Goal: Task Accomplishment & Management: Complete application form

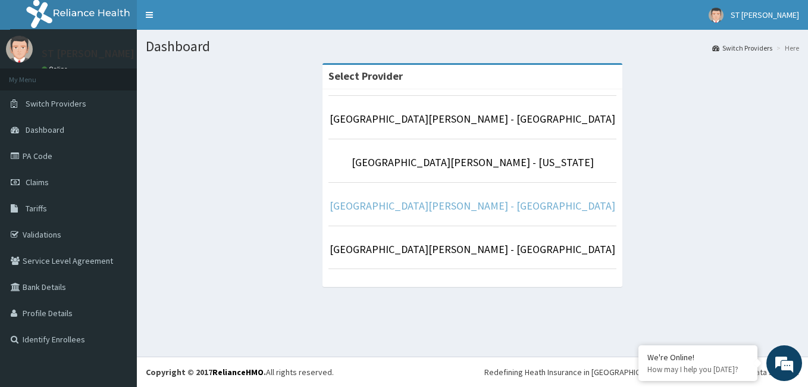
click at [519, 206] on link "[GEOGRAPHIC_DATA][PERSON_NAME] - [GEOGRAPHIC_DATA]" at bounding box center [473, 206] width 286 height 14
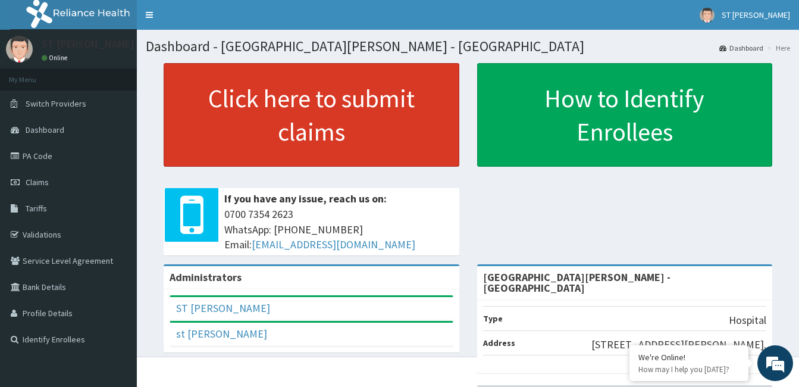
click at [319, 126] on link "Click here to submit claims" at bounding box center [312, 115] width 296 height 104
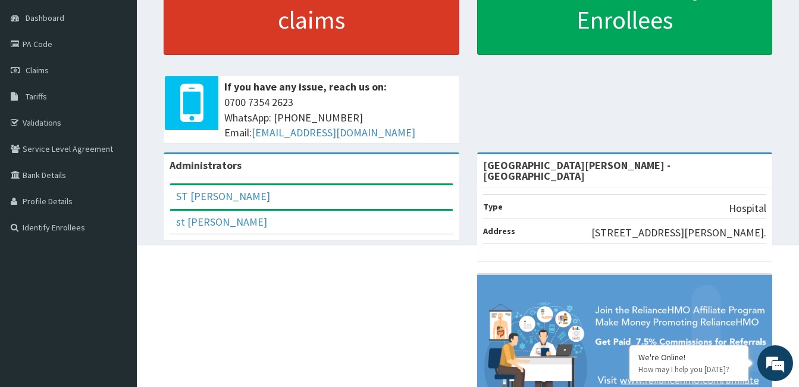
scroll to position [119, 0]
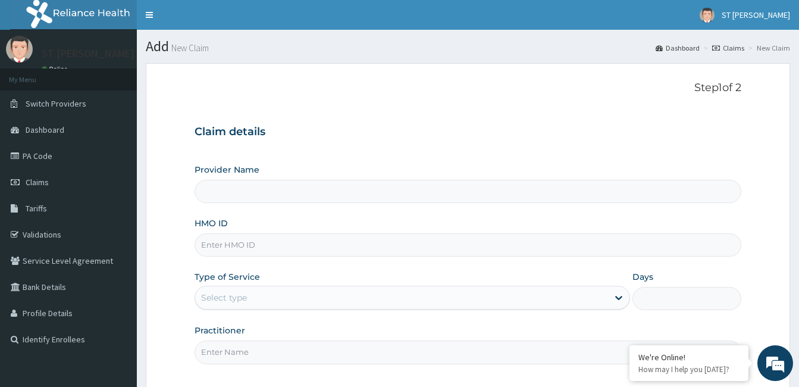
click at [245, 247] on input "HMO ID" at bounding box center [468, 244] width 547 height 23
type input "St Nicholas Hospital - Victoria Island"
paste input "GBI/10425/A"
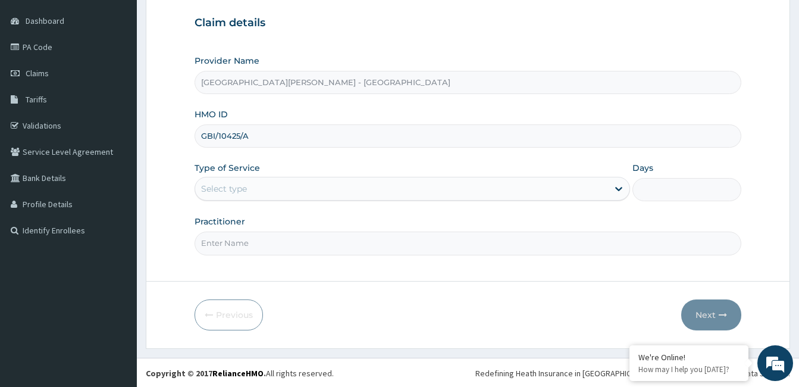
scroll to position [110, 0]
type input "GBI/10425/A"
click at [263, 191] on div "Select type" at bounding box center [401, 187] width 413 height 19
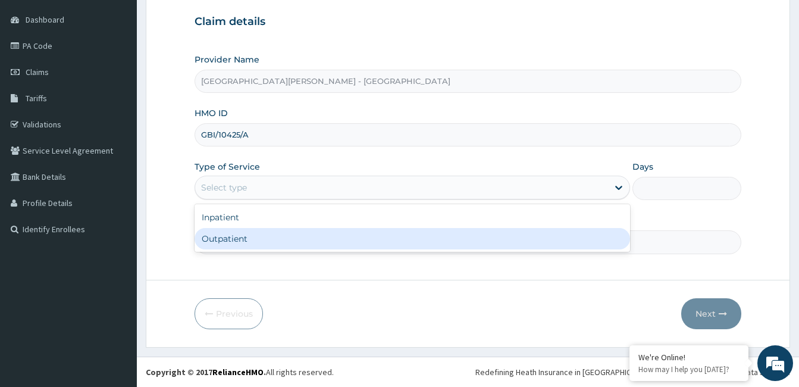
click at [242, 246] on div "Outpatient" at bounding box center [412, 238] width 435 height 21
type input "1"
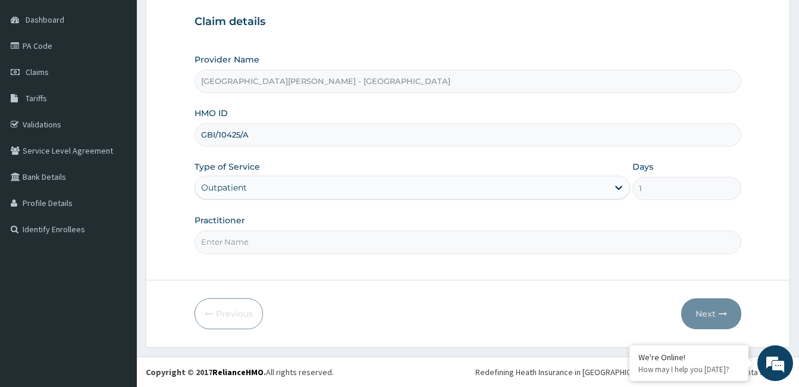
click at [282, 240] on input "Practitioner" at bounding box center [468, 241] width 547 height 23
type input "Dr. GANIYAT KIKELOMO OYELEKE"
click at [712, 315] on button "Next" at bounding box center [711, 313] width 60 height 31
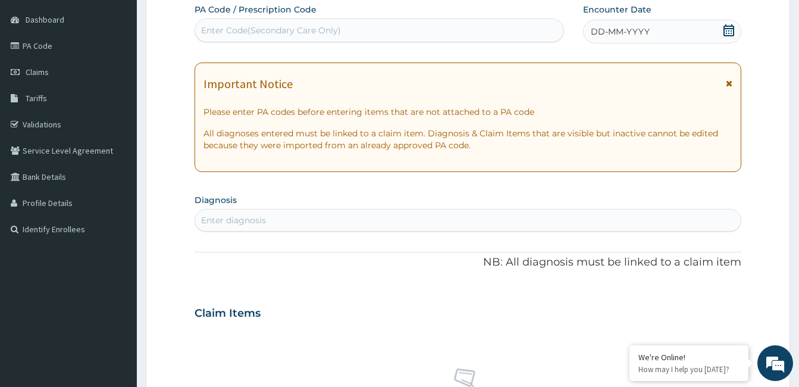
click at [726, 84] on icon at bounding box center [729, 83] width 7 height 8
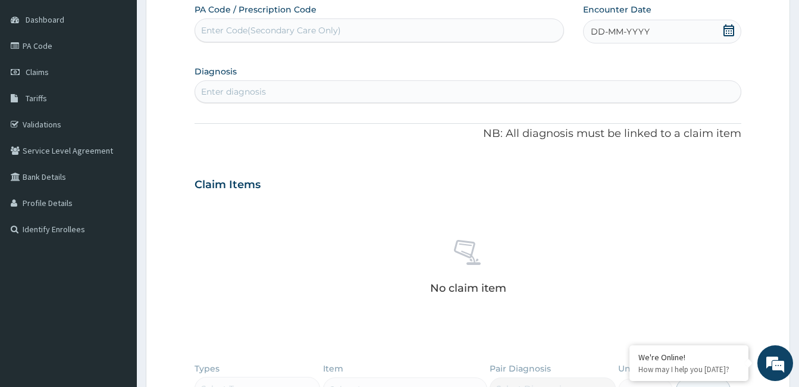
click at [636, 26] on span "DD-MM-YYYY" at bounding box center [620, 32] width 59 height 12
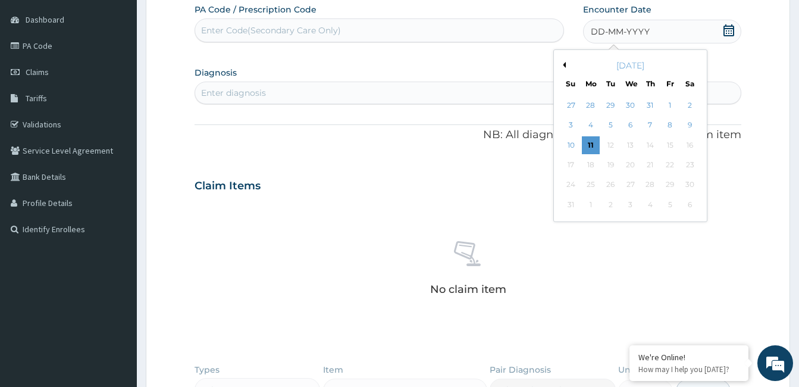
click at [564, 65] on button "Previous Month" at bounding box center [563, 65] width 6 height 6
click at [592, 143] on div "16" at bounding box center [591, 145] width 18 height 18
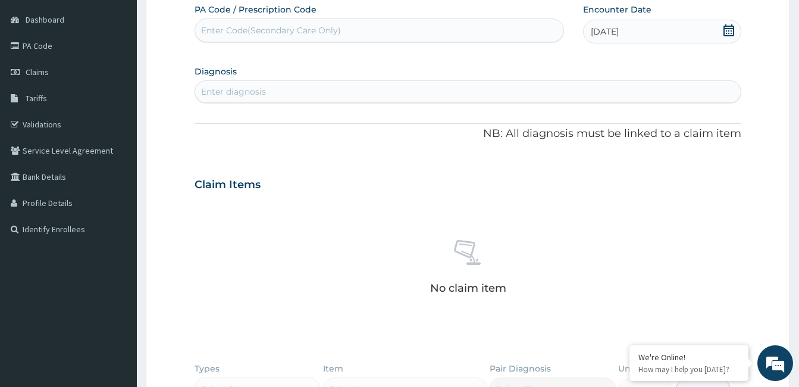
click at [242, 91] on div "Enter diagnosis" at bounding box center [233, 92] width 65 height 12
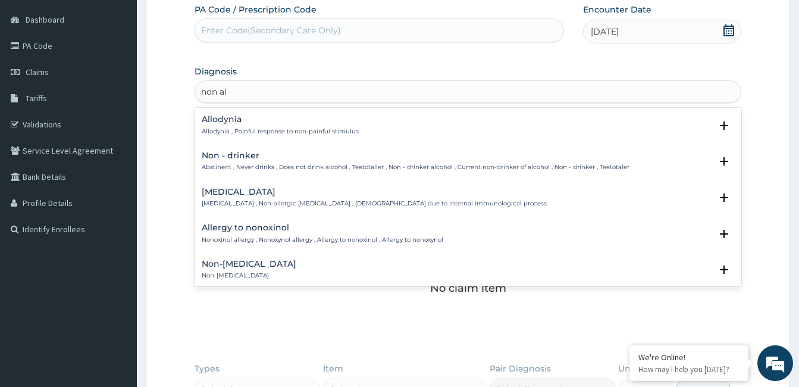
type input "non alc"
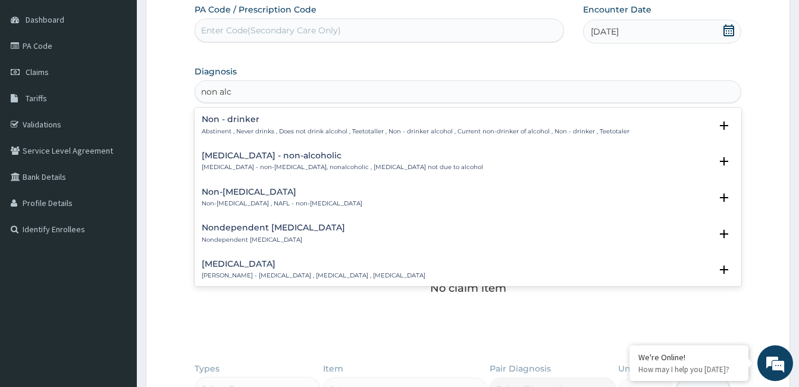
click at [283, 197] on div "Non-alcoholic fatty liver Non-alcoholic fatty liver , NAFL - non-alcoholic fatt…" at bounding box center [282, 197] width 161 height 21
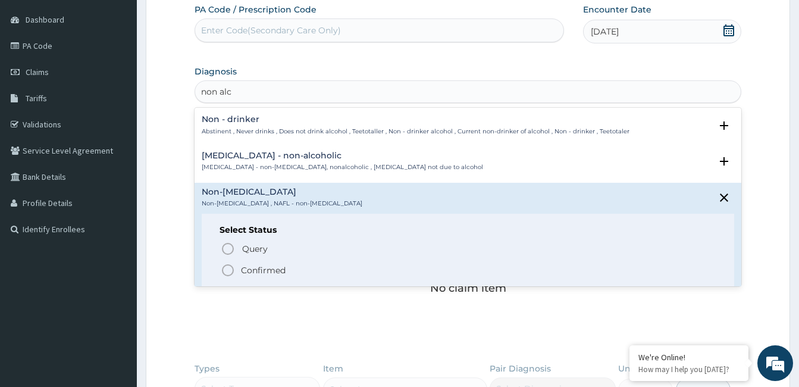
click at [258, 265] on p "Confirmed" at bounding box center [263, 270] width 45 height 12
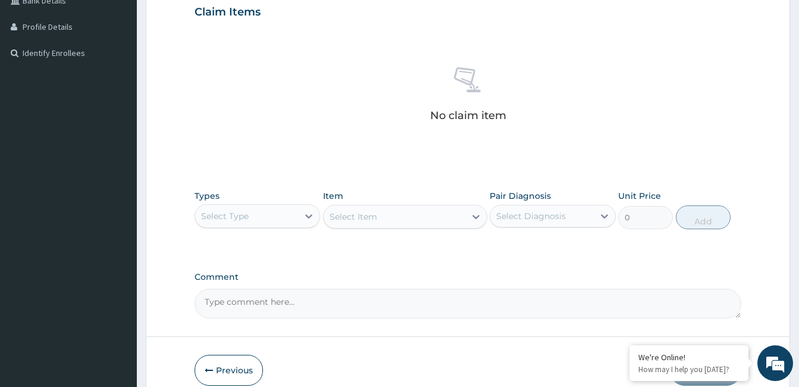
scroll to position [288, 0]
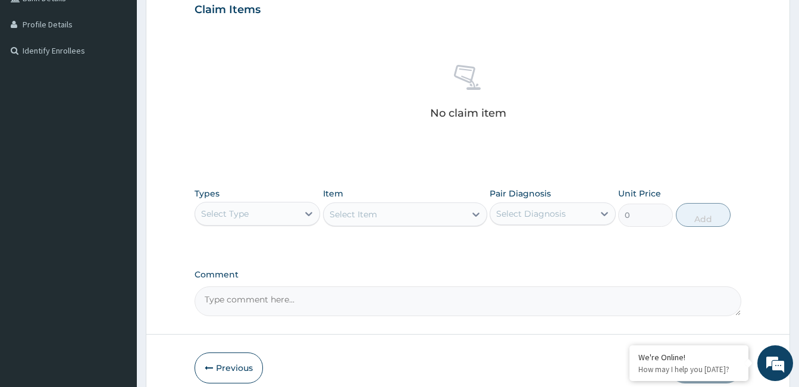
click at [242, 215] on div "Select Type" at bounding box center [225, 214] width 48 height 12
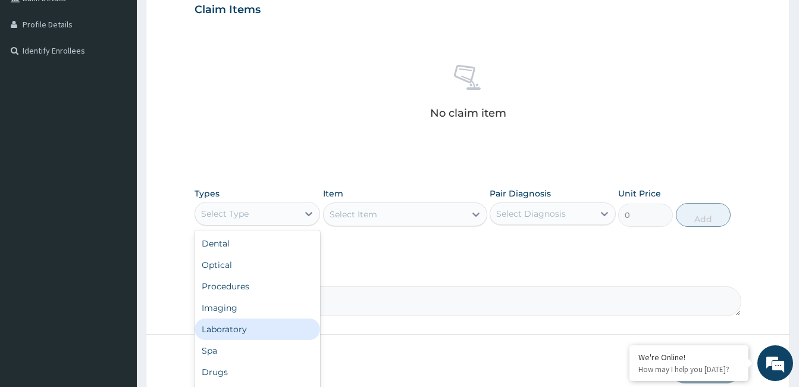
click at [240, 333] on div "Laboratory" at bounding box center [258, 328] width 126 height 21
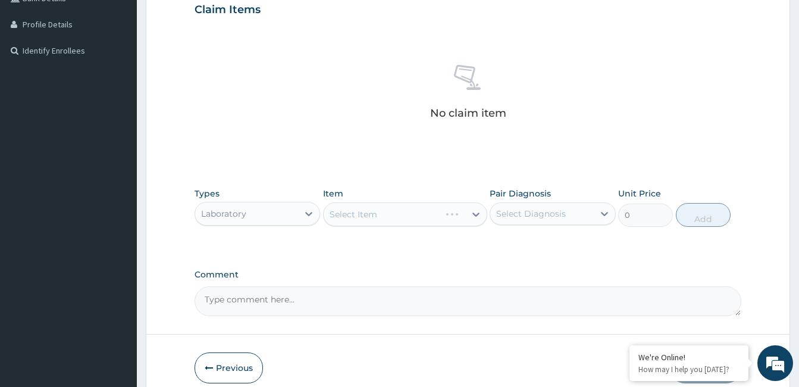
click at [384, 213] on div "Select Item" at bounding box center [405, 214] width 164 height 24
click at [475, 212] on div "Select Item" at bounding box center [405, 214] width 164 height 24
click at [475, 212] on icon at bounding box center [476, 214] width 12 height 12
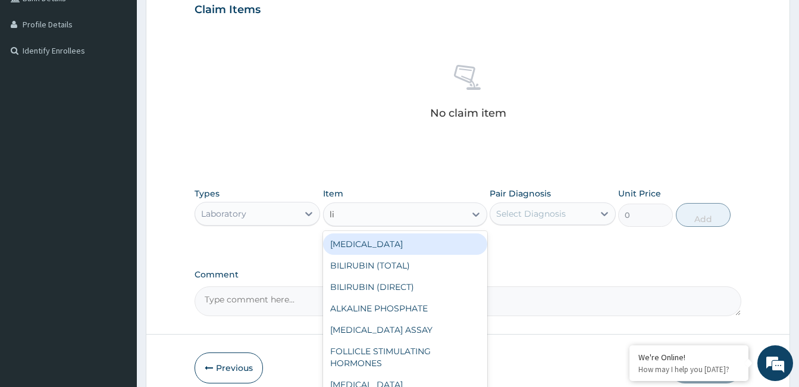
type input "lip"
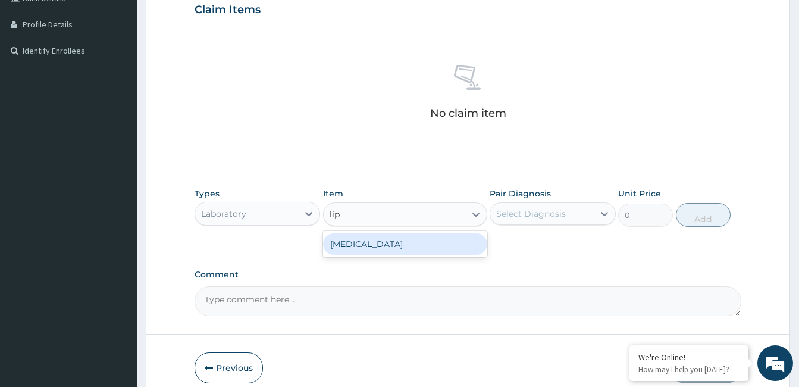
click at [399, 247] on div "LIPID PROFILE" at bounding box center [405, 243] width 164 height 21
type input "13800"
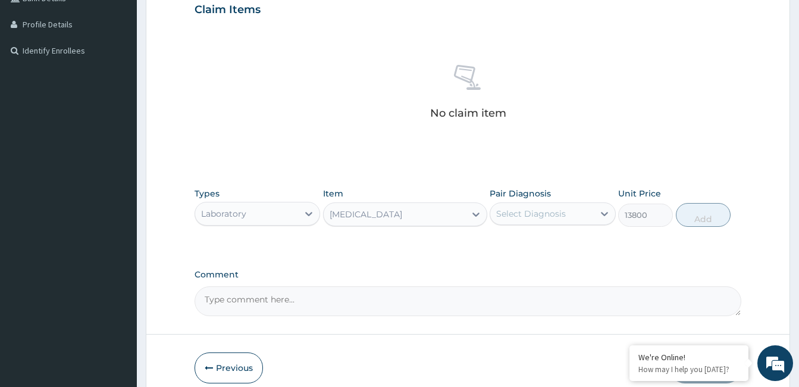
click at [575, 211] on div "Select Diagnosis" at bounding box center [541, 213] width 103 height 19
click at [563, 238] on label "Non-[MEDICAL_DATA]" at bounding box center [556, 243] width 95 height 12
checkbox input "true"
click at [700, 214] on button "Add" at bounding box center [703, 215] width 55 height 24
type input "0"
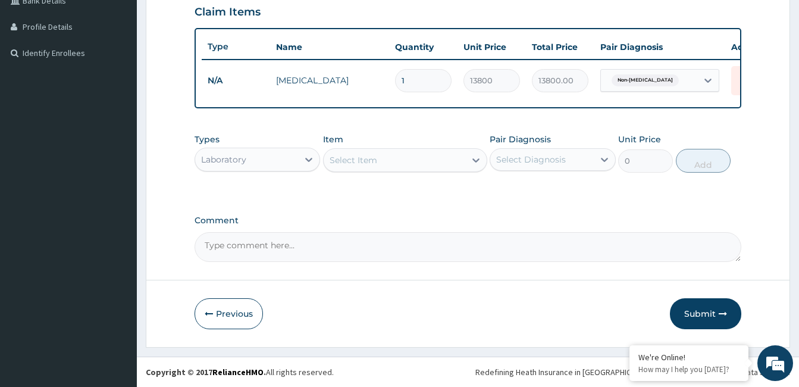
click at [359, 165] on div "Select Item" at bounding box center [354, 160] width 48 height 12
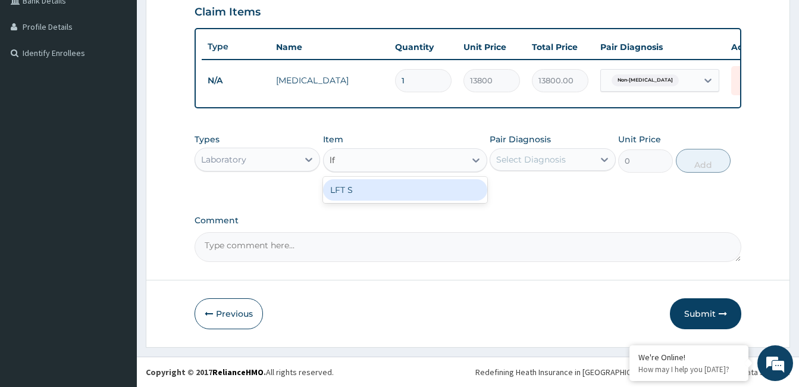
type input "lft"
click at [362, 199] on div "LFT S" at bounding box center [405, 189] width 164 height 21
type input "21114"
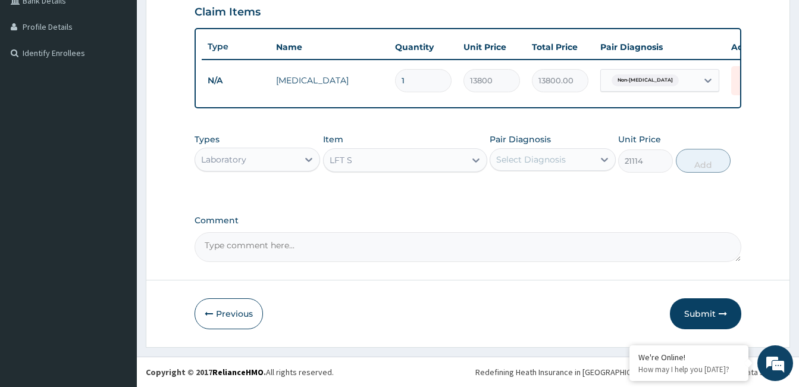
click at [560, 162] on div "Select Diagnosis" at bounding box center [531, 159] width 70 height 12
click at [550, 192] on label "Non-alcoholic fatty liver" at bounding box center [556, 189] width 95 height 12
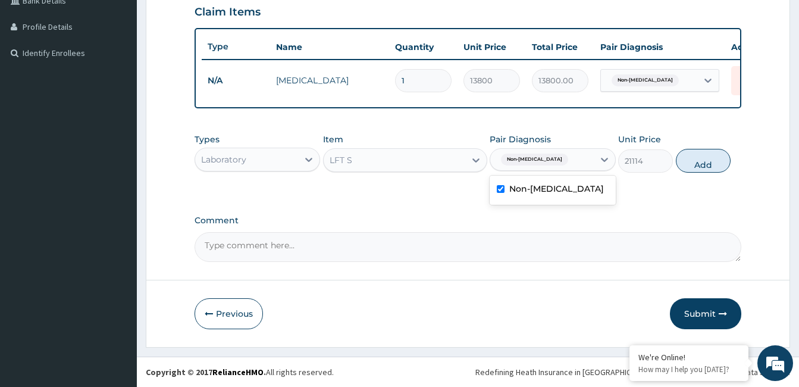
checkbox input "true"
drag, startPoint x: 708, startPoint y: 168, endPoint x: 670, endPoint y: 173, distance: 38.4
click at [708, 168] on button "Add" at bounding box center [703, 161] width 55 height 24
type input "0"
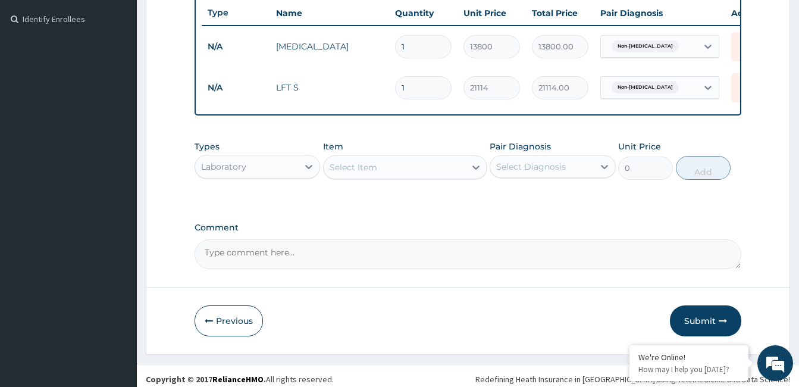
scroll to position [336, 0]
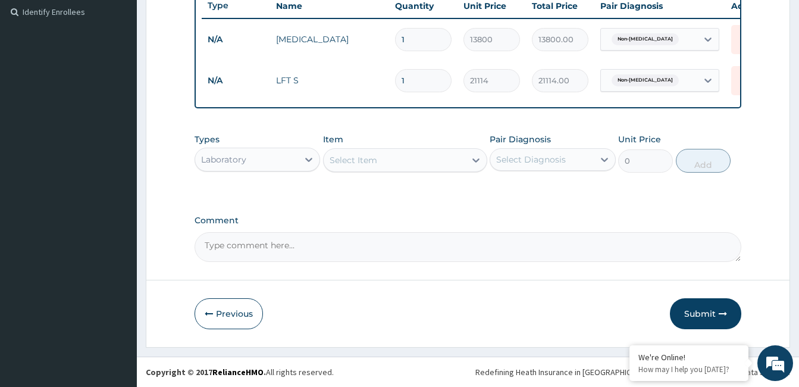
click at [306, 251] on textarea "Comment" at bounding box center [468, 247] width 547 height 30
type textarea "GASROENTEROLOGY CONSULTATION FEE (69,575)"
click at [688, 309] on button "Submit" at bounding box center [705, 313] width 71 height 31
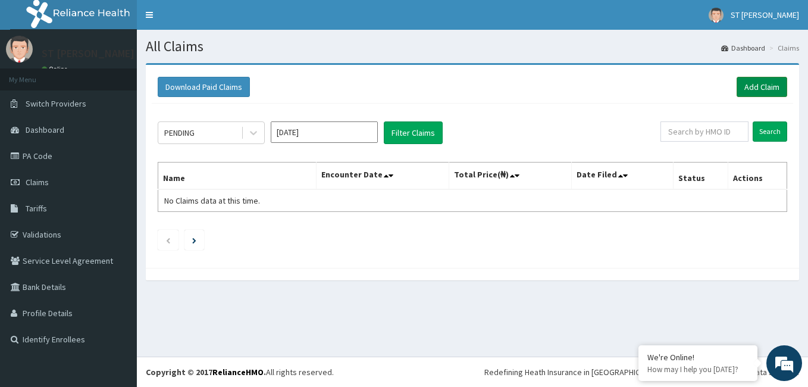
click at [775, 86] on link "Add Claim" at bounding box center [761, 87] width 51 height 20
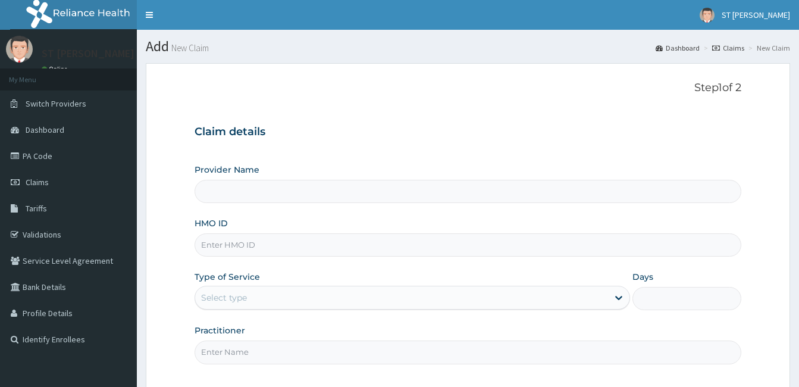
type input "[GEOGRAPHIC_DATA][PERSON_NAME] - [GEOGRAPHIC_DATA]"
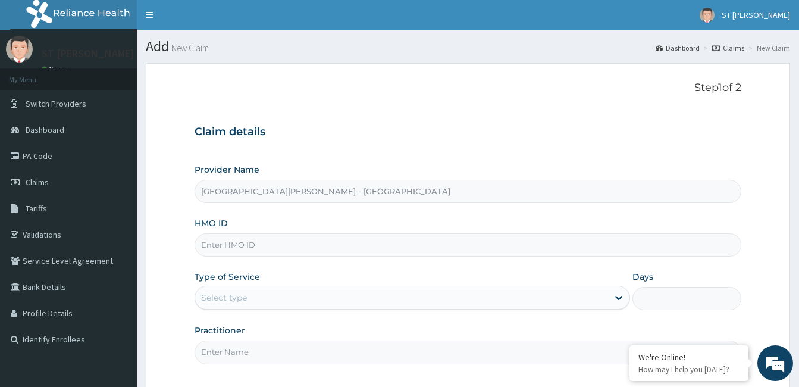
click at [248, 242] on input "HMO ID" at bounding box center [468, 244] width 547 height 23
paste input "SZX/10003/A"
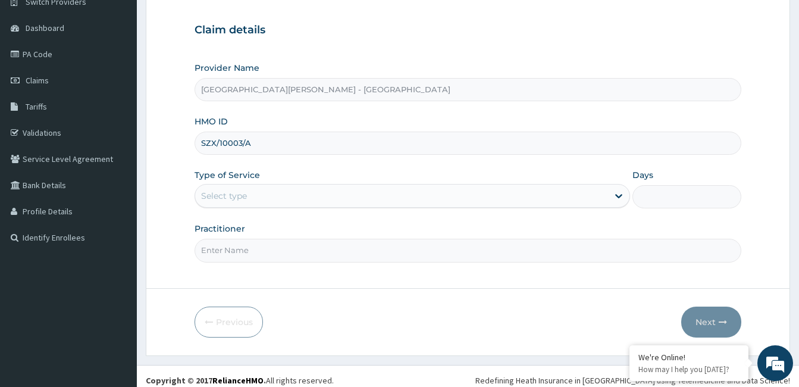
scroll to position [110, 0]
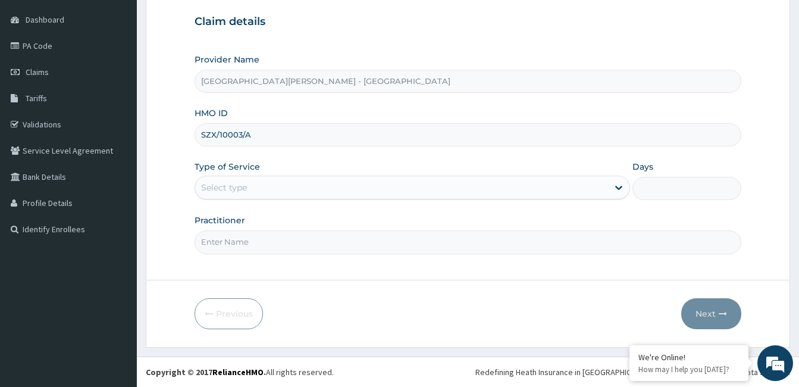
type input "SZX/10003/A"
click at [262, 192] on div "Select type" at bounding box center [401, 187] width 413 height 19
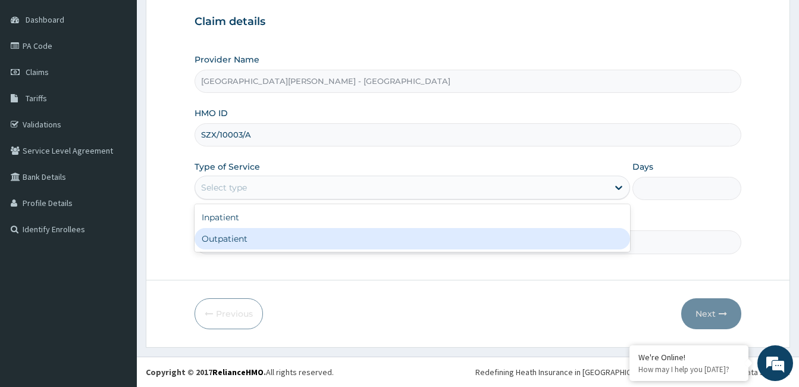
click at [245, 242] on div "Outpatient" at bounding box center [412, 238] width 435 height 21
type input "1"
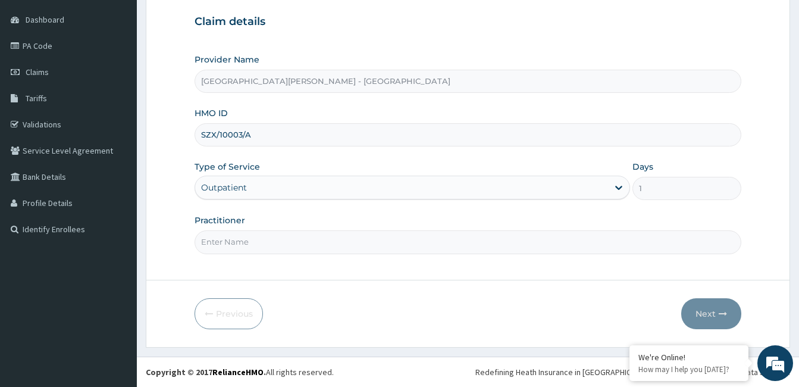
click at [218, 243] on input "Practitioner" at bounding box center [468, 241] width 547 height 23
type input "Dr. ZAINAB SHITTU"
click at [706, 309] on button "Next" at bounding box center [711, 313] width 60 height 31
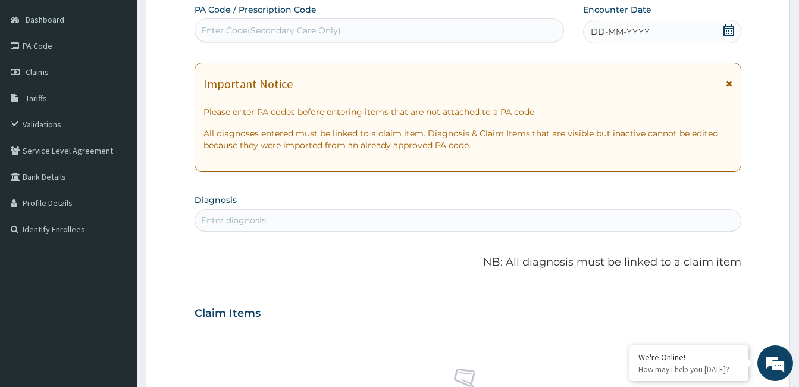
click at [727, 81] on icon at bounding box center [729, 83] width 7 height 8
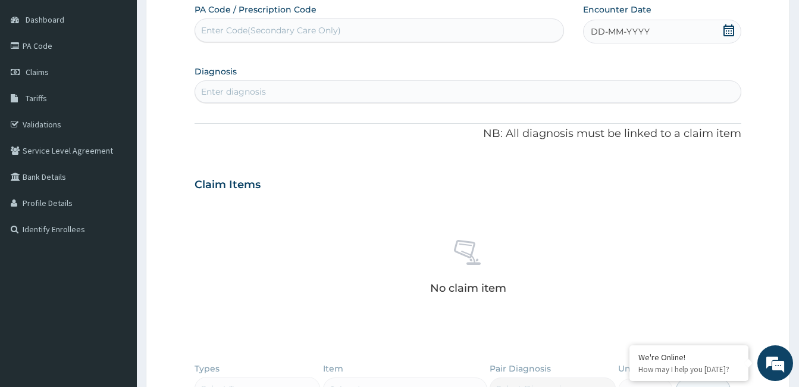
click at [620, 31] on span "DD-MM-YYYY" at bounding box center [620, 32] width 59 height 12
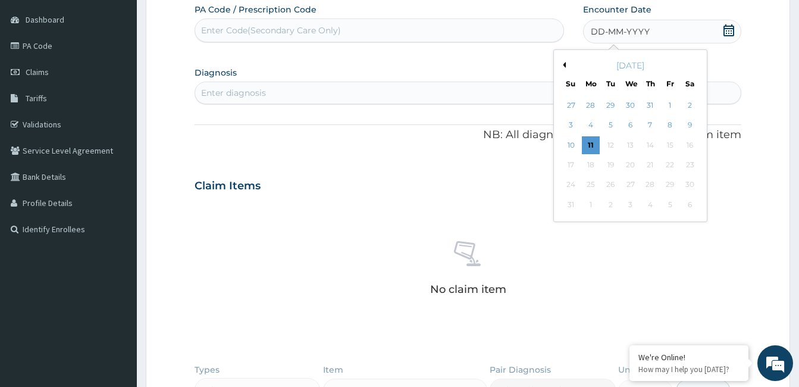
click at [567, 65] on div "[DATE]" at bounding box center [630, 65] width 143 height 12
click at [565, 65] on button "Previous Month" at bounding box center [563, 65] width 6 height 6
click at [630, 124] on div "11" at bounding box center [630, 126] width 18 height 18
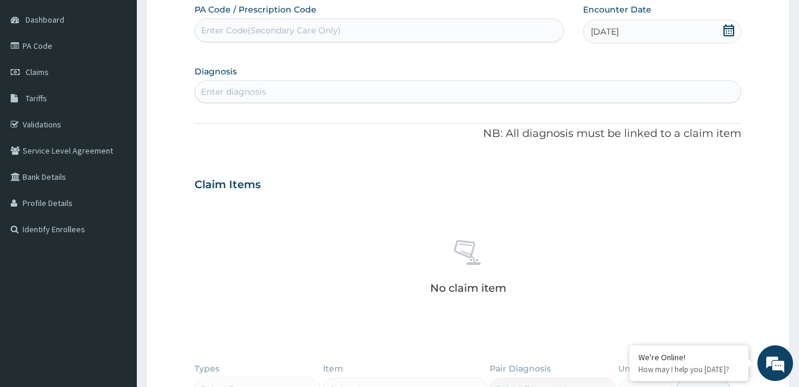
click at [261, 94] on div "Enter diagnosis" at bounding box center [233, 92] width 65 height 12
type input "vert"
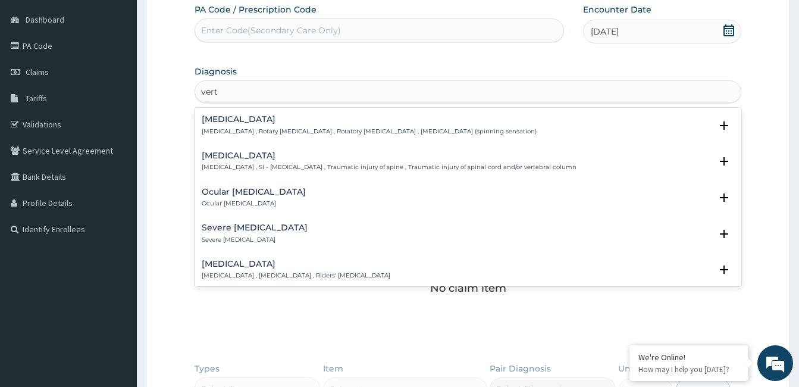
click at [242, 121] on h4 "Vertigo" at bounding box center [369, 119] width 335 height 9
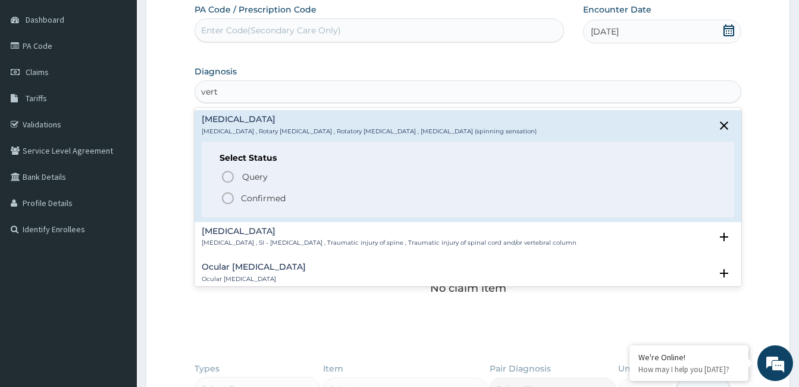
click at [236, 196] on span "Confirmed" at bounding box center [468, 198] width 495 height 14
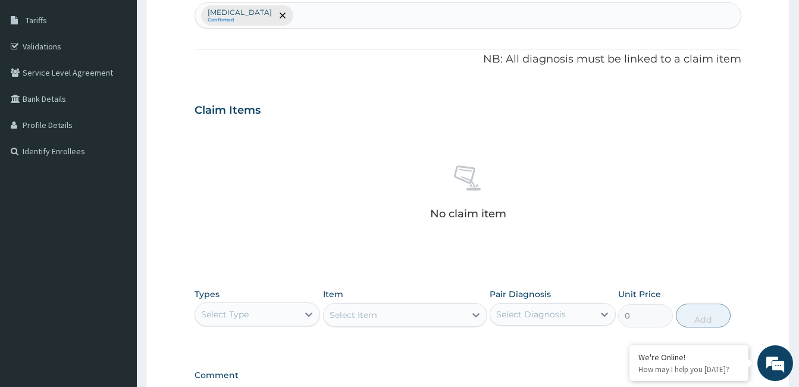
scroll to position [343, 0]
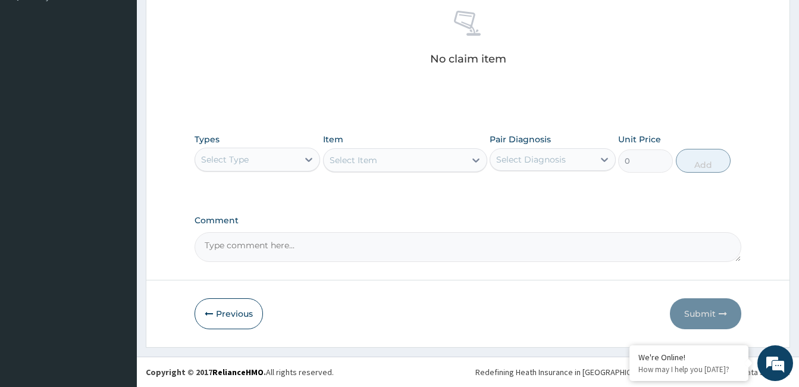
click at [266, 165] on div "Select Type" at bounding box center [246, 159] width 103 height 19
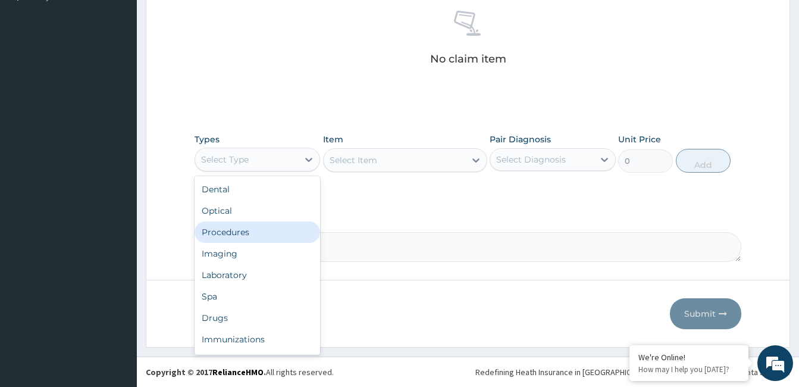
click at [244, 231] on div "Procedures" at bounding box center [258, 231] width 126 height 21
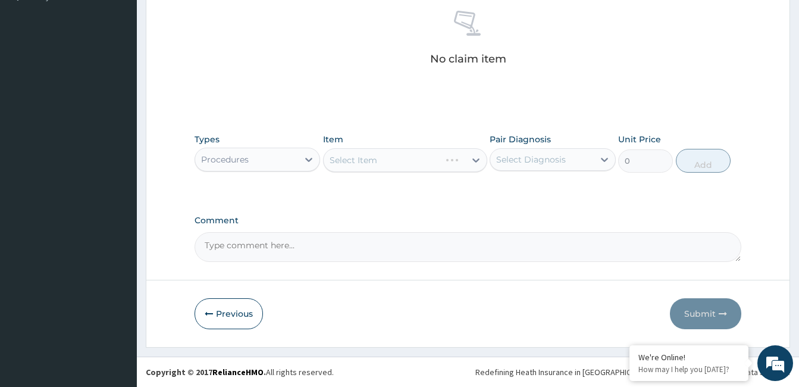
click at [363, 163] on div "Select Item" at bounding box center [405, 160] width 164 height 24
click at [363, 163] on div "Select Item" at bounding box center [354, 160] width 48 height 12
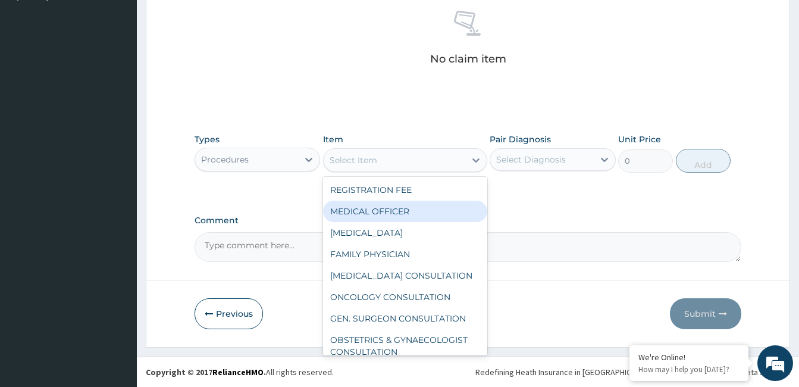
click at [384, 212] on div "MEDICAL OFFICER" at bounding box center [405, 210] width 164 height 21
type input "23000"
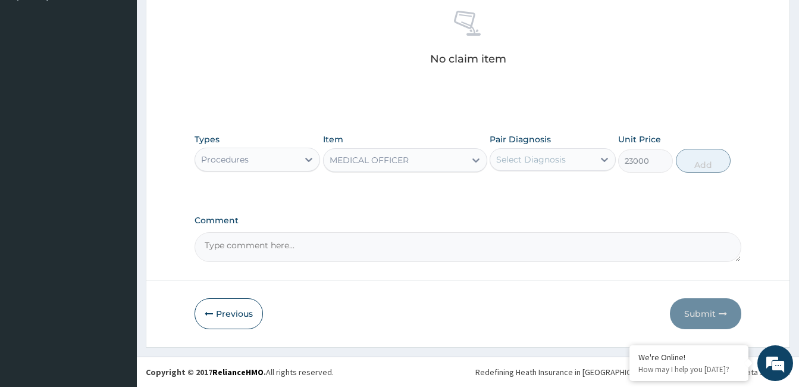
click at [557, 164] on div "Select Diagnosis" at bounding box center [531, 159] width 70 height 12
click at [547, 178] on div "Vertigo" at bounding box center [553, 190] width 126 height 24
checkbox input "true"
click at [705, 165] on button "Add" at bounding box center [703, 161] width 55 height 24
type input "0"
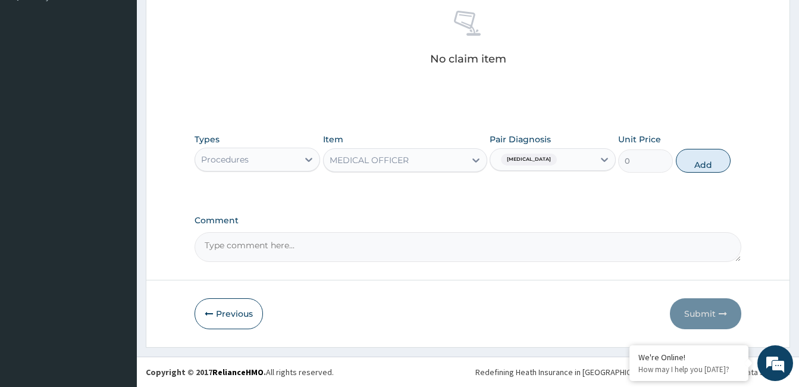
scroll to position [295, 0]
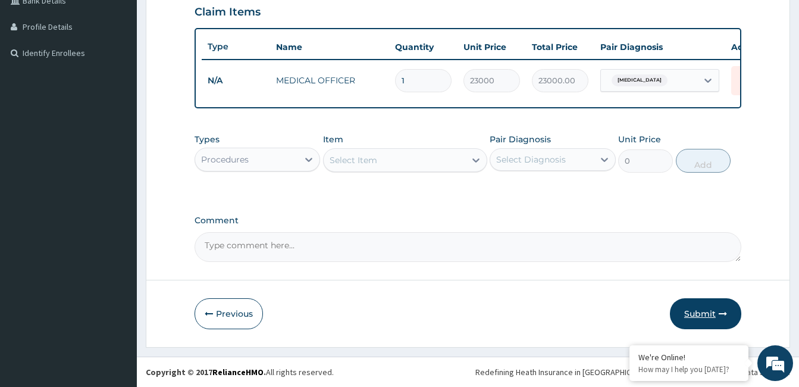
click at [689, 309] on button "Submit" at bounding box center [705, 313] width 71 height 31
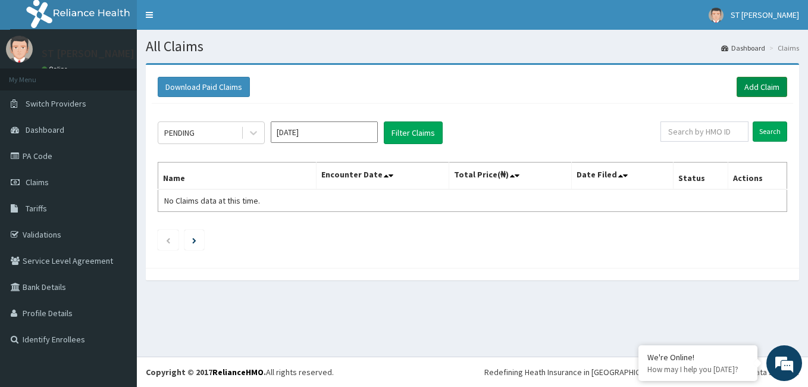
click at [777, 82] on link "Add Claim" at bounding box center [761, 87] width 51 height 20
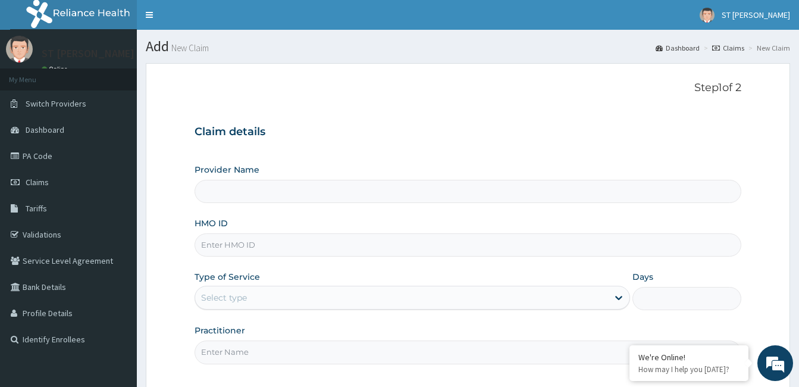
type input "[GEOGRAPHIC_DATA][PERSON_NAME] - [GEOGRAPHIC_DATA]"
paste input "SZX/10003/A"
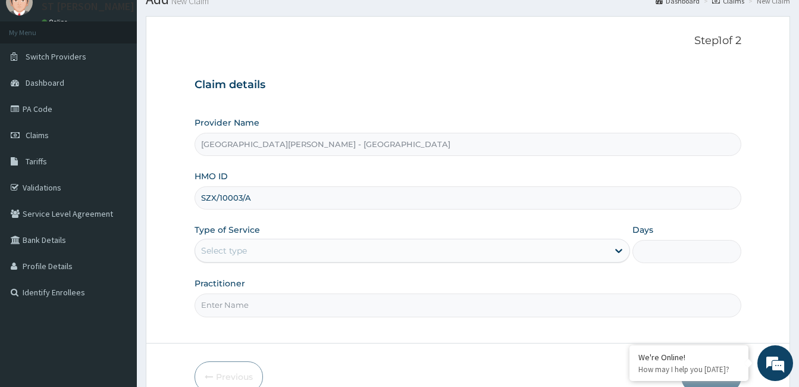
scroll to position [110, 0]
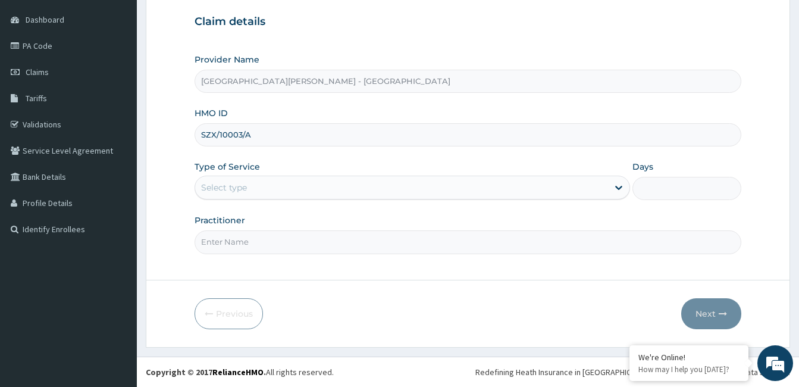
type input "SZX/10003/A"
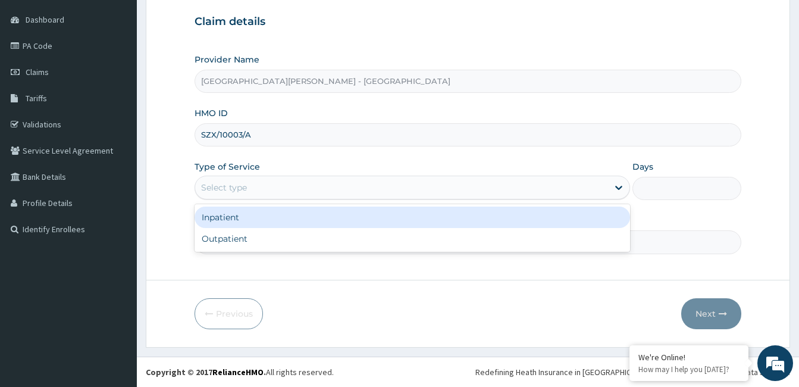
click at [262, 193] on div "Select type" at bounding box center [401, 187] width 413 height 19
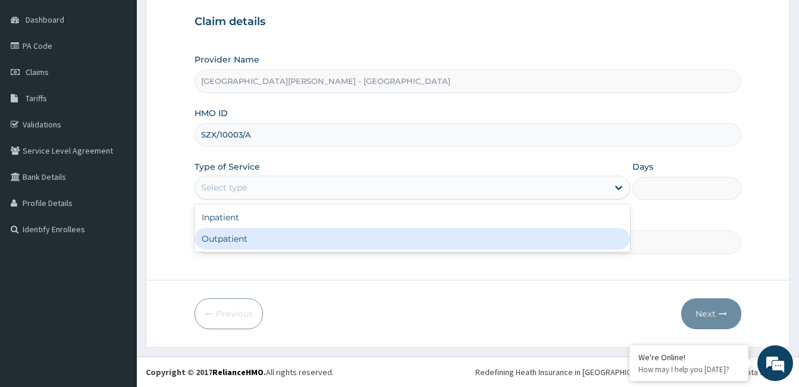
click at [265, 228] on div "Outpatient" at bounding box center [412, 238] width 435 height 21
type input "1"
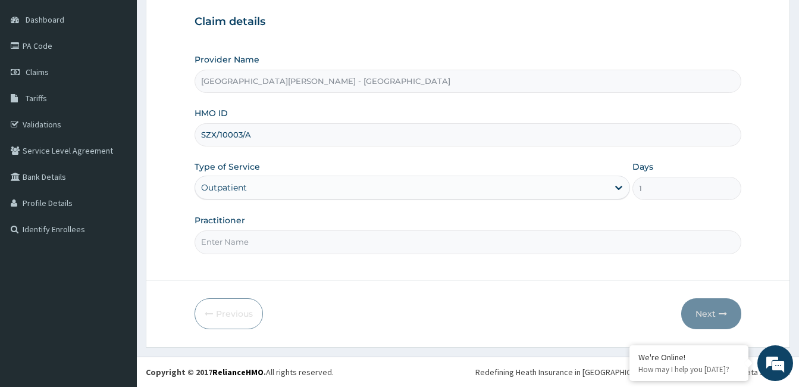
click at [259, 234] on input "Practitioner" at bounding box center [468, 241] width 547 height 23
type input "Dr. ZAINAB SHITTU"
click at [705, 313] on button "Next" at bounding box center [711, 313] width 60 height 31
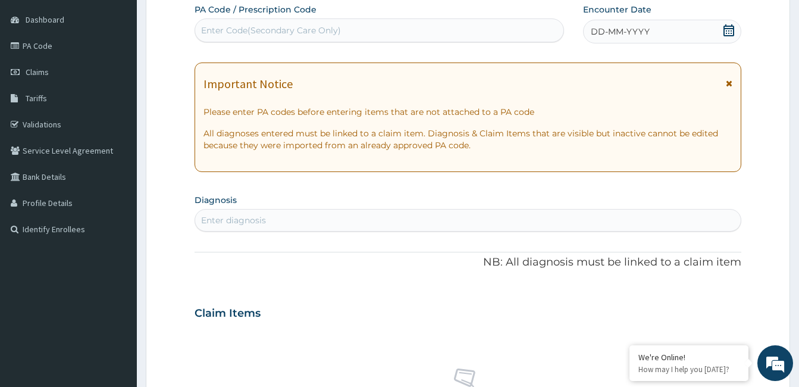
scroll to position [0, 0]
click at [727, 81] on icon at bounding box center [729, 83] width 7 height 8
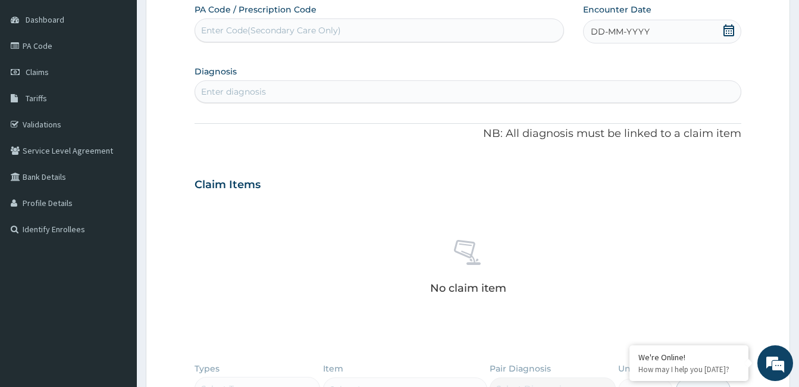
drag, startPoint x: 639, startPoint y: 29, endPoint x: 599, endPoint y: 33, distance: 40.1
click at [599, 33] on span "DD-MM-YYYY" at bounding box center [620, 32] width 59 height 12
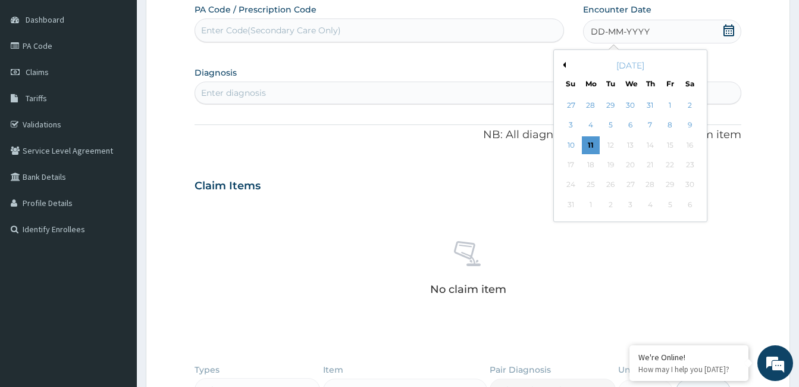
click at [563, 64] on button "Previous Month" at bounding box center [563, 65] width 6 height 6
click at [645, 145] on div "19" at bounding box center [650, 145] width 18 height 18
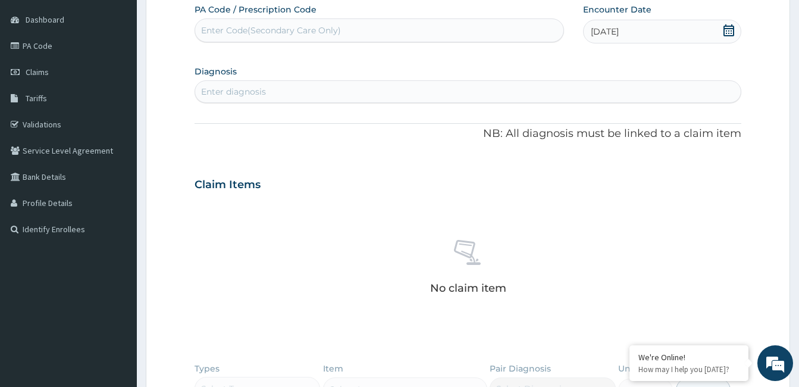
click at [311, 96] on div "Enter diagnosis" at bounding box center [467, 91] width 545 height 19
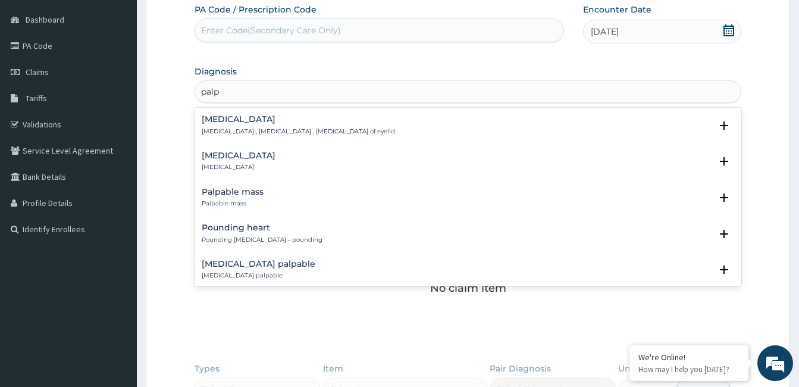
type input "palpi"
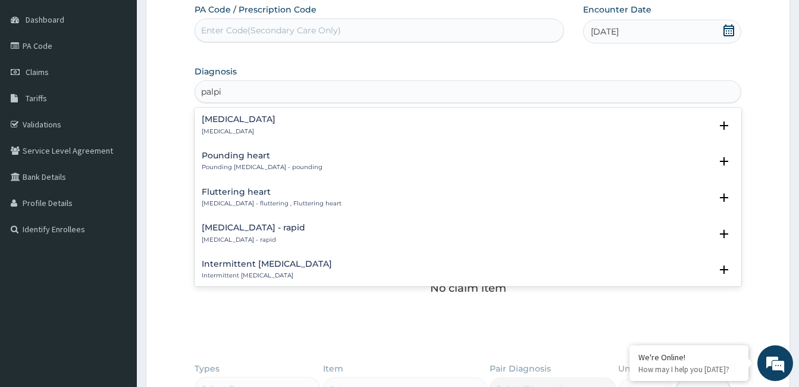
click at [236, 119] on h4 "Palpitations" at bounding box center [239, 119] width 74 height 9
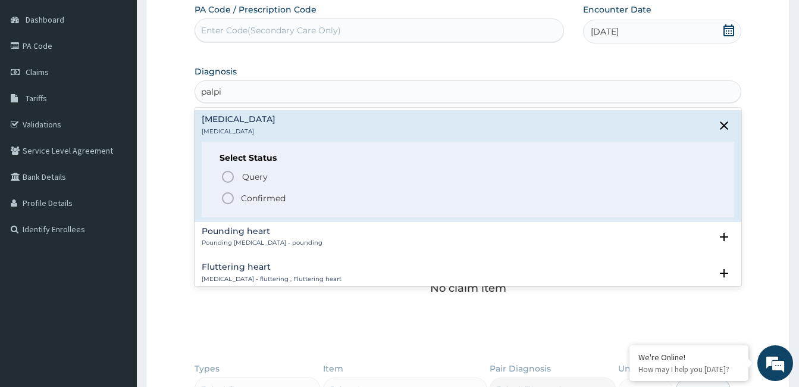
click at [243, 192] on p "Confirmed" at bounding box center [263, 198] width 45 height 12
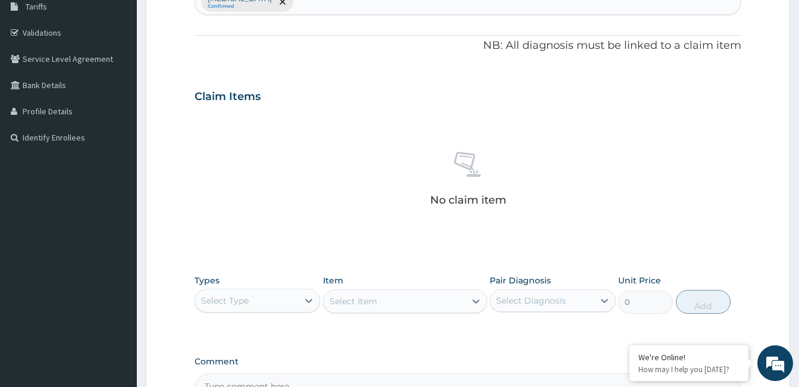
scroll to position [288, 0]
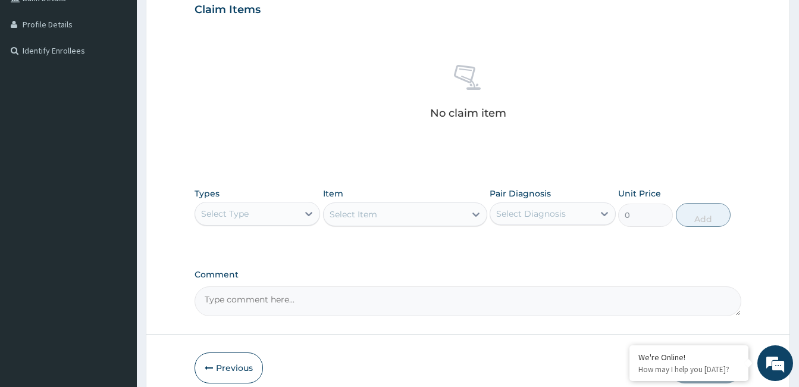
click at [234, 213] on div "Select Type" at bounding box center [225, 214] width 48 height 12
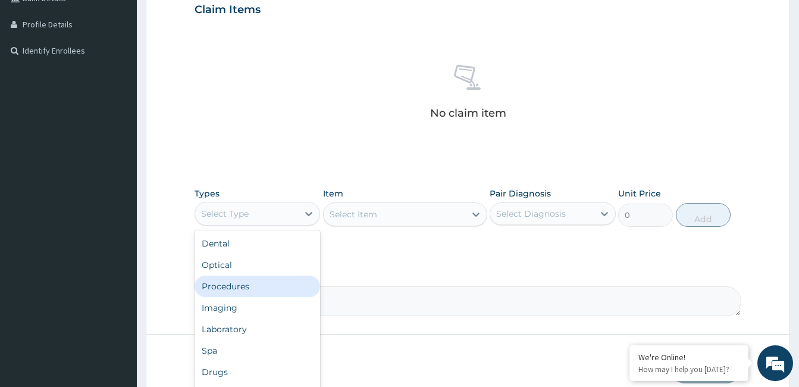
click at [239, 283] on div "Procedures" at bounding box center [258, 285] width 126 height 21
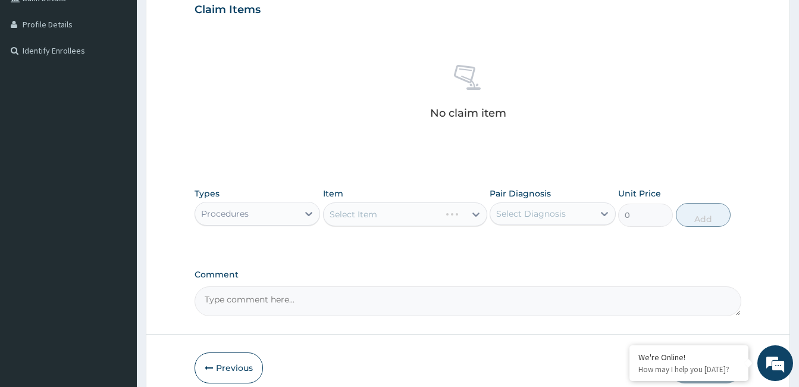
click at [453, 218] on div "Select Item" at bounding box center [405, 214] width 164 height 24
click at [450, 218] on div "Select Item" at bounding box center [405, 214] width 164 height 24
click at [473, 213] on div "Select Item" at bounding box center [405, 214] width 164 height 24
click at [368, 218] on div "Select Item" at bounding box center [405, 214] width 164 height 24
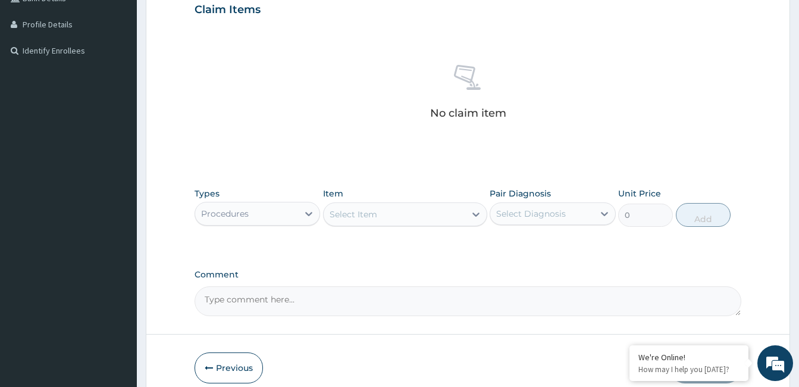
click at [472, 211] on icon at bounding box center [476, 214] width 12 height 12
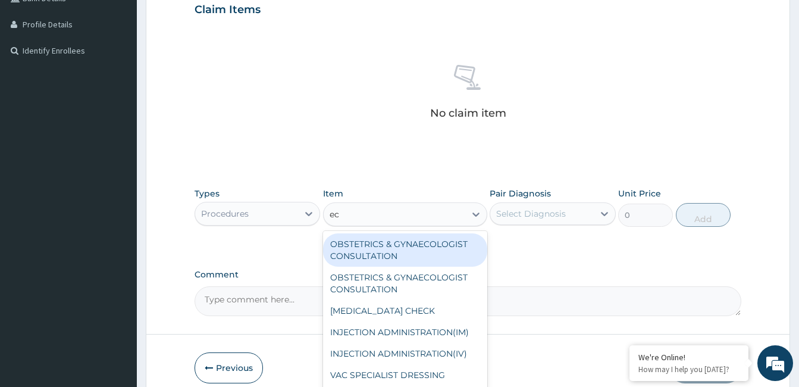
type input "ech"
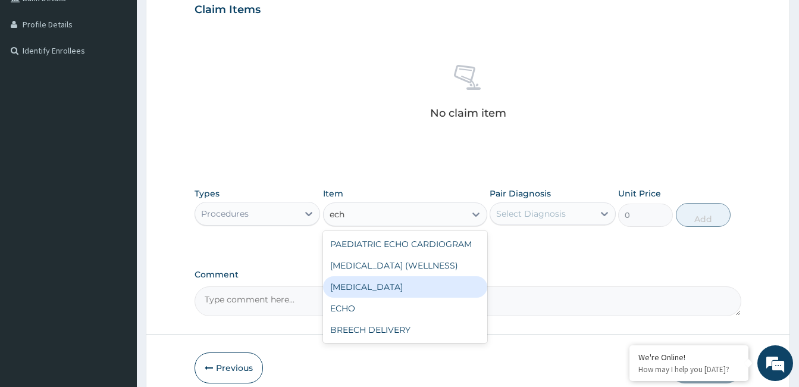
click at [368, 286] on div "[MEDICAL_DATA]" at bounding box center [405, 286] width 164 height 21
type input "120750"
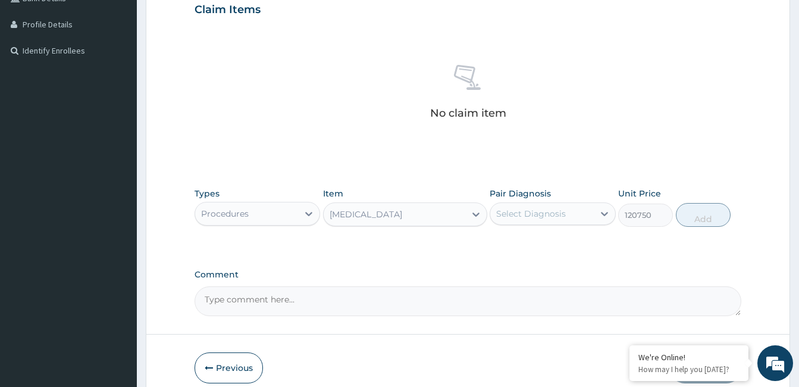
click at [542, 208] on div "Select Diagnosis" at bounding box center [531, 214] width 70 height 12
click at [523, 237] on label "Palpitations" at bounding box center [546, 243] width 74 height 12
checkbox input "true"
click at [694, 219] on button "Add" at bounding box center [703, 215] width 55 height 24
type input "0"
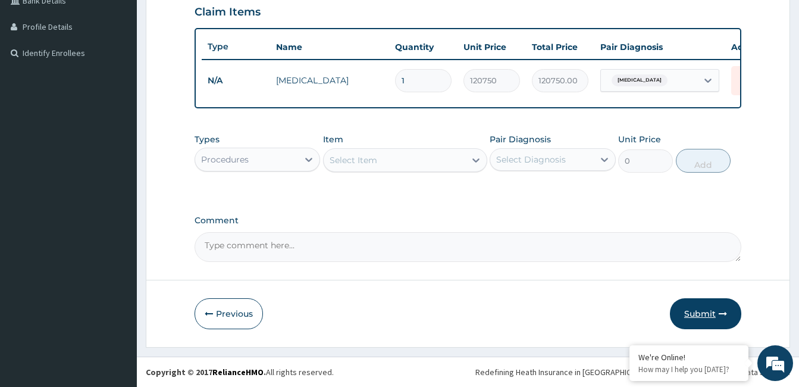
click at [719, 318] on icon "button" at bounding box center [723, 313] width 8 height 8
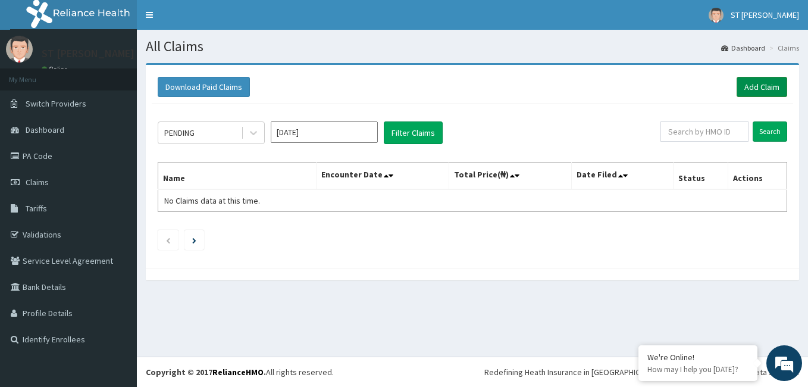
drag, startPoint x: 764, startPoint y: 80, endPoint x: 758, endPoint y: 81, distance: 6.7
click at [764, 80] on link "Add Claim" at bounding box center [761, 87] width 51 height 20
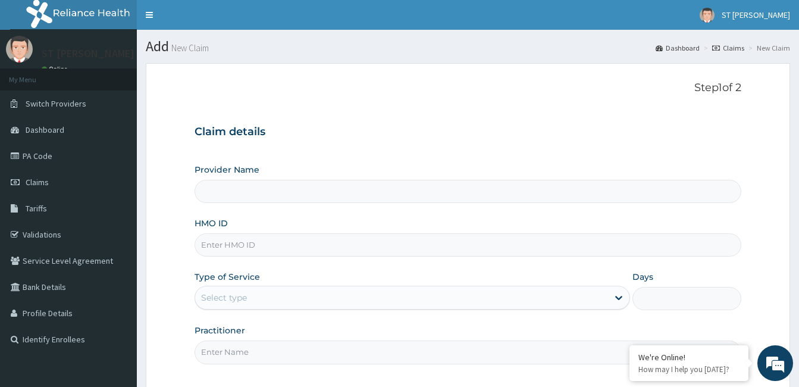
type input "[GEOGRAPHIC_DATA][PERSON_NAME] - [GEOGRAPHIC_DATA]"
paste input "MCO/10029/A"
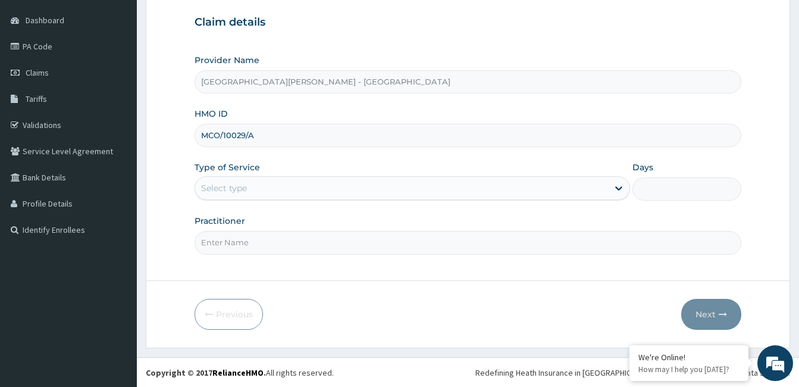
scroll to position [110, 0]
type input "MCO/10029/A"
click at [248, 190] on div "Select type" at bounding box center [401, 187] width 413 height 19
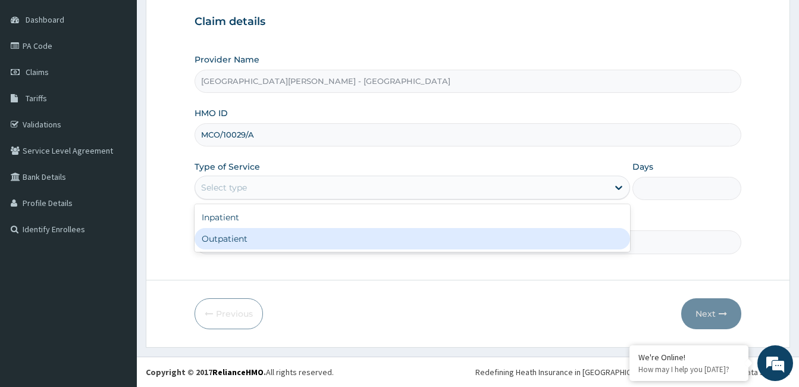
click at [231, 239] on div "Outpatient" at bounding box center [412, 238] width 435 height 21
type input "1"
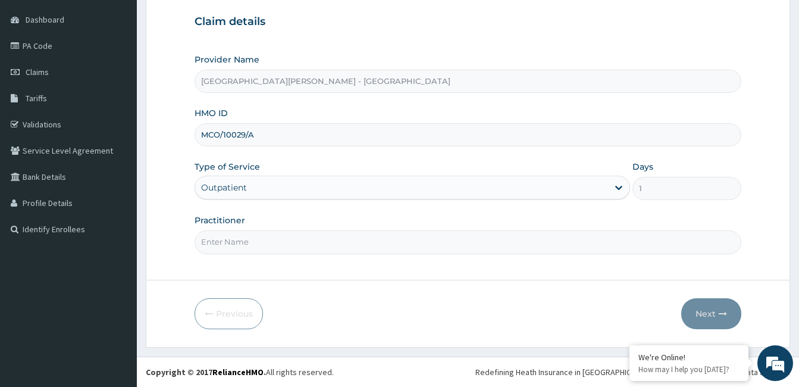
click at [306, 239] on input "Practitioner" at bounding box center [468, 241] width 547 height 23
type input "[PERSON_NAME]"
click at [715, 312] on button "Next" at bounding box center [711, 313] width 60 height 31
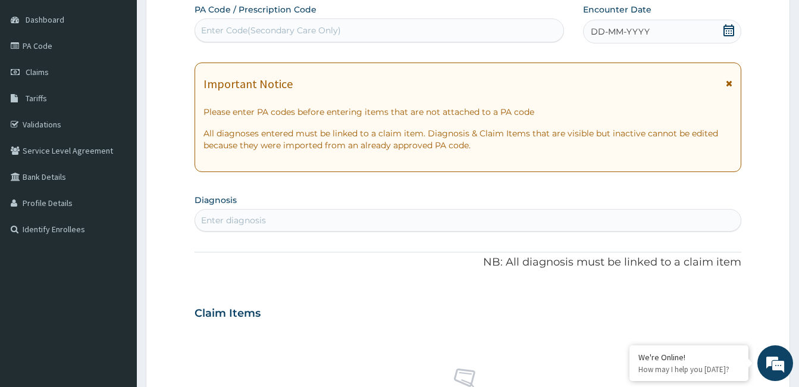
click at [726, 83] on icon at bounding box center [729, 83] width 7 height 8
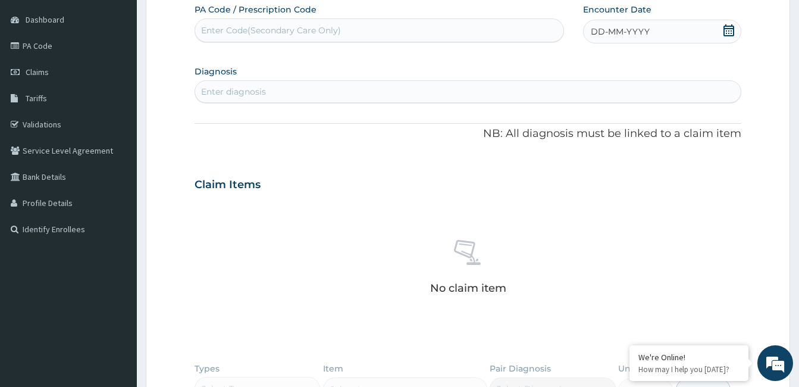
drag, startPoint x: 626, startPoint y: 30, endPoint x: 594, endPoint y: 58, distance: 43.0
click at [510, 65] on section "Diagnosis Enter diagnosis" at bounding box center [468, 82] width 547 height 40
click at [626, 37] on span "DD-MM-YYYY" at bounding box center [620, 32] width 59 height 12
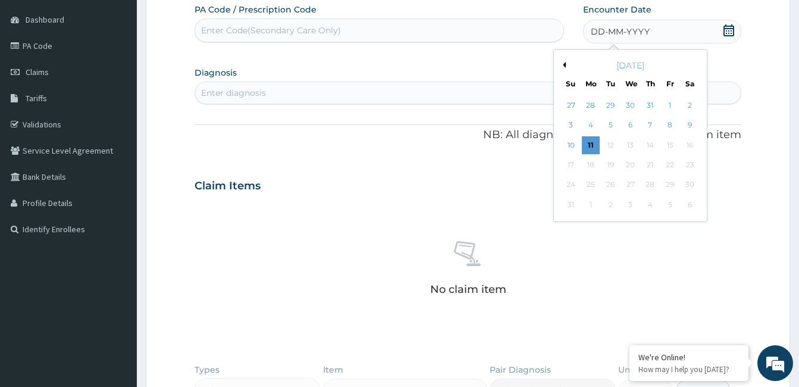
click at [563, 63] on button "Previous Month" at bounding box center [563, 65] width 6 height 6
click at [610, 142] on div "17" at bounding box center [610, 145] width 18 height 18
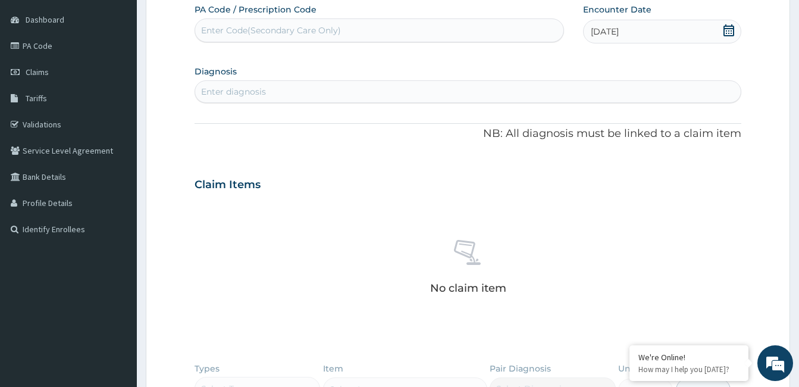
click at [267, 89] on div "Enter diagnosis" at bounding box center [467, 91] width 545 height 19
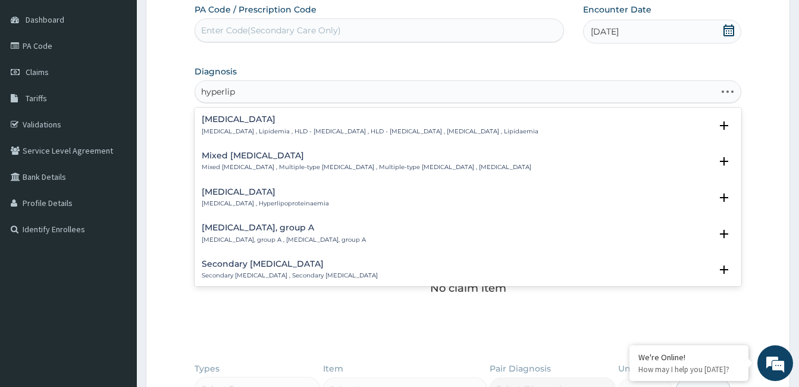
type input "hyperlipi"
click at [253, 115] on h4 "[MEDICAL_DATA]" at bounding box center [370, 119] width 337 height 9
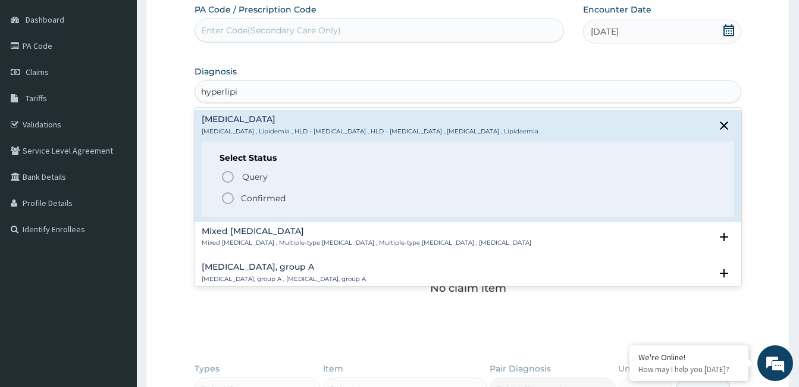
click at [259, 199] on p "Confirmed" at bounding box center [263, 198] width 45 height 12
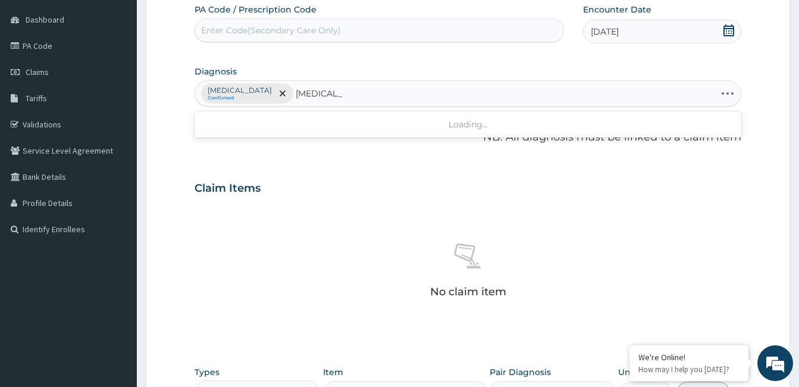
type input "[MEDICAL_DATA]"
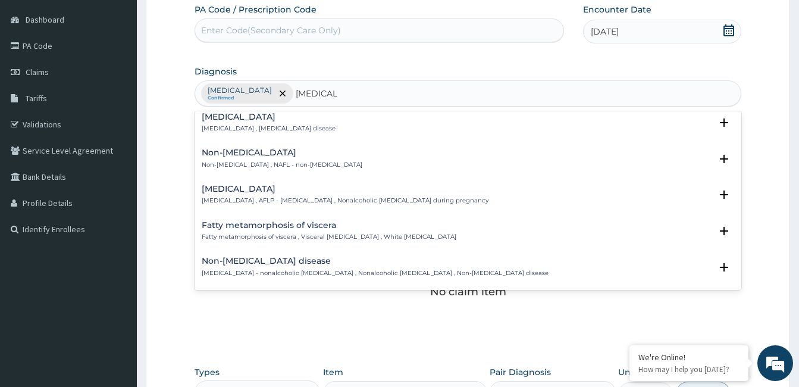
scroll to position [59, 0]
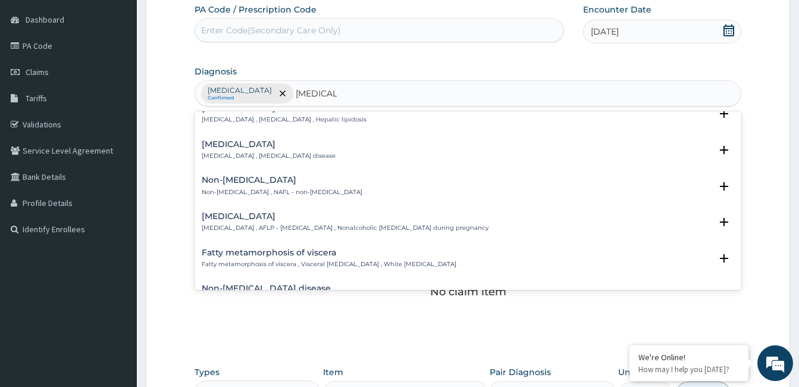
click at [302, 155] on p "[MEDICAL_DATA] , [MEDICAL_DATA] disease" at bounding box center [269, 156] width 134 height 8
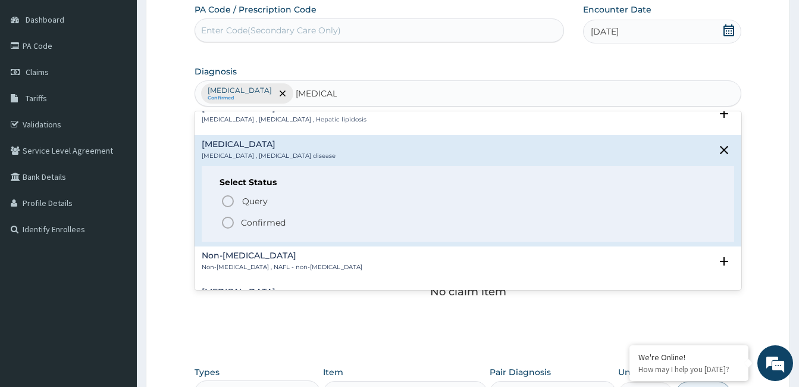
click at [254, 218] on p "Confirmed" at bounding box center [263, 223] width 45 height 12
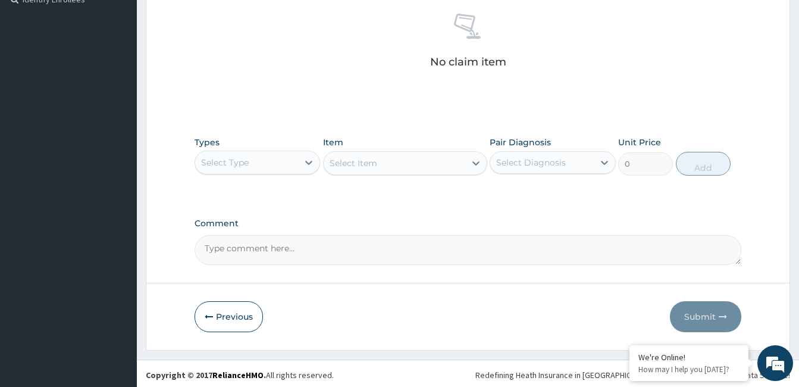
scroll to position [343, 0]
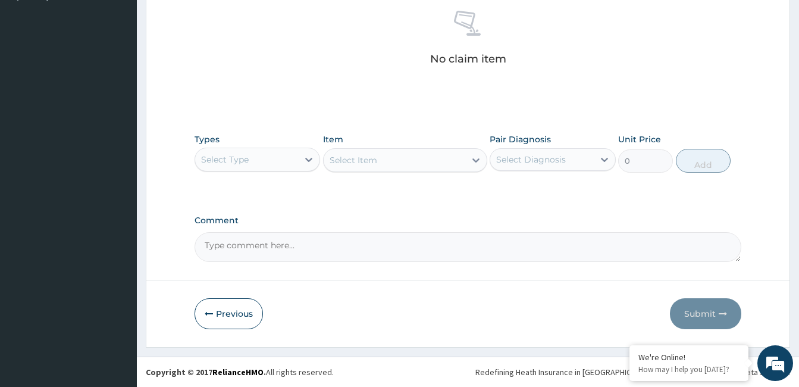
click at [284, 155] on div "Select Type" at bounding box center [246, 159] width 103 height 19
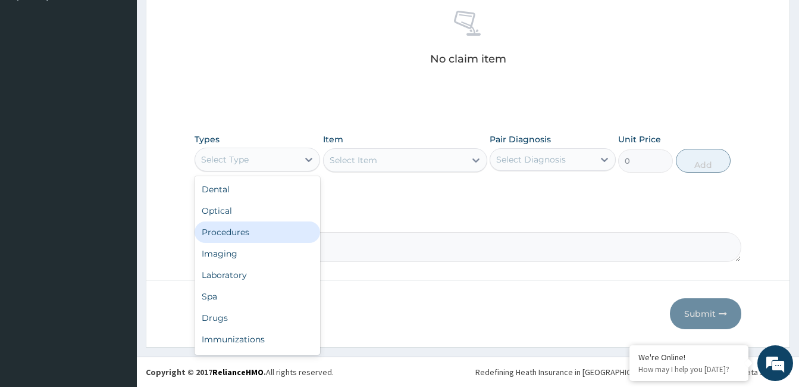
click at [246, 233] on div "Procedures" at bounding box center [258, 231] width 126 height 21
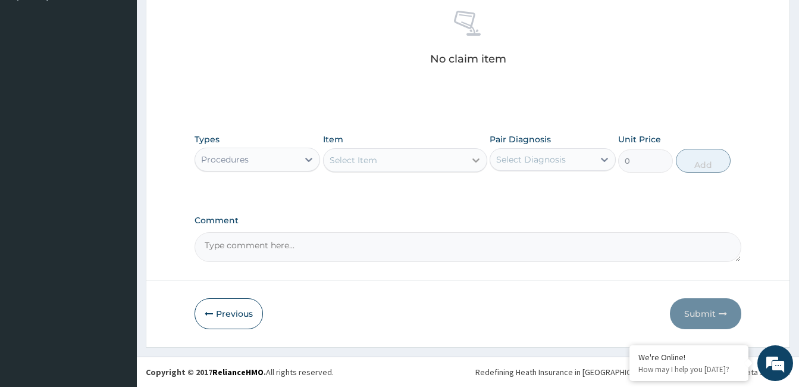
click at [471, 159] on icon at bounding box center [476, 160] width 12 height 12
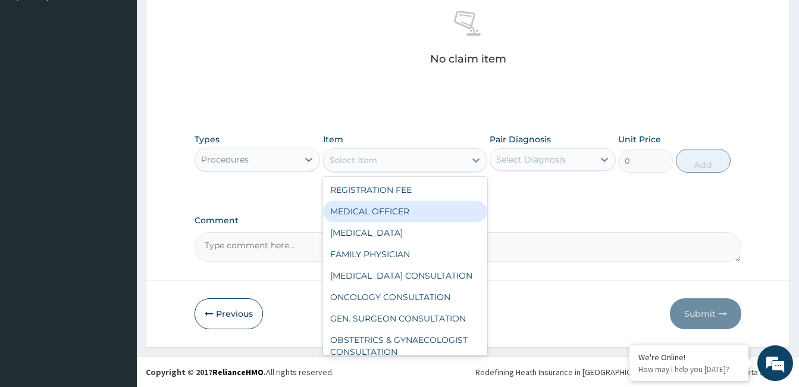
click at [406, 208] on div "MEDICAL OFFICER" at bounding box center [405, 210] width 164 height 21
type input "23000"
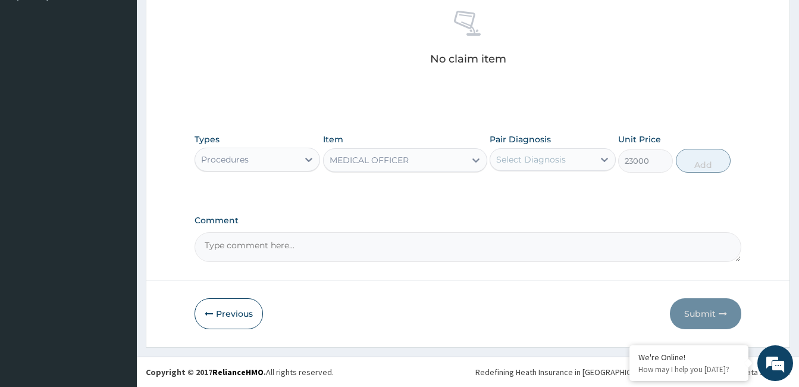
click at [550, 156] on div "Select Diagnosis" at bounding box center [531, 159] width 70 height 12
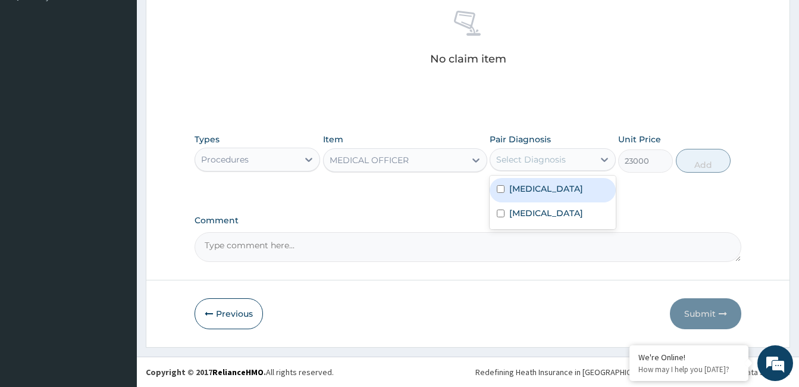
click at [545, 187] on label "Hyperlipidemia" at bounding box center [546, 189] width 74 height 12
checkbox input "true"
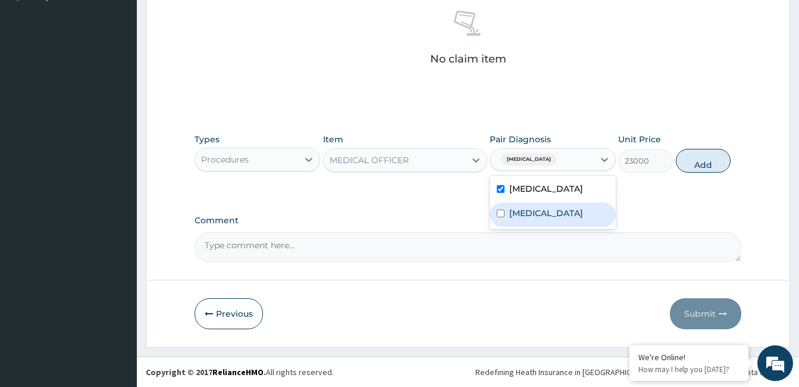
click at [543, 212] on label "Alcoholic fatty liver" at bounding box center [546, 213] width 74 height 12
checkbox input "true"
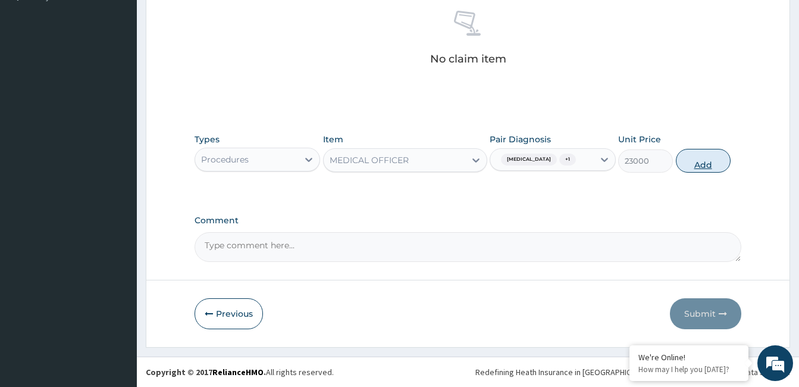
click at [692, 162] on button "Add" at bounding box center [703, 161] width 55 height 24
type input "0"
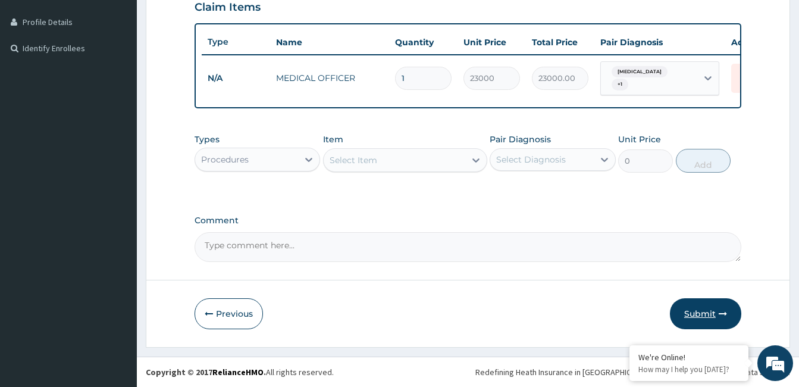
click at [707, 308] on button "Submit" at bounding box center [705, 313] width 71 height 31
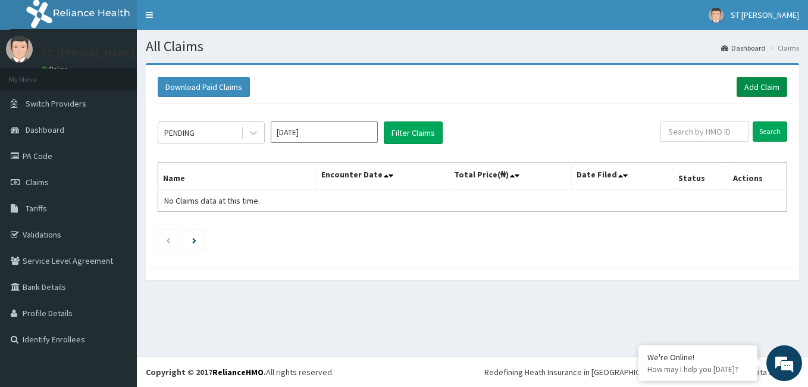
click at [754, 82] on link "Add Claim" at bounding box center [761, 87] width 51 height 20
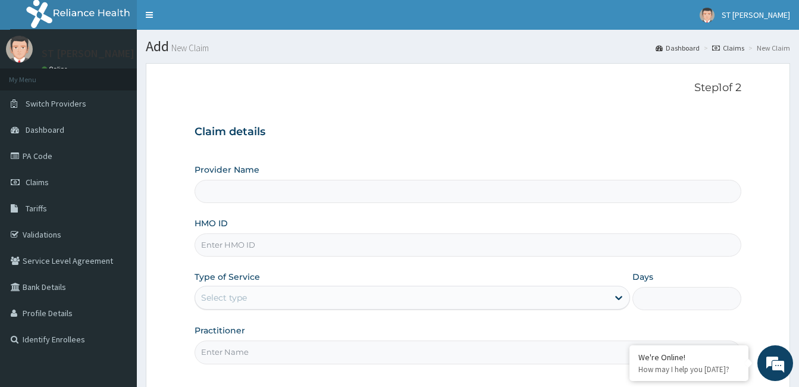
paste input "ABP/10223/A"
type input "ABP/10223/A"
click at [257, 293] on div "Select type" at bounding box center [401, 297] width 413 height 19
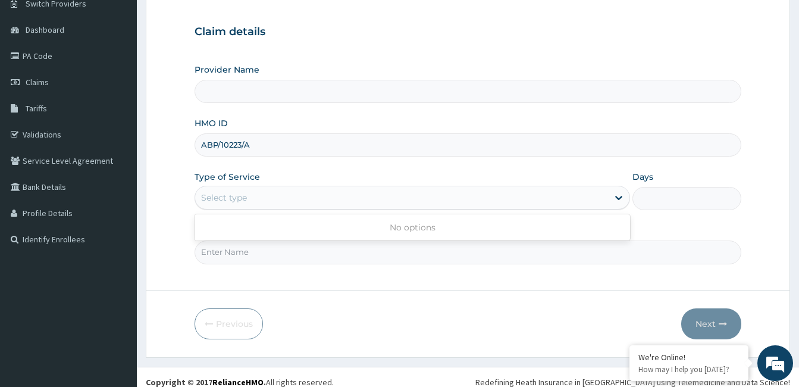
scroll to position [110, 0]
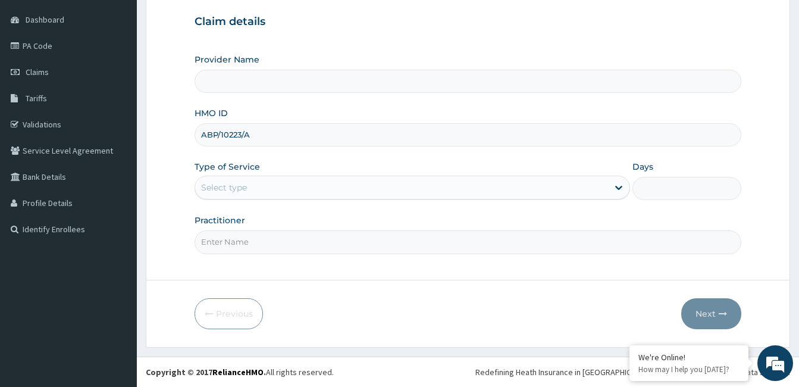
click at [236, 183] on div "Select type" at bounding box center [224, 187] width 46 height 12
click at [236, 184] on div "Select type" at bounding box center [224, 187] width 46 height 12
click at [262, 189] on div "Select type" at bounding box center [401, 187] width 413 height 19
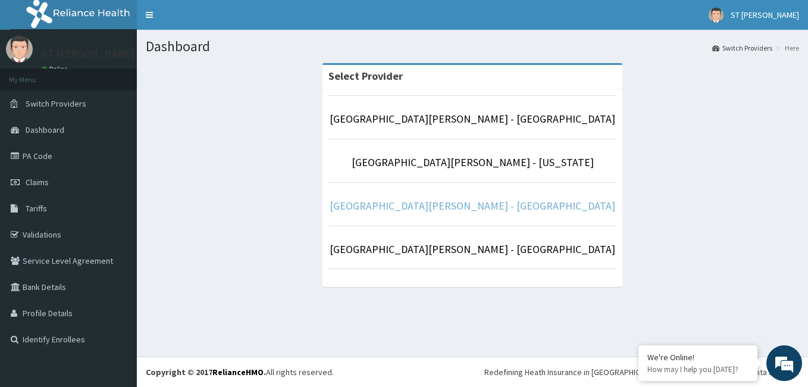
click at [445, 209] on link "[GEOGRAPHIC_DATA][PERSON_NAME] - [GEOGRAPHIC_DATA]" at bounding box center [473, 206] width 286 height 14
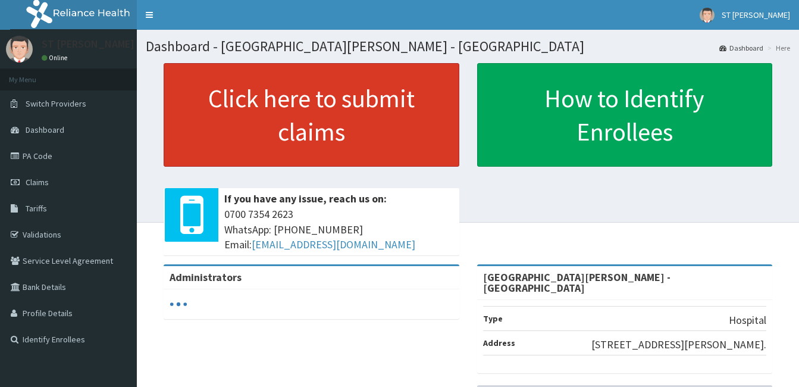
click at [355, 129] on link "Click here to submit claims" at bounding box center [312, 115] width 296 height 104
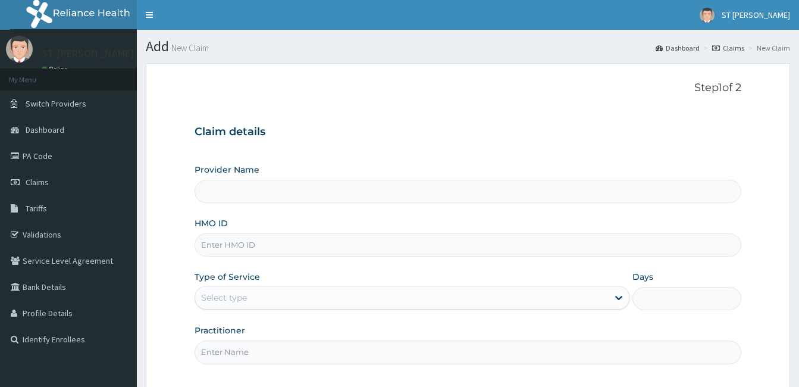
type input "[GEOGRAPHIC_DATA][PERSON_NAME] - [GEOGRAPHIC_DATA]"
paste input "ABP/10223/A"
type input "ABP/10223/A"
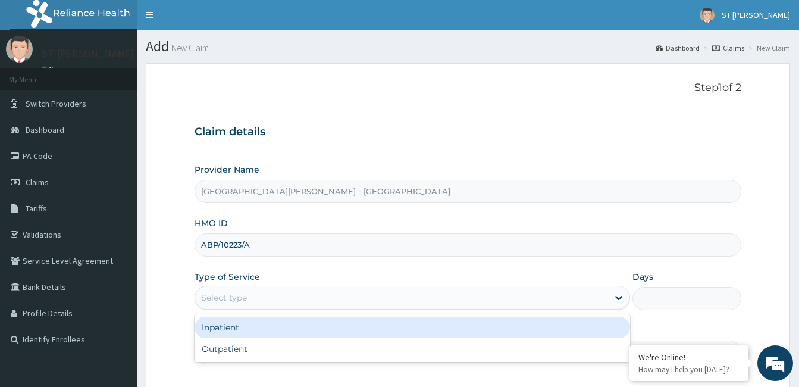
click at [234, 299] on div "Select type" at bounding box center [224, 297] width 46 height 12
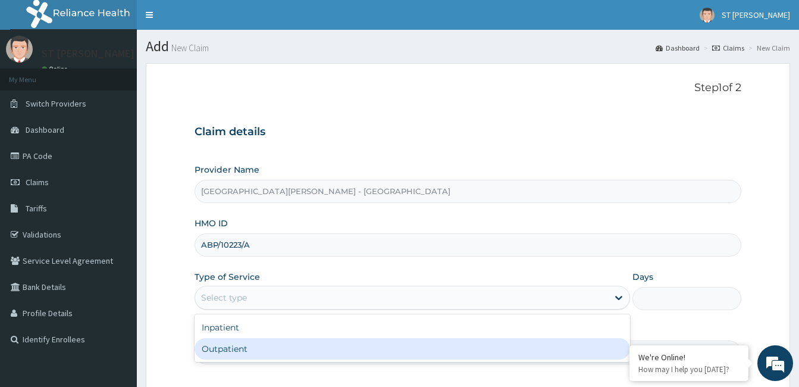
click at [230, 346] on div "Outpatient" at bounding box center [412, 348] width 435 height 21
type input "1"
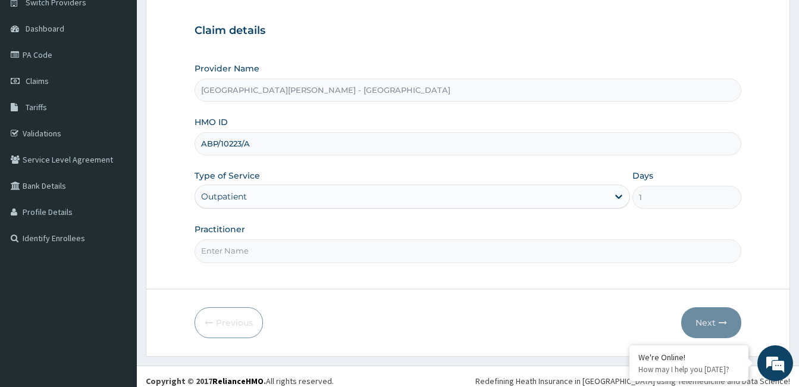
scroll to position [110, 0]
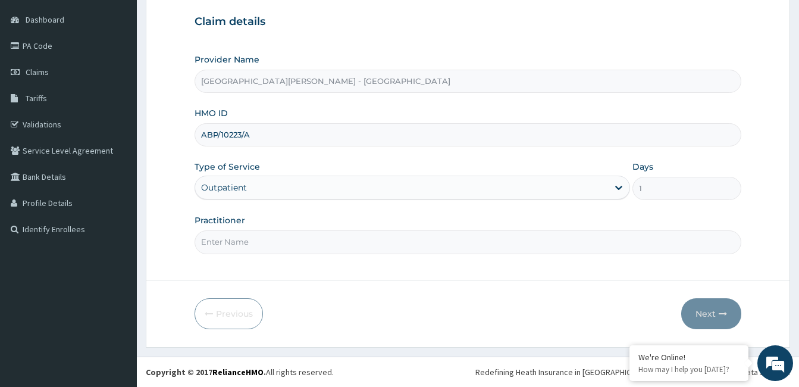
drag, startPoint x: 296, startPoint y: 241, endPoint x: 302, endPoint y: 229, distance: 13.6
click at [296, 241] on input "Practitioner" at bounding box center [468, 241] width 547 height 23
type input "Dr. ZAINAB SHITTU"
click at [719, 314] on icon "button" at bounding box center [723, 313] width 8 height 8
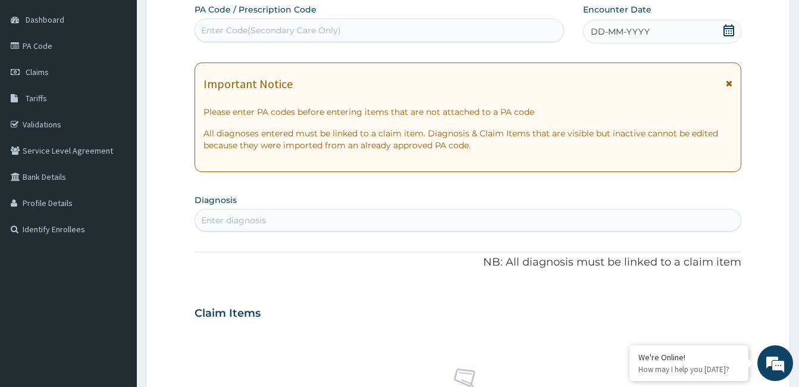
click at [730, 87] on icon at bounding box center [729, 83] width 7 height 8
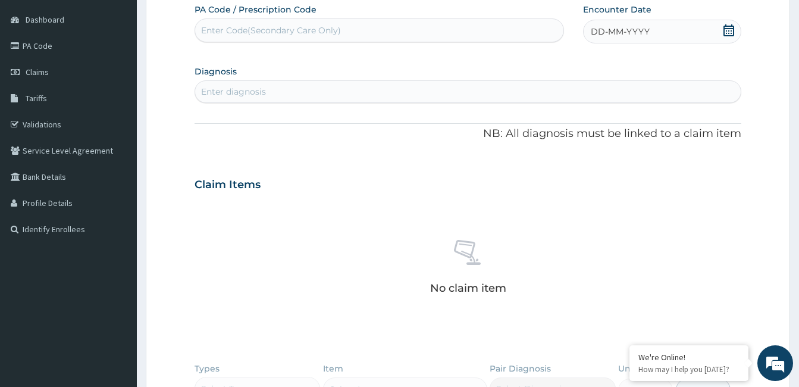
click at [653, 35] on div "DD-MM-YYYY" at bounding box center [662, 32] width 158 height 24
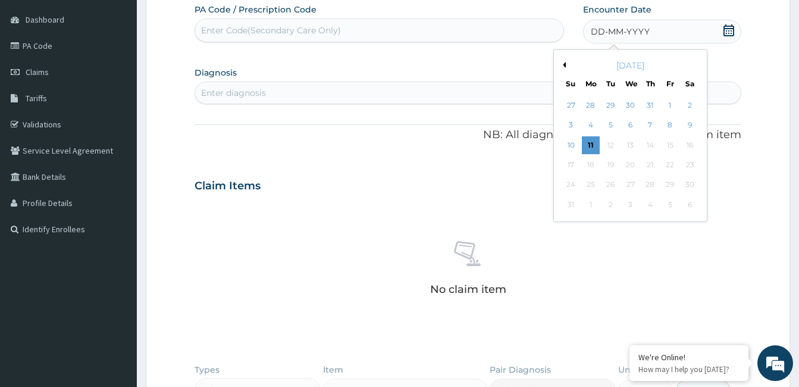
click at [562, 68] on div "August 2025" at bounding box center [630, 65] width 143 height 12
click at [564, 66] on button "Previous Month" at bounding box center [563, 65] width 6 height 6
click at [592, 145] on div "16" at bounding box center [591, 145] width 18 height 18
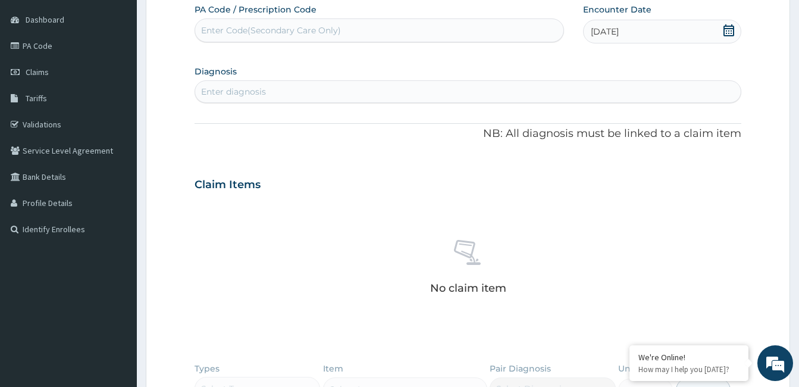
click at [248, 96] on div "Enter diagnosis" at bounding box center [233, 92] width 65 height 12
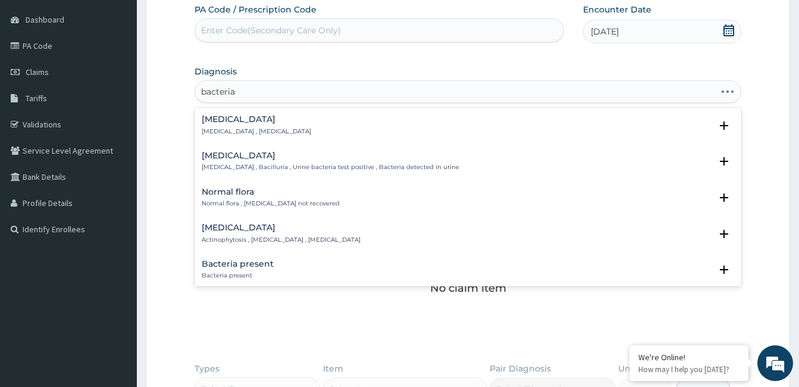
type input "bacteria"
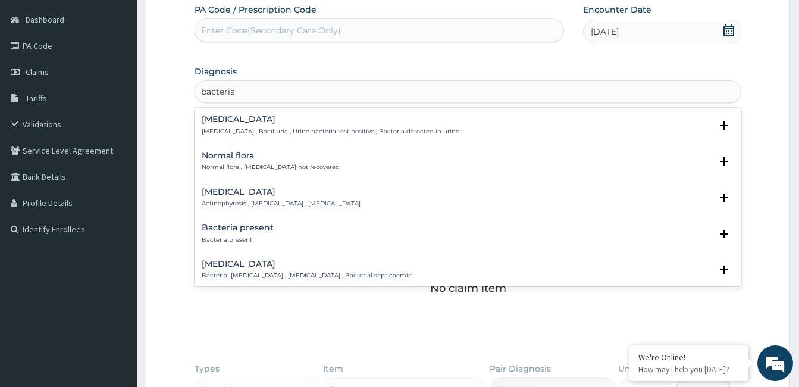
click at [258, 128] on p "Bacteriuria , Bacilluria , Urine bacteria test positive , Bacteria detected in …" at bounding box center [331, 131] width 258 height 8
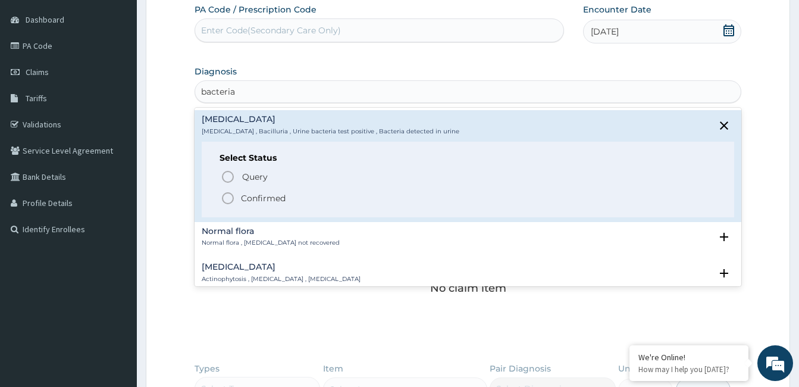
click at [245, 196] on p "Confirmed" at bounding box center [263, 198] width 45 height 12
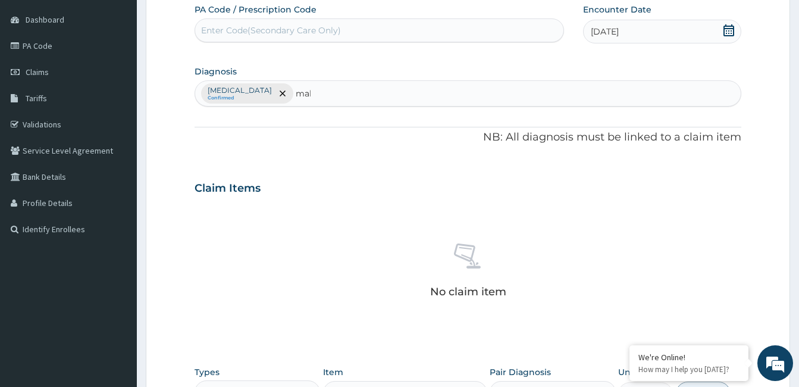
type input "mala"
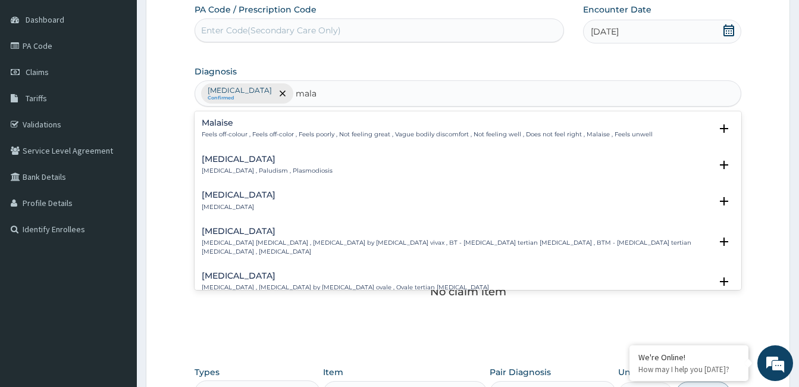
click at [246, 162] on h4 "Malaria" at bounding box center [267, 159] width 131 height 9
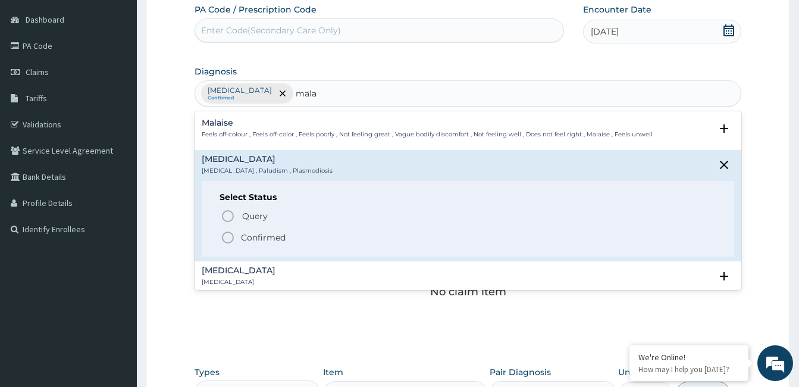
click at [245, 235] on p "Confirmed" at bounding box center [263, 237] width 45 height 12
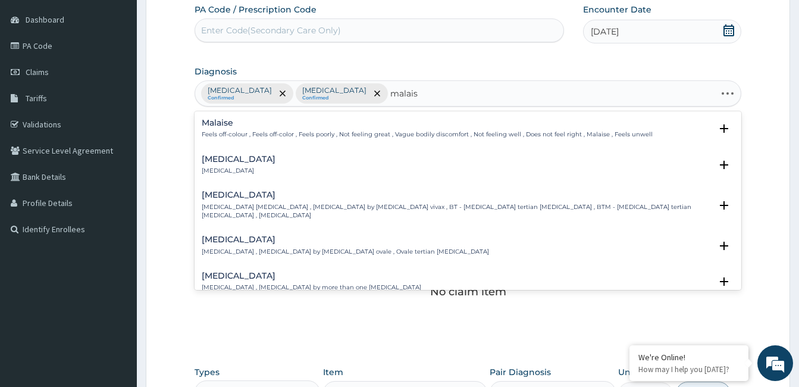
type input "malaise"
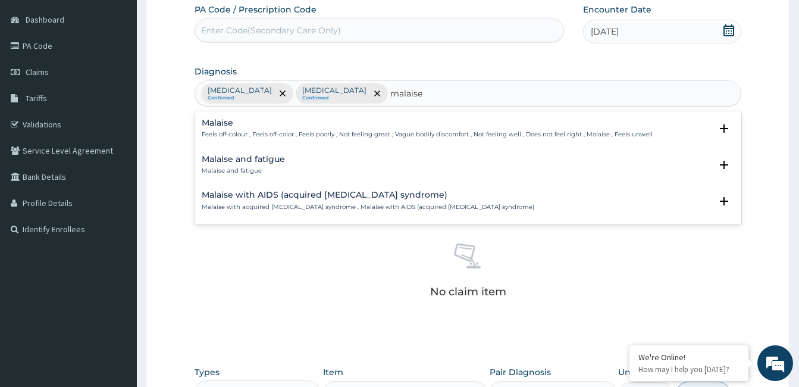
click at [247, 168] on p "Malaise and fatigue" at bounding box center [243, 171] width 83 height 8
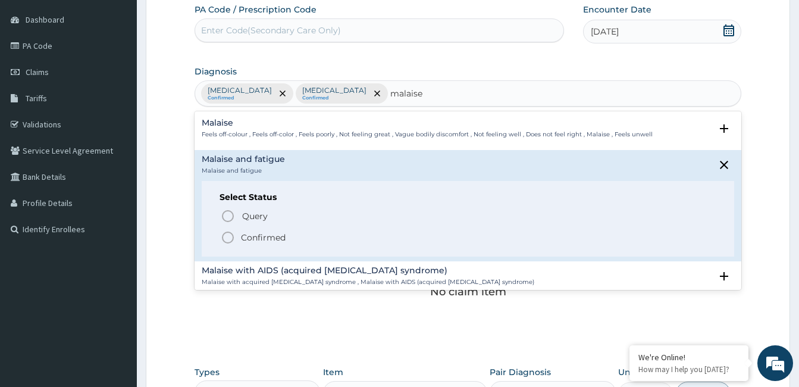
click at [244, 233] on p "Confirmed" at bounding box center [263, 237] width 45 height 12
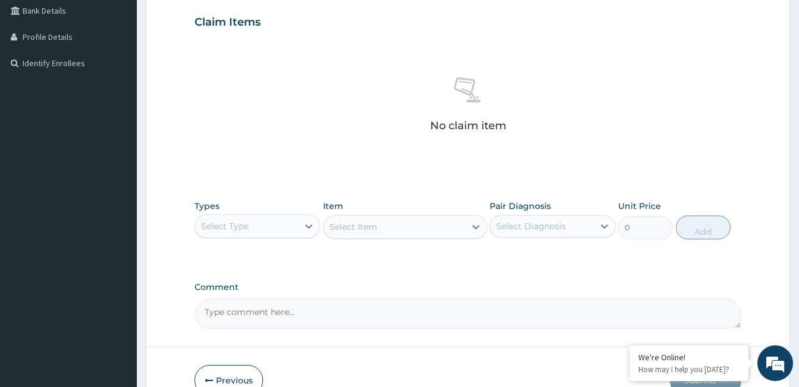
scroll to position [343, 0]
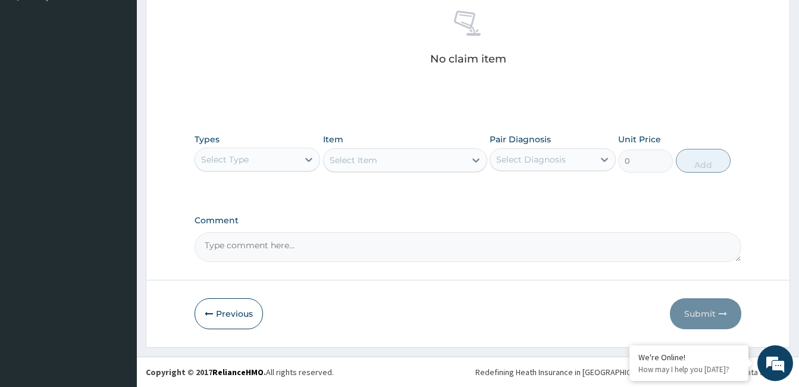
click at [242, 159] on div "Select Type" at bounding box center [225, 159] width 48 height 12
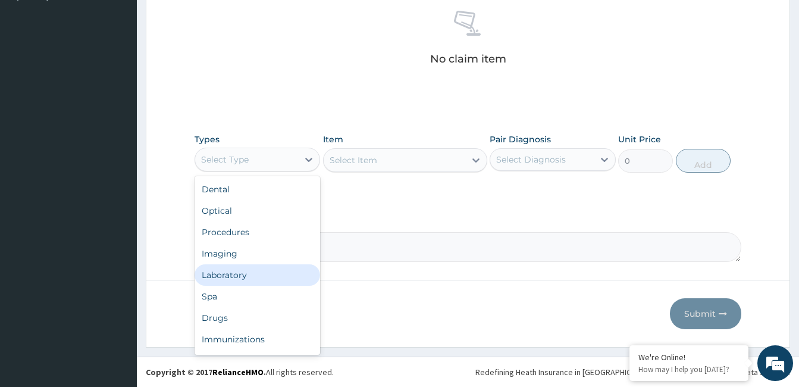
click at [231, 269] on div "Laboratory" at bounding box center [258, 274] width 126 height 21
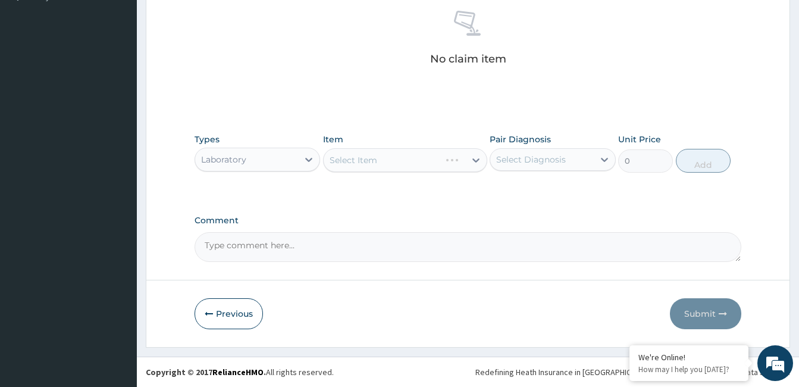
click at [387, 158] on div "Select Item" at bounding box center [405, 160] width 164 height 24
click at [449, 159] on div "Select Item" at bounding box center [405, 160] width 164 height 24
click at [449, 158] on div "Select Item" at bounding box center [395, 159] width 142 height 19
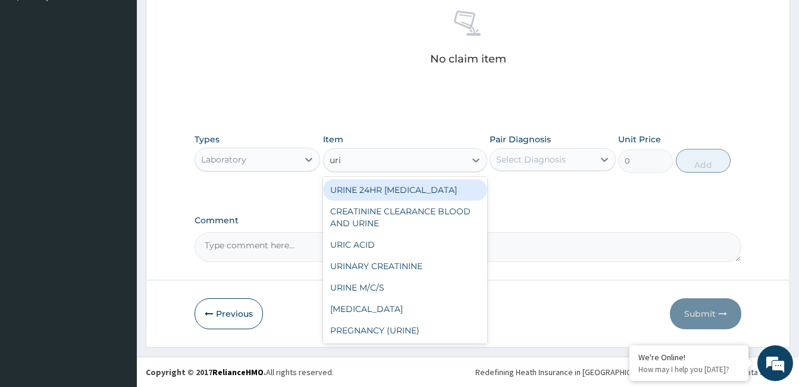
type input "urin"
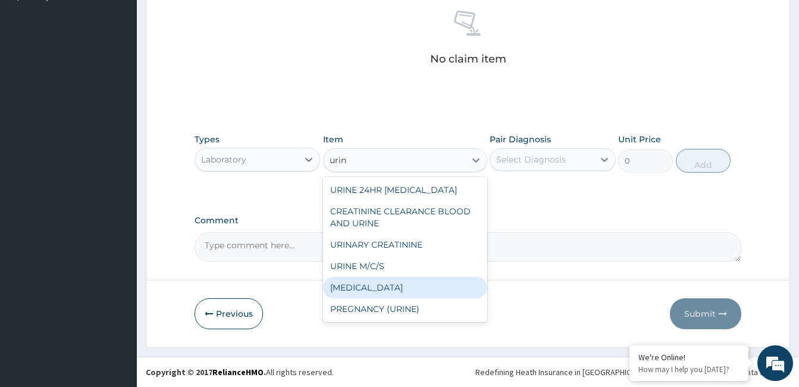
click at [372, 286] on div "URINALYSIS" at bounding box center [405, 287] width 164 height 21
type input "3519"
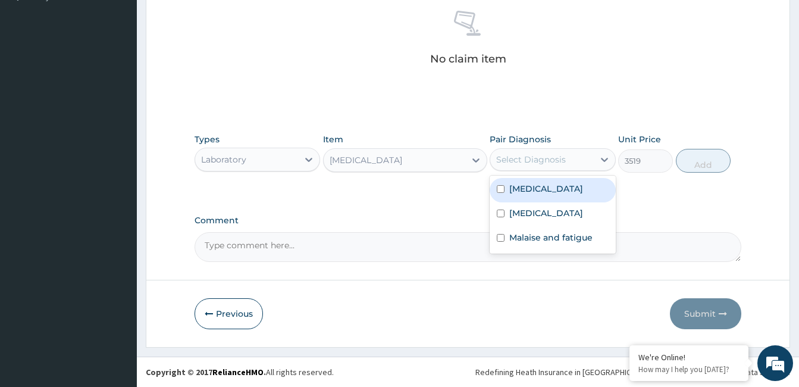
click at [538, 157] on div "Select Diagnosis" at bounding box center [531, 159] width 70 height 12
click at [518, 195] on div "Bacteriuria" at bounding box center [553, 190] width 126 height 24
checkbox input "true"
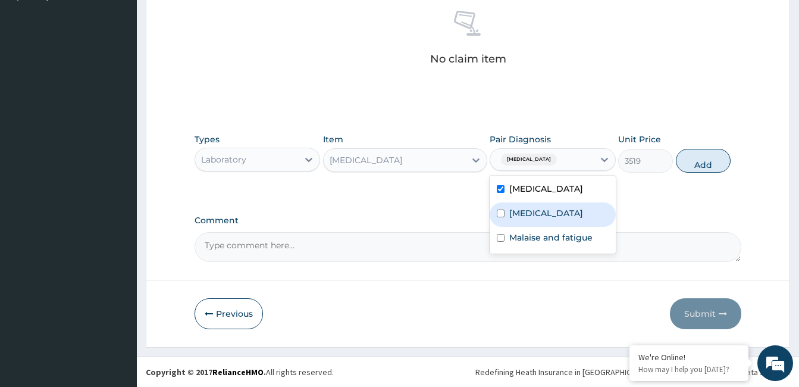
click at [513, 215] on label "Malaria" at bounding box center [546, 213] width 74 height 12
checkbox input "true"
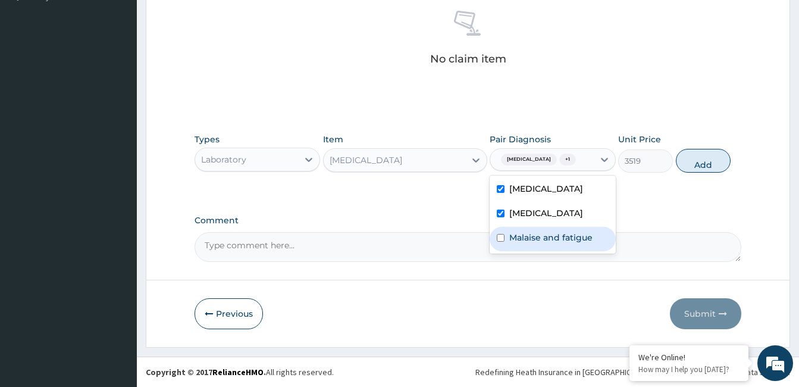
click at [516, 242] on label "Malaise and fatigue" at bounding box center [550, 237] width 83 height 12
checkbox input "true"
click at [705, 166] on button "Add" at bounding box center [703, 161] width 55 height 24
type input "0"
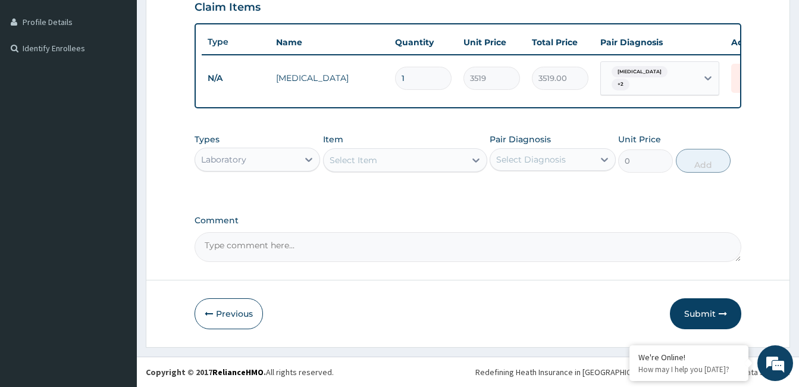
scroll to position [295, 0]
click at [416, 164] on div "Select Item" at bounding box center [395, 159] width 142 height 19
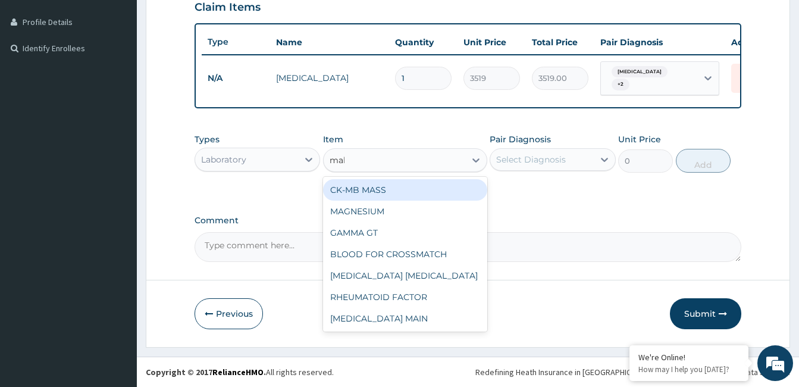
type input "mala"
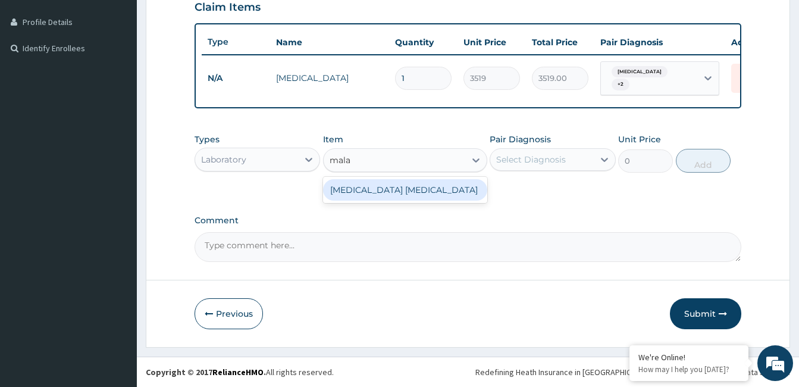
click at [434, 193] on div "MALARIA PARASITE" at bounding box center [405, 189] width 164 height 21
type input "4141"
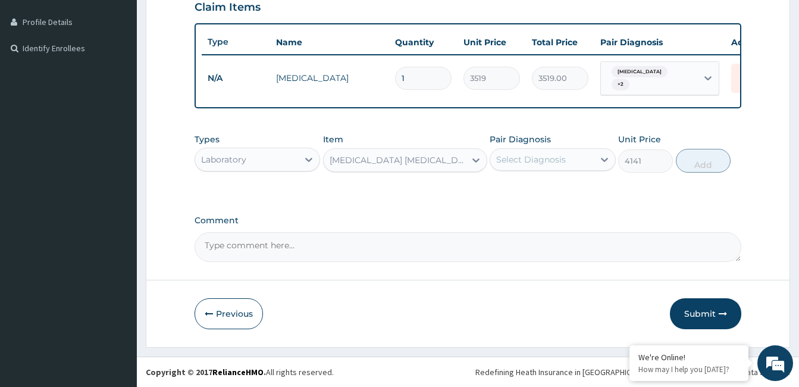
click at [534, 158] on div "Select Diagnosis" at bounding box center [531, 159] width 70 height 12
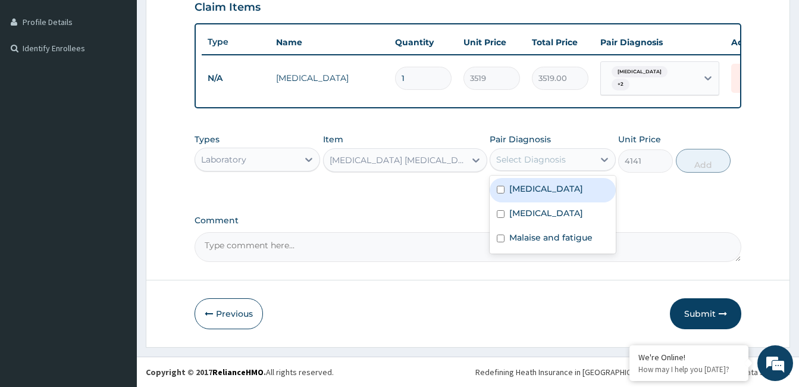
click at [515, 192] on label "Bacteriuria" at bounding box center [546, 189] width 74 height 12
checkbox input "true"
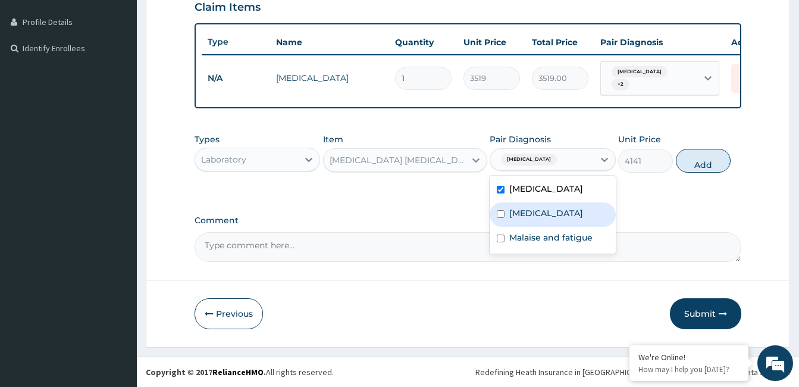
click at [513, 206] on div "Malaria" at bounding box center [553, 214] width 126 height 24
checkbox input "true"
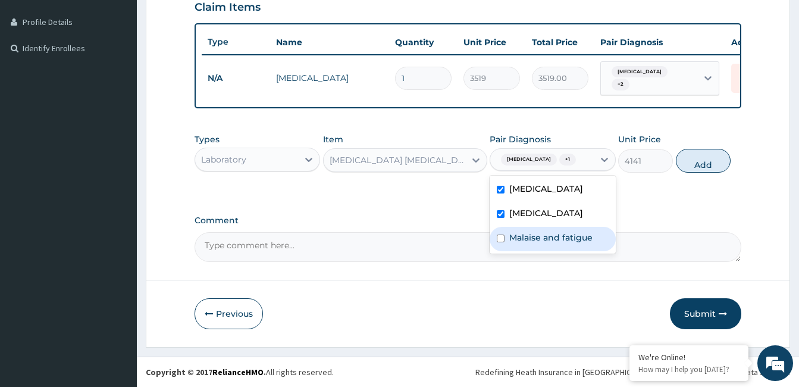
click at [518, 239] on label "Malaise and fatigue" at bounding box center [550, 237] width 83 height 12
checkbox input "true"
click at [711, 160] on button "Add" at bounding box center [703, 161] width 55 height 24
type input "0"
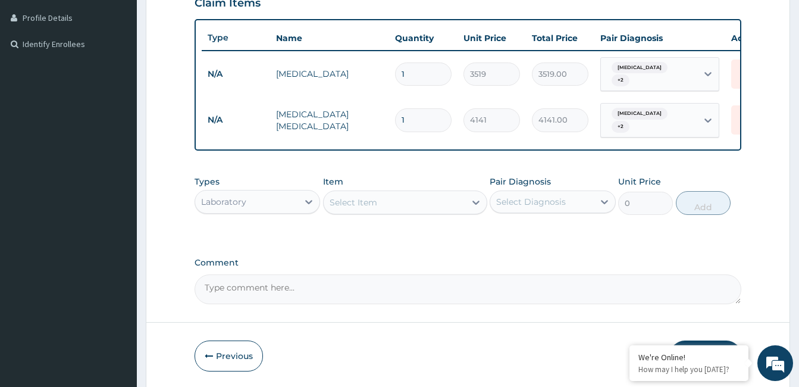
click at [362, 208] on div "Select Item" at bounding box center [395, 202] width 142 height 19
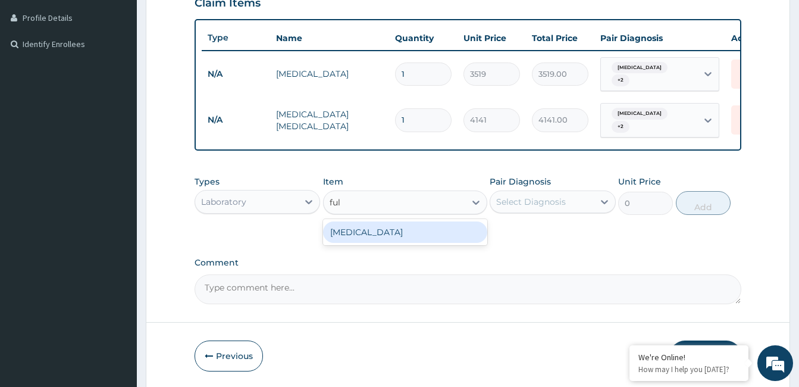
type input "full"
click at [403, 228] on div "FULL BLOOD COUNT" at bounding box center [405, 231] width 164 height 21
type input "6246"
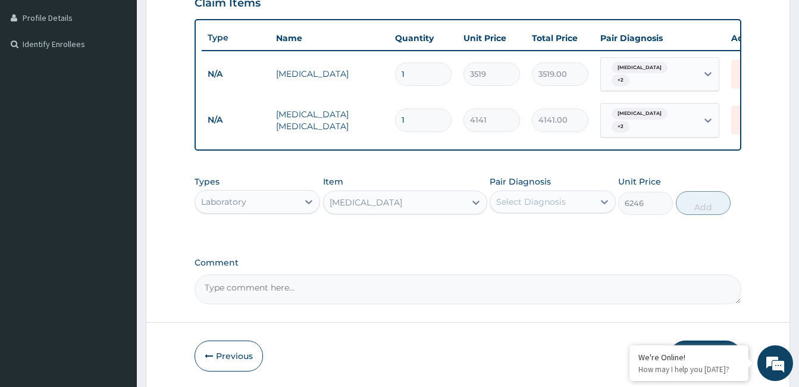
click at [527, 196] on div "Select Diagnosis" at bounding box center [531, 202] width 70 height 12
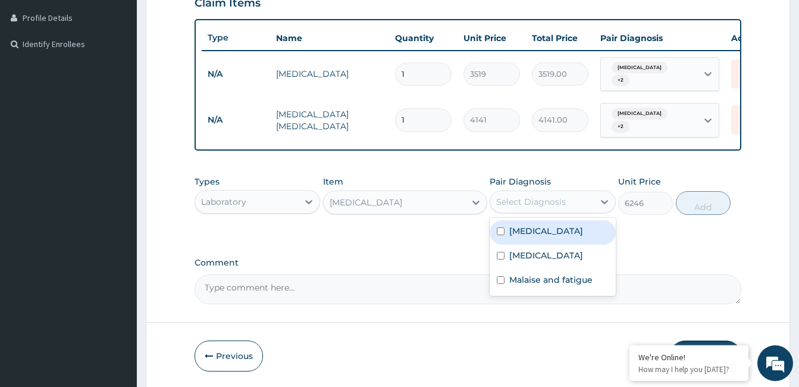
click at [513, 227] on label "Bacteriuria" at bounding box center [546, 231] width 74 height 12
checkbox input "true"
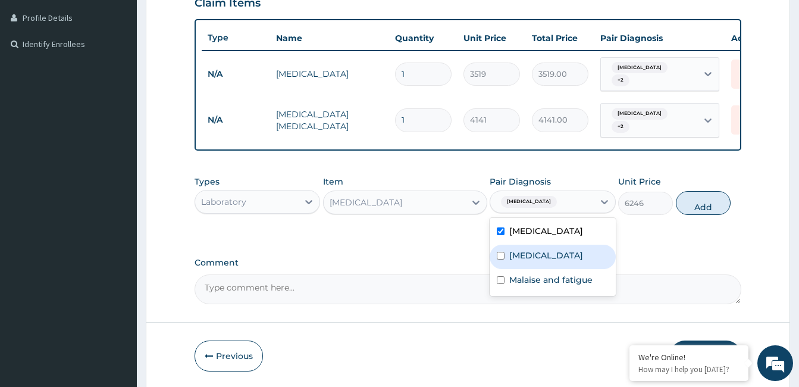
click at [516, 249] on label "Malaria" at bounding box center [546, 255] width 74 height 12
checkbox input "true"
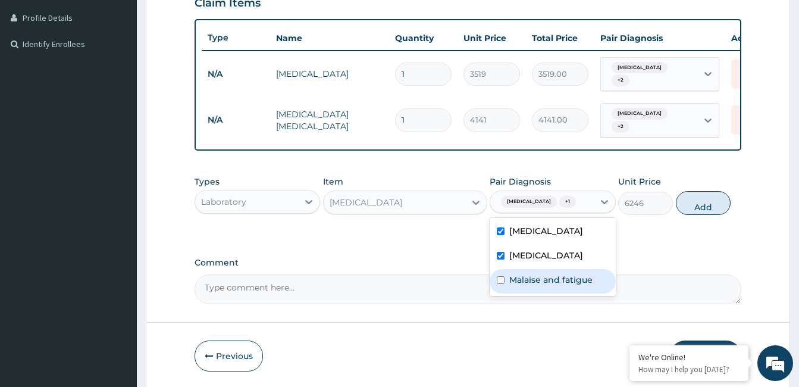
click at [507, 286] on div "Malaise and fatigue" at bounding box center [553, 281] width 126 height 24
checkbox input "true"
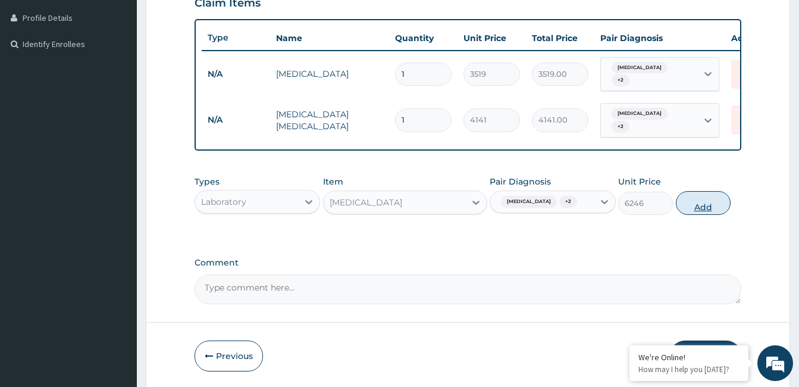
click at [697, 211] on button "Add" at bounding box center [703, 203] width 55 height 24
type input "0"
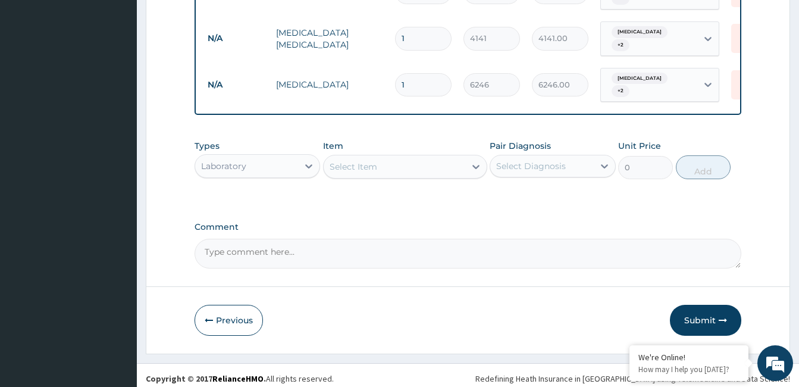
scroll to position [377, 0]
click at [695, 314] on button "Submit" at bounding box center [705, 319] width 71 height 31
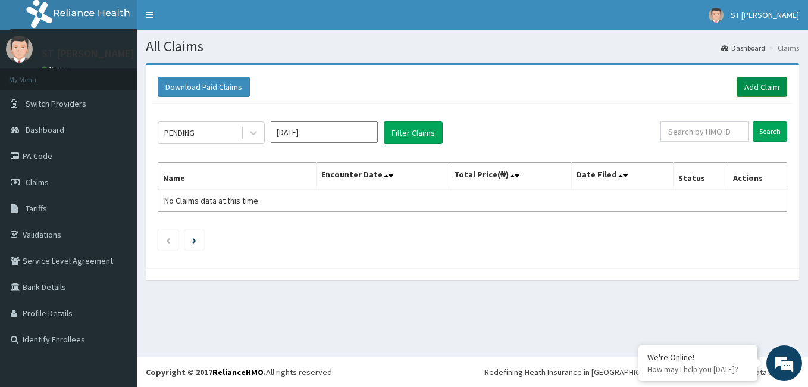
click at [779, 80] on link "Add Claim" at bounding box center [761, 87] width 51 height 20
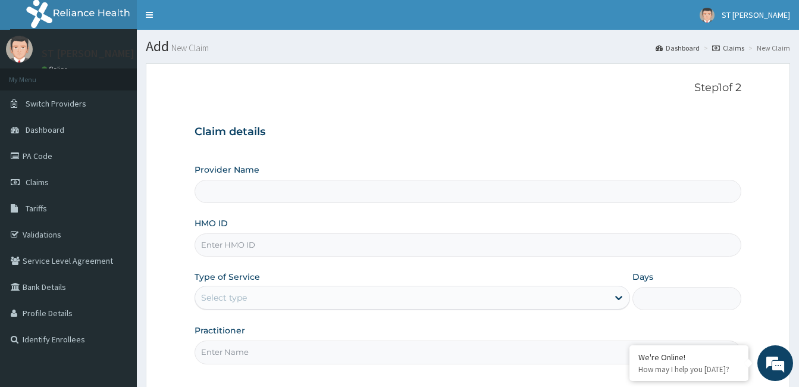
type input "[GEOGRAPHIC_DATA][PERSON_NAME] - [GEOGRAPHIC_DATA]"
paste input "KAM/10003/A"
type input "KAM/10003/A"
click at [267, 296] on div "Select type" at bounding box center [401, 297] width 413 height 19
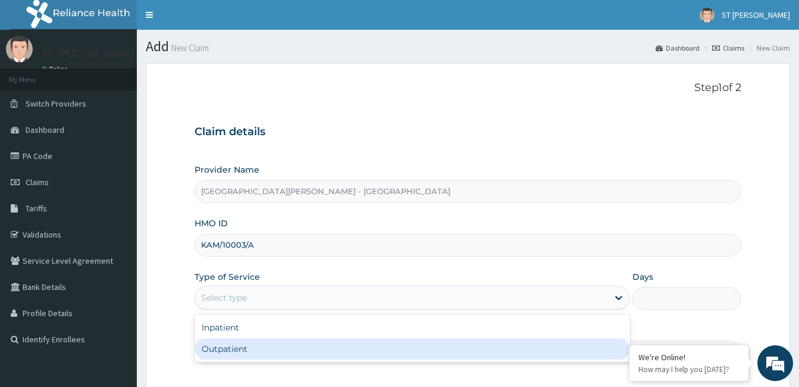
click at [239, 352] on div "Outpatient" at bounding box center [412, 348] width 435 height 21
type input "1"
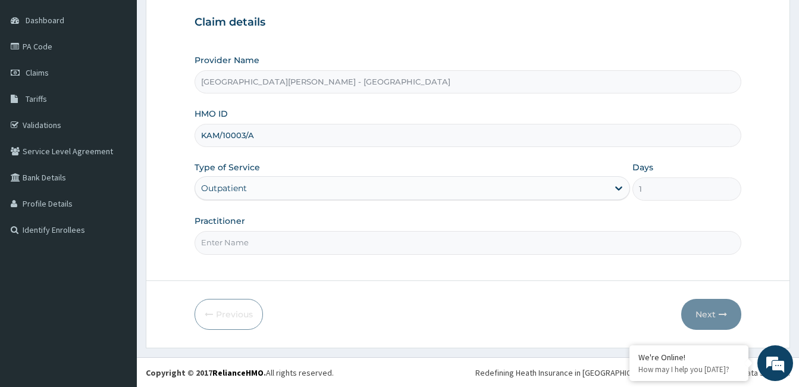
scroll to position [110, 0]
click at [270, 236] on input "Practitioner" at bounding box center [468, 241] width 547 height 23
type input "[PERSON_NAME]"
click at [710, 316] on button "Next" at bounding box center [711, 313] width 60 height 31
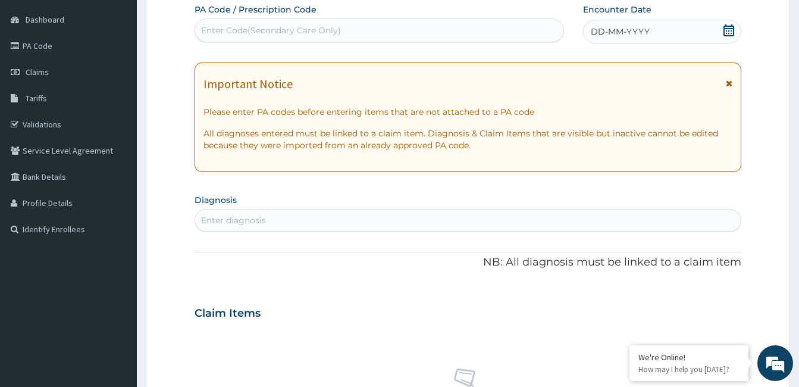
click at [727, 80] on icon at bounding box center [729, 83] width 7 height 8
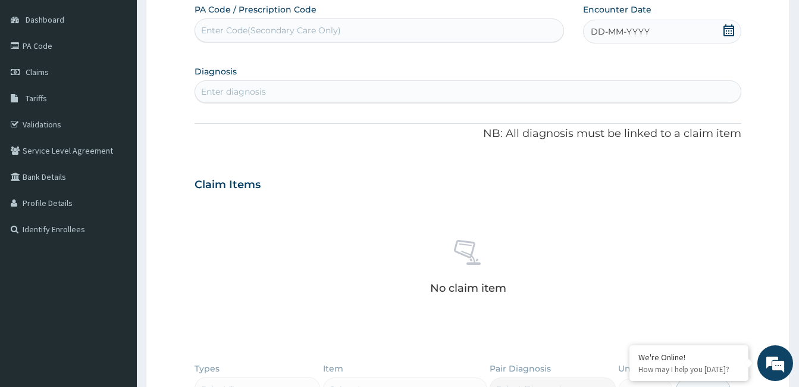
scroll to position [0, 0]
click at [648, 29] on span "DD-MM-YYYY" at bounding box center [620, 32] width 59 height 12
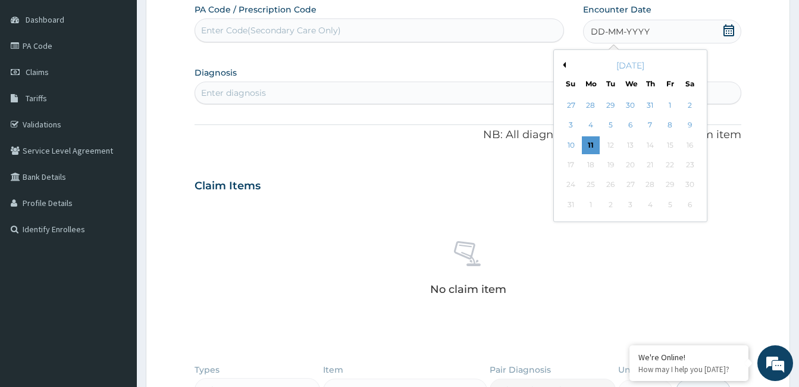
click at [564, 61] on div "August 2025" at bounding box center [630, 65] width 143 height 12
click at [564, 65] on button "Previous Month" at bounding box center [563, 65] width 6 height 6
click at [669, 123] on div "13" at bounding box center [670, 126] width 18 height 18
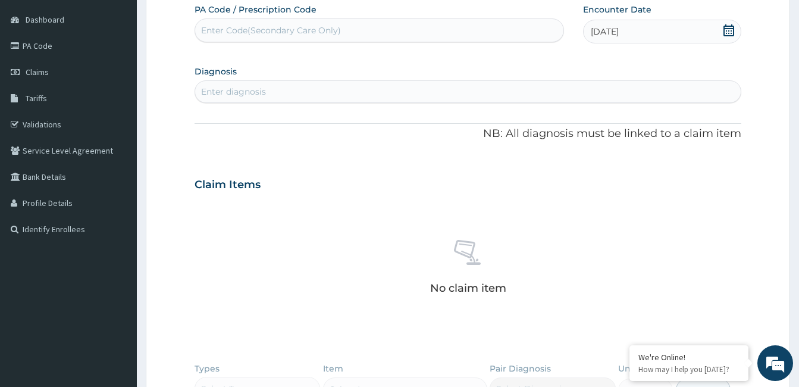
click at [271, 87] on div "Enter diagnosis" at bounding box center [467, 91] width 545 height 19
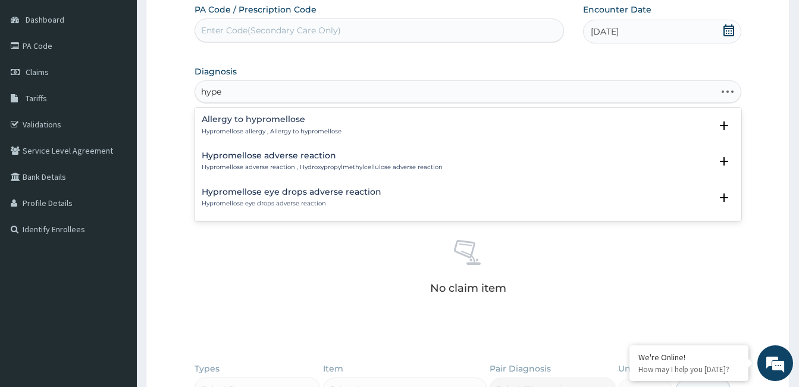
type input "hyper"
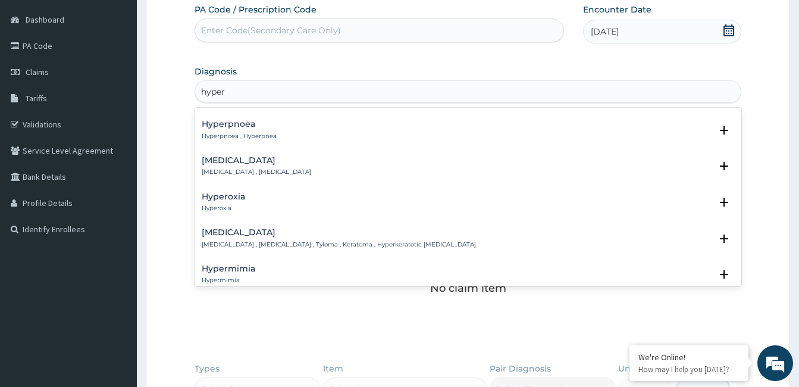
scroll to position [119, 0]
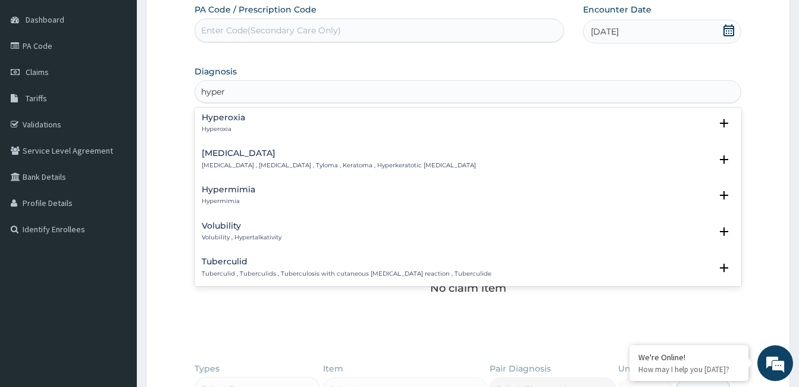
click at [246, 194] on h4 "Hypermimia" at bounding box center [229, 189] width 54 height 9
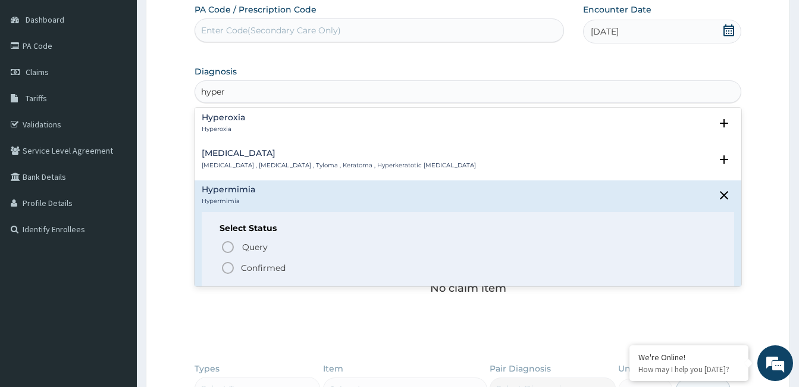
click at [248, 261] on span "Confirmed" at bounding box center [468, 268] width 495 height 14
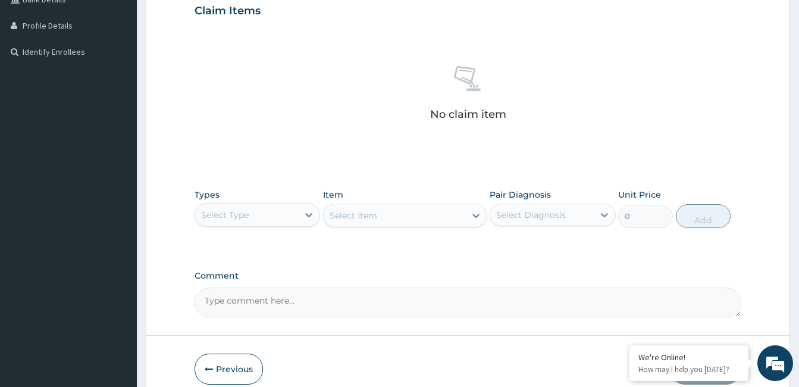
scroll to position [343, 0]
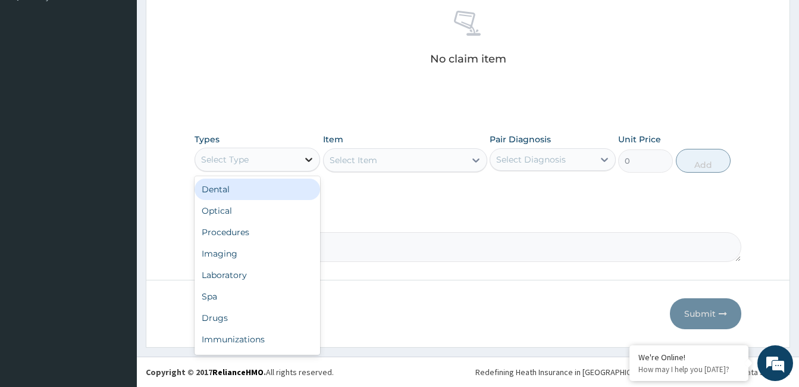
click at [309, 162] on icon at bounding box center [309, 159] width 12 height 12
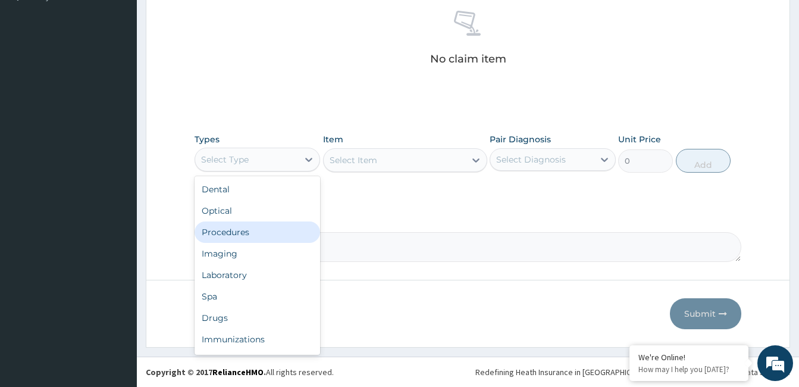
click at [242, 232] on div "Procedures" at bounding box center [258, 231] width 126 height 21
click at [284, 157] on div "Procedures" at bounding box center [246, 159] width 103 height 19
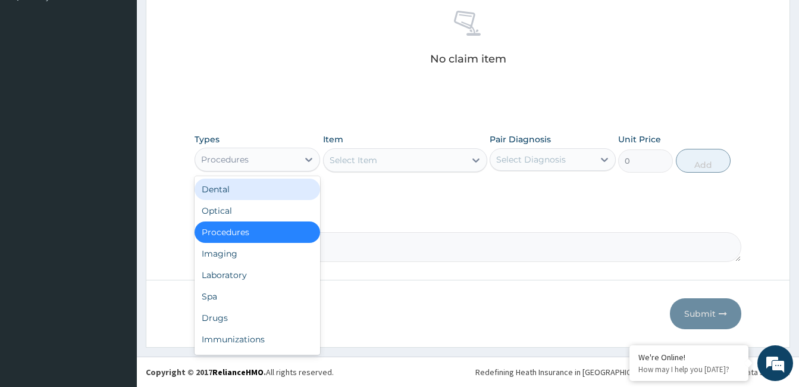
click at [296, 161] on div "Procedures" at bounding box center [246, 159] width 103 height 19
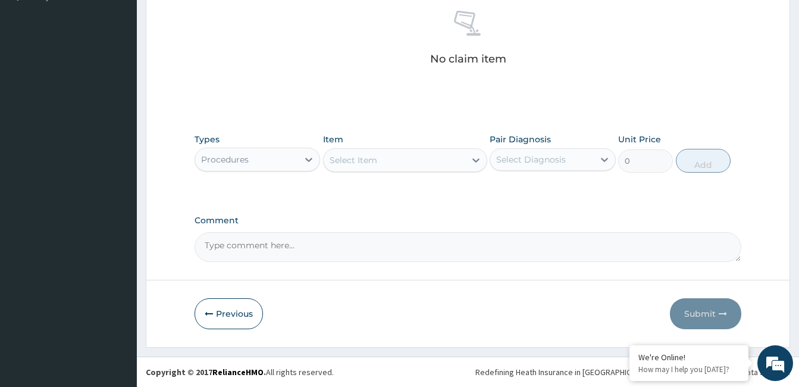
click at [391, 164] on div "Select Item" at bounding box center [395, 159] width 142 height 19
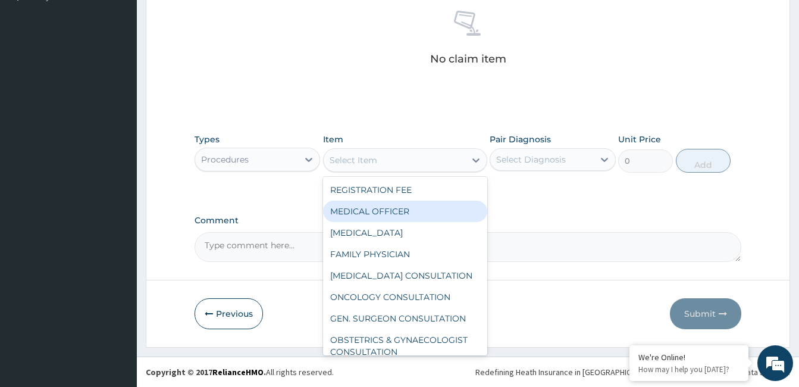
click at [377, 210] on div "MEDICAL OFFICER" at bounding box center [405, 210] width 164 height 21
type input "23000"
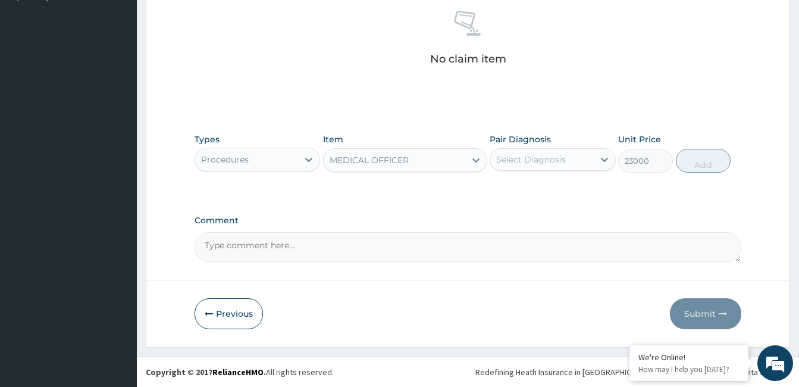
click at [531, 161] on div "Select Diagnosis" at bounding box center [531, 159] width 70 height 12
click at [526, 195] on div "Hypermimia" at bounding box center [553, 190] width 126 height 24
checkbox input "true"
click at [704, 158] on button "Add" at bounding box center [703, 161] width 55 height 24
type input "0"
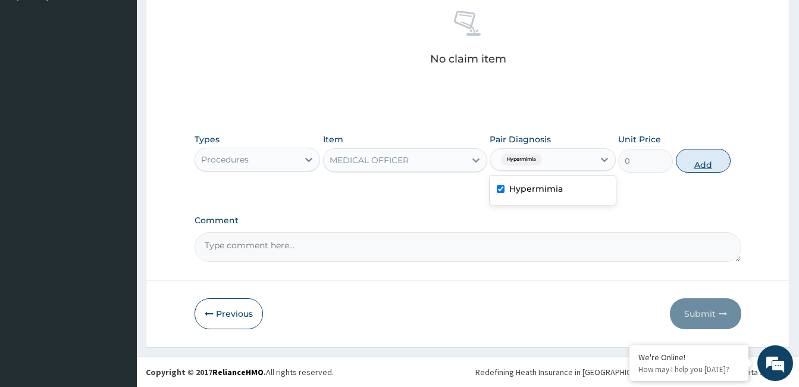
scroll to position [295, 0]
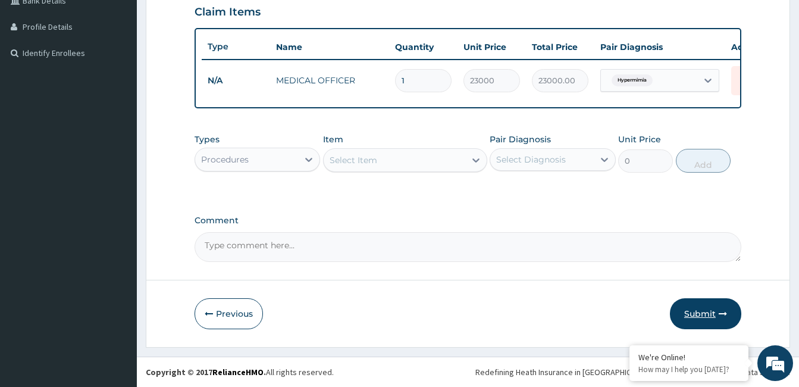
click at [701, 308] on button "Submit" at bounding box center [705, 313] width 71 height 31
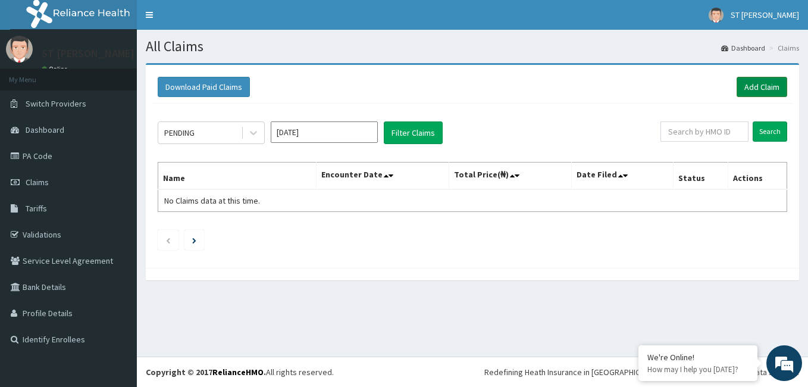
drag, startPoint x: 760, startPoint y: 83, endPoint x: 738, endPoint y: 90, distance: 22.6
click at [760, 83] on link "Add Claim" at bounding box center [761, 87] width 51 height 20
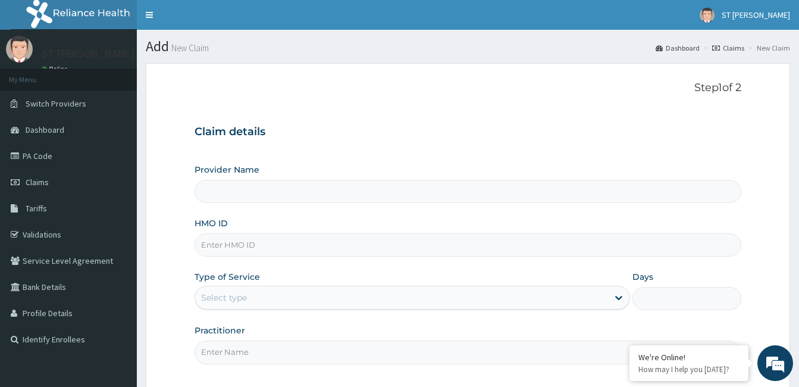
type input "[GEOGRAPHIC_DATA][PERSON_NAME] - [GEOGRAPHIC_DATA]"
paste input "KAM/10001/A"
type input "KAM/10001/A"
click at [255, 298] on div "Select type" at bounding box center [401, 297] width 413 height 19
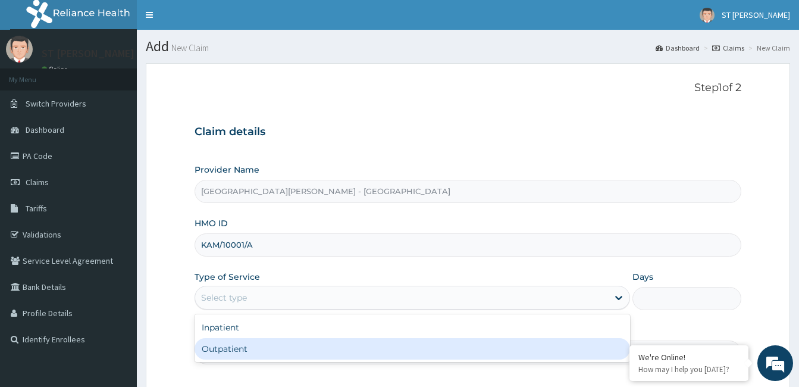
click at [243, 349] on div "Outpatient" at bounding box center [412, 348] width 435 height 21
type input "1"
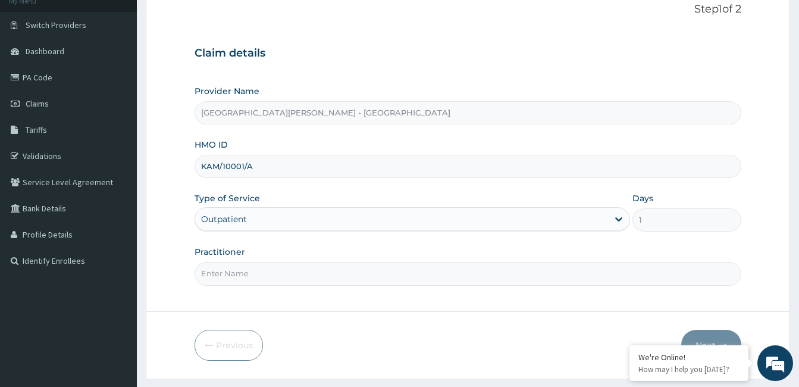
scroll to position [110, 0]
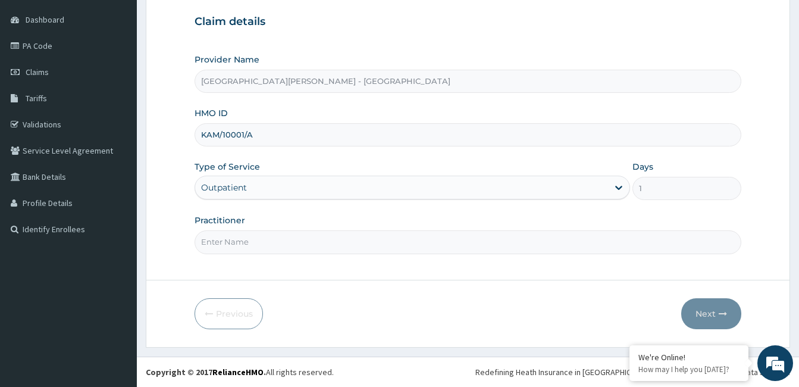
click at [274, 244] on input "Practitioner" at bounding box center [468, 241] width 547 height 23
type input "Dr. ZAINAB SHITTU"
click at [717, 318] on button "Next" at bounding box center [711, 313] width 60 height 31
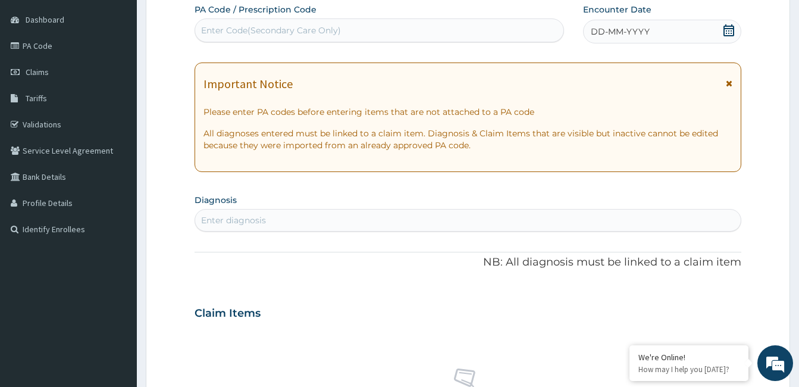
click at [730, 81] on icon at bounding box center [729, 83] width 7 height 8
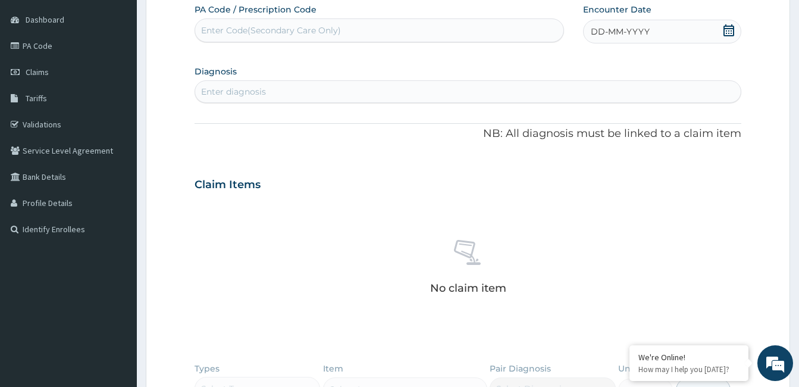
click at [662, 25] on div "DD-MM-YYYY" at bounding box center [662, 32] width 158 height 24
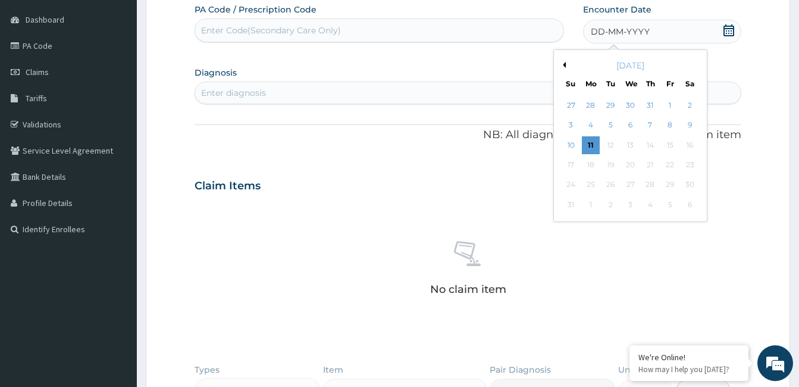
click at [565, 65] on button "Previous Month" at bounding box center [563, 65] width 6 height 6
drag, startPoint x: 671, startPoint y: 125, endPoint x: 658, endPoint y: 124, distance: 13.1
click at [670, 125] on div "13" at bounding box center [670, 126] width 18 height 18
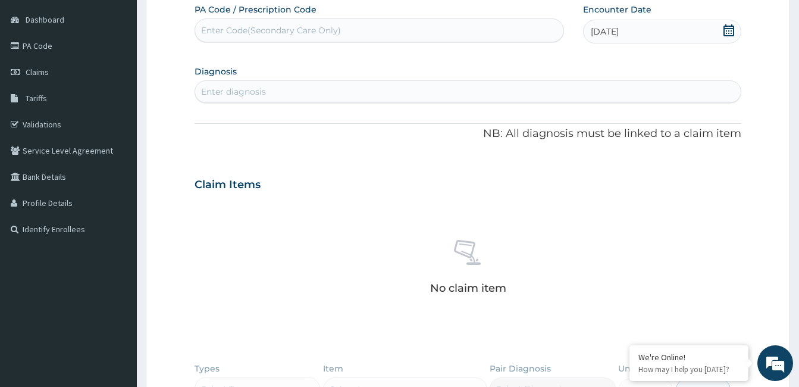
click at [244, 93] on div "Enter diagnosis" at bounding box center [233, 92] width 65 height 12
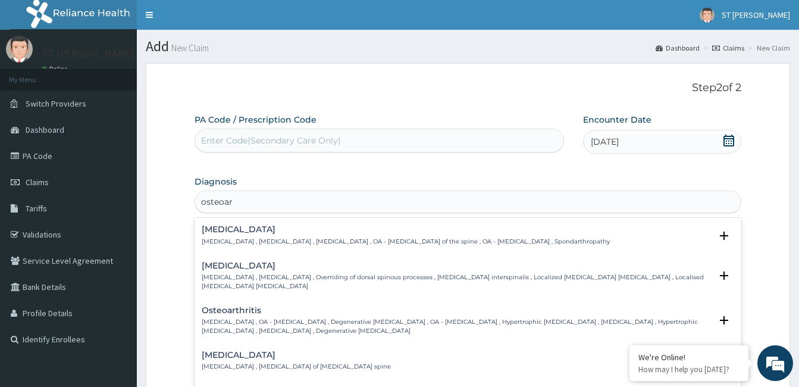
scroll to position [59, 0]
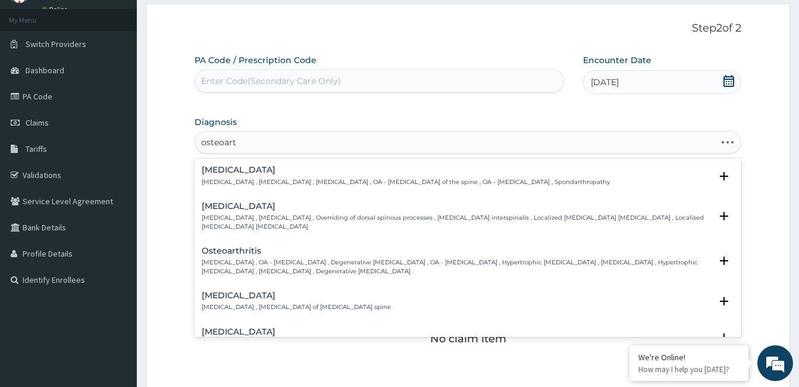
type input "osteoarth"
click at [274, 256] on div "Osteoarthritis Osteoarthritis , OA - Osteoarthritis , Degenerative arthritis , …" at bounding box center [456, 260] width 509 height 29
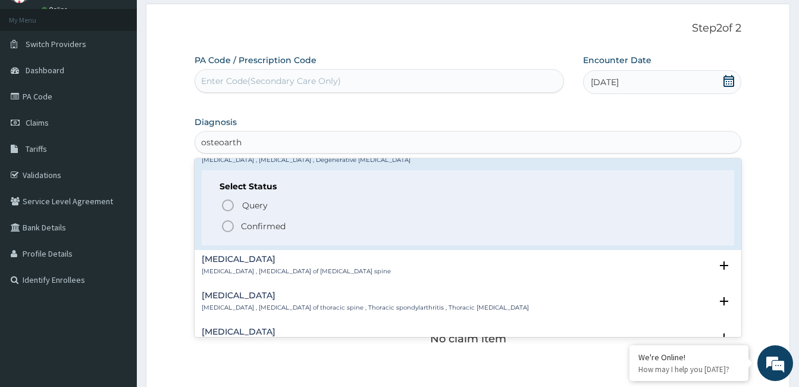
scroll to position [119, 0]
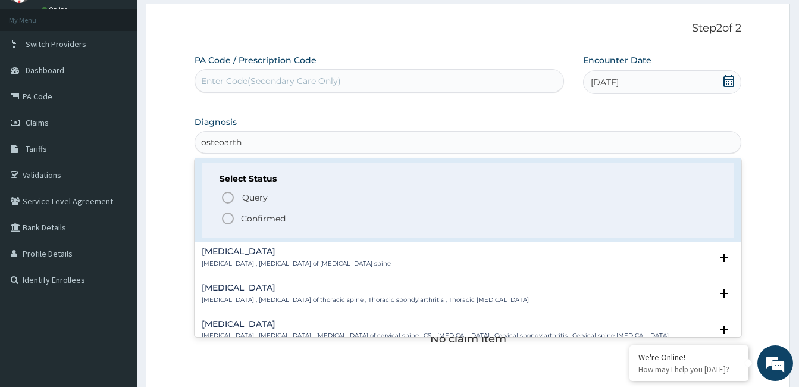
click at [257, 218] on p "Confirmed" at bounding box center [263, 218] width 45 height 12
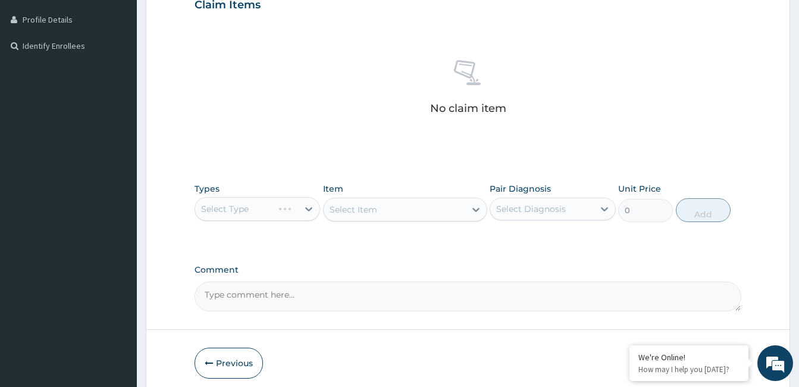
scroll to position [297, 0]
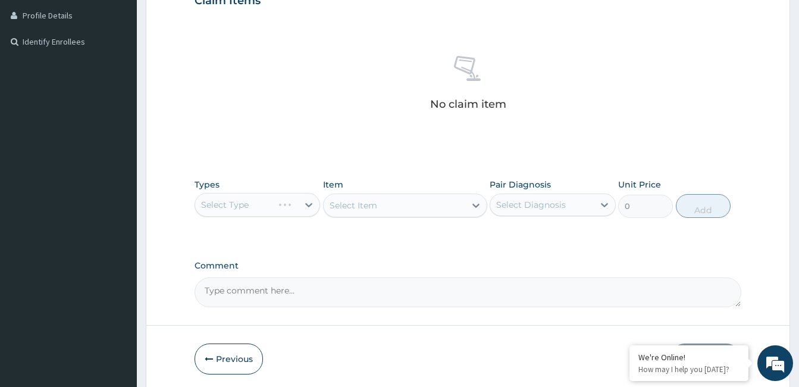
click at [214, 203] on div "Select Type" at bounding box center [258, 205] width 126 height 24
click at [287, 202] on div "Select Type" at bounding box center [258, 205] width 126 height 24
click at [303, 206] on div "Select Type" at bounding box center [258, 205] width 126 height 24
click at [309, 205] on div "Select Type" at bounding box center [258, 205] width 126 height 24
click at [256, 209] on div "Select Type" at bounding box center [258, 205] width 126 height 24
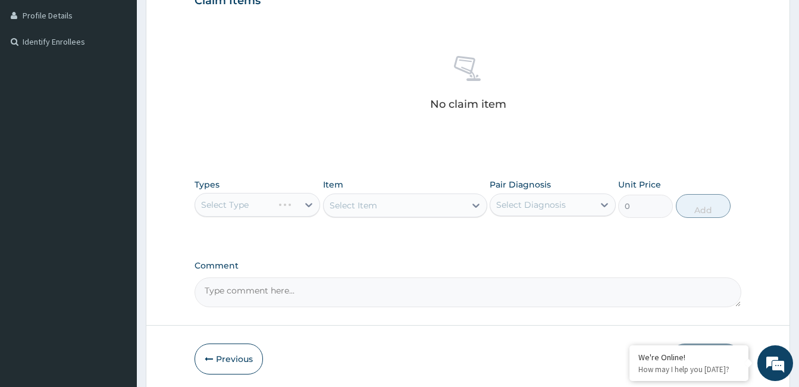
click at [299, 203] on div "Select Type" at bounding box center [258, 205] width 126 height 24
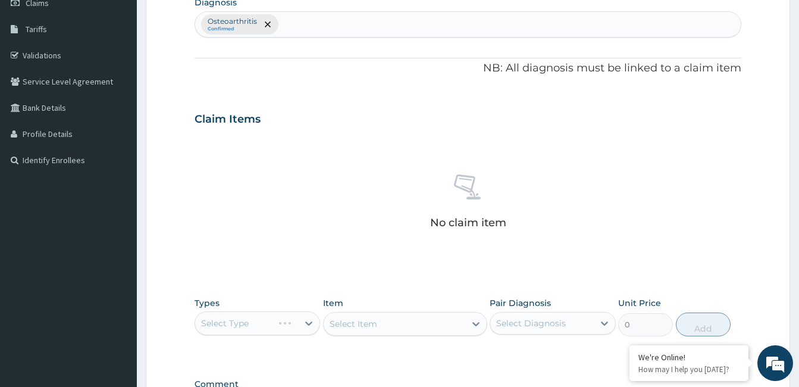
scroll to position [343, 0]
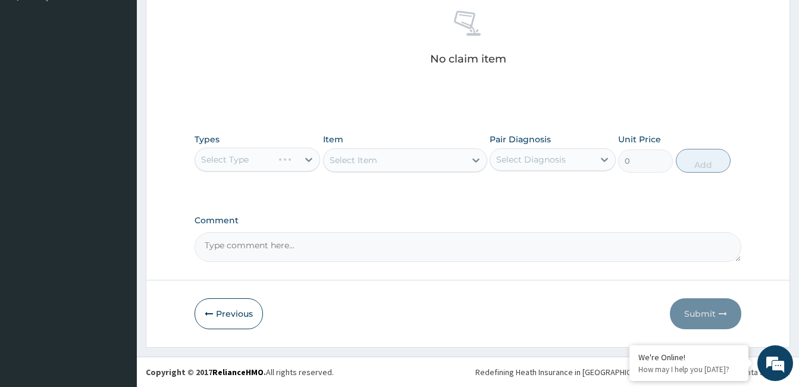
click at [309, 156] on div "Select Type" at bounding box center [258, 160] width 126 height 24
click at [309, 158] on div "Select Type" at bounding box center [258, 160] width 126 height 24
click at [357, 160] on div "Select Item" at bounding box center [405, 160] width 164 height 24
click at [246, 244] on textarea "Comment" at bounding box center [468, 247] width 547 height 30
click at [244, 164] on div "Select Type" at bounding box center [258, 160] width 126 height 24
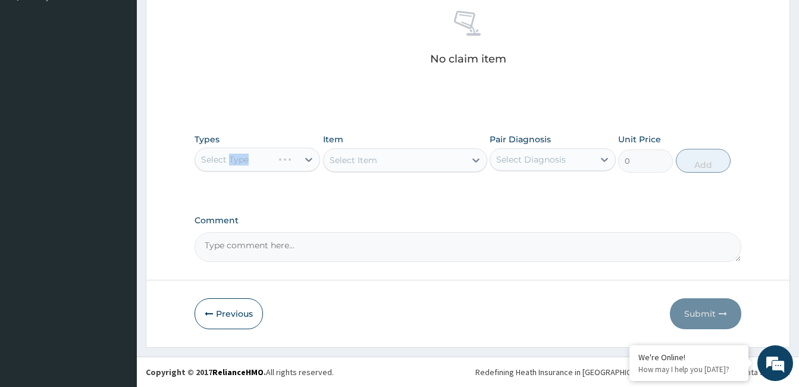
click at [244, 164] on div "Select Type" at bounding box center [258, 160] width 126 height 24
drag, startPoint x: 244, startPoint y: 164, endPoint x: 242, endPoint y: 181, distance: 17.3
click at [242, 215] on div "Types Select Type Item Select Item Pair Diagnosis Select Diagnosis Unit Price 0…" at bounding box center [468, 238] width 547 height 46
click at [306, 159] on div "Select Type" at bounding box center [258, 160] width 126 height 24
click at [277, 157] on div "Select Type" at bounding box center [258, 160] width 126 height 24
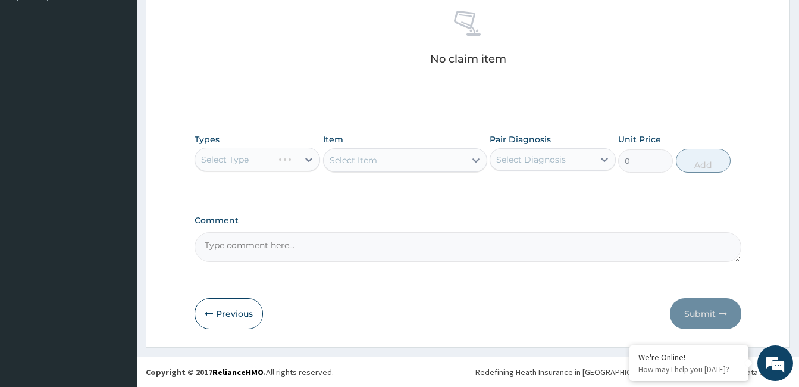
click at [264, 151] on div "Select Type" at bounding box center [258, 160] width 126 height 24
click at [265, 154] on div "Select Type" at bounding box center [258, 160] width 126 height 24
click at [313, 160] on div "Select Type" at bounding box center [258, 160] width 126 height 24
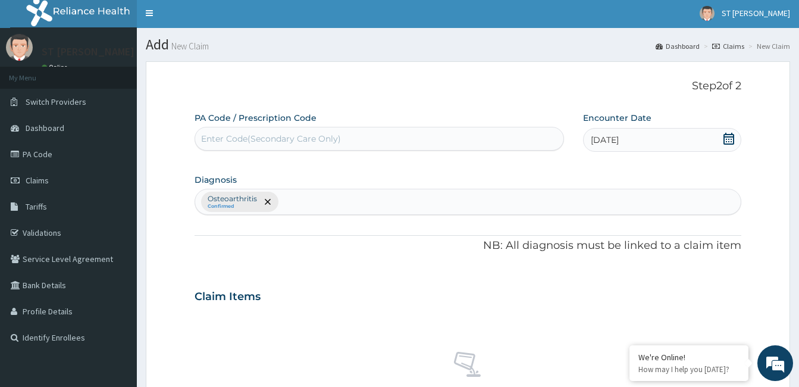
scroll to position [0, 0]
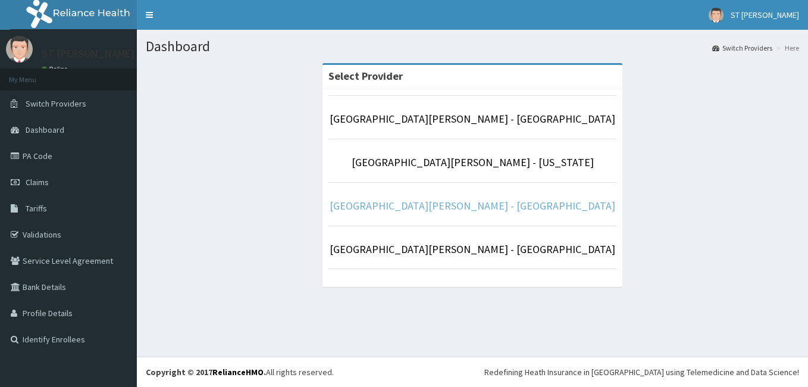
click at [437, 206] on link "[GEOGRAPHIC_DATA][PERSON_NAME] - [GEOGRAPHIC_DATA]" at bounding box center [473, 206] width 286 height 14
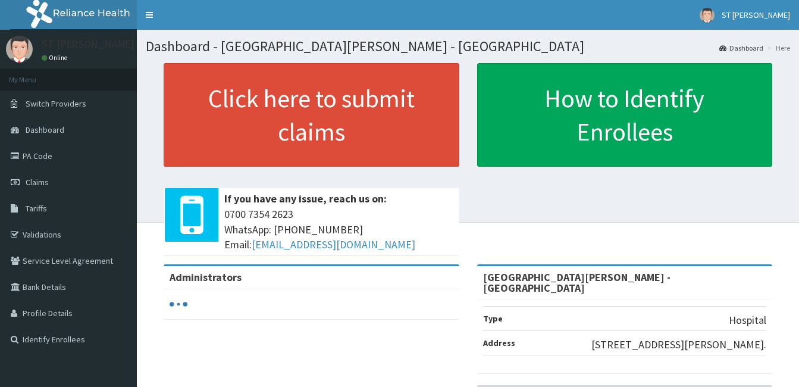
click at [311, 120] on link "Click here to submit claims" at bounding box center [312, 115] width 296 height 104
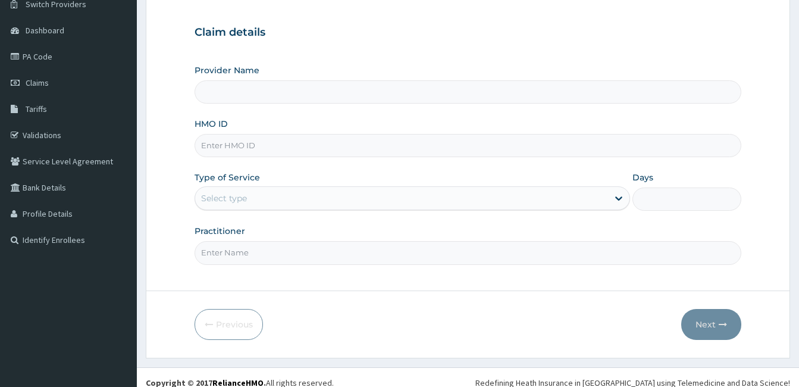
scroll to position [110, 0]
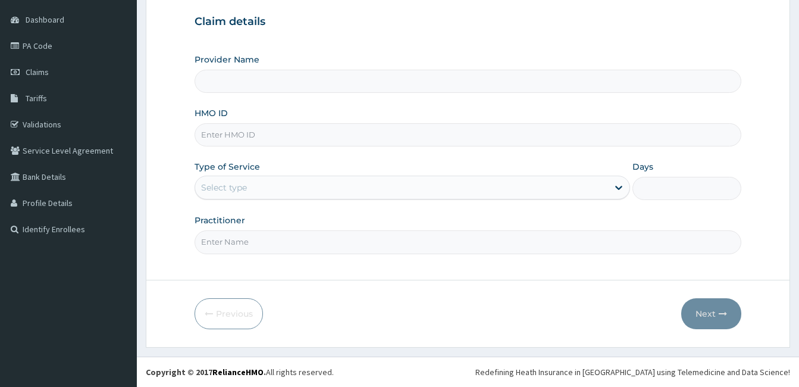
type input "[GEOGRAPHIC_DATA][PERSON_NAME] - [GEOGRAPHIC_DATA]"
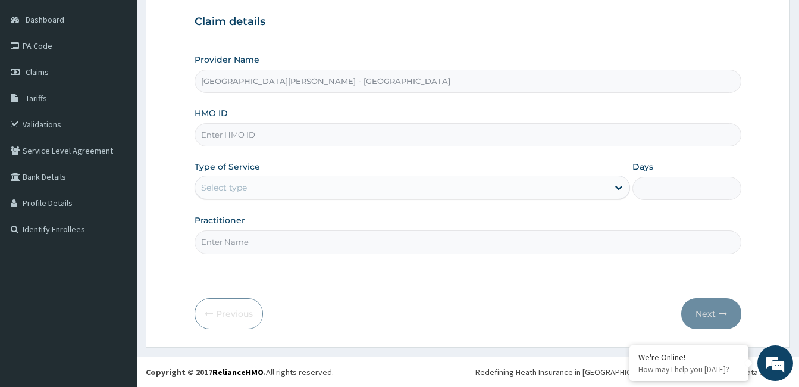
click at [247, 133] on input "HMO ID" at bounding box center [468, 134] width 547 height 23
paste input "KAM/10001/A"
type input "KAM/10001/A"
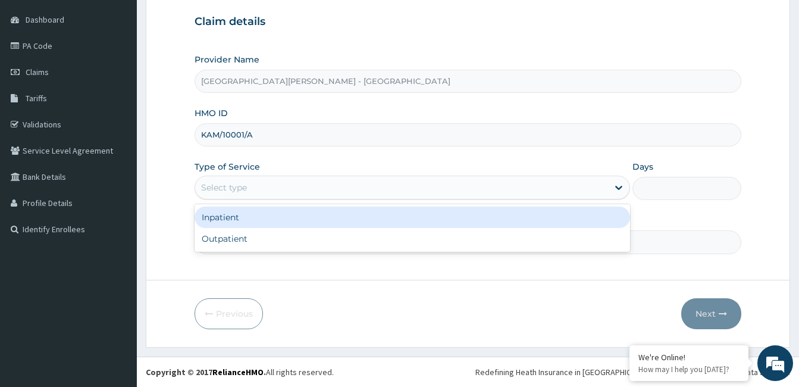
drag, startPoint x: 238, startPoint y: 189, endPoint x: 217, endPoint y: 240, distance: 55.2
click at [218, 240] on div "Outpatient" at bounding box center [412, 238] width 435 height 21
type input "1"
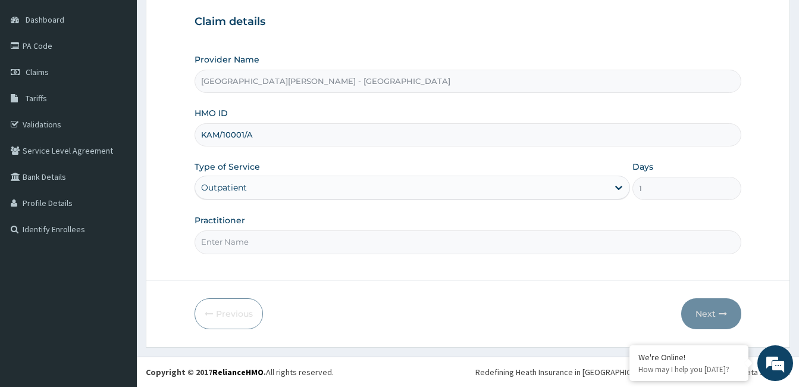
click at [222, 240] on input "Practitioner" at bounding box center [468, 241] width 547 height 23
type input "[PERSON_NAME]"
click at [707, 311] on button "Next" at bounding box center [711, 313] width 60 height 31
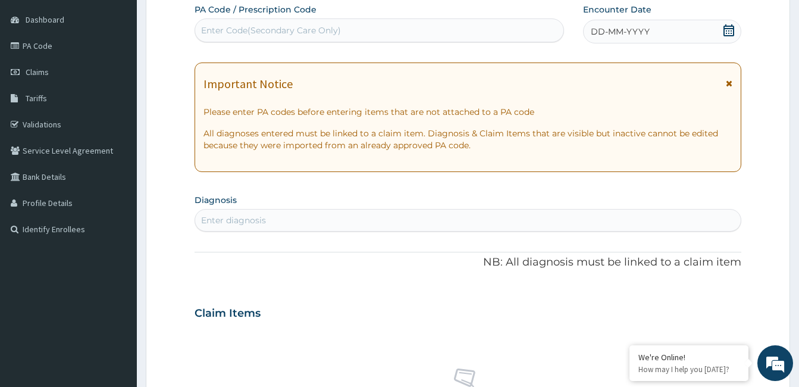
click at [727, 83] on icon at bounding box center [729, 83] width 7 height 8
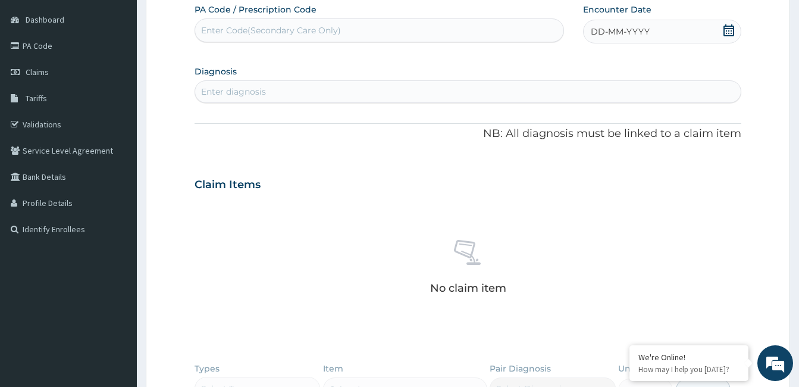
click at [648, 32] on span "DD-MM-YYYY" at bounding box center [620, 32] width 59 height 12
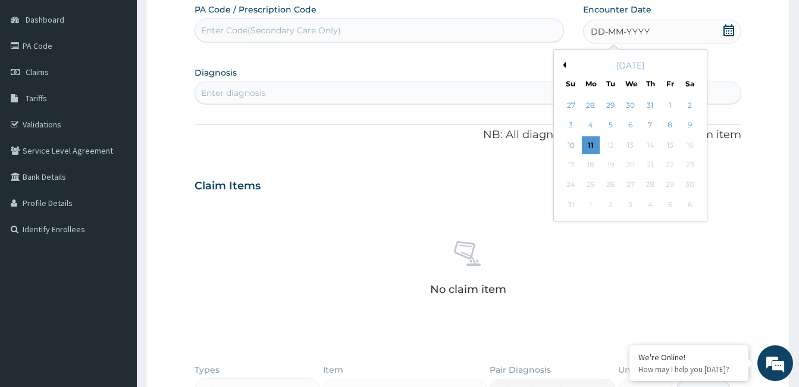
click at [562, 65] on button "Previous Month" at bounding box center [563, 65] width 6 height 6
click at [664, 124] on div "13" at bounding box center [670, 126] width 18 height 18
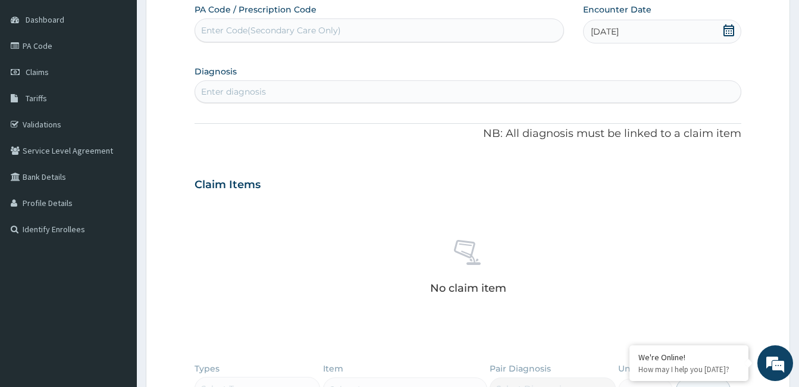
click at [236, 96] on div "Enter diagnosis" at bounding box center [233, 92] width 65 height 12
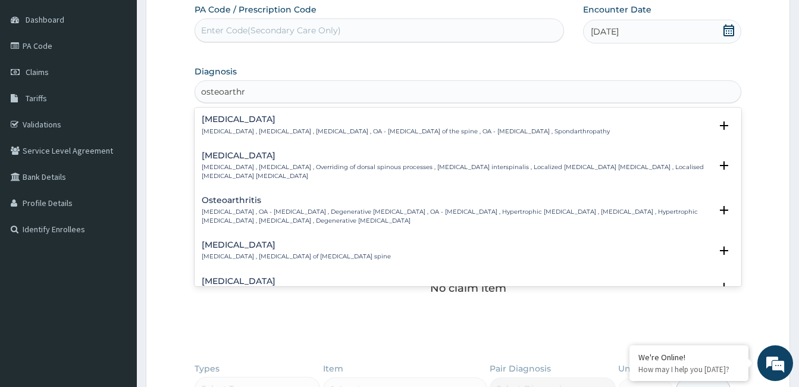
type input "osteoarthri"
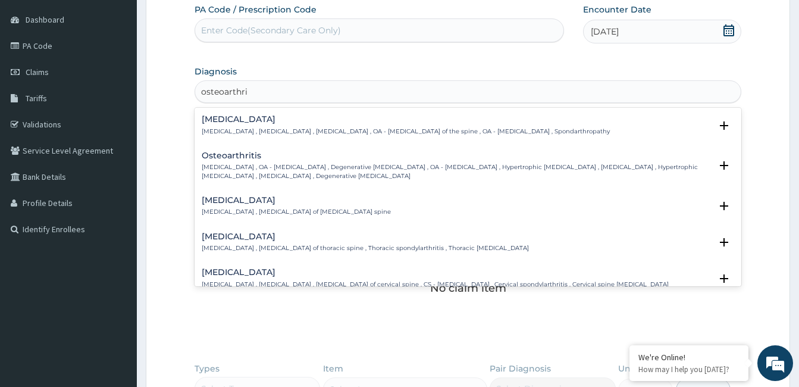
click at [243, 159] on h4 "Osteoarthritis" at bounding box center [456, 155] width 509 height 9
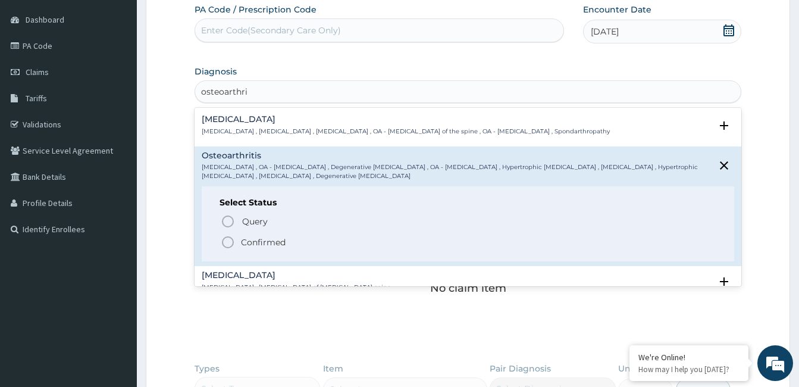
click at [245, 239] on p "Confirmed" at bounding box center [263, 242] width 45 height 12
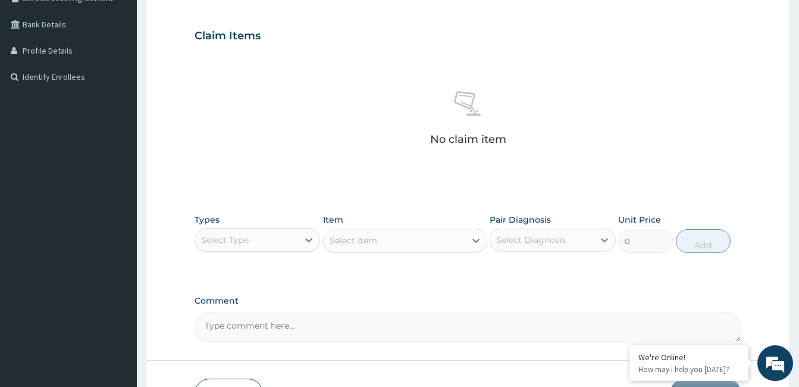
scroll to position [288, 0]
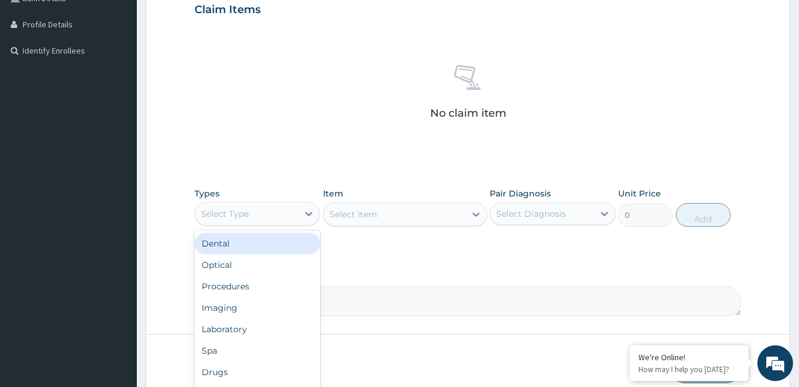
click at [260, 208] on div "Select Type" at bounding box center [246, 213] width 103 height 19
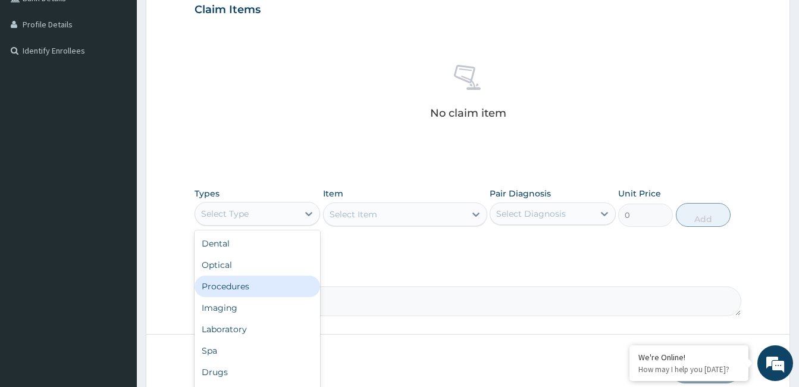
click at [224, 283] on div "Procedures" at bounding box center [258, 285] width 126 height 21
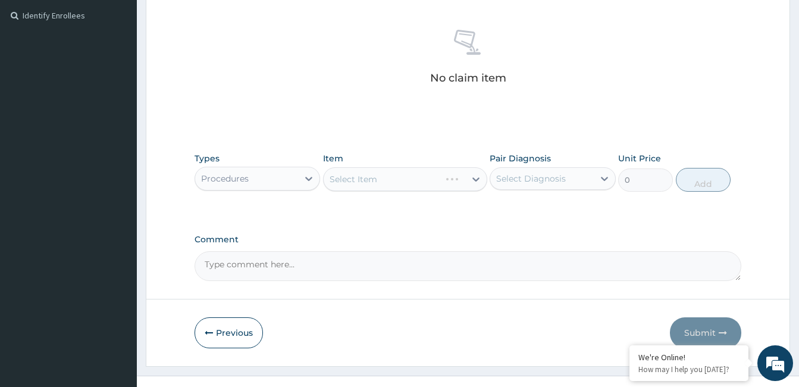
scroll to position [343, 0]
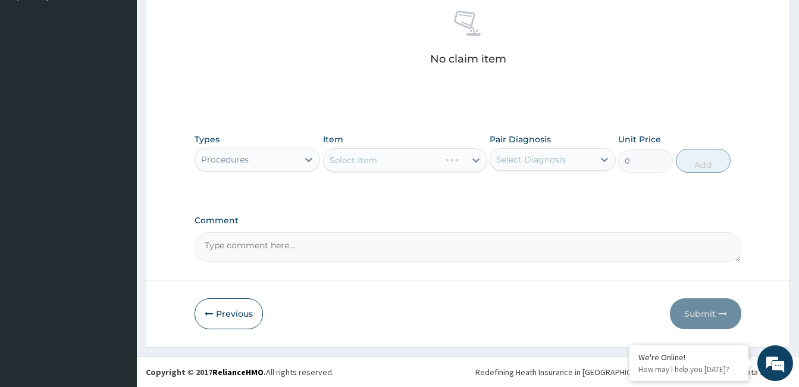
click at [373, 159] on div "Select Item" at bounding box center [405, 160] width 164 height 24
click at [437, 161] on div "Select Item" at bounding box center [395, 159] width 142 height 19
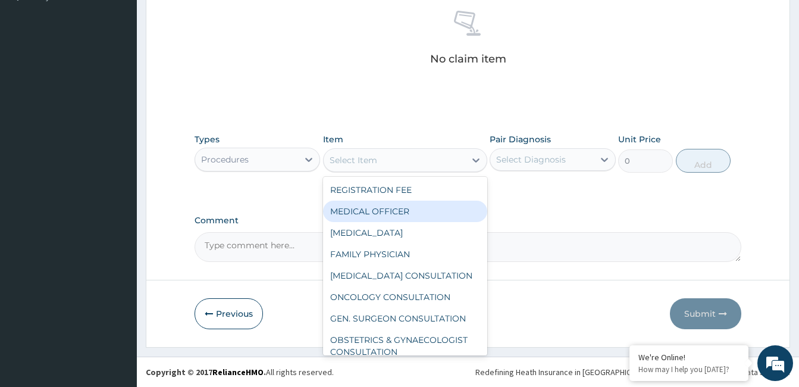
click at [374, 209] on div "MEDICAL OFFICER" at bounding box center [405, 210] width 164 height 21
type input "23000"
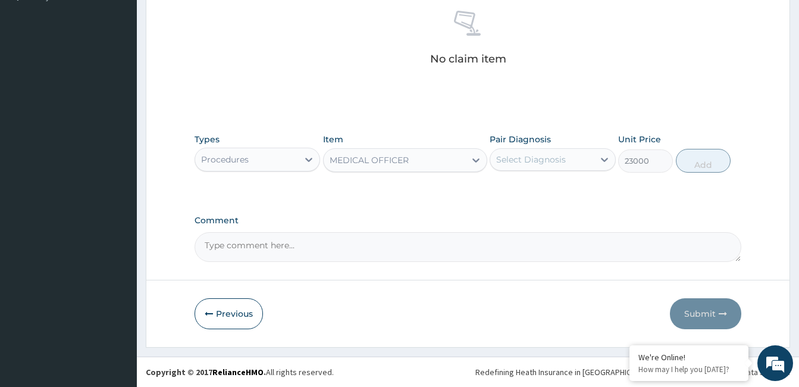
click at [538, 153] on div "Select Diagnosis" at bounding box center [531, 159] width 70 height 12
click at [528, 181] on div "Osteoarthritis" at bounding box center [553, 190] width 126 height 24
checkbox input "true"
click at [710, 165] on button "Add" at bounding box center [703, 161] width 55 height 24
type input "0"
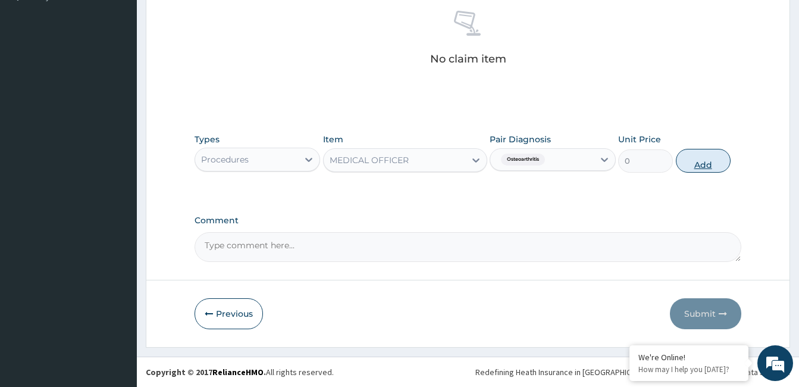
scroll to position [295, 0]
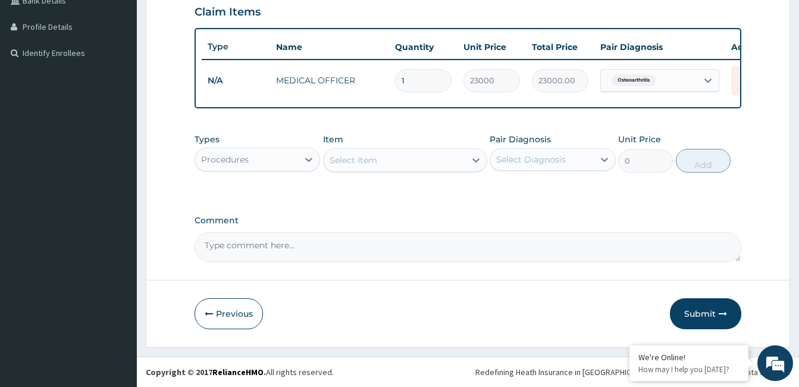
click at [371, 155] on div "Select Item" at bounding box center [354, 160] width 48 height 12
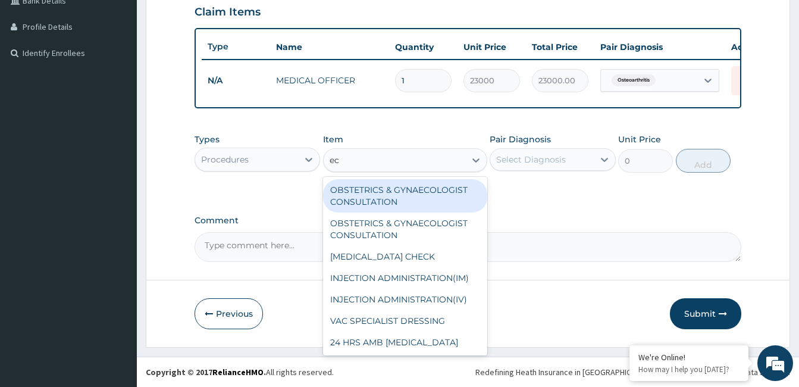
type input "ecg"
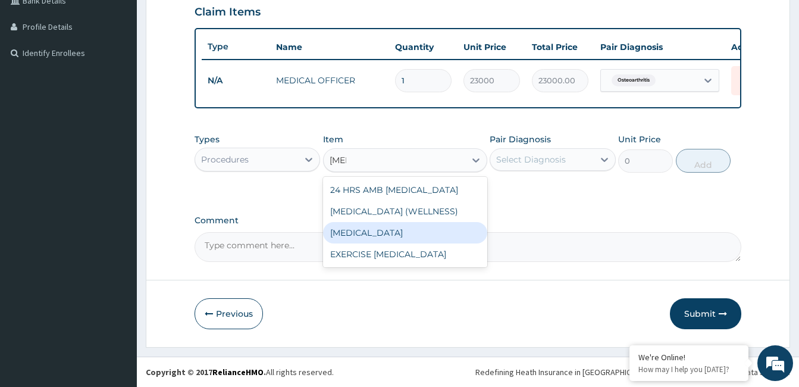
click at [354, 227] on div "[MEDICAL_DATA]" at bounding box center [405, 232] width 164 height 21
type input "19550"
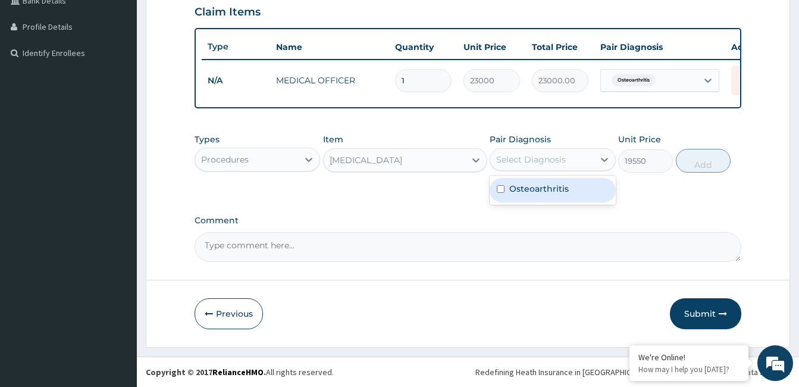
click at [532, 155] on div "Select Diagnosis" at bounding box center [531, 159] width 70 height 12
click at [527, 181] on div "Osteoarthritis" at bounding box center [553, 190] width 126 height 24
checkbox input "true"
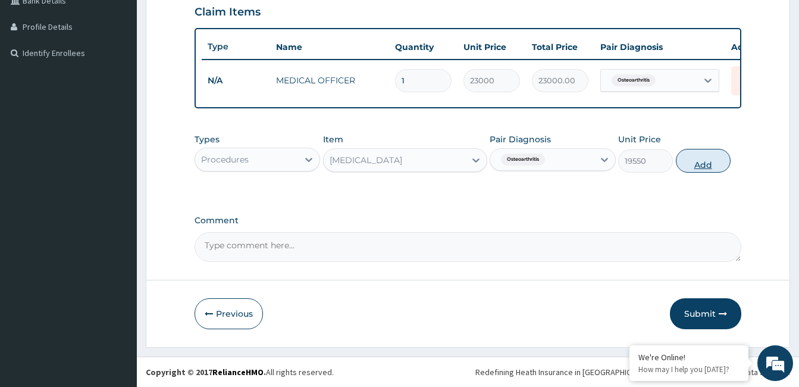
click at [694, 157] on button "Add" at bounding box center [703, 161] width 55 height 24
type input "0"
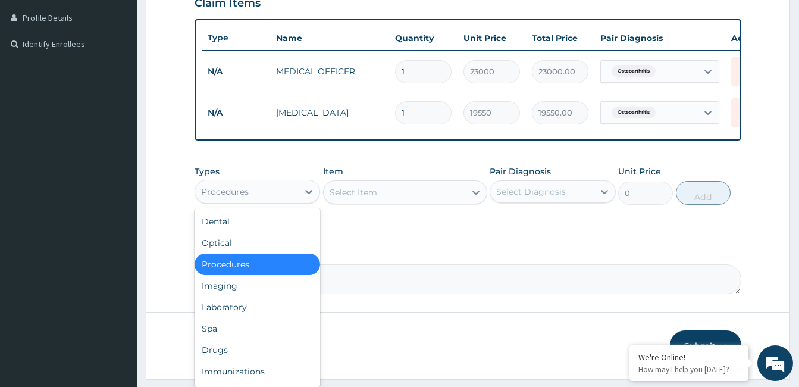
click at [269, 201] on div "Procedures" at bounding box center [246, 191] width 103 height 19
click at [224, 318] on div "Laboratory" at bounding box center [258, 306] width 126 height 21
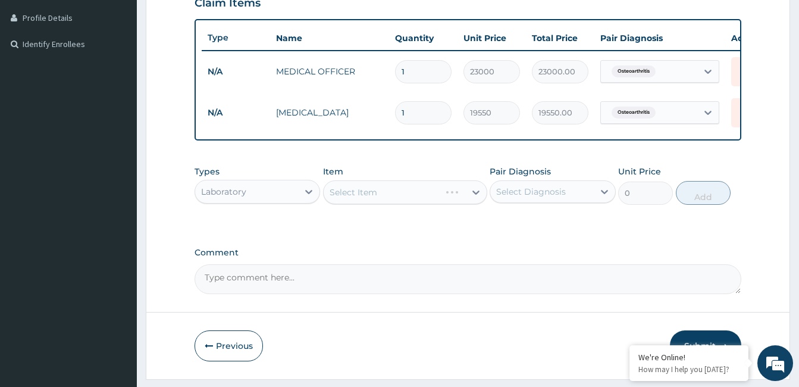
click at [382, 203] on div "Select Item" at bounding box center [405, 192] width 164 height 24
click at [465, 200] on div "Select Item" at bounding box center [405, 192] width 164 height 24
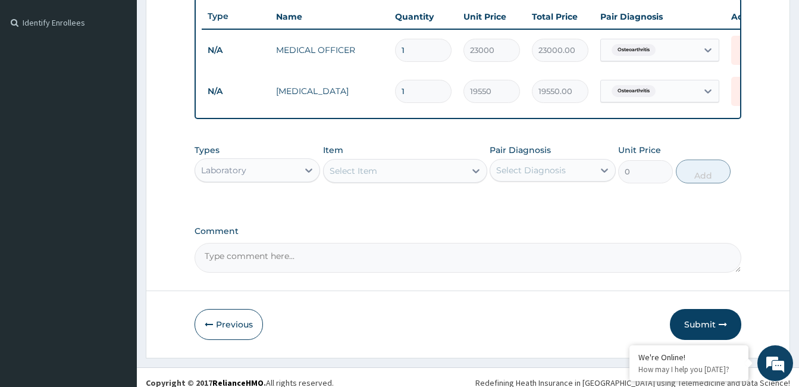
scroll to position [336, 0]
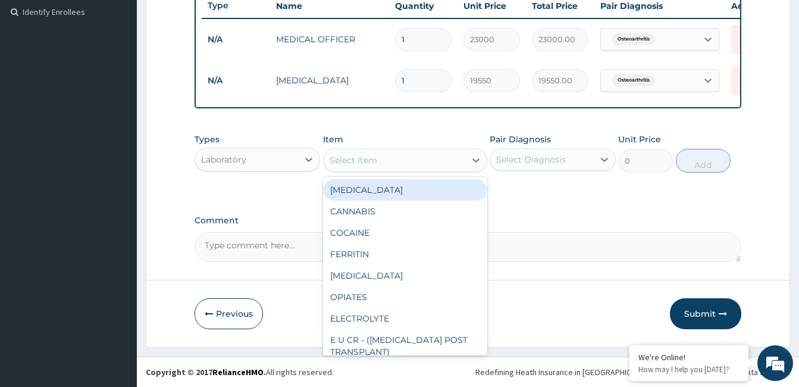
click at [432, 165] on div "Select Item" at bounding box center [395, 159] width 142 height 19
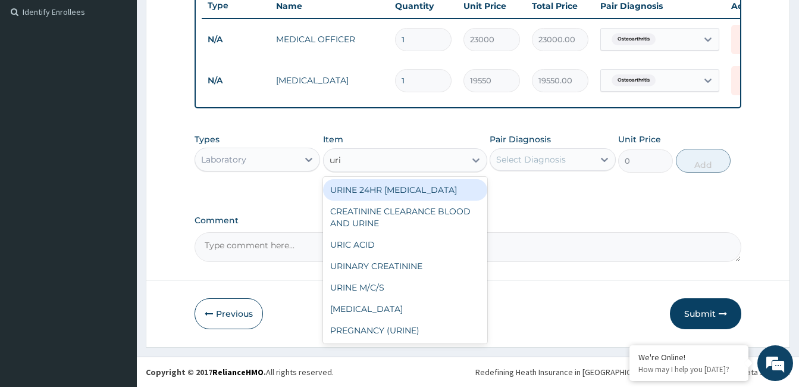
type input "urin"
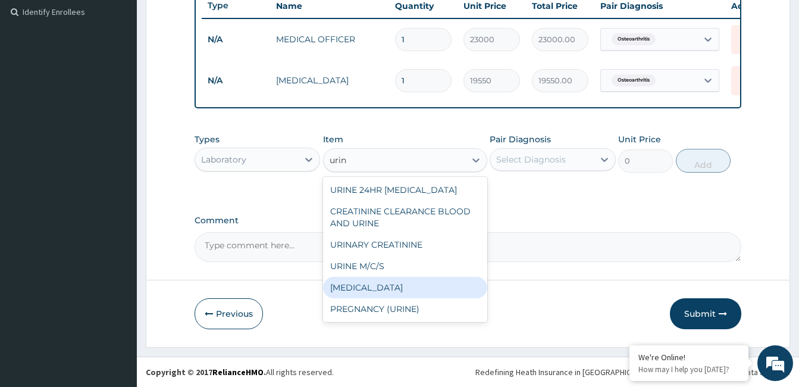
click at [373, 288] on div "URINALYSIS" at bounding box center [405, 287] width 164 height 21
type input "3519"
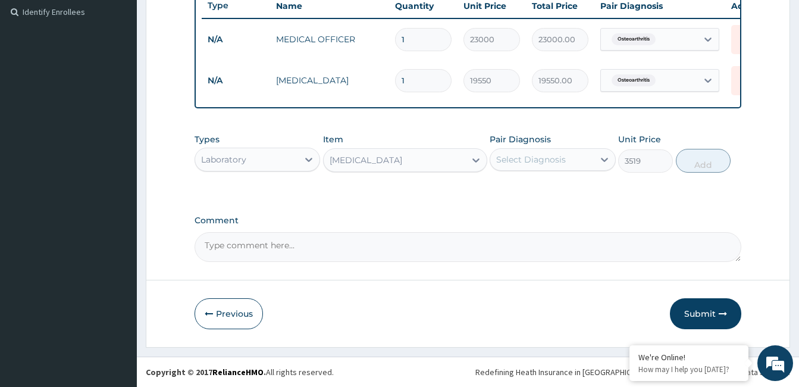
click at [582, 155] on div "Select Diagnosis" at bounding box center [541, 159] width 103 height 19
click at [565, 181] on div "Osteoarthritis" at bounding box center [553, 190] width 126 height 24
checkbox input "true"
click at [697, 158] on button "Add" at bounding box center [703, 161] width 55 height 24
type input "0"
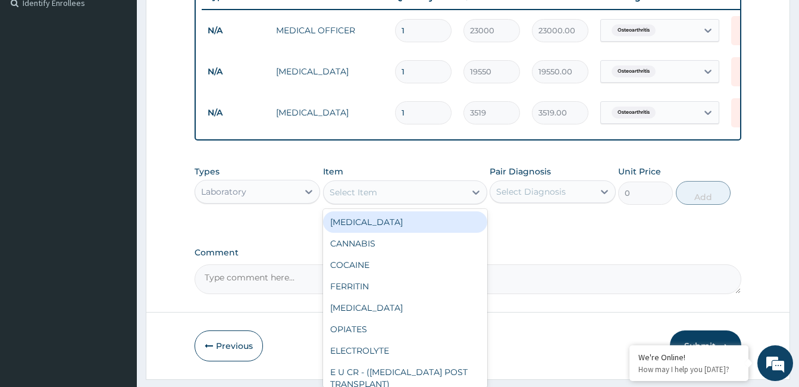
click at [391, 196] on div "Select Item" at bounding box center [395, 192] width 142 height 19
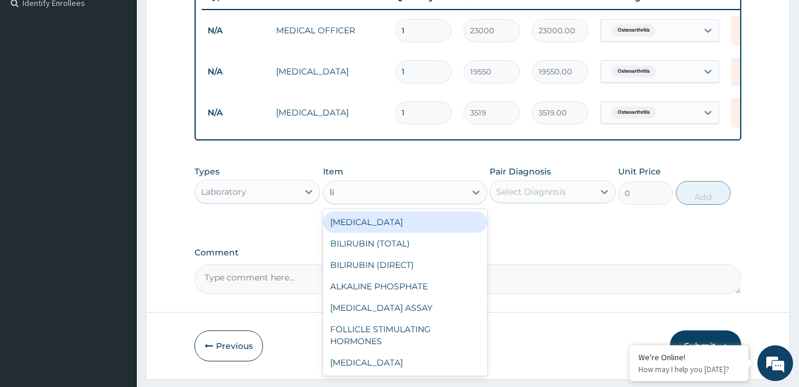
type input "lip"
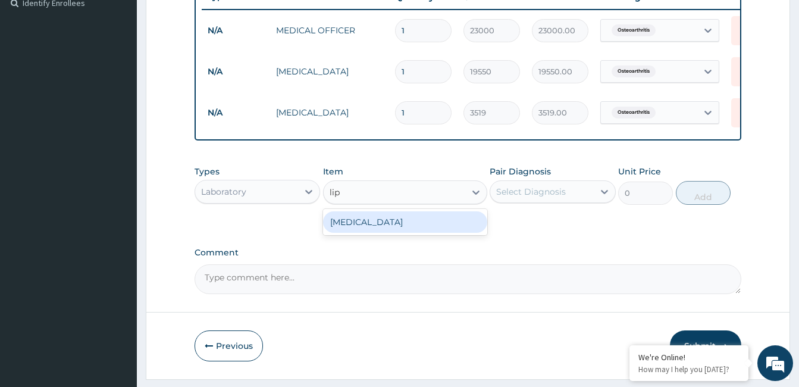
click at [443, 233] on div "LIPID PROFILE" at bounding box center [405, 221] width 164 height 21
type input "13800"
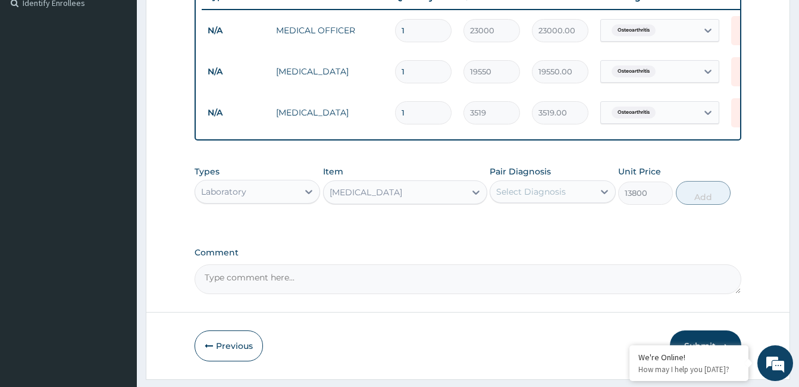
click at [547, 193] on div "Select Diagnosis" at bounding box center [541, 191] width 103 height 19
click at [543, 218] on div "Osteoarthritis" at bounding box center [553, 222] width 126 height 29
click at [545, 227] on label "Osteoarthritis" at bounding box center [538, 221] width 59 height 12
checkbox input "true"
click at [709, 200] on button "Add" at bounding box center [703, 193] width 55 height 24
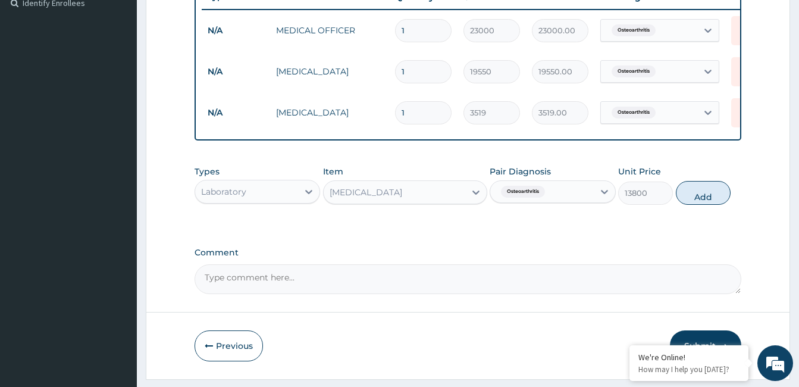
type input "0"
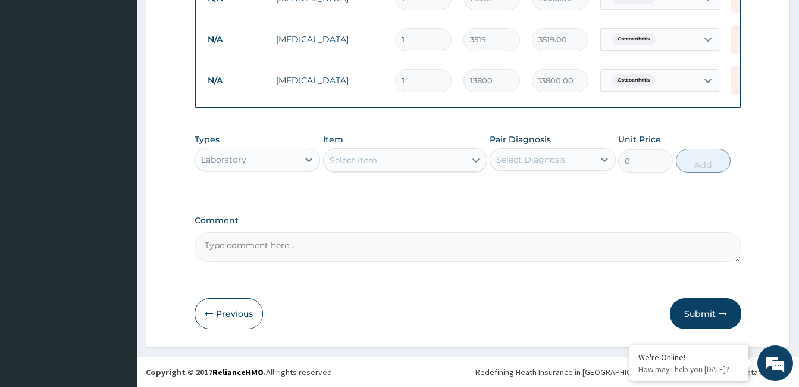
scroll to position [418, 0]
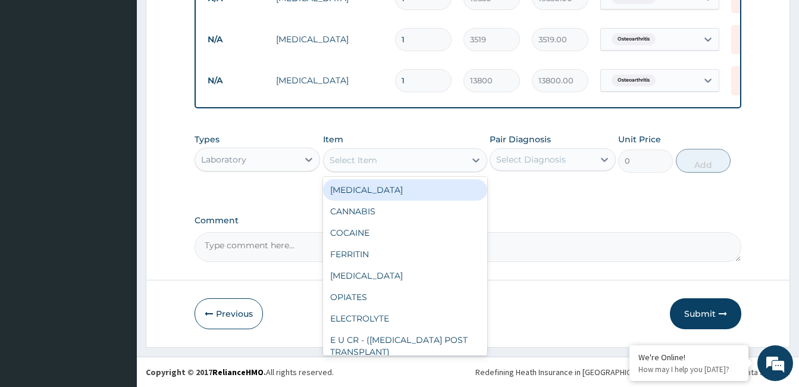
click at [343, 158] on div "Select Item" at bounding box center [354, 160] width 48 height 12
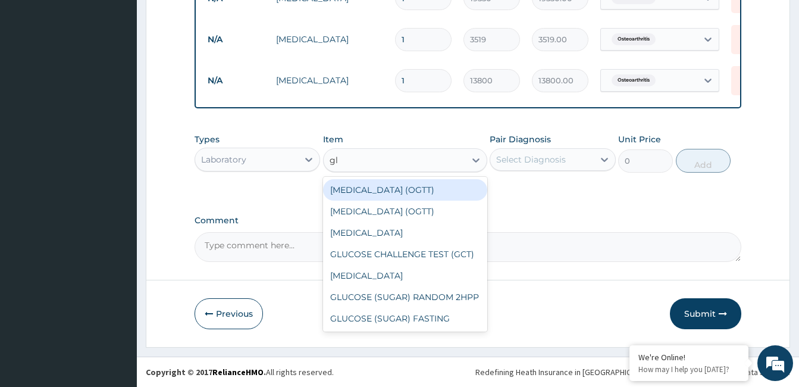
type input "g"
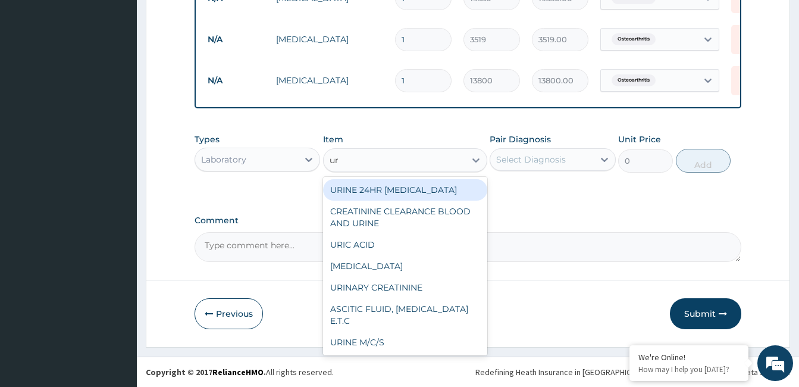
type input "uri"
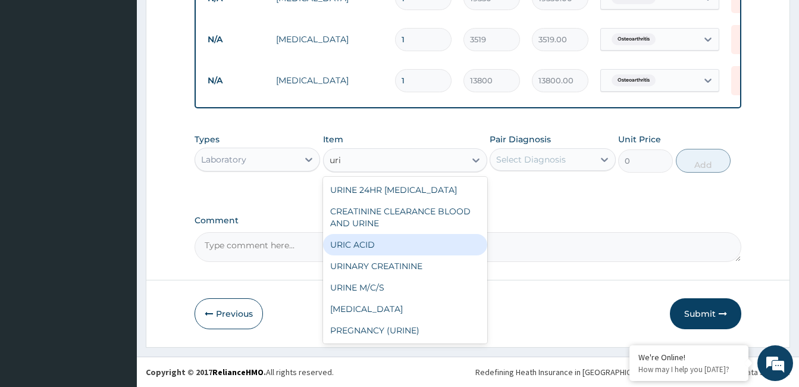
click at [357, 246] on div "URIC ACID" at bounding box center [405, 244] width 164 height 21
type input "5589"
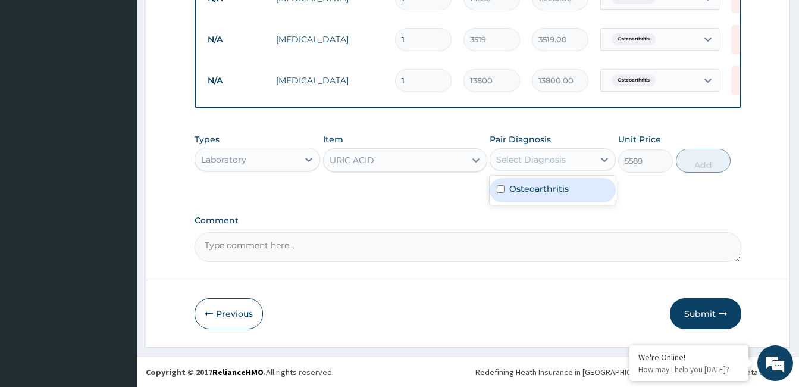
click at [518, 161] on div "Select Diagnosis" at bounding box center [531, 159] width 70 height 12
click at [516, 183] on label "Osteoarthritis" at bounding box center [538, 189] width 59 height 12
checkbox input "true"
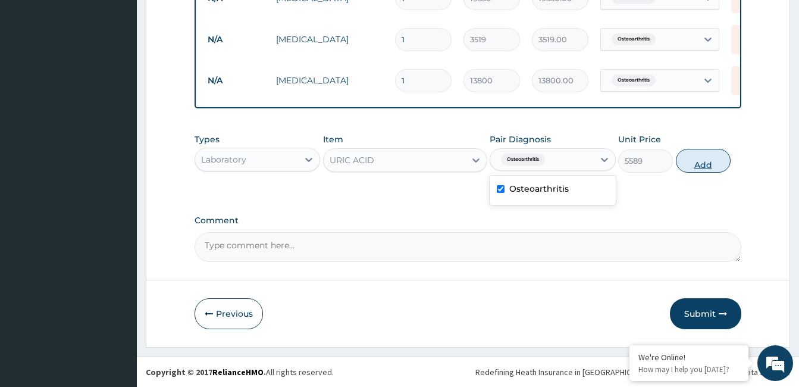
click at [700, 155] on button "Add" at bounding box center [703, 161] width 55 height 24
type input "0"
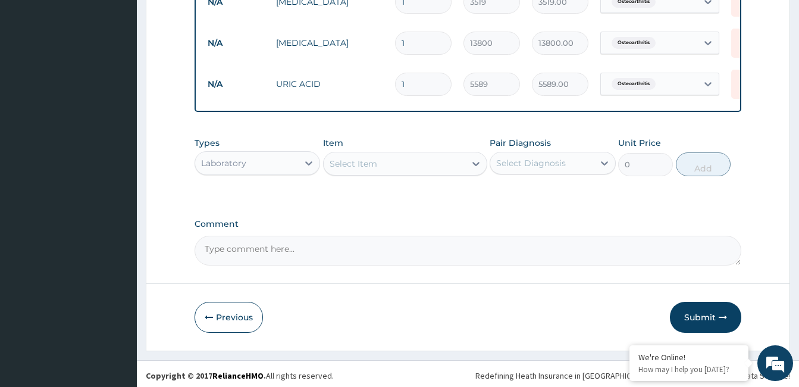
scroll to position [459, 0]
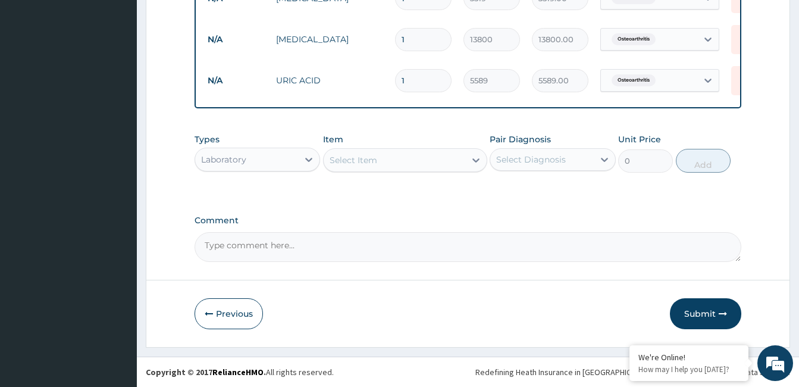
click at [371, 159] on div "Select Item" at bounding box center [354, 160] width 48 height 12
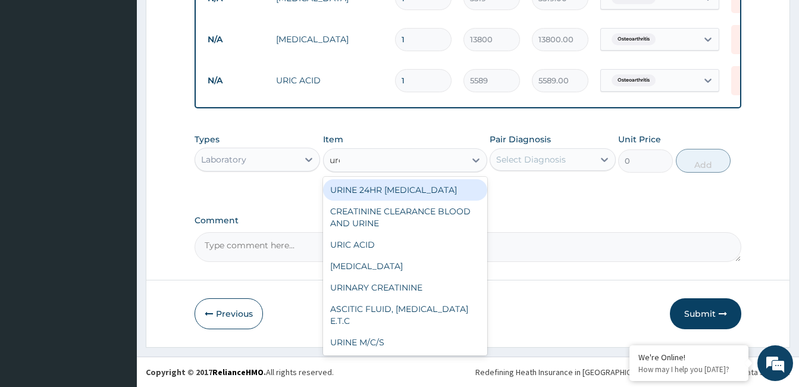
type input "urea"
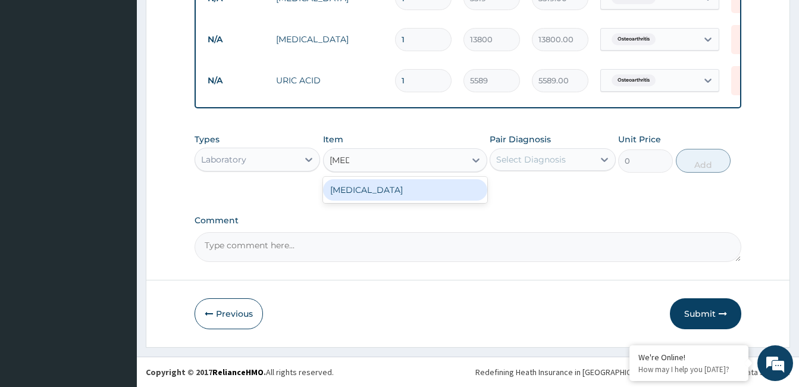
click at [382, 183] on div "UREA" at bounding box center [405, 189] width 164 height 21
type input "5047"
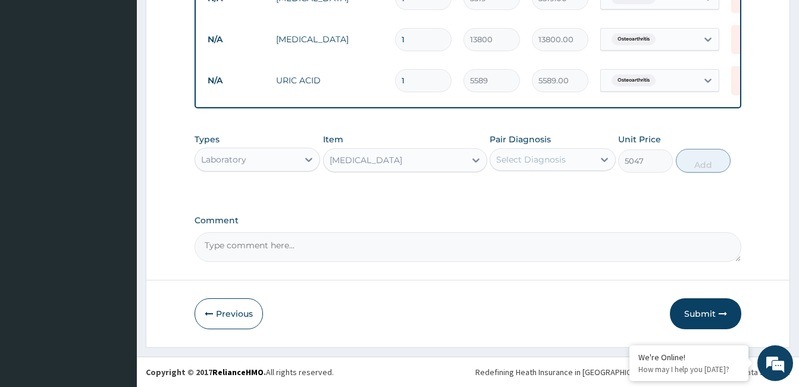
click at [518, 153] on div "Select Diagnosis" at bounding box center [531, 159] width 70 height 12
click at [525, 199] on div "Osteoarthritis" at bounding box center [553, 190] width 126 height 24
checkbox input "true"
drag, startPoint x: 686, startPoint y: 161, endPoint x: 657, endPoint y: 170, distance: 30.5
click at [687, 160] on button "Add" at bounding box center [703, 161] width 55 height 24
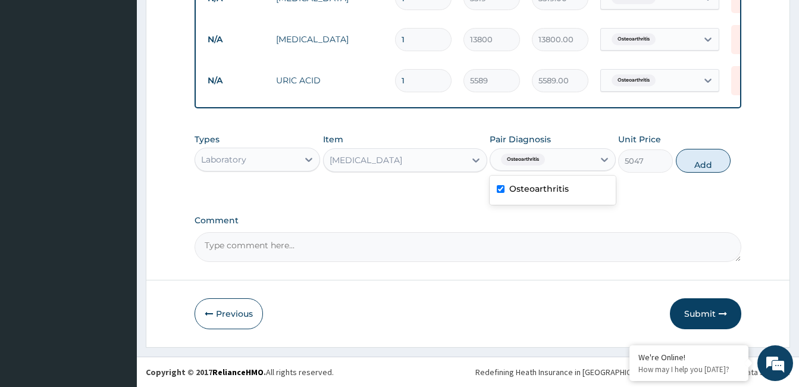
type input "0"
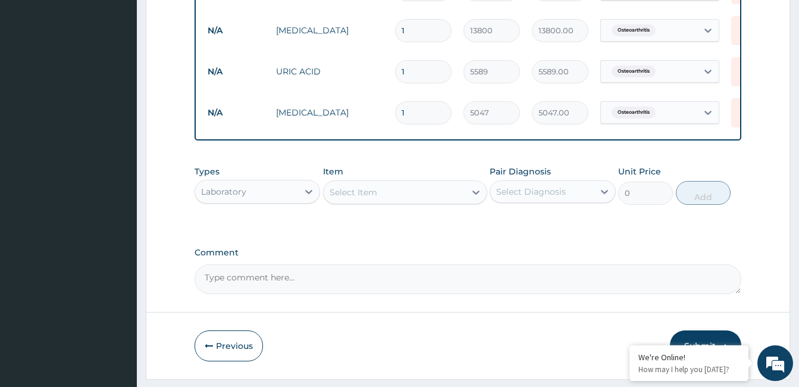
click at [367, 198] on div "Select Item" at bounding box center [354, 192] width 48 height 12
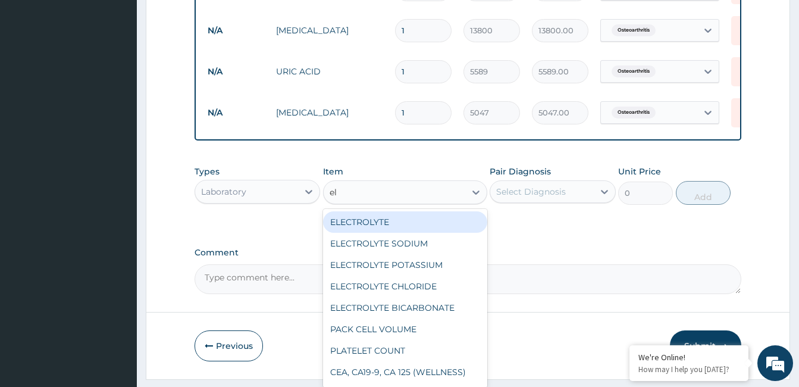
type input "ele"
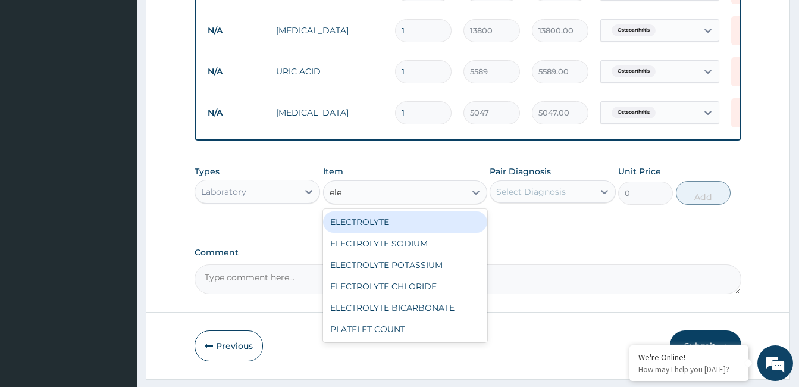
click at [374, 230] on div "ELECTROLYTE" at bounding box center [405, 221] width 164 height 21
type input "8855"
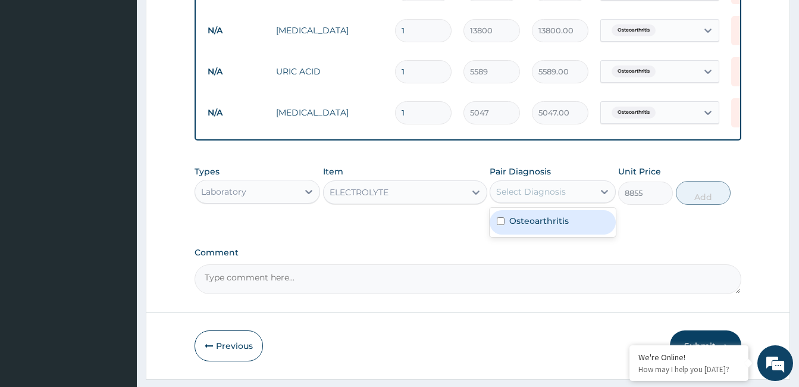
click at [520, 201] on div "Select Diagnosis" at bounding box center [541, 191] width 103 height 19
click at [516, 224] on label "Osteoarthritis" at bounding box center [538, 221] width 59 height 12
checkbox input "true"
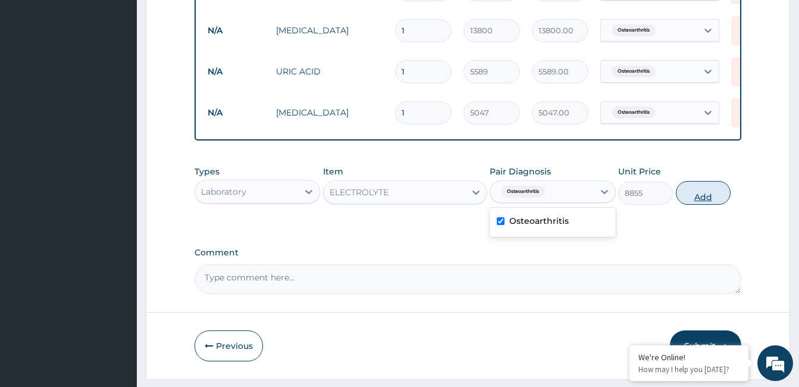
click at [685, 205] on button "Add" at bounding box center [703, 193] width 55 height 24
type input "0"
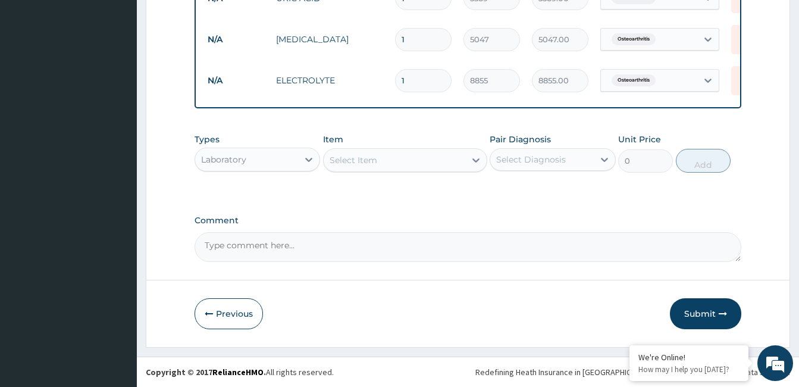
scroll to position [541, 0]
click at [346, 155] on div "Select Item" at bounding box center [354, 160] width 48 height 12
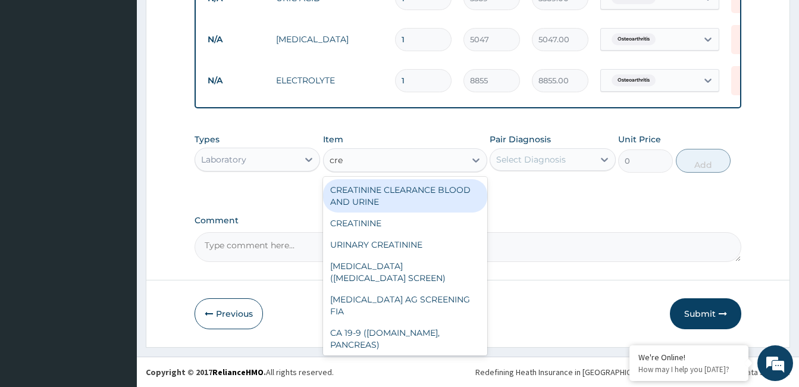
type input "crea"
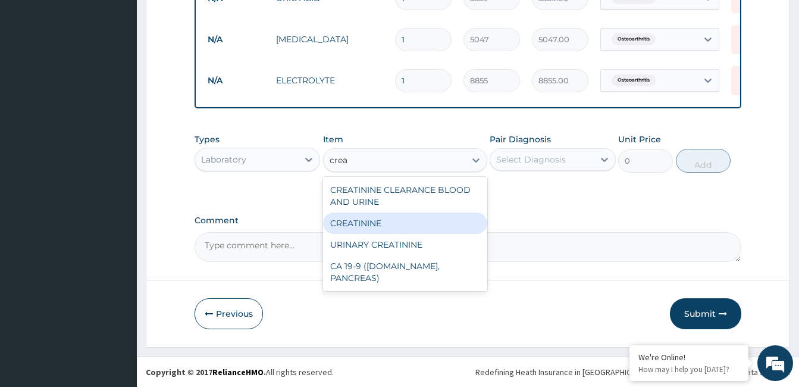
click at [351, 224] on div "CREATININE" at bounding box center [405, 222] width 164 height 21
type input "5103"
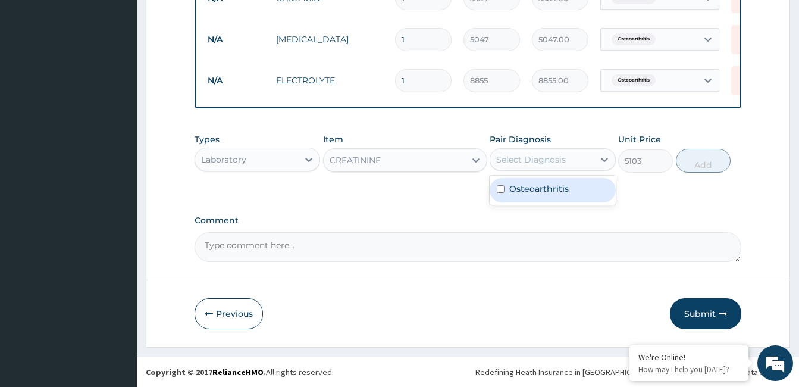
click at [581, 165] on div "Select Diagnosis" at bounding box center [541, 159] width 103 height 19
click at [569, 201] on div "Osteoarthritis" at bounding box center [553, 190] width 126 height 24
checkbox input "true"
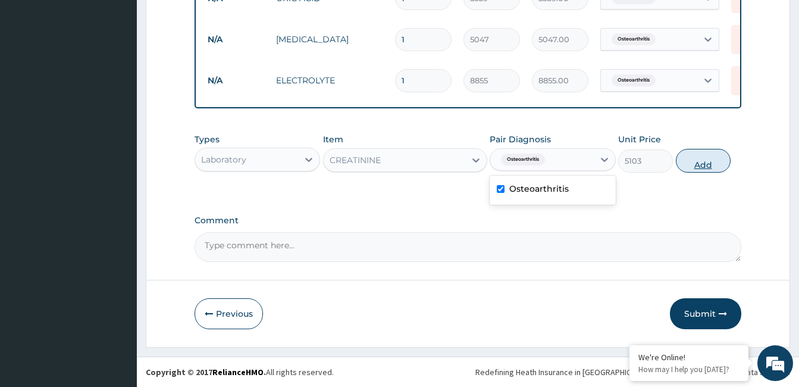
click at [691, 164] on button "Add" at bounding box center [703, 161] width 55 height 24
type input "0"
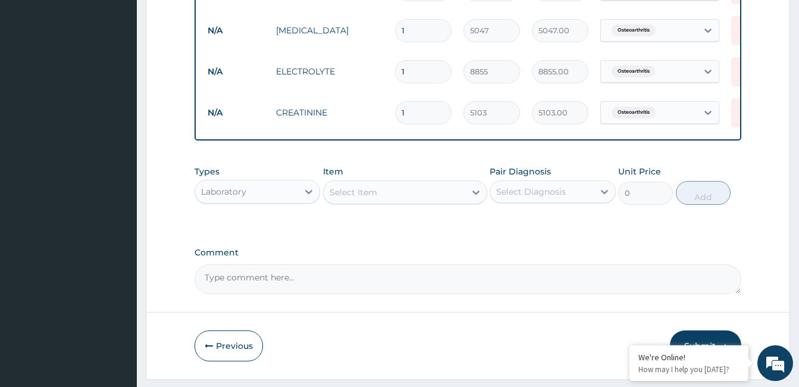
click at [266, 199] on div "Laboratory" at bounding box center [246, 191] width 103 height 19
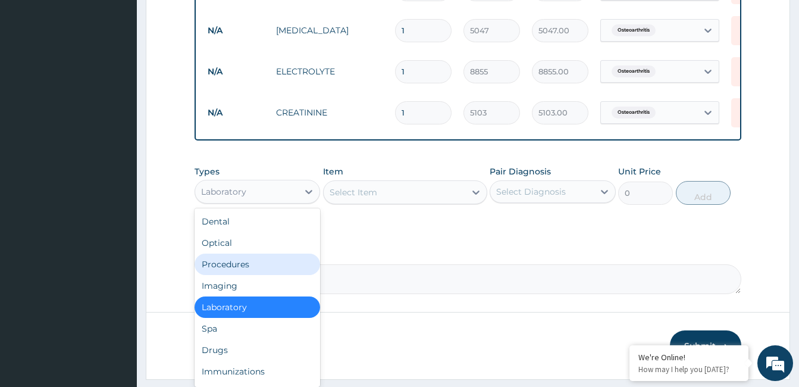
click at [238, 272] on div "Procedures" at bounding box center [258, 263] width 126 height 21
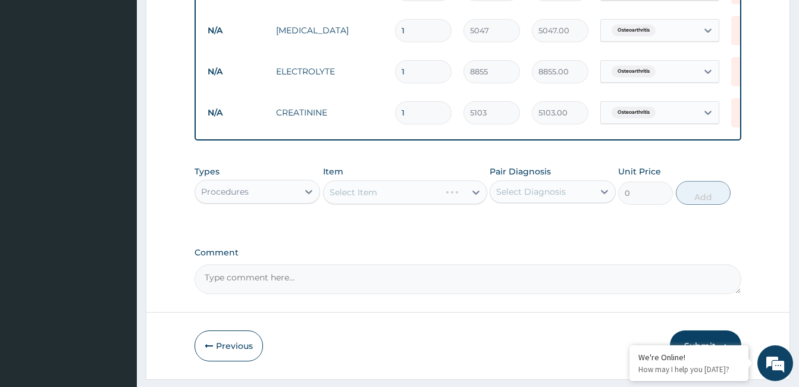
click at [341, 202] on div "Select Item" at bounding box center [405, 192] width 164 height 24
click at [429, 198] on div "Select Item" at bounding box center [405, 192] width 164 height 24
click at [427, 197] on div "Select Item" at bounding box center [405, 192] width 164 height 24
click at [399, 204] on div "Select Item" at bounding box center [405, 192] width 164 height 24
click at [418, 200] on div "Select Item" at bounding box center [395, 192] width 142 height 19
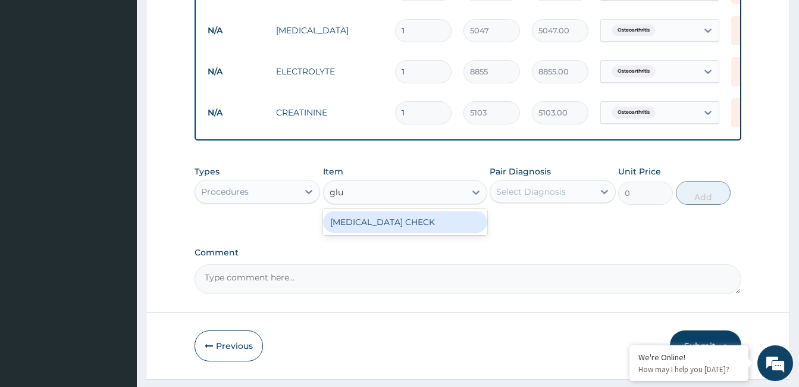
type input "glu"
click at [266, 196] on div "Procedures" at bounding box center [246, 191] width 103 height 19
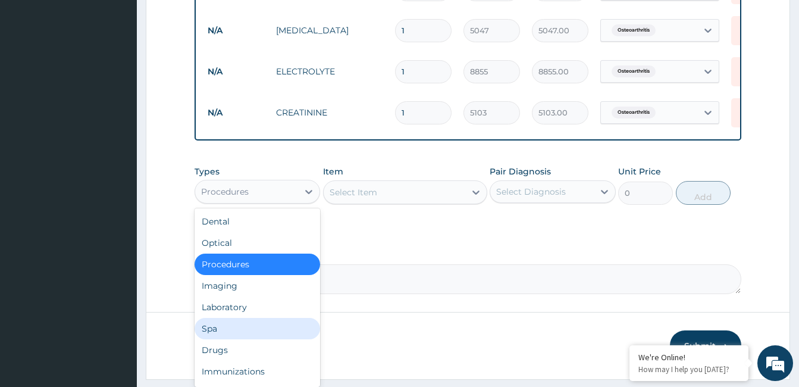
scroll to position [40, 0]
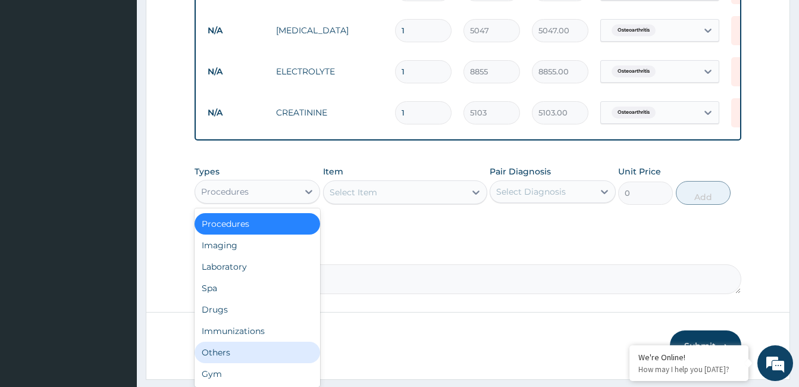
click at [200, 360] on div "Others" at bounding box center [258, 351] width 126 height 21
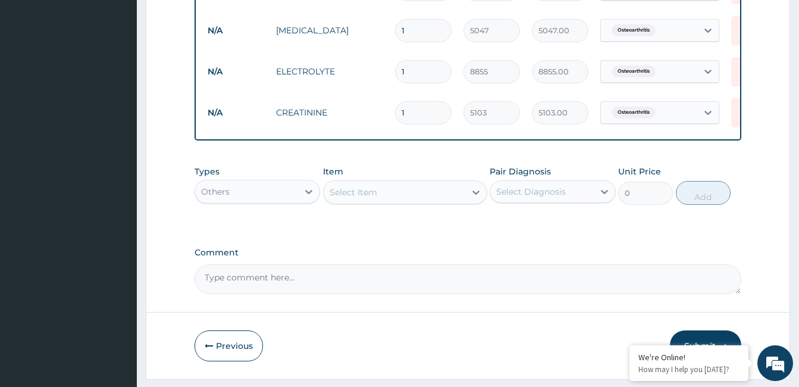
click at [250, 291] on textarea "Comment" at bounding box center [468, 279] width 547 height 30
click at [248, 281] on textarea "Comment" at bounding box center [468, 279] width 547 height 30
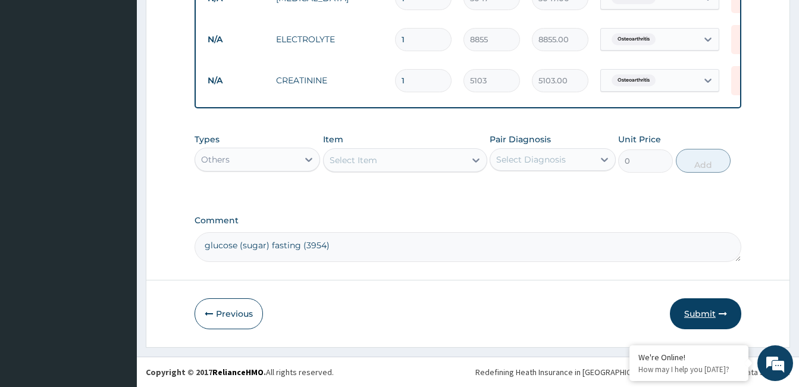
type textarea "glucose (sugar) fasting (3954)"
click at [704, 313] on button "Submit" at bounding box center [705, 313] width 71 height 31
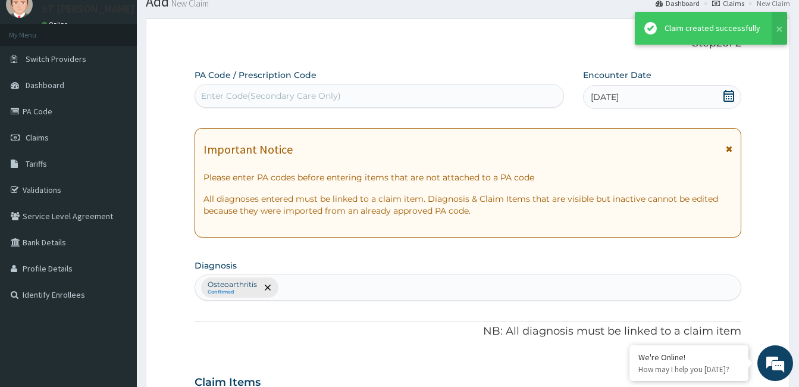
scroll to position [582, 0]
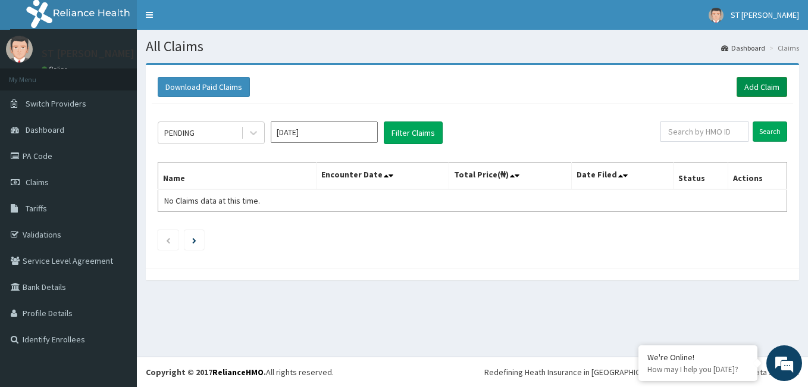
click at [758, 84] on link "Add Claim" at bounding box center [761, 87] width 51 height 20
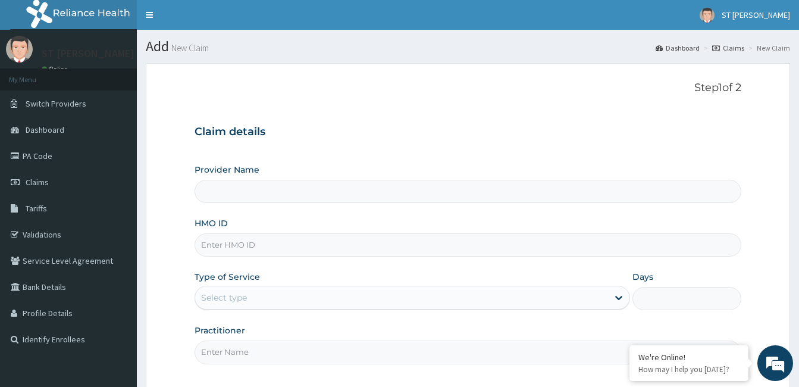
type input "[GEOGRAPHIC_DATA][PERSON_NAME] - [GEOGRAPHIC_DATA]"
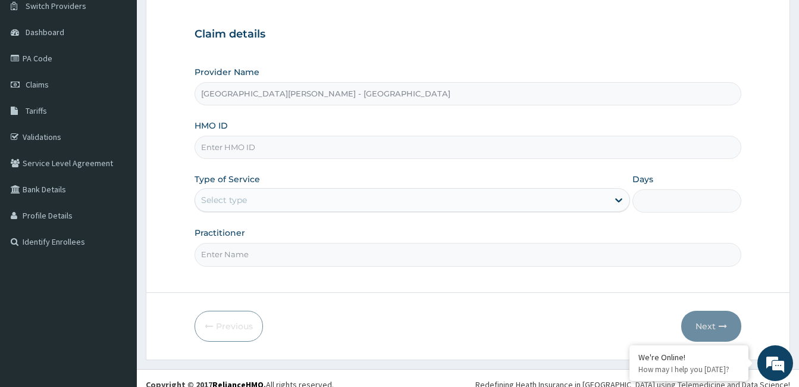
scroll to position [110, 0]
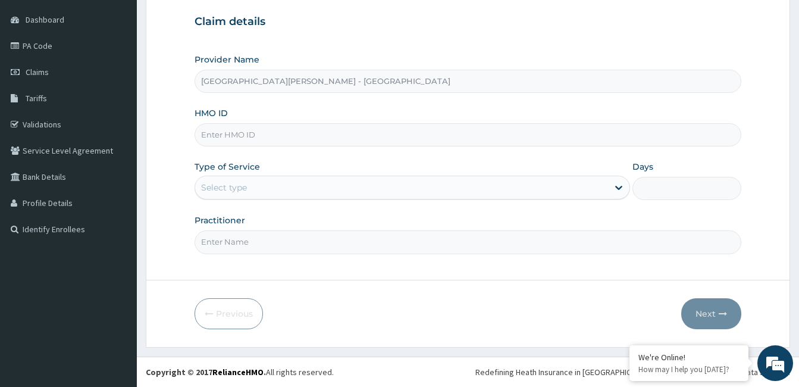
paste input "KAM/10004/A"
type input "KAM/10004/A"
click at [231, 185] on div "Select type" at bounding box center [224, 187] width 46 height 12
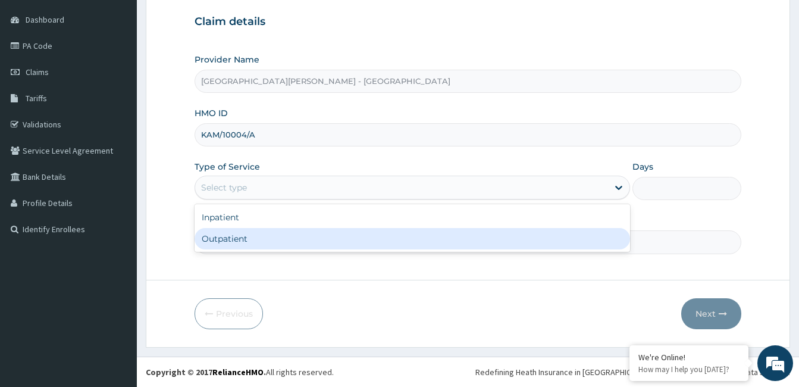
click at [234, 237] on div "Outpatient" at bounding box center [412, 238] width 435 height 21
type input "1"
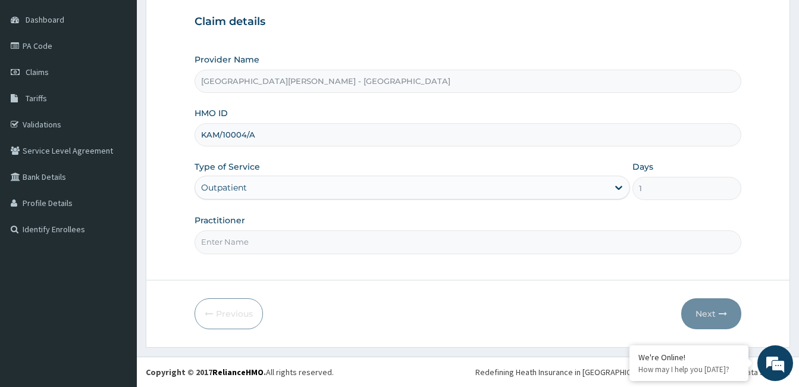
click at [240, 240] on input "Practitioner" at bounding box center [468, 241] width 547 height 23
type input "Dr.Laura Ugwuoru"
click at [719, 317] on icon "button" at bounding box center [723, 313] width 8 height 8
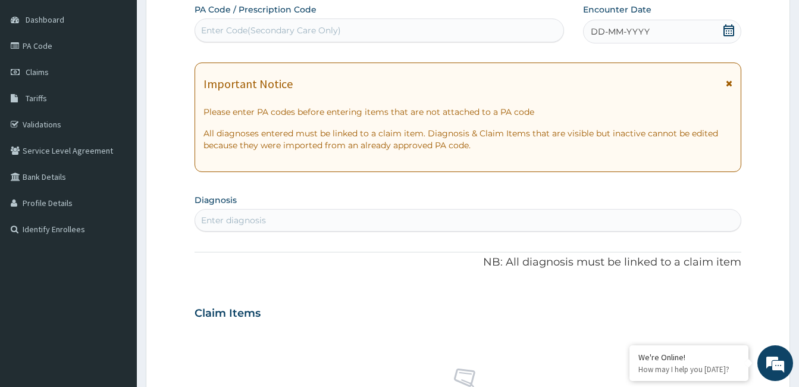
click at [727, 83] on icon at bounding box center [729, 83] width 7 height 8
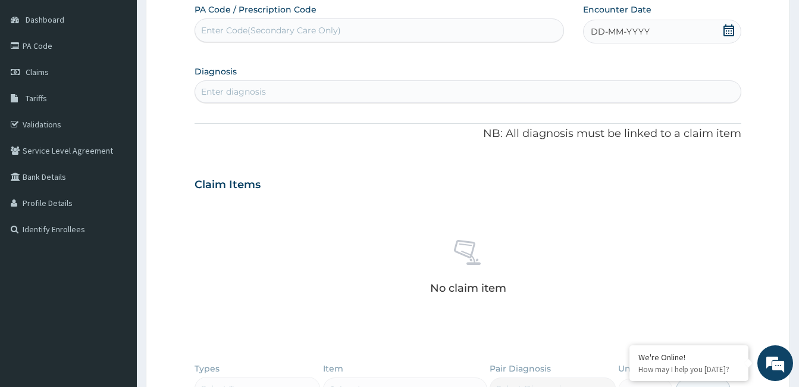
click at [669, 24] on div "DD-MM-YYYY" at bounding box center [662, 32] width 158 height 24
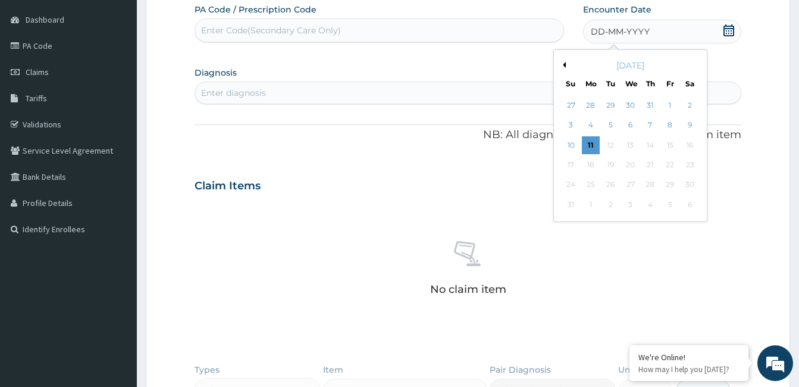
click at [565, 65] on button "Previous Month" at bounding box center [563, 65] width 6 height 6
click at [610, 140] on div "17" at bounding box center [610, 145] width 18 height 18
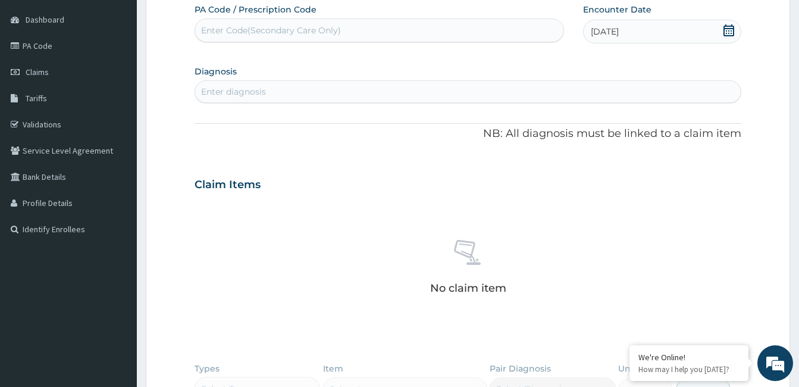
click at [290, 90] on div "Enter diagnosis" at bounding box center [467, 91] width 545 height 19
type input "uti"
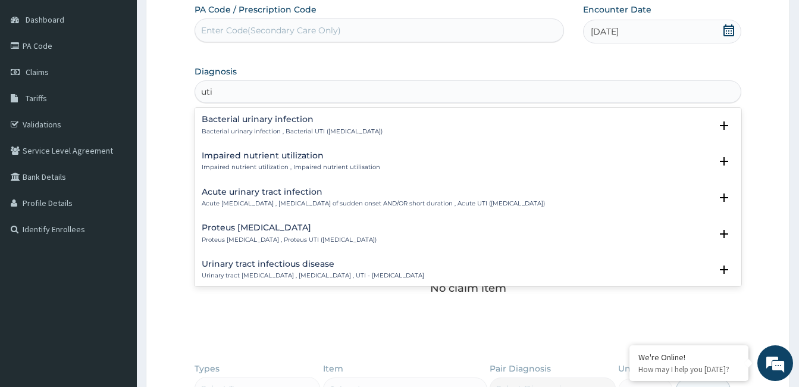
click at [271, 267] on h4 "Urinary tract infectious disease" at bounding box center [313, 263] width 222 height 9
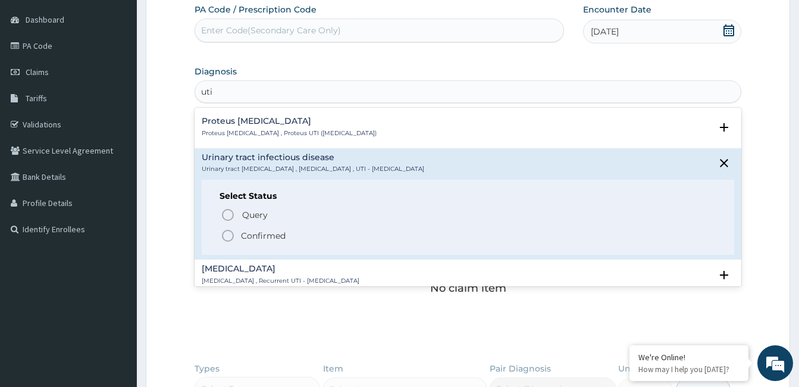
scroll to position [119, 0]
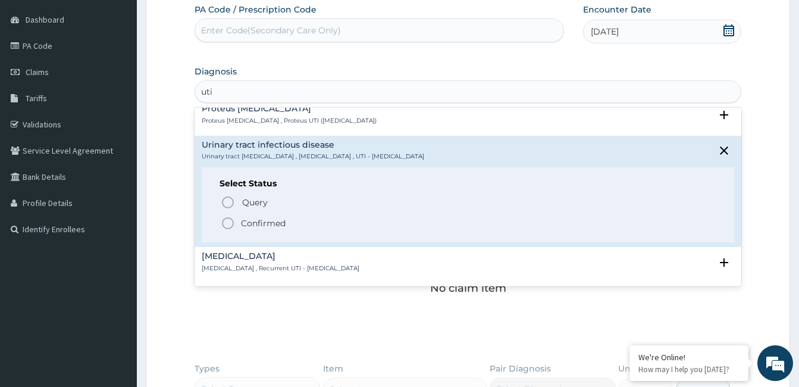
click at [259, 217] on p "Confirmed" at bounding box center [263, 223] width 45 height 12
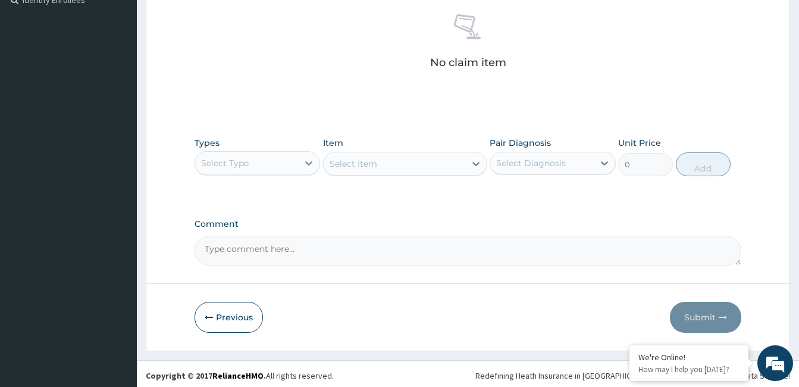
scroll to position [343, 0]
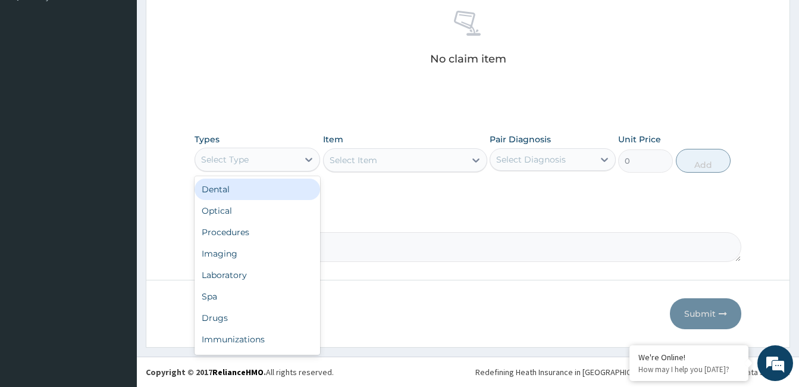
click at [293, 158] on div "Select Type" at bounding box center [246, 159] width 103 height 19
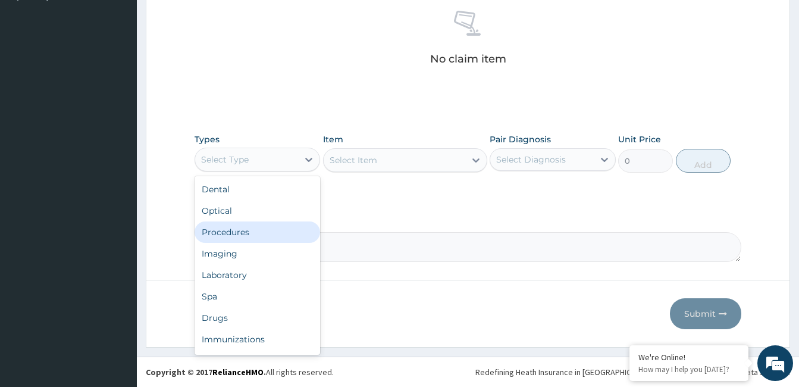
click at [249, 234] on div "Procedures" at bounding box center [258, 231] width 126 height 21
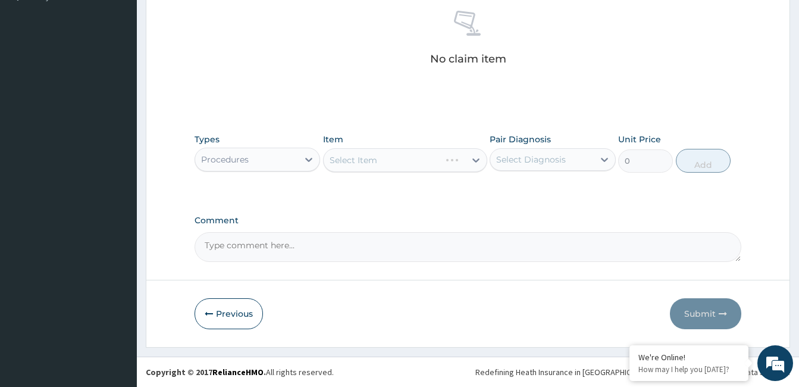
click at [382, 161] on div "Select Item" at bounding box center [405, 160] width 164 height 24
click at [399, 158] on div "Select Item" at bounding box center [395, 159] width 142 height 19
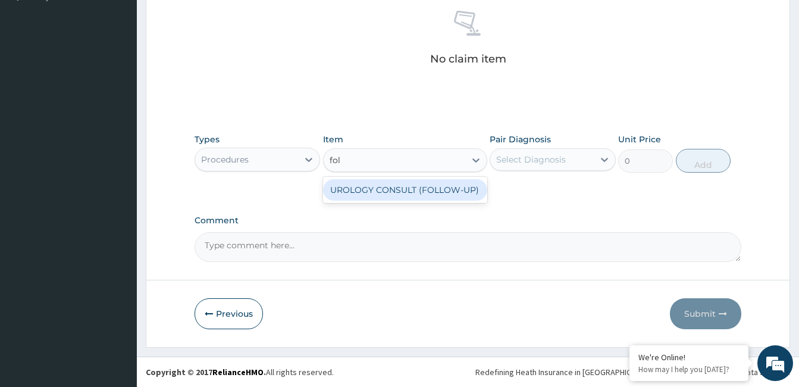
type input "foll"
click at [395, 186] on div "UROLOGY CONSULT (FOLLOW-UP)" at bounding box center [405, 189] width 164 height 21
type input "20000"
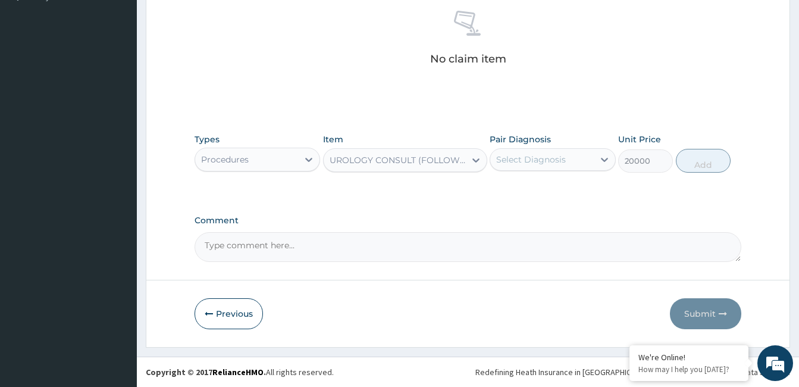
click at [405, 166] on div "UROLOGY CONSULT (FOLLOW-UP)" at bounding box center [395, 159] width 142 height 19
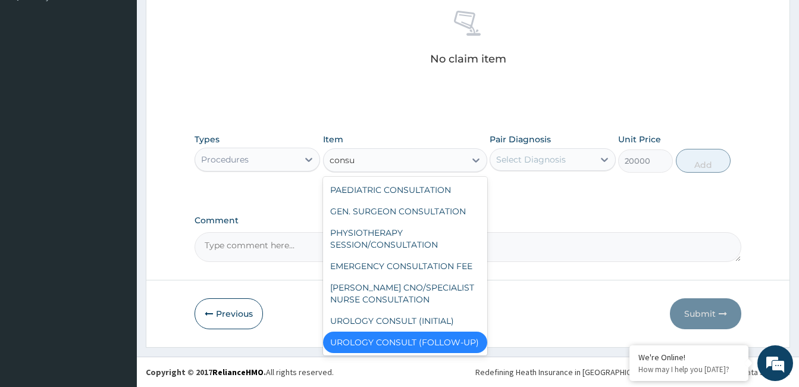
scroll to position [395, 0]
type input "consu"
click at [313, 158] on icon at bounding box center [309, 159] width 12 height 12
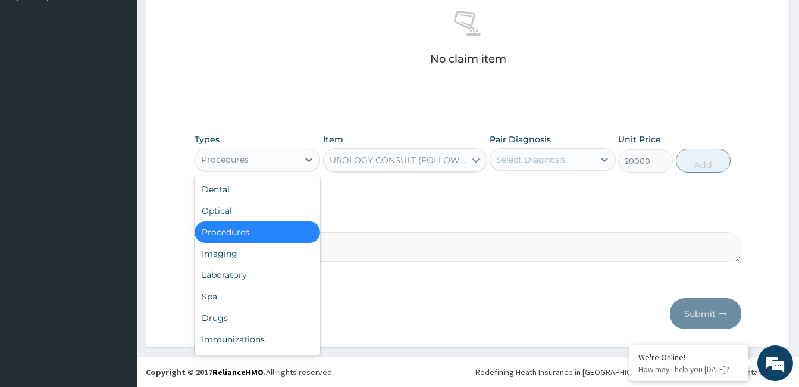
click at [253, 229] on div "Procedures" at bounding box center [258, 231] width 126 height 21
type input "0"
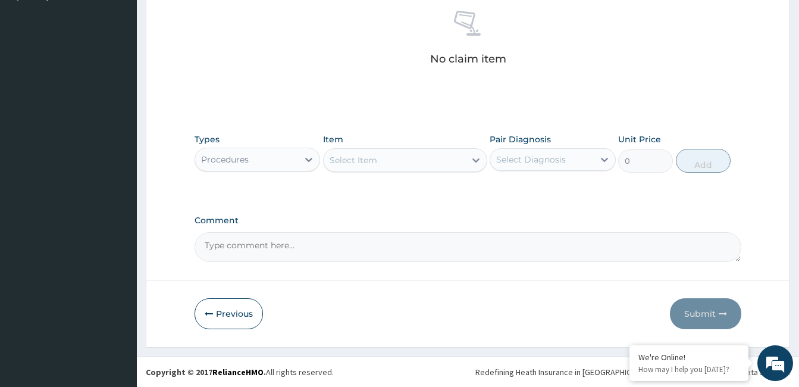
click at [406, 165] on div "Select Item" at bounding box center [395, 159] width 142 height 19
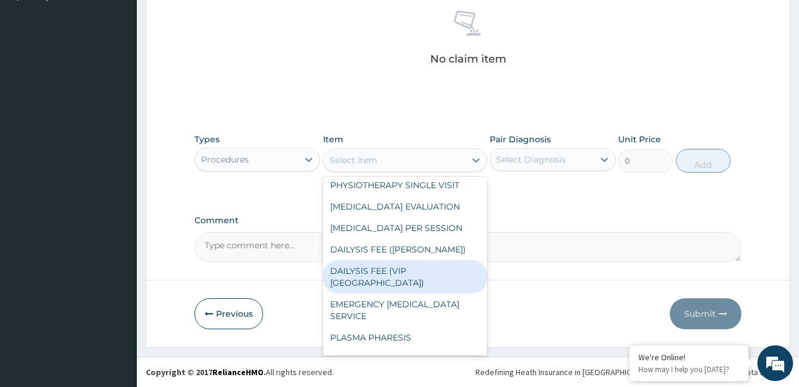
scroll to position [833, 0]
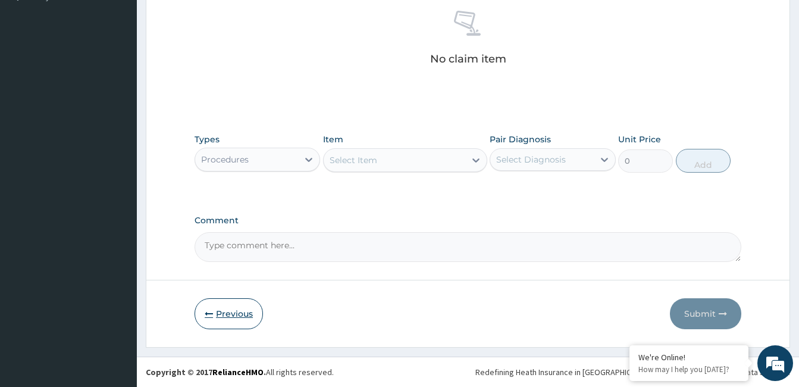
click at [221, 313] on button "Previous" at bounding box center [229, 313] width 68 height 31
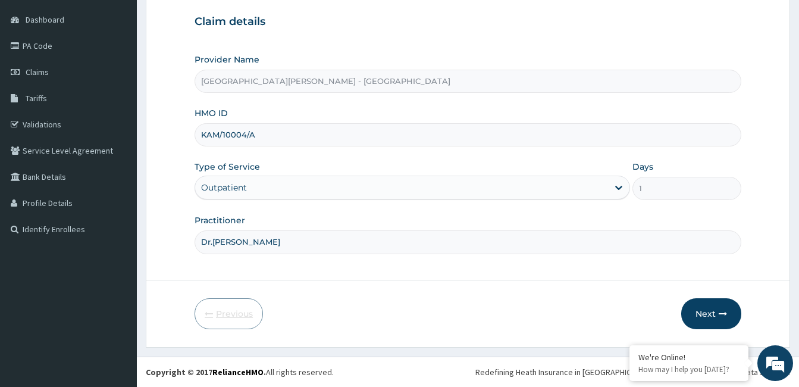
scroll to position [110, 0]
paste input "ABP/10240/A"
click at [253, 133] on input "KAM/10004/AABP/10240/A" at bounding box center [468, 134] width 547 height 23
type input "ABP/10240/A"
click at [703, 316] on button "Next" at bounding box center [711, 313] width 60 height 31
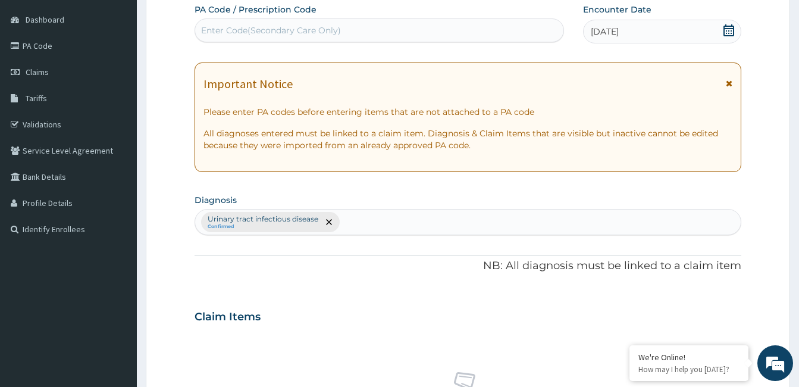
click at [731, 82] on icon at bounding box center [729, 83] width 7 height 8
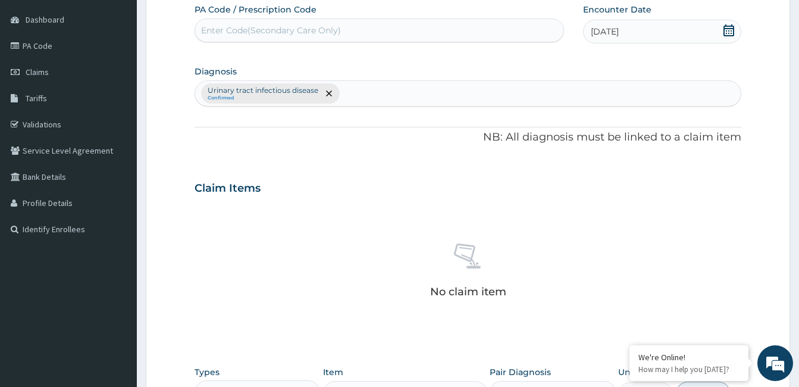
click at [614, 29] on span "17-06-2025" at bounding box center [605, 32] width 28 height 12
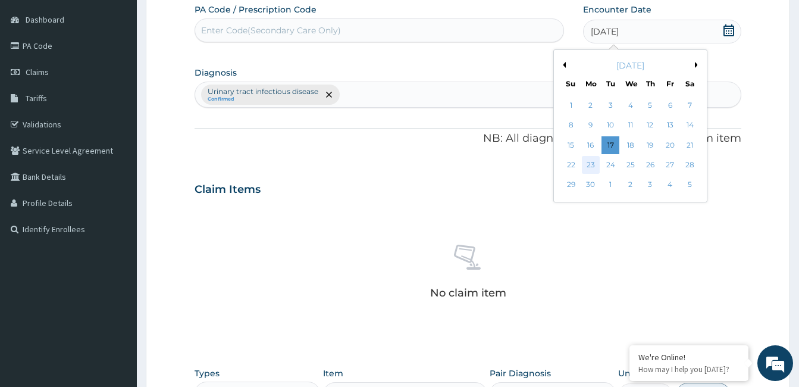
click at [591, 166] on div "23" at bounding box center [591, 165] width 18 height 18
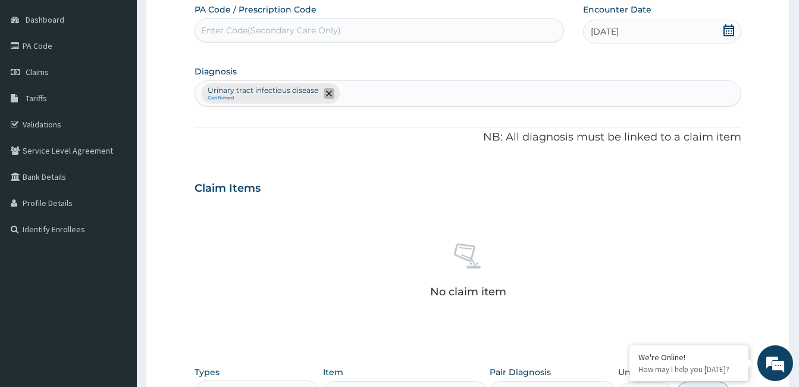
click at [328, 92] on icon "remove selection option" at bounding box center [329, 93] width 6 height 6
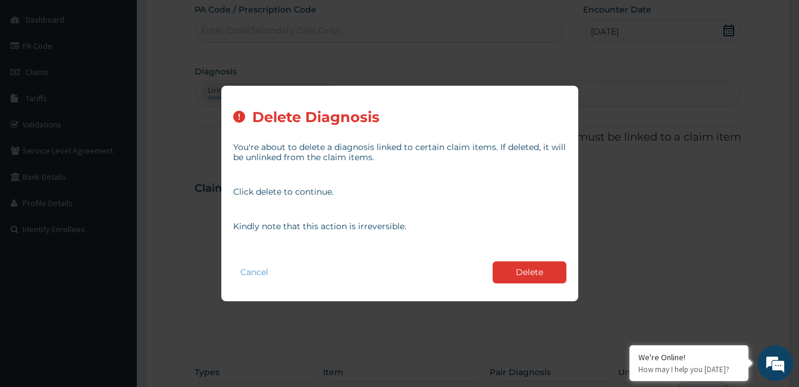
drag, startPoint x: 513, startPoint y: 278, endPoint x: 470, endPoint y: 259, distance: 46.6
click at [509, 275] on button "Delete" at bounding box center [530, 272] width 74 height 22
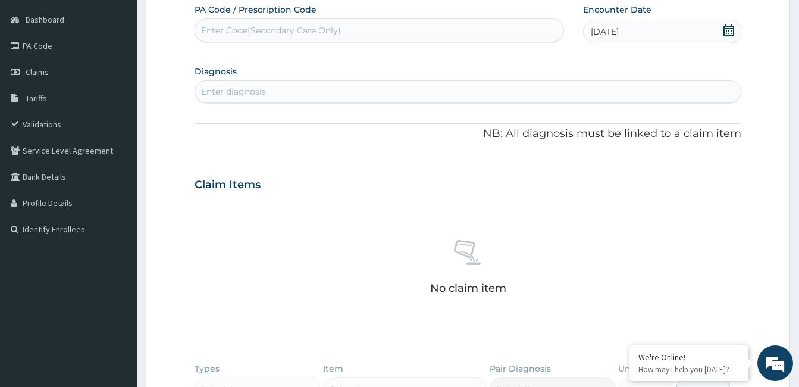
click at [239, 91] on div "Enter diagnosis" at bounding box center [233, 92] width 65 height 12
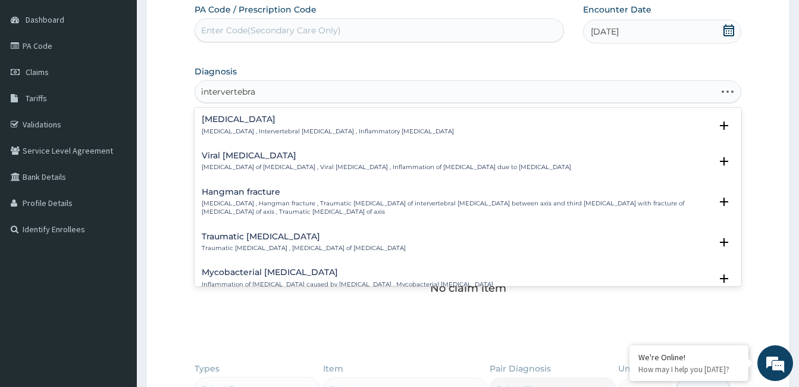
type input "intervertebral"
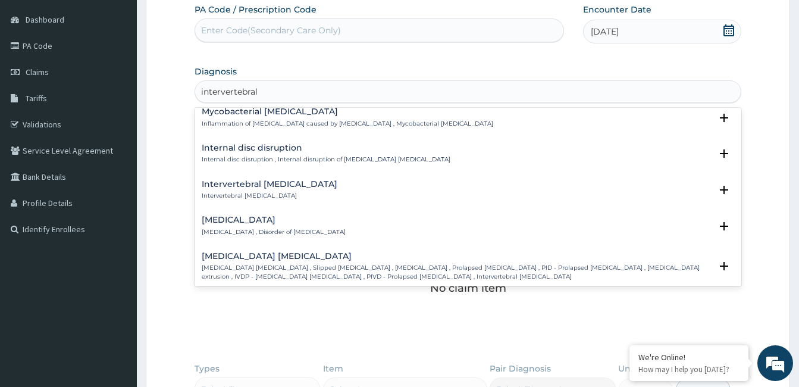
scroll to position [178, 0]
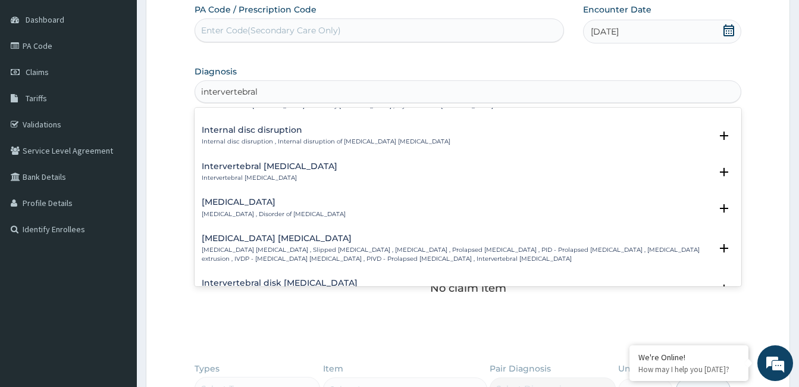
click at [239, 242] on h4 "Intervertebral disc prolapse" at bounding box center [456, 238] width 509 height 9
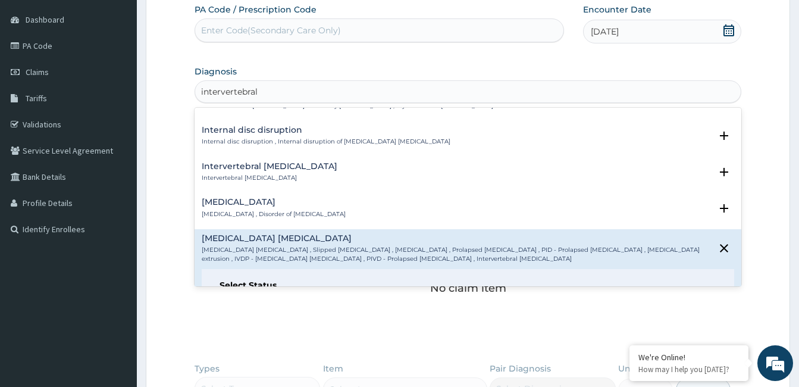
scroll to position [238, 0]
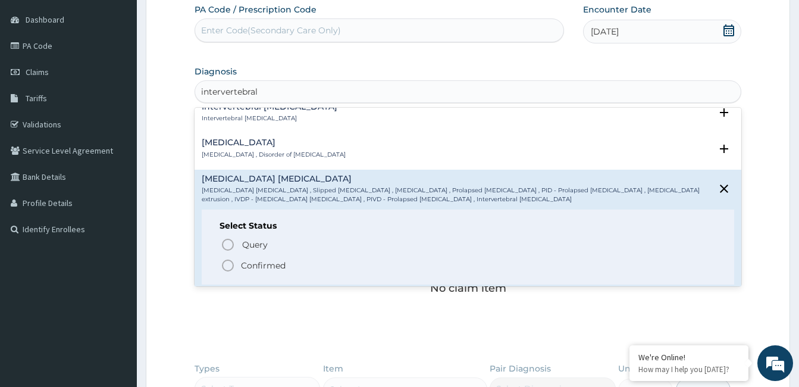
click at [253, 262] on p "Confirmed" at bounding box center [263, 265] width 45 height 12
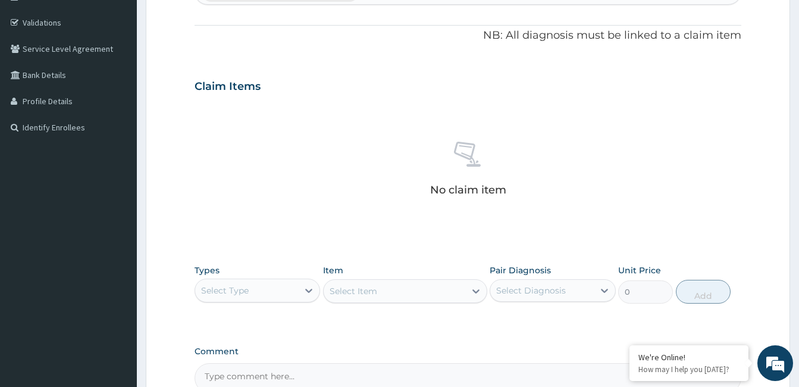
scroll to position [343, 0]
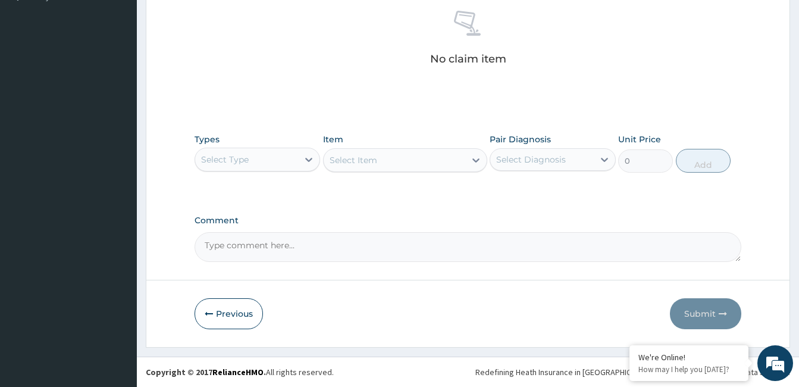
click at [247, 155] on div "Select Type" at bounding box center [225, 159] width 48 height 12
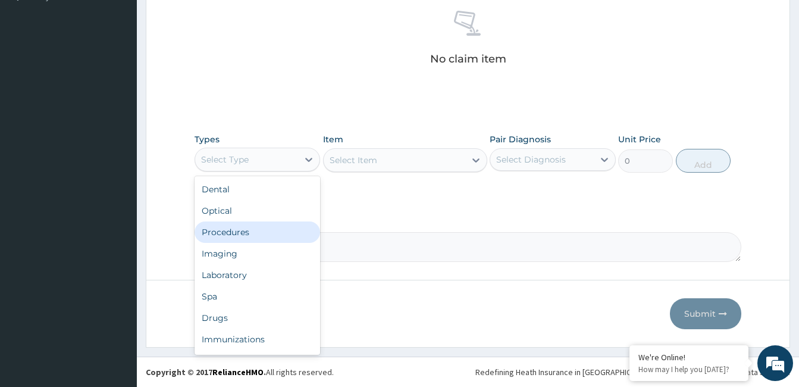
click at [245, 228] on div "Procedures" at bounding box center [258, 231] width 126 height 21
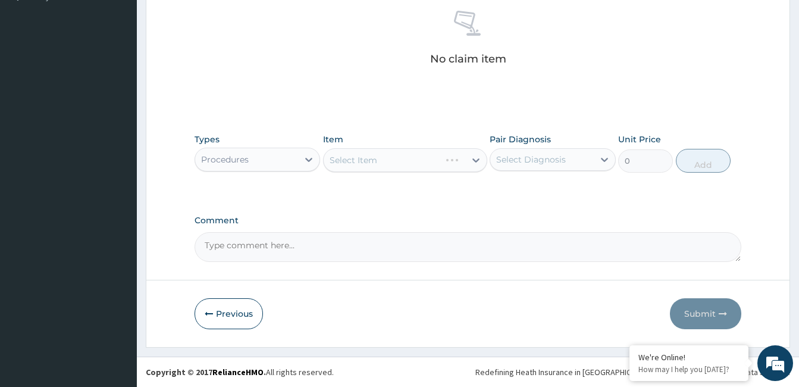
click at [399, 159] on div "Select Item" at bounding box center [405, 160] width 164 height 24
click at [426, 163] on div "Select Item" at bounding box center [405, 160] width 164 height 24
click at [426, 163] on div "Select Item" at bounding box center [395, 159] width 142 height 19
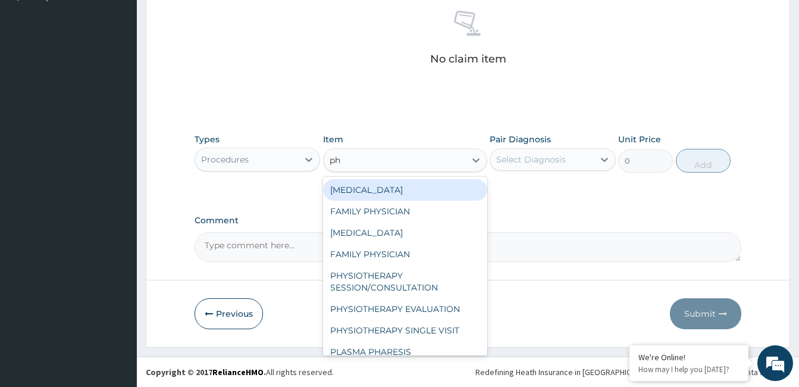
type input "phy"
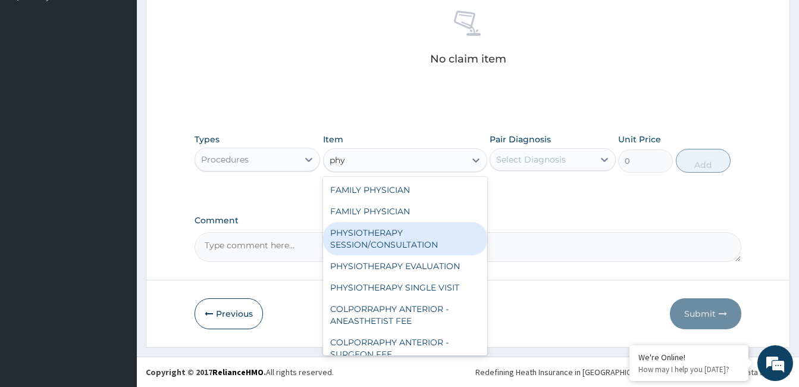
click at [403, 225] on div "PHYSIOTHERAPY SESSION/CONSULTATION" at bounding box center [405, 238] width 164 height 33
type input "34500"
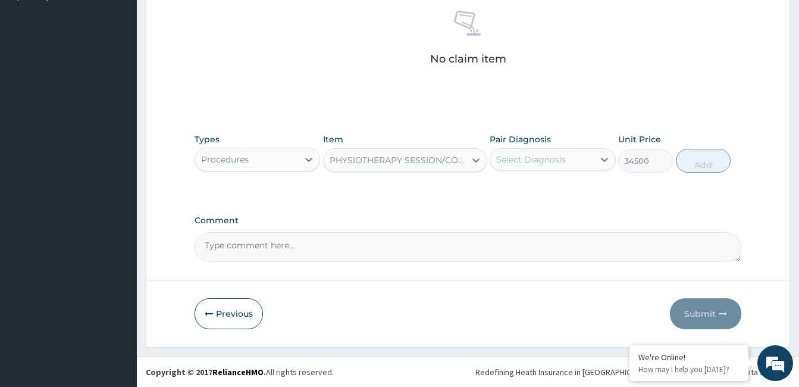
click at [547, 150] on div "Select Diagnosis" at bounding box center [541, 159] width 103 height 19
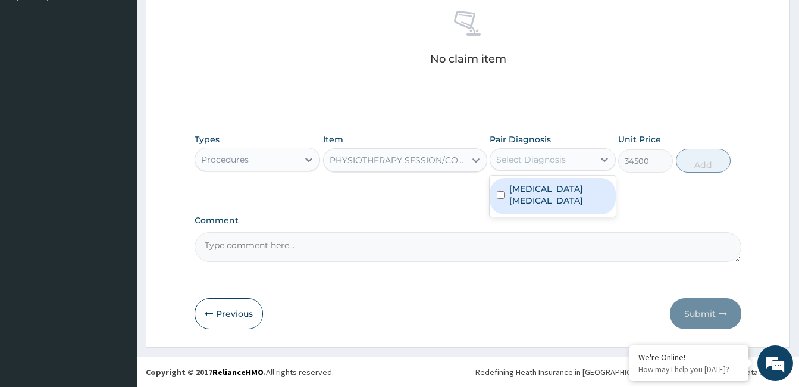
click at [531, 194] on label "Intervertebral disc prolapse" at bounding box center [558, 195] width 99 height 24
checkbox input "true"
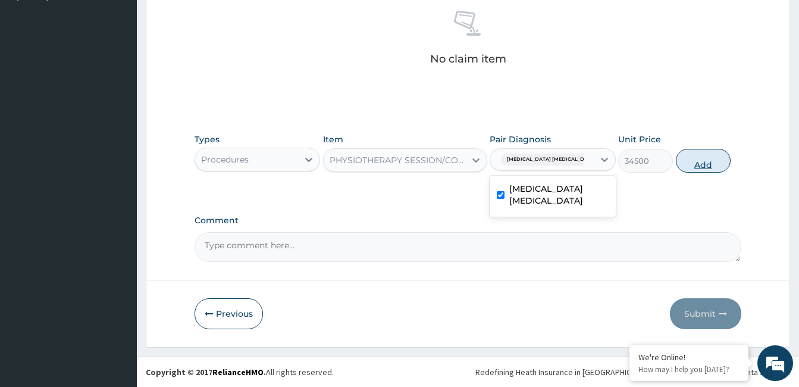
click at [701, 170] on button "Add" at bounding box center [703, 161] width 55 height 24
type input "0"
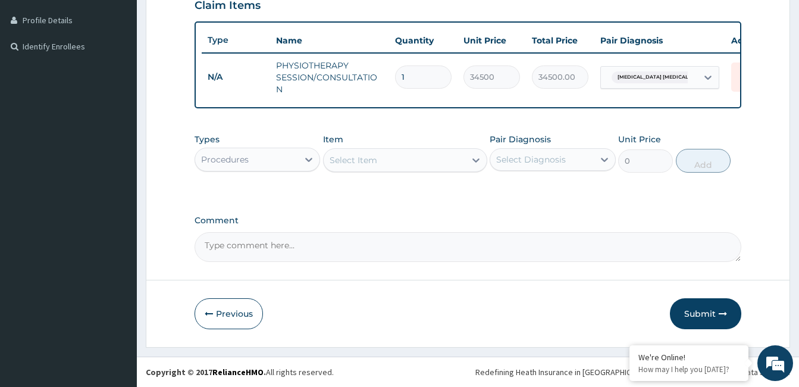
scroll to position [295, 0]
click at [707, 316] on button "Submit" at bounding box center [705, 313] width 71 height 31
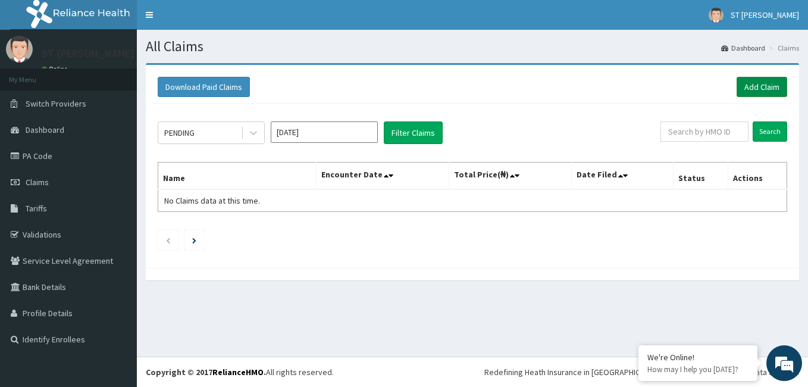
click at [754, 83] on link "Add Claim" at bounding box center [761, 87] width 51 height 20
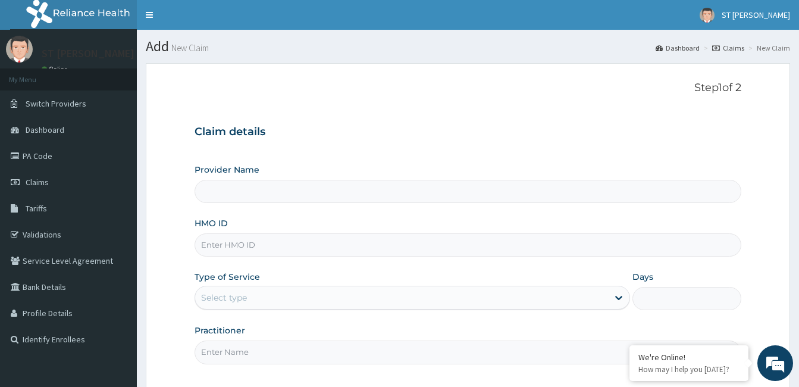
type input "[GEOGRAPHIC_DATA][PERSON_NAME] - [GEOGRAPHIC_DATA]"
paste input "ENP/11631/A"
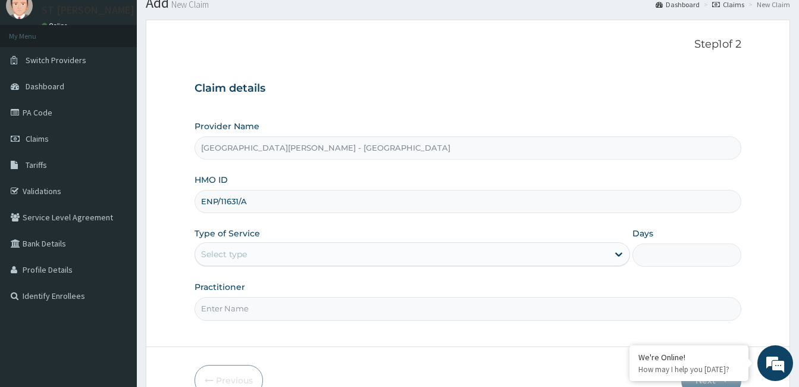
scroll to position [110, 0]
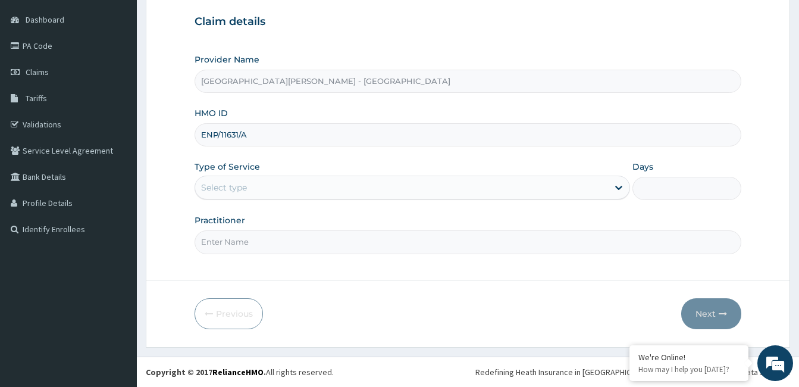
type input "ENP/11631/A"
click at [284, 193] on div "Select type" at bounding box center [401, 187] width 413 height 19
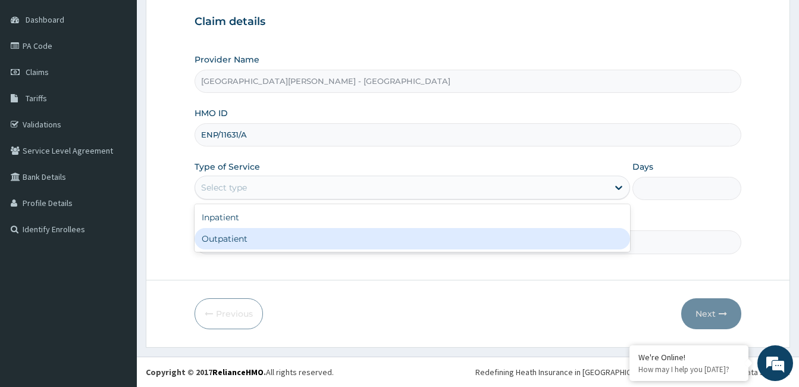
click at [279, 231] on div "Outpatient" at bounding box center [412, 238] width 435 height 21
type input "1"
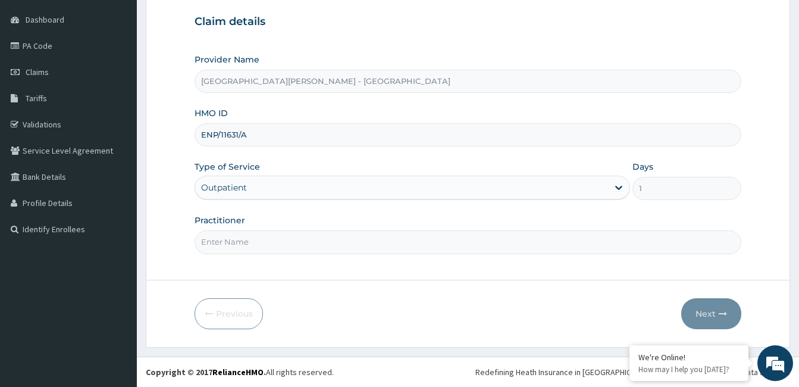
click at [259, 253] on input "Practitioner" at bounding box center [468, 241] width 547 height 23
type input "[PERSON_NAME]"
click at [707, 309] on button "Next" at bounding box center [711, 313] width 60 height 31
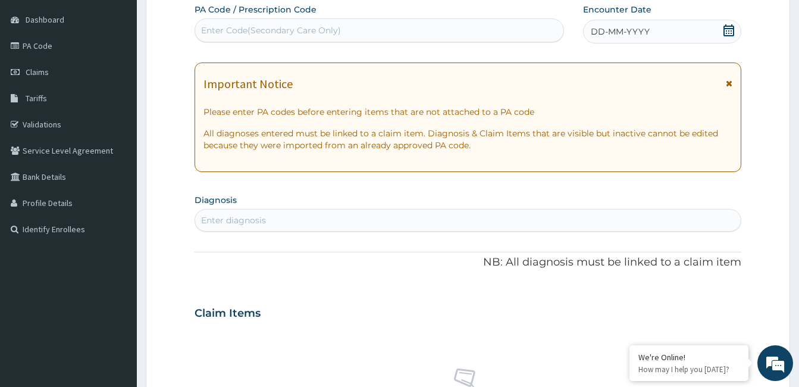
click at [730, 83] on icon at bounding box center [729, 83] width 7 height 8
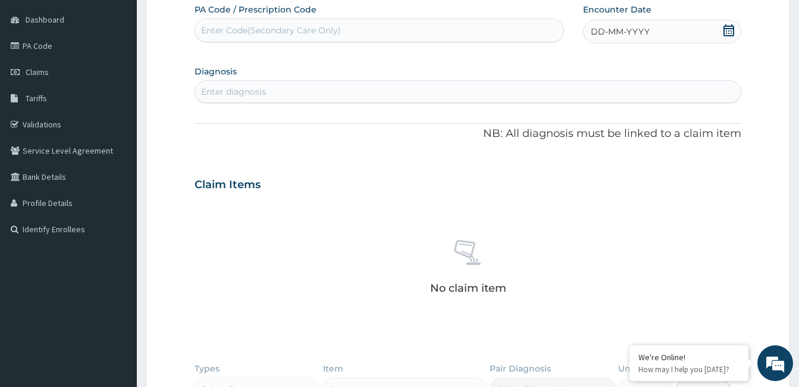
click at [651, 33] on div "DD-MM-YYYY" at bounding box center [662, 32] width 158 height 24
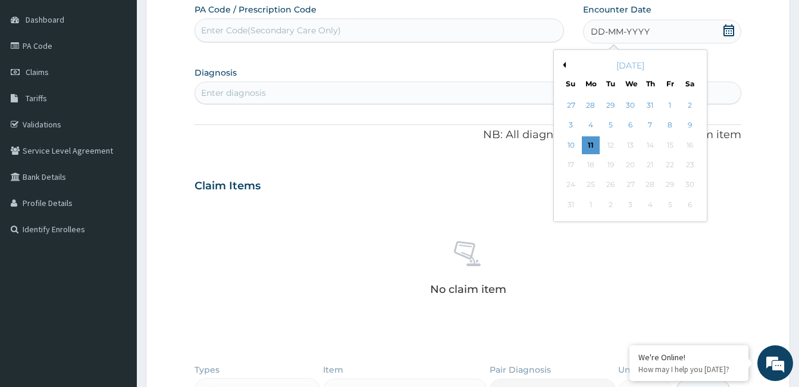
click at [566, 67] on div "[DATE]" at bounding box center [630, 65] width 143 height 12
click at [564, 67] on button "Previous Month" at bounding box center [563, 65] width 6 height 6
click at [564, 65] on button "Previous Month" at bounding box center [563, 65] width 6 height 6
click at [607, 164] on div "24" at bounding box center [610, 165] width 18 height 18
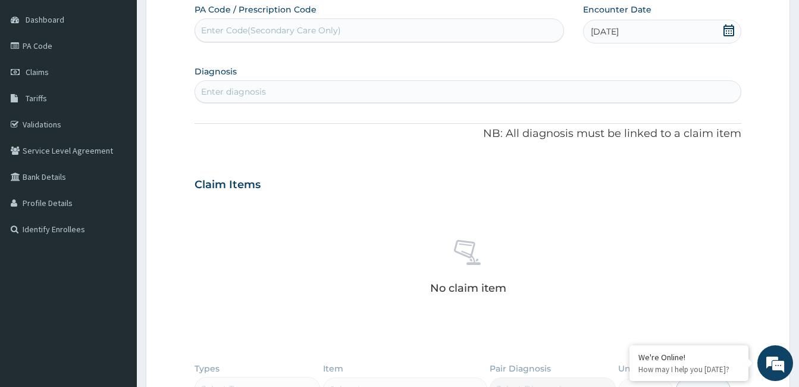
drag, startPoint x: 202, startPoint y: 92, endPoint x: 209, endPoint y: 92, distance: 6.5
click at [209, 92] on div "Enter diagnosis" at bounding box center [233, 92] width 65 height 12
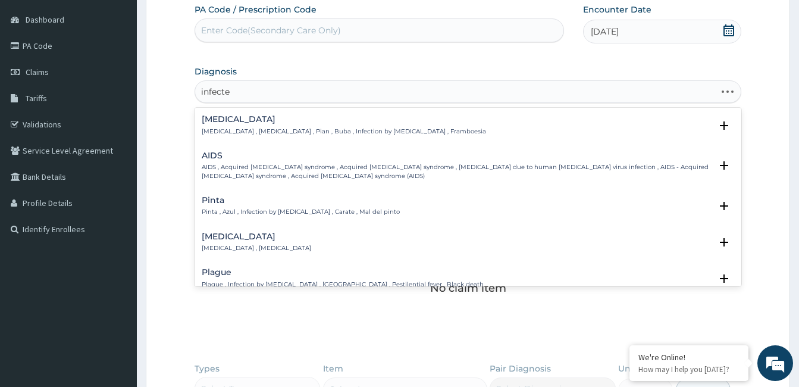
type input "infected"
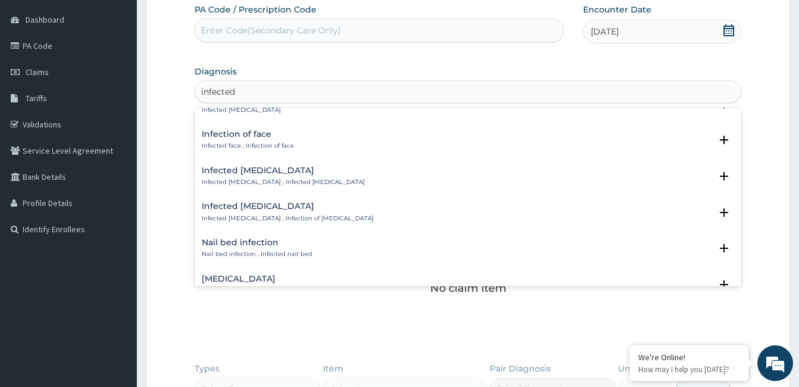
scroll to position [297, 0]
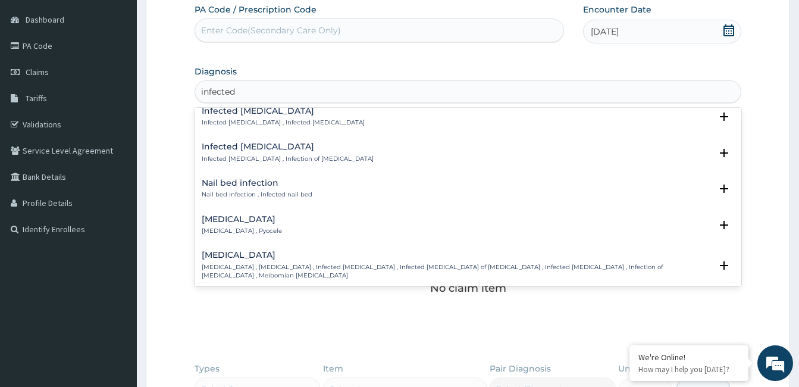
click at [273, 227] on p "[MEDICAL_DATA] , Pyocele" at bounding box center [242, 231] width 80 height 8
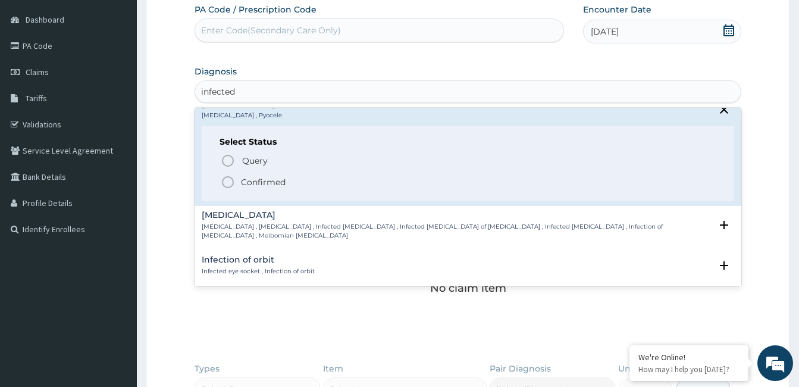
scroll to position [416, 0]
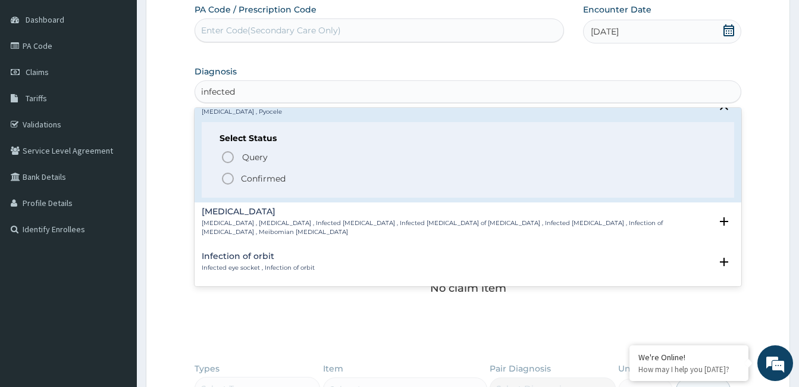
click at [248, 183] on p "Confirmed" at bounding box center [263, 179] width 45 height 12
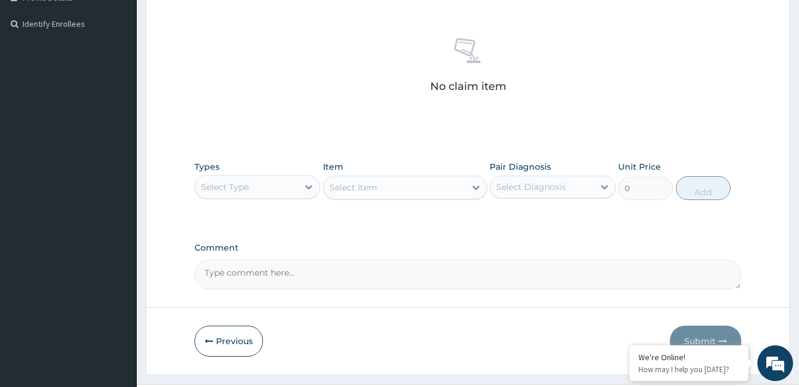
scroll to position [343, 0]
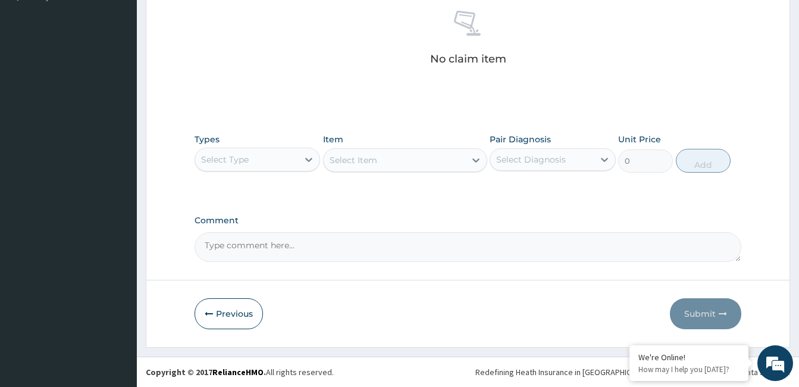
click at [252, 165] on div "Select Type" at bounding box center [246, 159] width 103 height 19
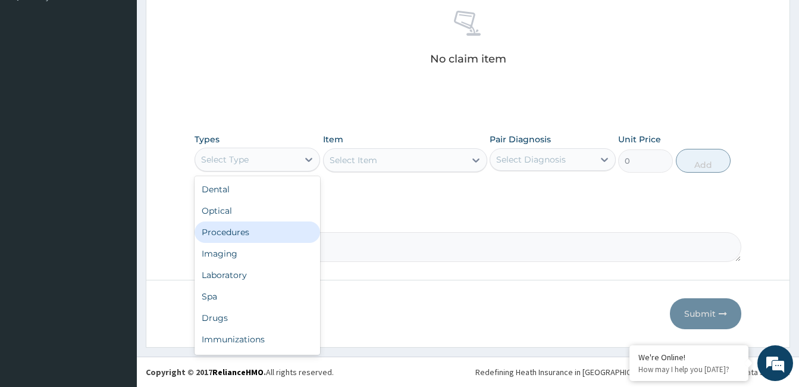
click at [250, 231] on div "Procedures" at bounding box center [258, 231] width 126 height 21
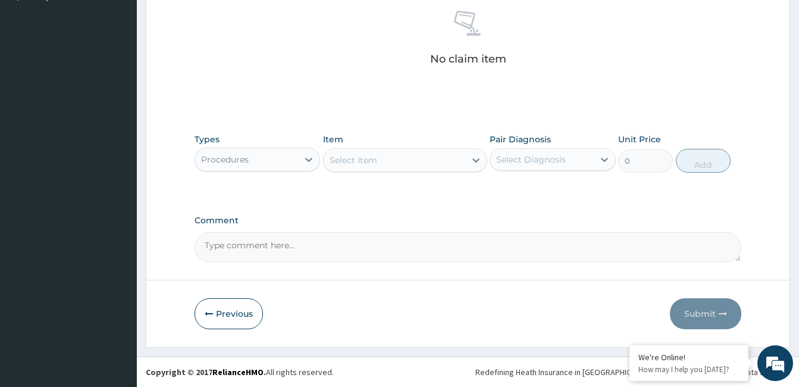
click at [404, 158] on div "Select Item" at bounding box center [395, 159] width 142 height 19
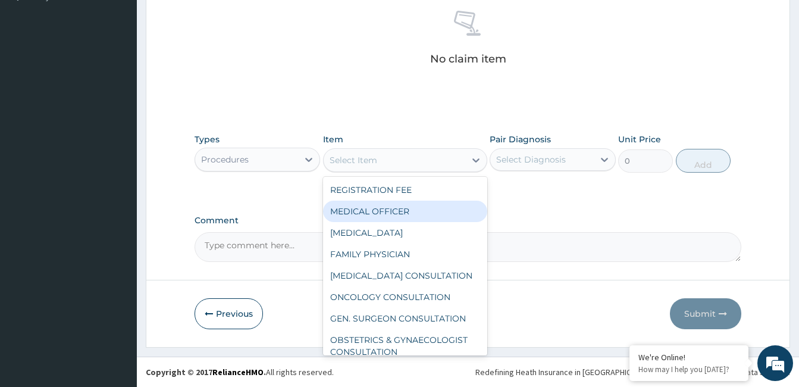
click at [399, 215] on div "MEDICAL OFFICER" at bounding box center [405, 210] width 164 height 21
type input "23000"
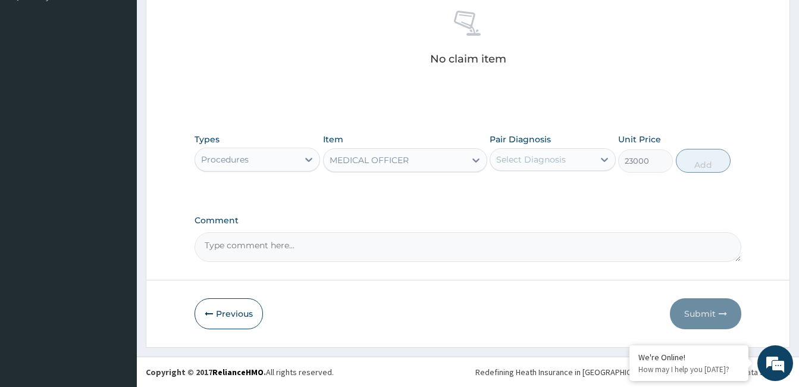
click at [544, 158] on div "Select Diagnosis" at bounding box center [531, 159] width 70 height 12
click at [538, 190] on label "[MEDICAL_DATA]" at bounding box center [546, 189] width 74 height 12
checkbox input "true"
click at [709, 165] on button "Add" at bounding box center [703, 161] width 55 height 24
type input "0"
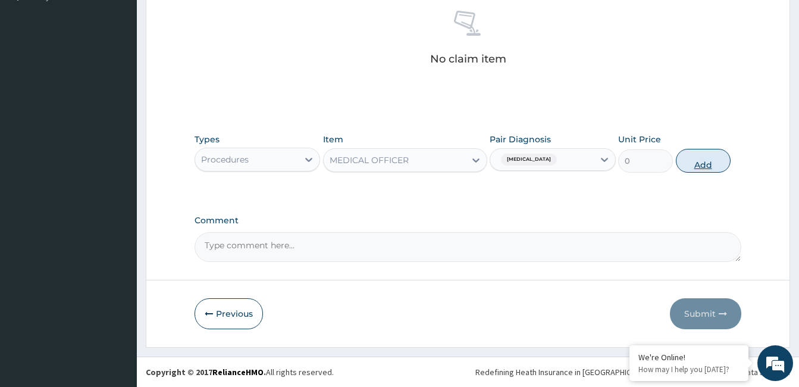
scroll to position [295, 0]
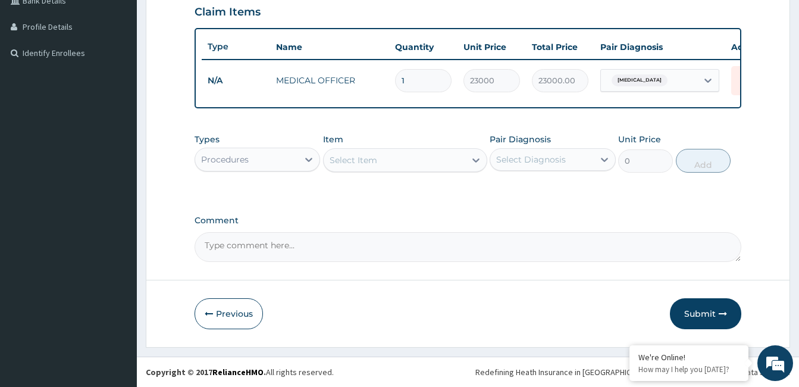
click at [374, 159] on div "Select Item" at bounding box center [354, 160] width 48 height 12
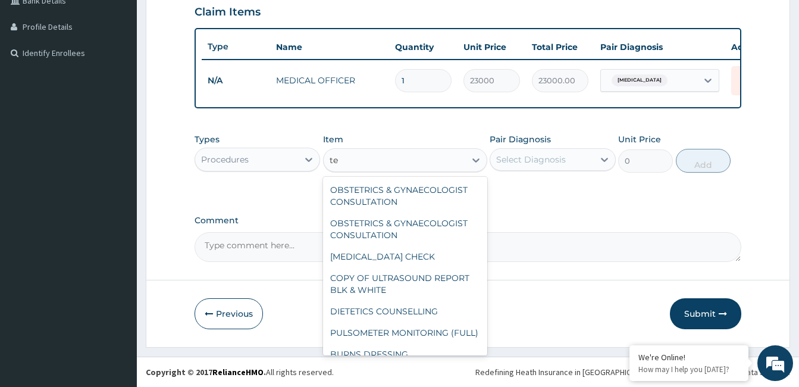
type input "t"
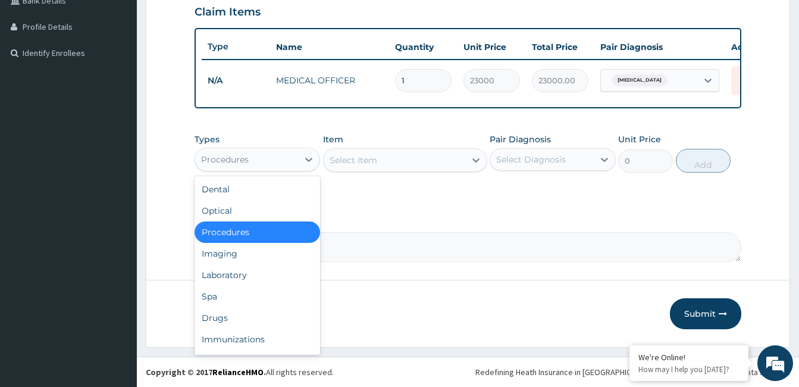
click at [289, 162] on div "Procedures" at bounding box center [246, 159] width 103 height 19
click at [242, 256] on div "Imaging" at bounding box center [258, 253] width 126 height 21
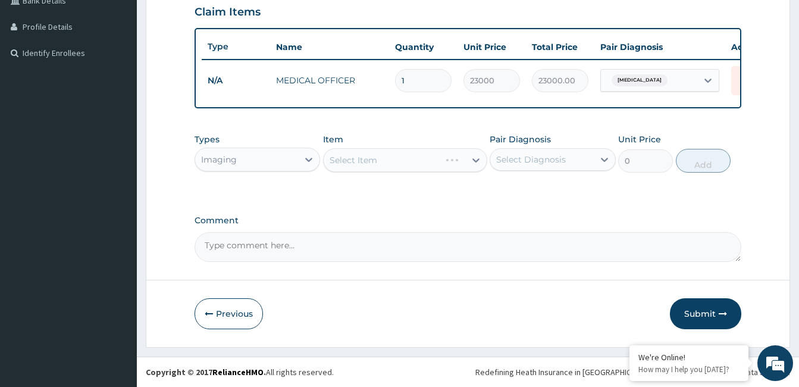
click at [366, 162] on div "Select Item" at bounding box center [405, 160] width 164 height 24
click at [442, 161] on div "Select Item" at bounding box center [395, 159] width 142 height 19
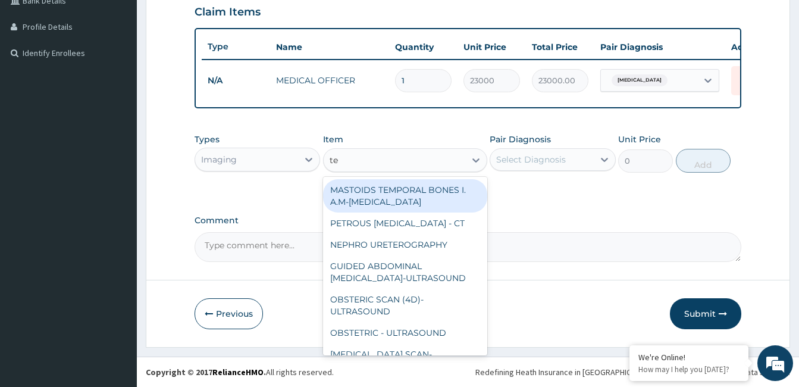
type input "tes"
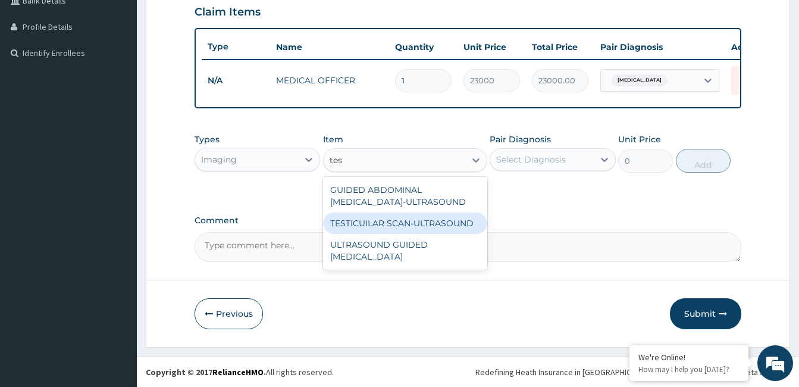
click at [389, 220] on div "TESTICUILAR SCAN-ULTRASOUND" at bounding box center [405, 222] width 164 height 21
type input "37605"
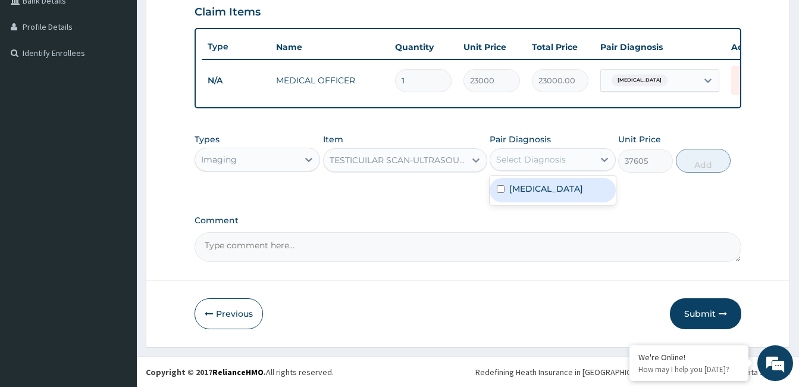
click at [529, 156] on div "Select Diagnosis" at bounding box center [531, 159] width 70 height 12
click at [520, 184] on label "Infected hydrocele" at bounding box center [546, 189] width 74 height 12
checkbox input "true"
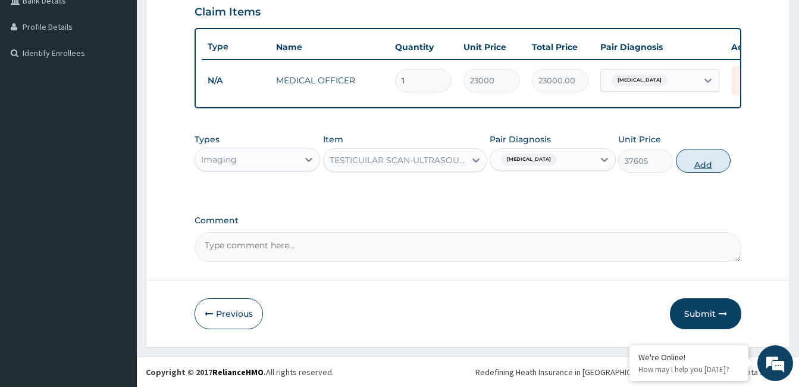
click at [704, 162] on button "Add" at bounding box center [703, 161] width 55 height 24
type input "0"
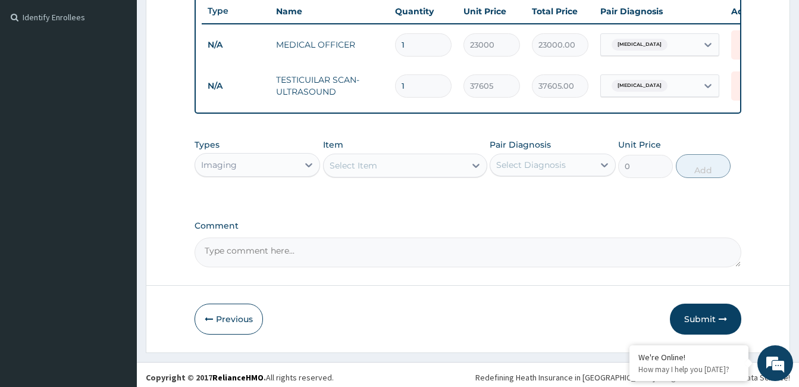
scroll to position [336, 0]
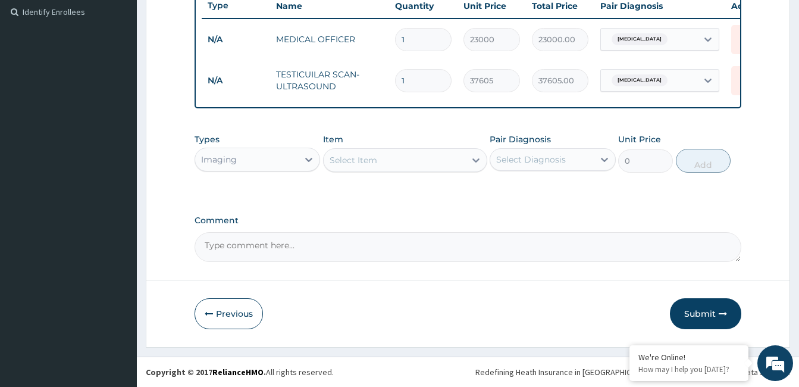
click at [282, 161] on div "Imaging" at bounding box center [246, 159] width 103 height 19
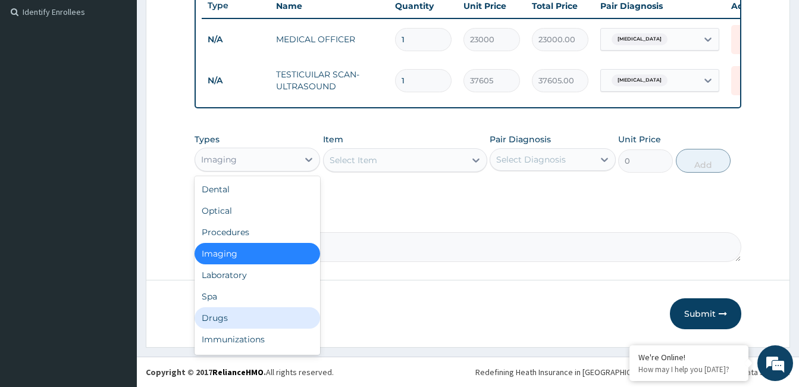
drag, startPoint x: 221, startPoint y: 317, endPoint x: 236, endPoint y: 306, distance: 17.8
click at [222, 318] on div "Drugs" at bounding box center [258, 317] width 126 height 21
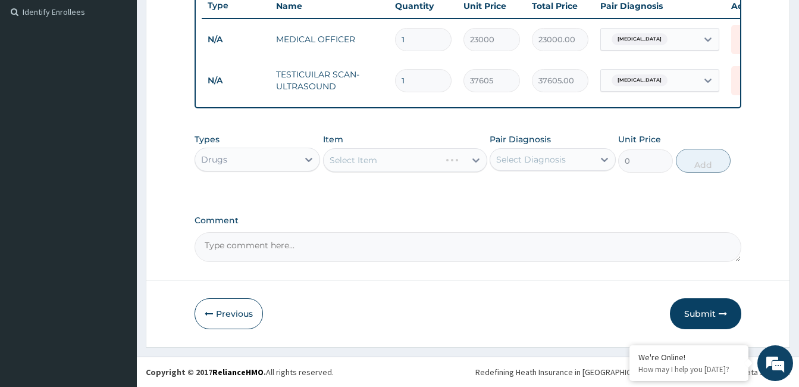
click at [393, 162] on div "Select Item" at bounding box center [405, 160] width 164 height 24
click at [434, 159] on div "Select Item" at bounding box center [395, 159] width 142 height 19
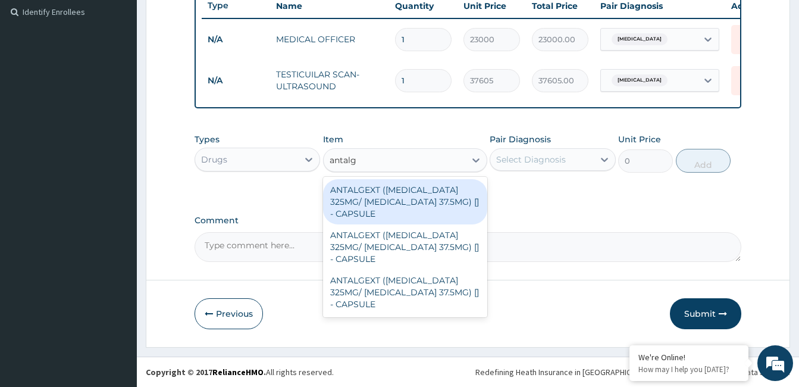
type input "antalge"
click at [413, 200] on div "ANTALGEXT (PARACETAMOL 325MG/ TRAMADOL 37.5MG) [] - CAPSULE" at bounding box center [405, 201] width 164 height 45
type input "495"
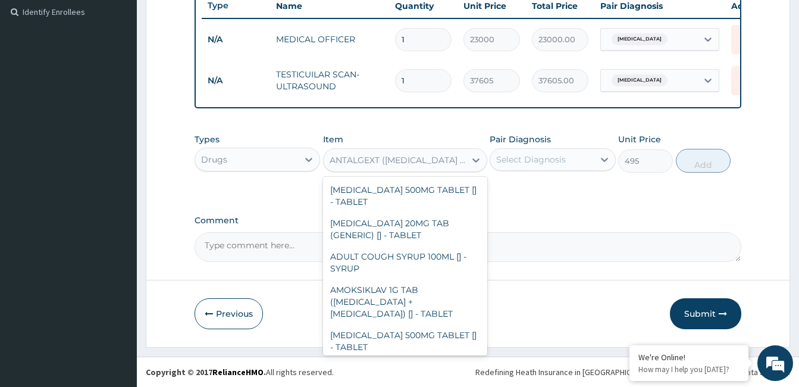
click at [418, 161] on div "ANTALGEXT (PARACETAMOL 325MG/ TRAMADOL 37.5MG) [] - CAPSULE" at bounding box center [398, 160] width 137 height 12
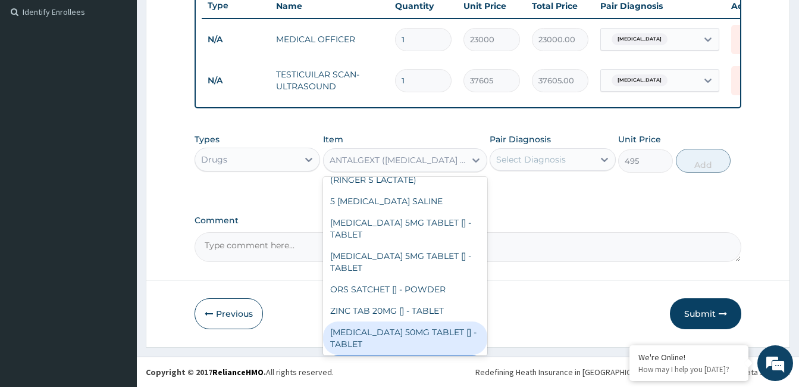
scroll to position [3608, 0]
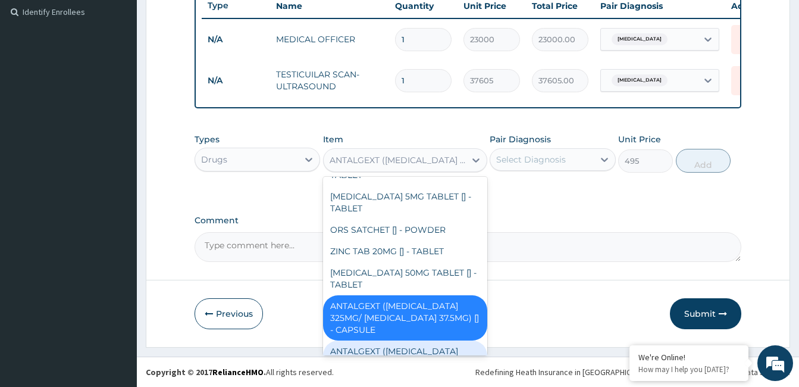
click at [386, 340] on div "ANTALGEXT (PARACETAMOL 325MG/ TRAMADOL 37.5MG) [] - CAPSULE" at bounding box center [405, 362] width 164 height 45
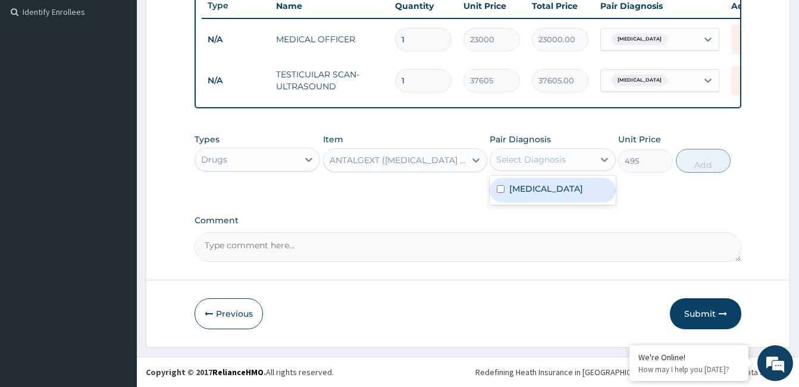
click at [590, 161] on div "Select Diagnosis" at bounding box center [541, 159] width 103 height 19
click at [563, 190] on label "Infected hydrocele" at bounding box center [546, 189] width 74 height 12
checkbox input "true"
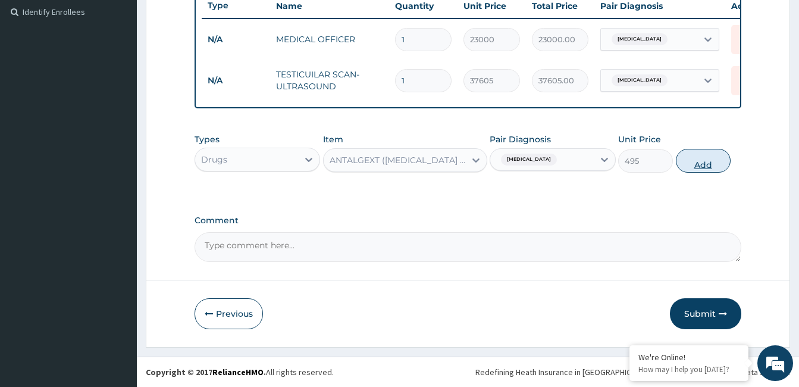
click at [703, 161] on button "Add" at bounding box center [703, 161] width 55 height 24
type input "0"
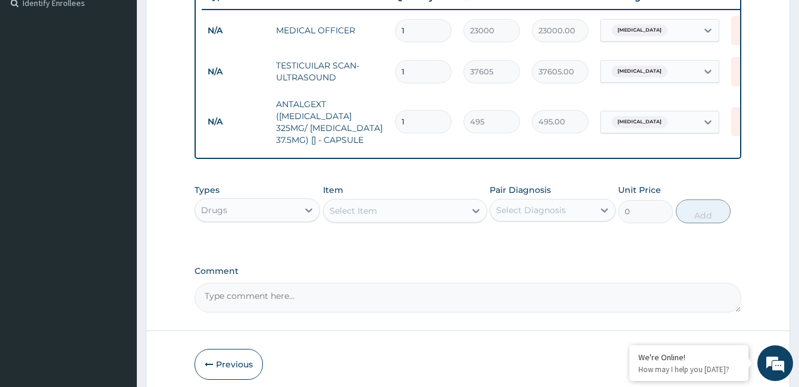
type input "0.00"
type input "2"
type input "990.00"
type input "20"
type input "9900.00"
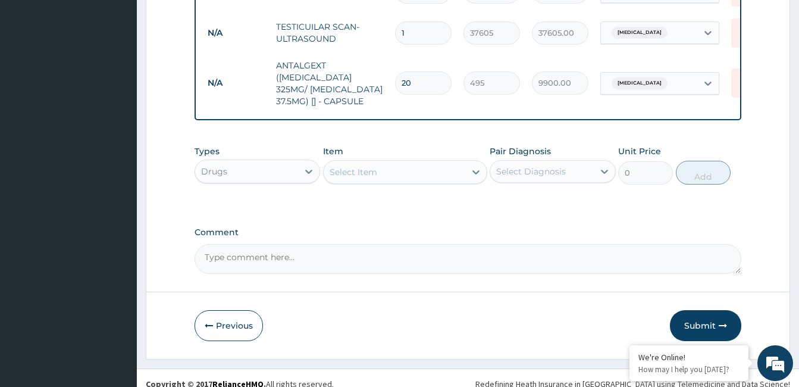
scroll to position [396, 0]
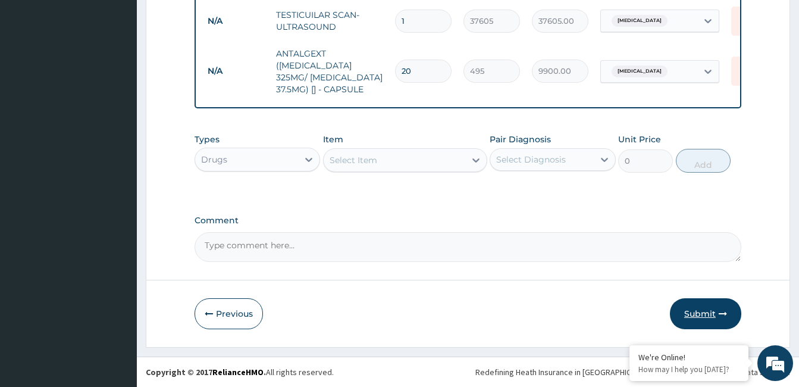
type input "20"
click at [708, 318] on button "Submit" at bounding box center [705, 313] width 71 height 31
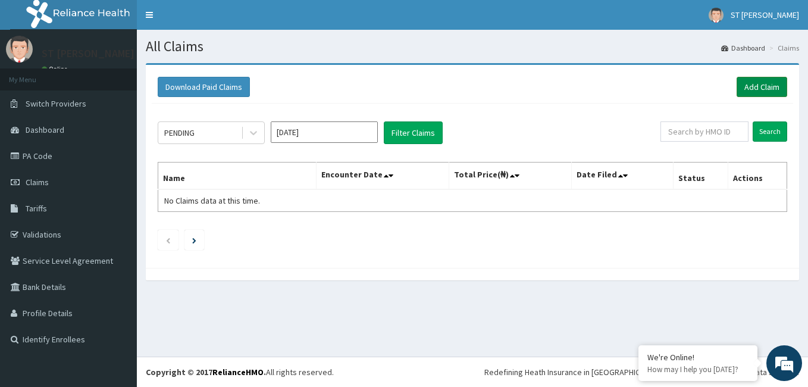
drag, startPoint x: 766, startPoint y: 81, endPoint x: 742, endPoint y: 89, distance: 25.4
click at [766, 81] on link "Add Claim" at bounding box center [761, 87] width 51 height 20
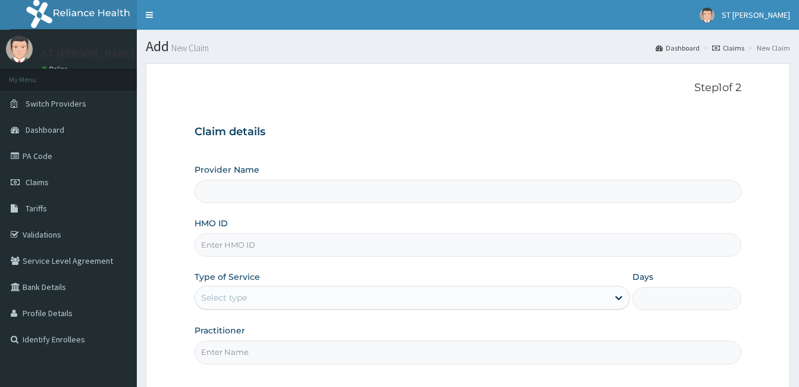
type input "St Nicholas Hospital - Victoria Island"
paste input "VOL/10044/A"
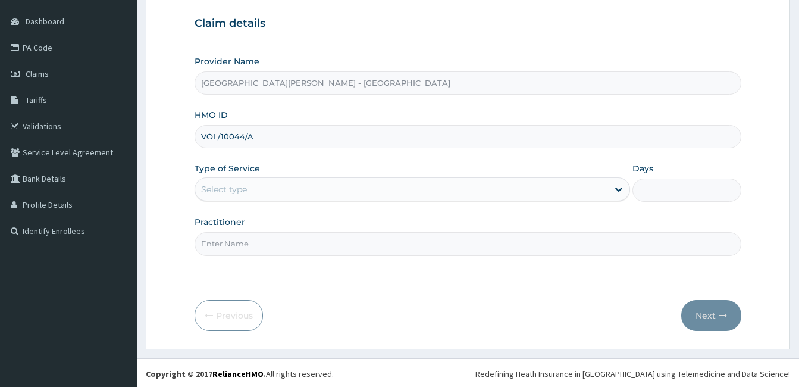
scroll to position [110, 0]
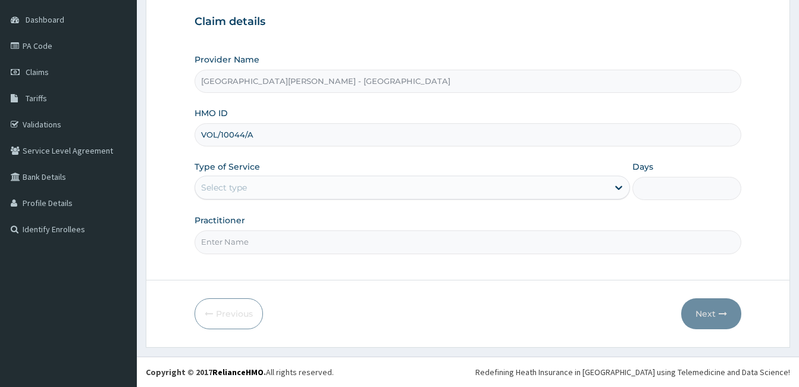
type input "VOL/10044/A"
click at [239, 187] on div "Select type" at bounding box center [224, 187] width 46 height 12
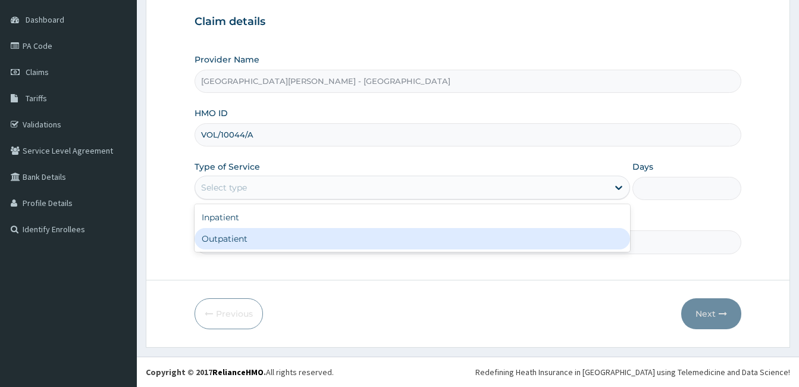
click at [238, 235] on div "Outpatient" at bounding box center [412, 238] width 435 height 21
type input "1"
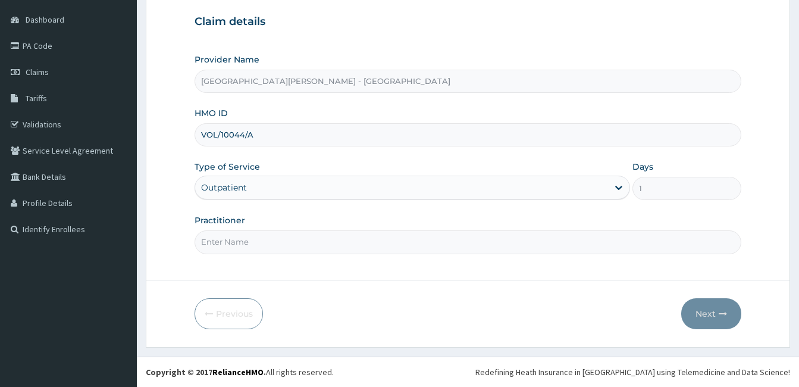
click at [238, 240] on input "Practitioner" at bounding box center [468, 241] width 547 height 23
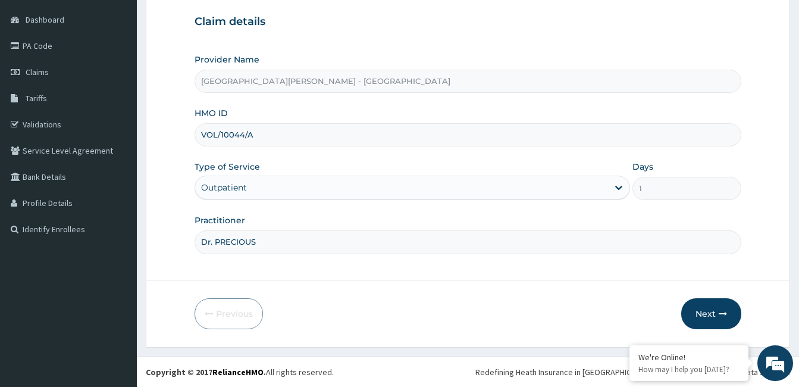
scroll to position [0, 0]
type input "Dr. PRECIOUS JANE ENAJEROH"
click at [703, 306] on button "Next" at bounding box center [711, 313] width 60 height 31
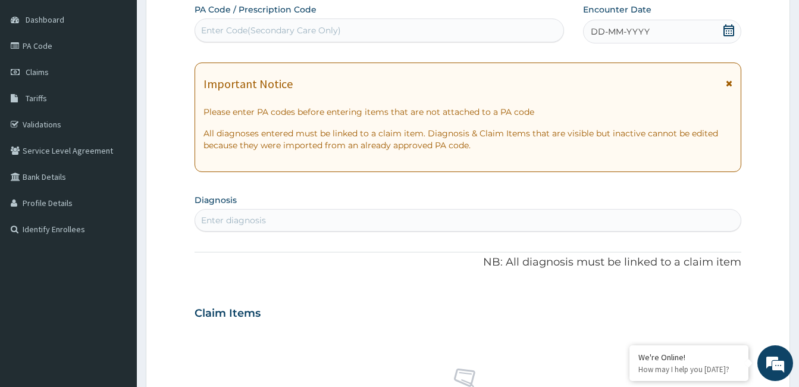
drag, startPoint x: 729, startPoint y: 81, endPoint x: 589, endPoint y: 21, distance: 152.5
click at [729, 81] on icon at bounding box center [729, 83] width 7 height 8
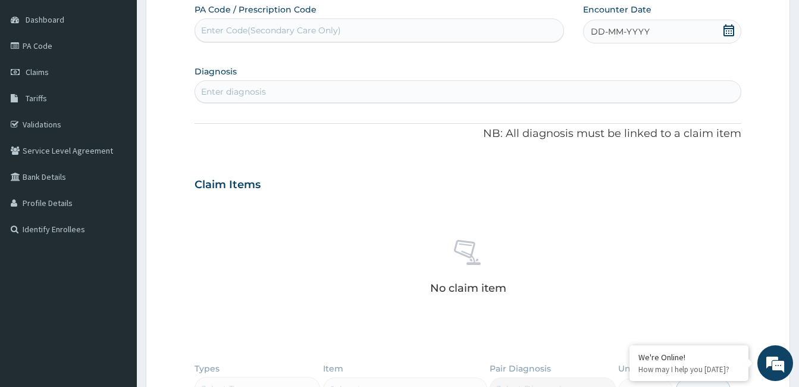
click at [614, 30] on span "DD-MM-YYYY" at bounding box center [620, 32] width 59 height 12
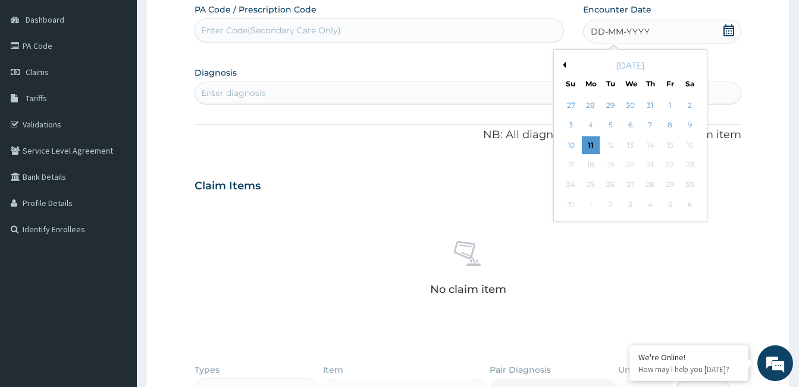
click at [563, 64] on button "Previous Month" at bounding box center [563, 65] width 6 height 6
click at [611, 166] on div "24" at bounding box center [610, 165] width 18 height 18
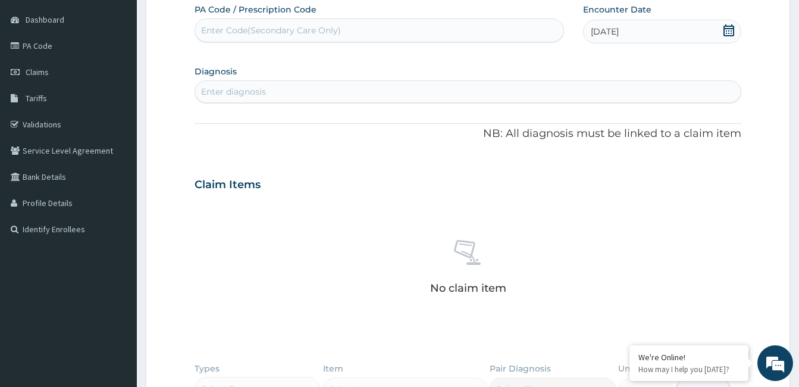
click at [281, 93] on div "Enter diagnosis" at bounding box center [467, 91] width 545 height 19
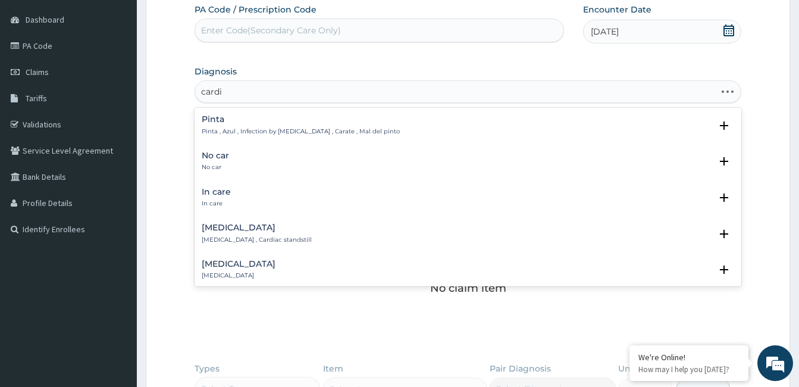
type input "cardio"
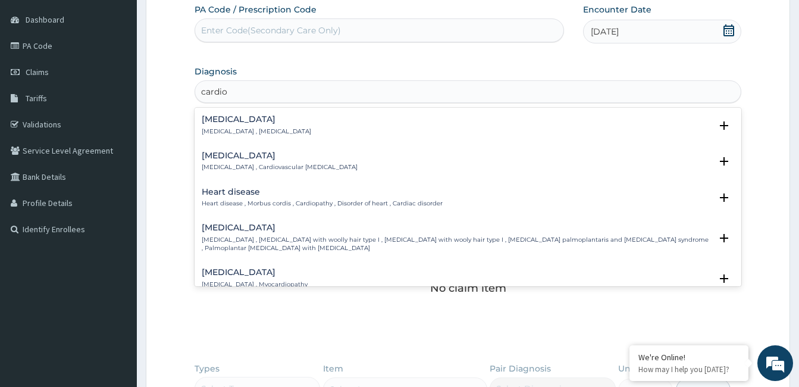
click at [218, 115] on h4 "Cardiomegaly" at bounding box center [256, 119] width 109 height 9
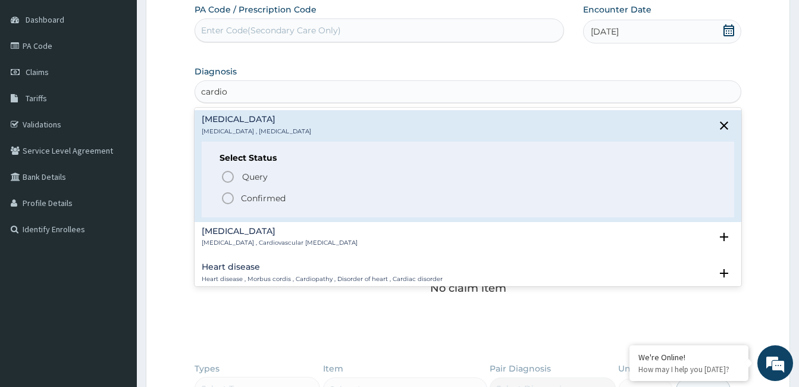
click at [247, 193] on p "Confirmed" at bounding box center [263, 198] width 45 height 12
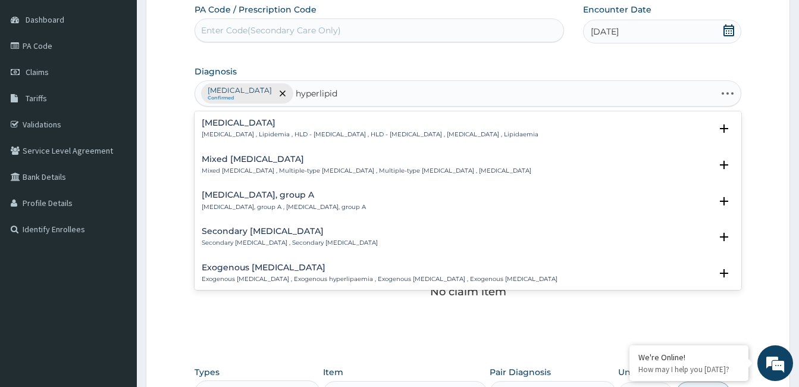
type input "hyperlipide"
click at [266, 126] on h4 "Hyperlipidemia" at bounding box center [370, 122] width 337 height 9
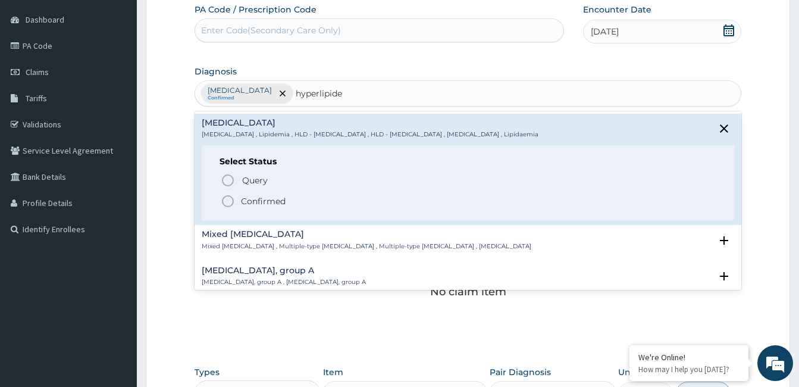
click at [264, 197] on p "Confirmed" at bounding box center [263, 201] width 45 height 12
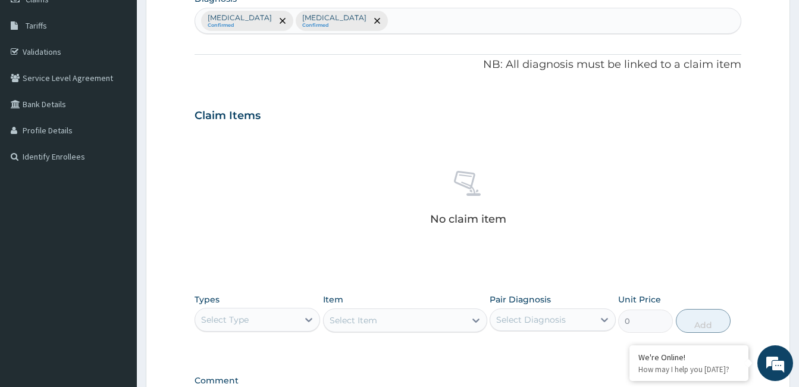
scroll to position [343, 0]
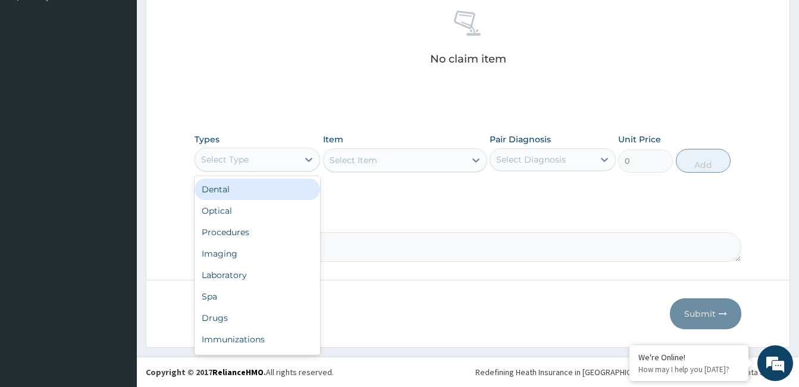
click at [243, 160] on div "Select Type" at bounding box center [225, 159] width 48 height 12
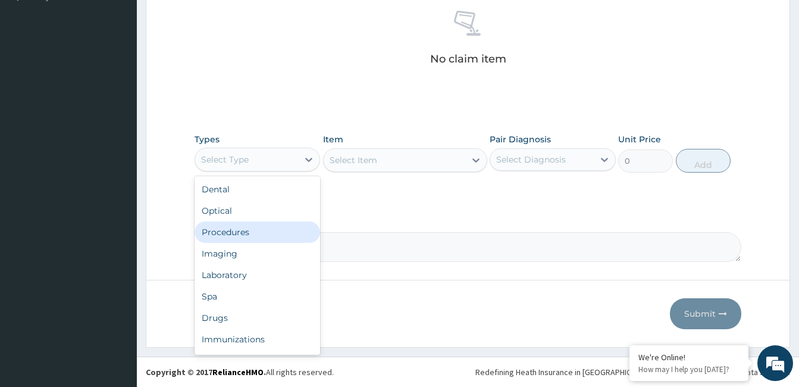
drag, startPoint x: 236, startPoint y: 233, endPoint x: 243, endPoint y: 227, distance: 9.7
click at [236, 232] on div "Procedures" at bounding box center [258, 231] width 126 height 21
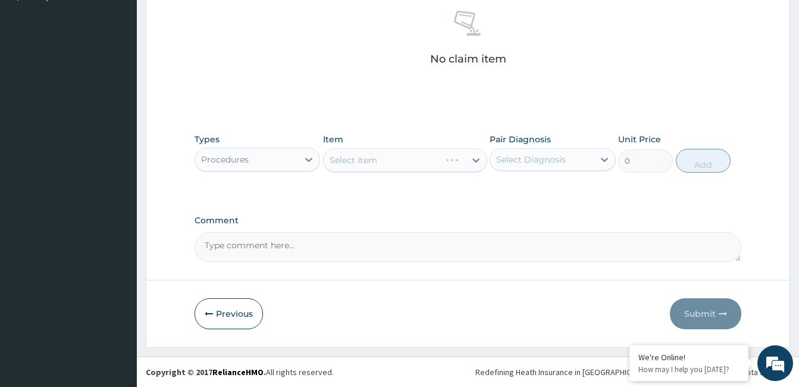
click at [376, 160] on div "Select Item" at bounding box center [405, 160] width 164 height 24
click at [382, 161] on div "Select Item" at bounding box center [405, 160] width 164 height 24
click at [428, 159] on div "Select Item" at bounding box center [405, 160] width 164 height 24
click at [426, 155] on div "Select Item" at bounding box center [395, 159] width 142 height 19
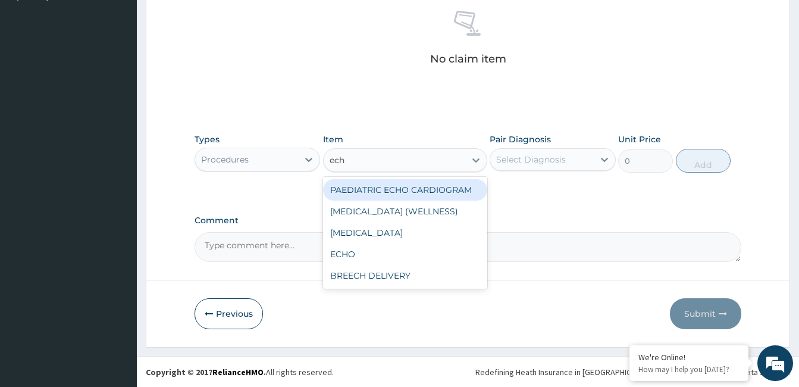
type input "echo"
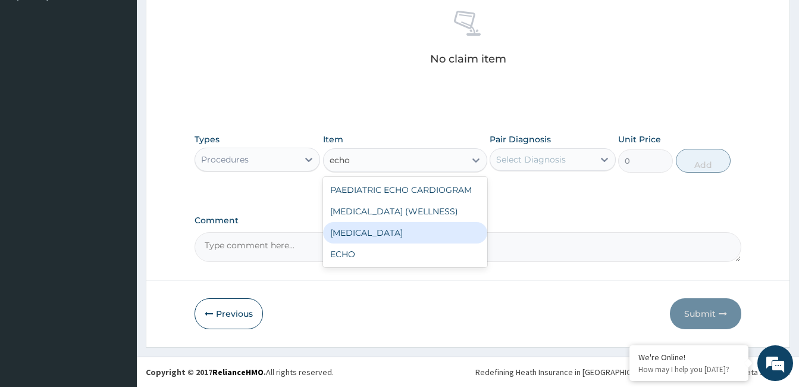
click at [374, 227] on div "ECHOCARDIOGRAM" at bounding box center [405, 232] width 164 height 21
type input "120750"
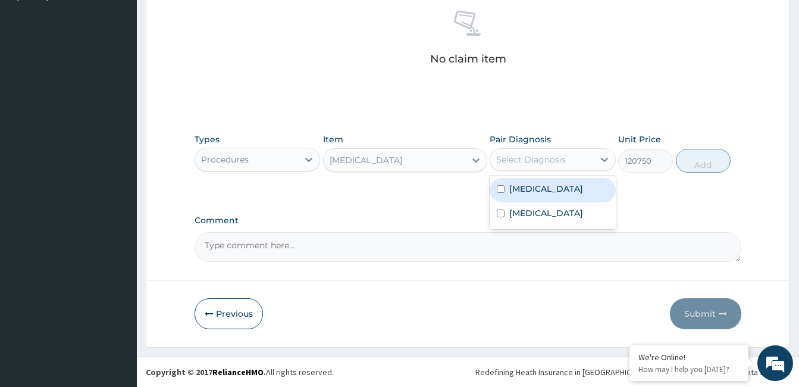
click at [562, 155] on div "Select Diagnosis" at bounding box center [531, 159] width 70 height 12
click at [535, 193] on label "Cardiomegaly" at bounding box center [546, 189] width 74 height 12
checkbox input "true"
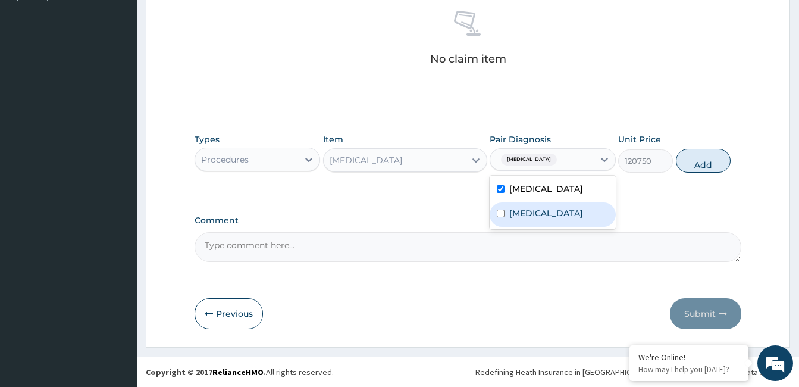
click at [527, 207] on label "Hyperlipidemia" at bounding box center [546, 213] width 74 height 12
checkbox input "true"
click at [705, 161] on button "Add" at bounding box center [703, 161] width 55 height 24
type input "0"
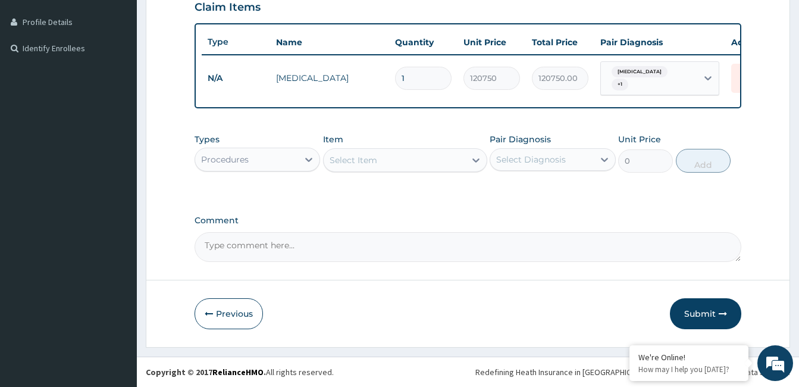
scroll to position [295, 0]
drag, startPoint x: 382, startPoint y: 148, endPoint x: 380, endPoint y: 156, distance: 8.7
click at [381, 155] on div "Select Item" at bounding box center [405, 160] width 164 height 24
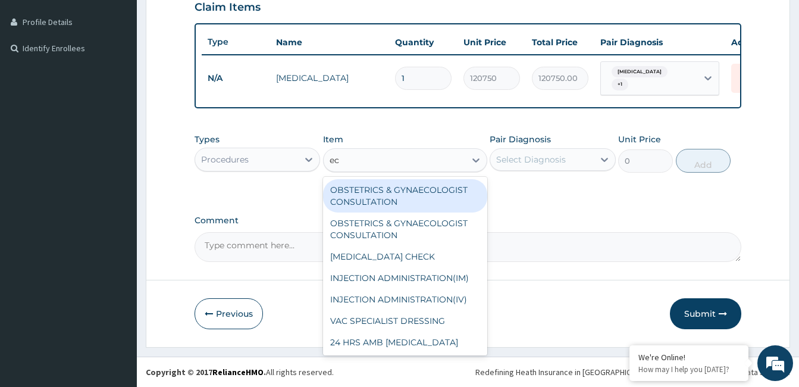
type input "ecg"
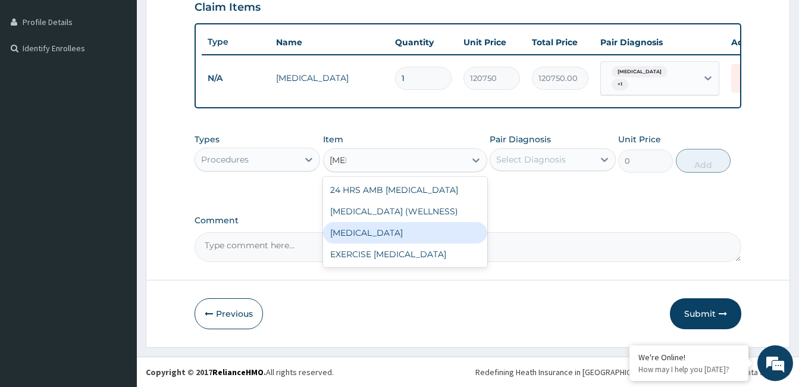
drag, startPoint x: 354, startPoint y: 239, endPoint x: 361, endPoint y: 237, distance: 7.5
click at [354, 239] on div "ECG" at bounding box center [405, 232] width 164 height 21
type input "19550"
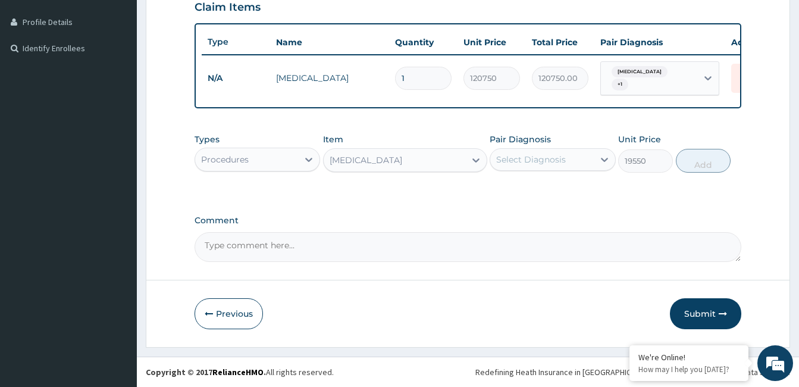
click at [547, 155] on div "Select Diagnosis" at bounding box center [531, 159] width 70 height 12
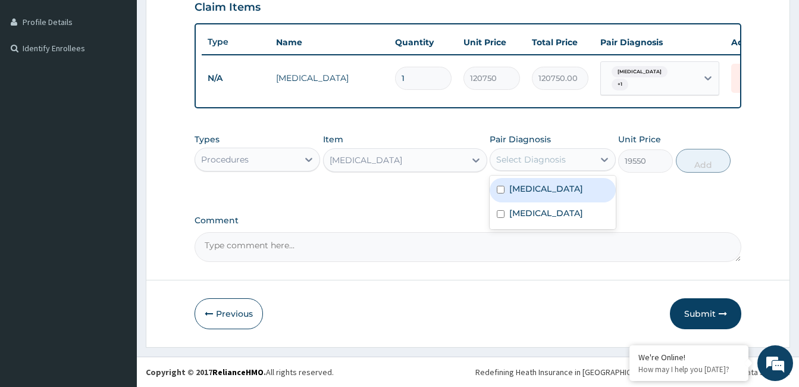
click at [531, 186] on label "Cardiomegaly" at bounding box center [546, 189] width 74 height 12
checkbox input "true"
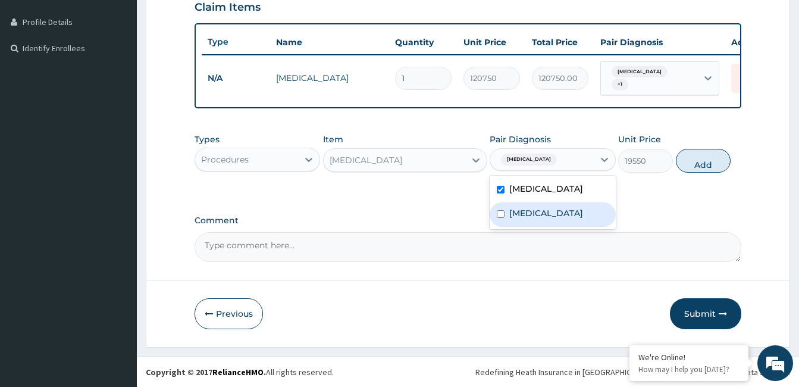
click at [528, 215] on label "Hyperlipidemia" at bounding box center [546, 213] width 74 height 12
checkbox input "true"
click at [714, 167] on button "Add" at bounding box center [703, 161] width 55 height 24
type input "0"
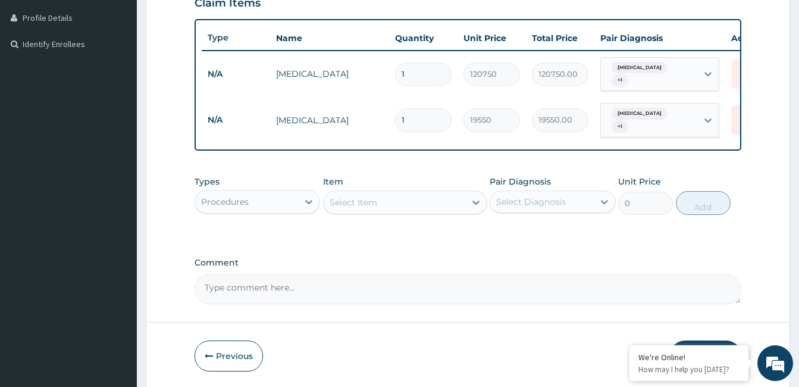
click at [354, 202] on div "Select Item" at bounding box center [354, 202] width 48 height 12
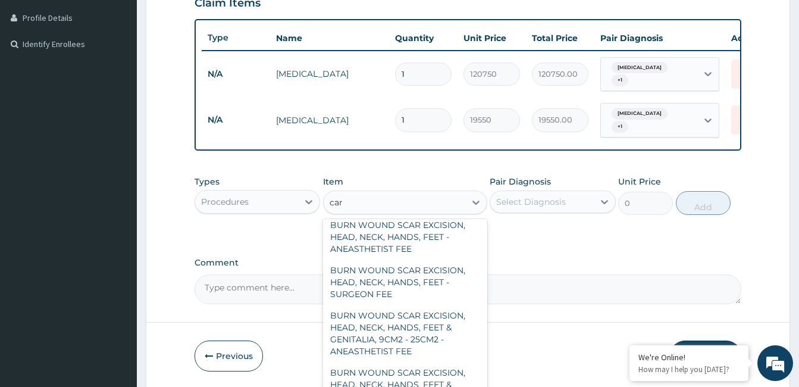
scroll to position [0, 0]
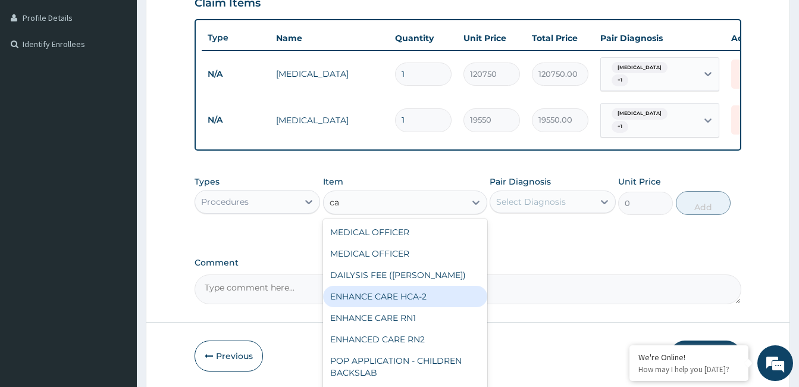
type input "c"
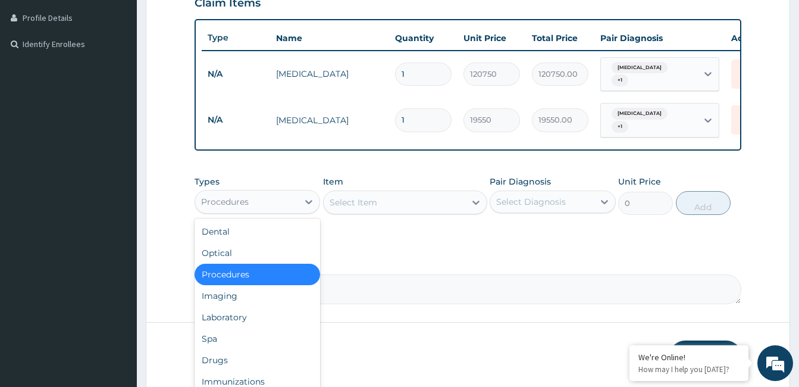
click at [289, 202] on div "Procedures" at bounding box center [246, 201] width 103 height 19
click at [237, 313] on div "Laboratory" at bounding box center [258, 316] width 126 height 21
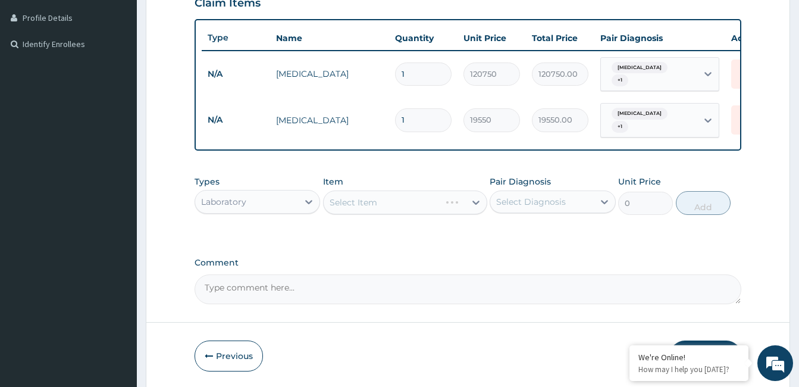
click at [295, 289] on textarea "Comment" at bounding box center [468, 289] width 547 height 30
type textarea "O"
type textarea "Consultation for cardiology (69,575)"
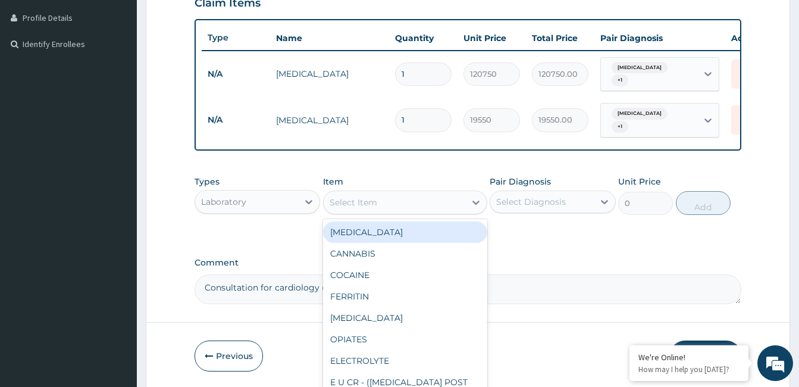
click at [416, 196] on div "Select Item" at bounding box center [395, 202] width 142 height 19
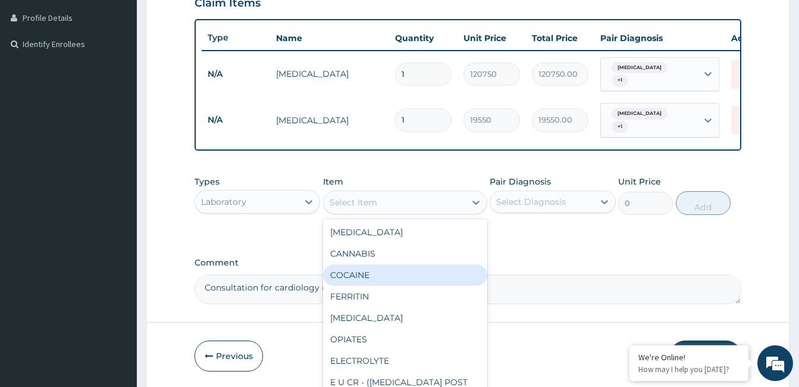
type input "y"
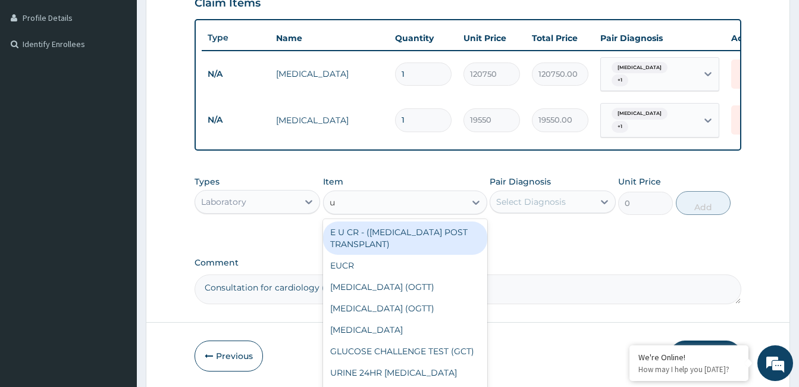
type input "ur"
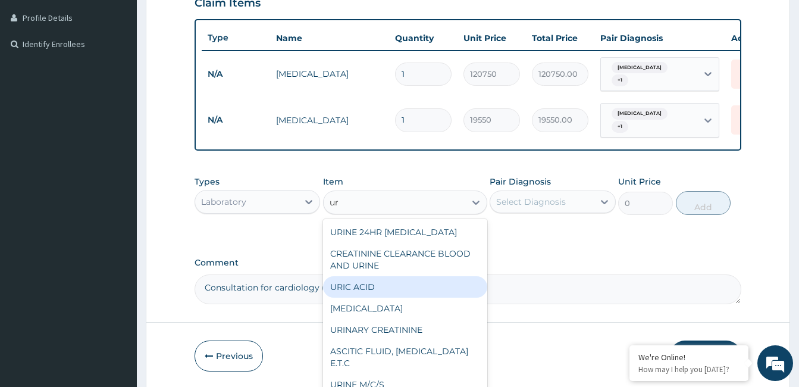
click at [350, 286] on div "URIC ACID" at bounding box center [405, 286] width 164 height 21
type input "5589"
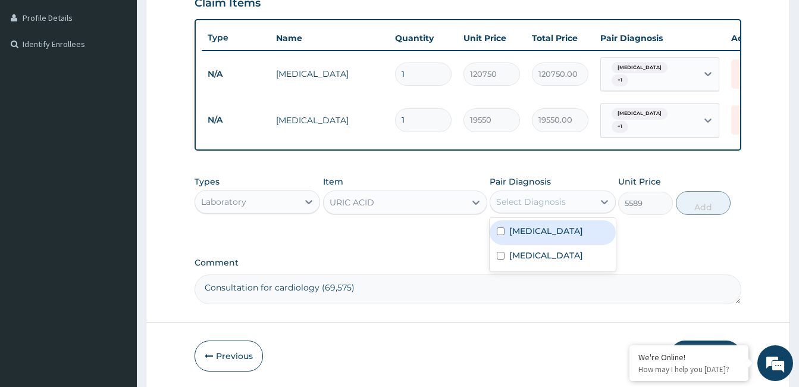
click at [535, 202] on div "Select Diagnosis" at bounding box center [531, 202] width 70 height 12
click at [517, 231] on label "Cardiomegaly" at bounding box center [546, 231] width 74 height 12
checkbox input "true"
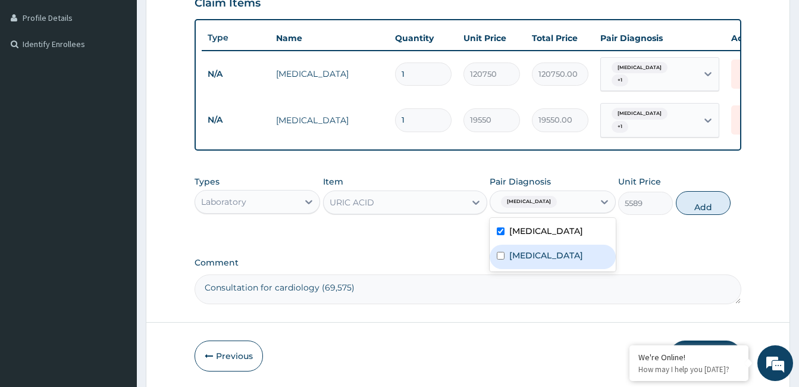
click at [515, 249] on label "Hyperlipidemia" at bounding box center [546, 255] width 74 height 12
checkbox input "true"
click at [689, 209] on button "Add" at bounding box center [703, 203] width 55 height 24
type input "0"
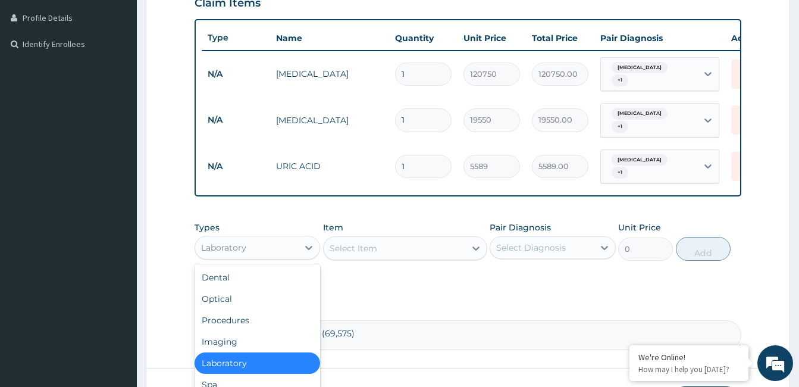
click at [278, 248] on div "Laboratory" at bounding box center [246, 247] width 103 height 19
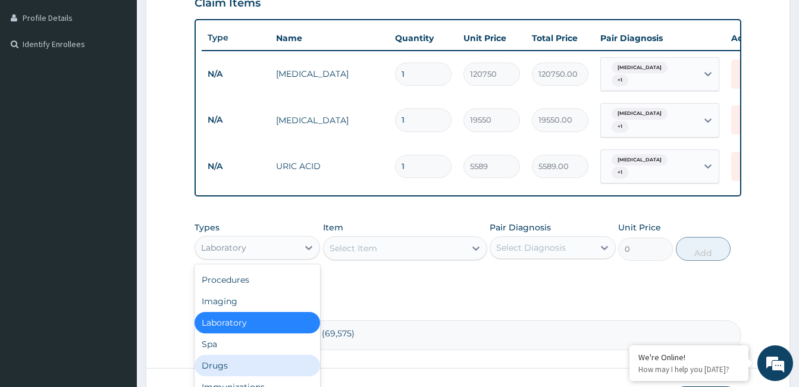
click at [231, 356] on div "Drugs" at bounding box center [258, 365] width 126 height 21
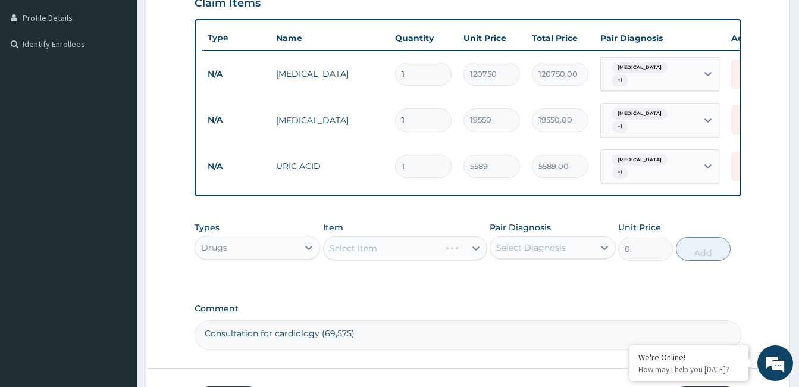
click at [406, 240] on div "Select Item" at bounding box center [405, 248] width 164 height 24
click at [422, 237] on div "Select Item" at bounding box center [405, 248] width 164 height 24
click at [450, 244] on div "Select Item" at bounding box center [405, 248] width 164 height 24
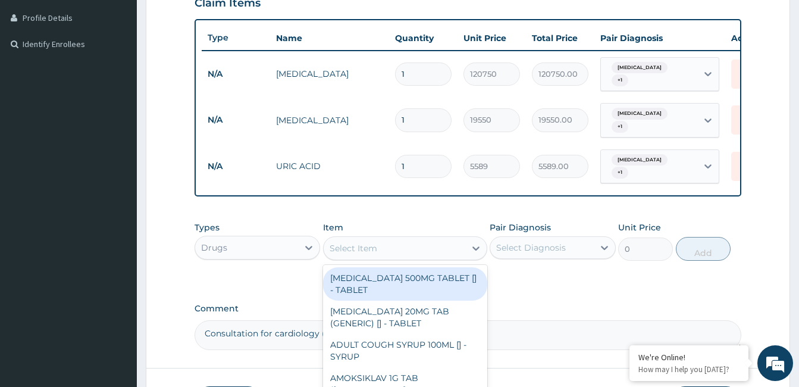
click at [448, 243] on div "Select Item" at bounding box center [395, 248] width 142 height 19
type input "a"
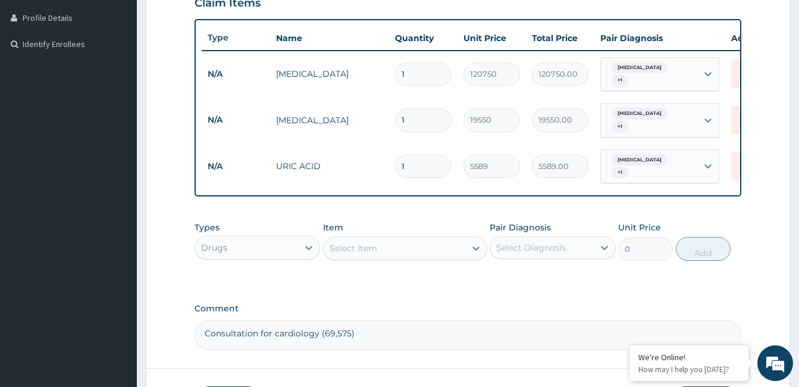
drag, startPoint x: 269, startPoint y: 356, endPoint x: 293, endPoint y: 355, distance: 23.9
click at [276, 356] on form "Step 2 of 2 PA Code / Prescription Code Enter Code(Secondary Care Only) Encount…" at bounding box center [468, 101] width 644 height 667
click at [410, 324] on textarea "Consultation for cardiology (69,575)" at bounding box center [468, 335] width 547 height 30
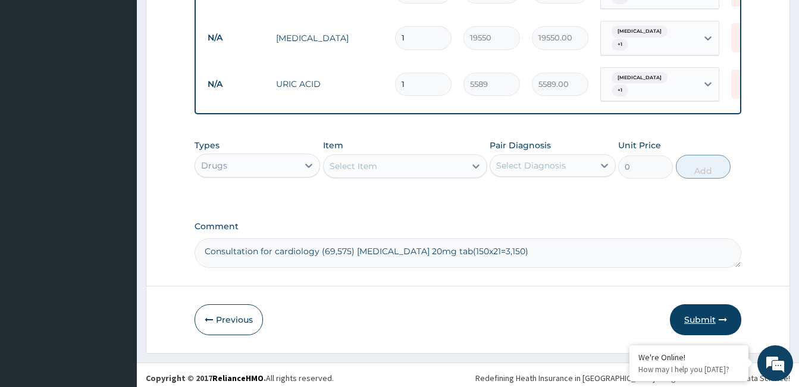
type textarea "Consultation for cardiology (69,575) Atorvastatin 20mg tab(150x21=3,150)"
click at [703, 313] on button "Submit" at bounding box center [705, 319] width 71 height 31
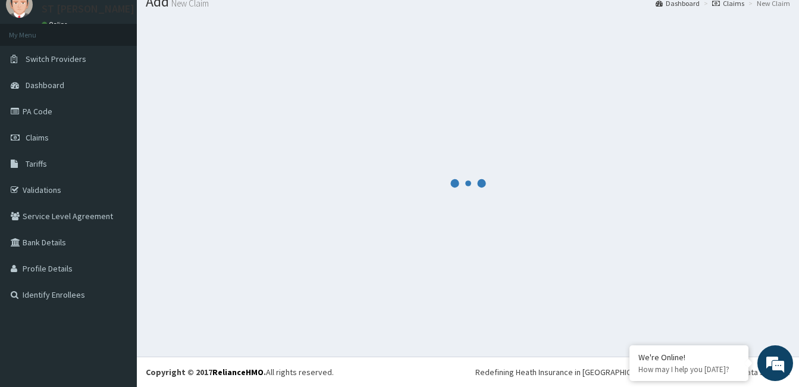
scroll to position [377, 0]
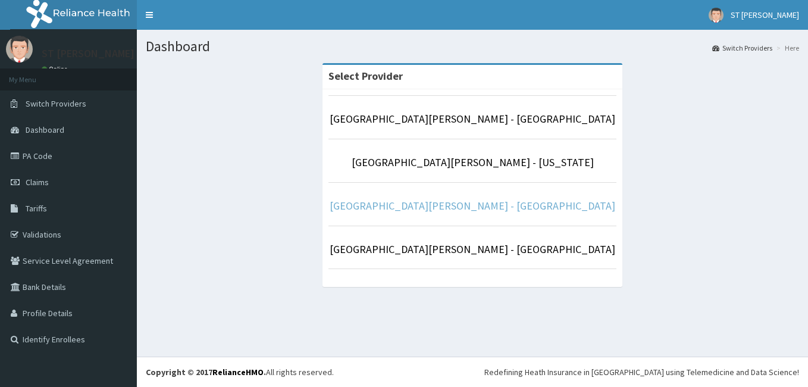
click at [438, 209] on link "[GEOGRAPHIC_DATA][PERSON_NAME] - [GEOGRAPHIC_DATA]" at bounding box center [473, 206] width 286 height 14
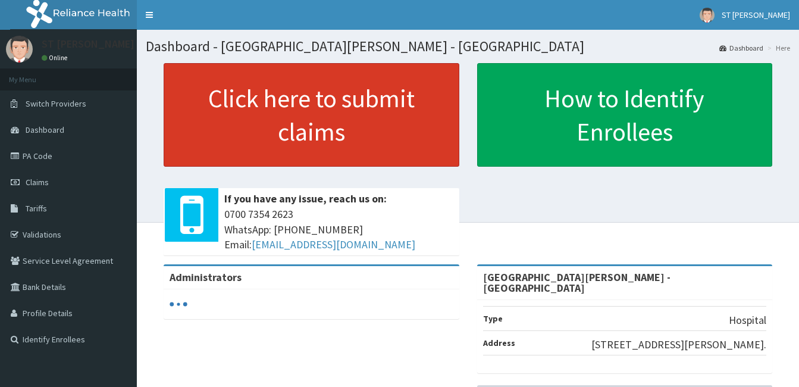
click at [303, 131] on link "Click here to submit claims" at bounding box center [312, 115] width 296 height 104
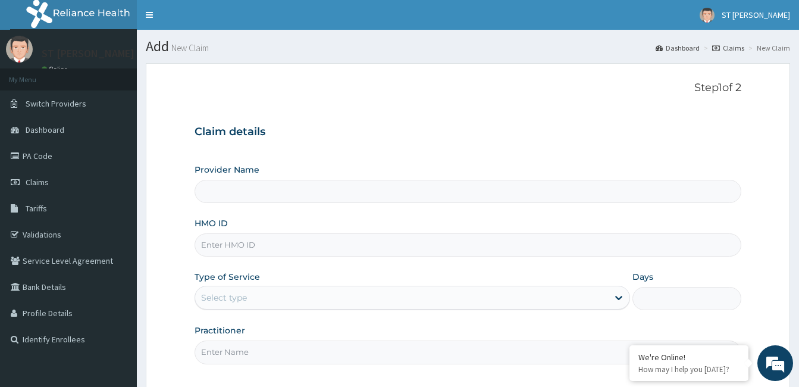
type input "[GEOGRAPHIC_DATA][PERSON_NAME] - [GEOGRAPHIC_DATA]"
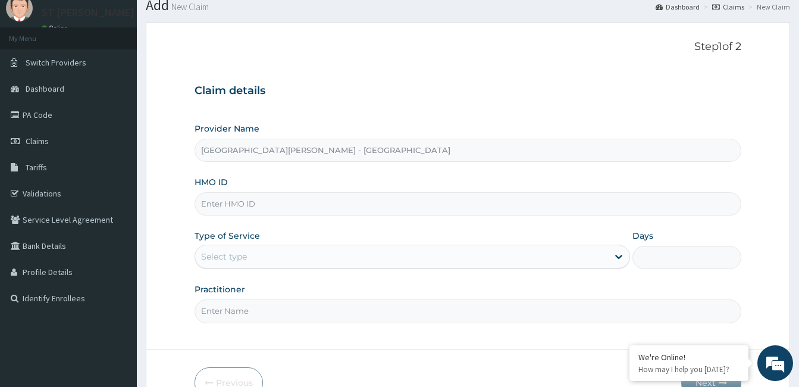
scroll to position [110, 0]
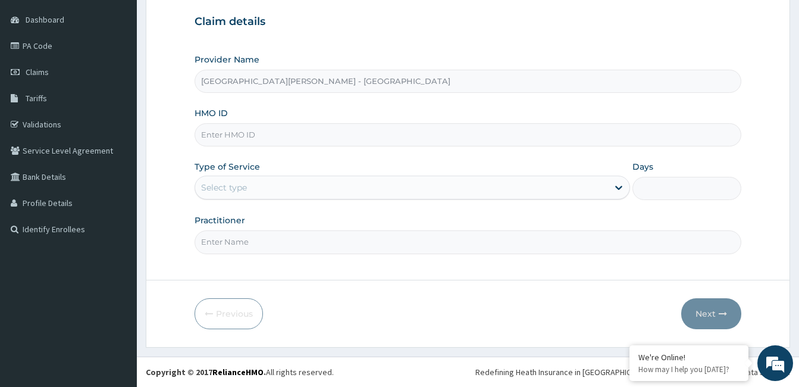
paste input "KAM/10002/A"
type input "KAM/10002/A"
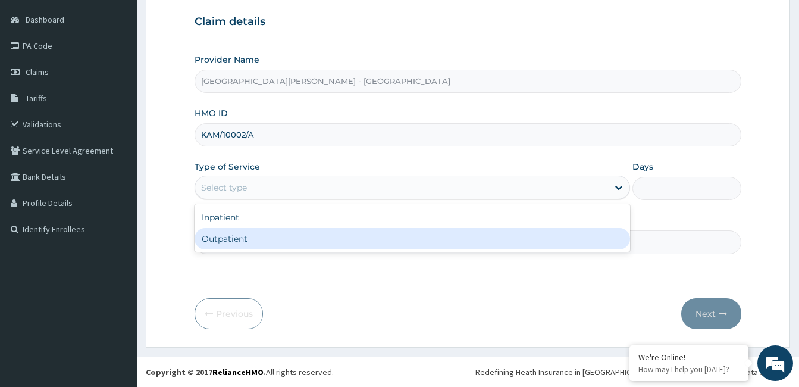
drag, startPoint x: 278, startPoint y: 190, endPoint x: 229, endPoint y: 242, distance: 70.7
click at [229, 242] on div "Outpatient" at bounding box center [412, 238] width 435 height 21
type input "1"
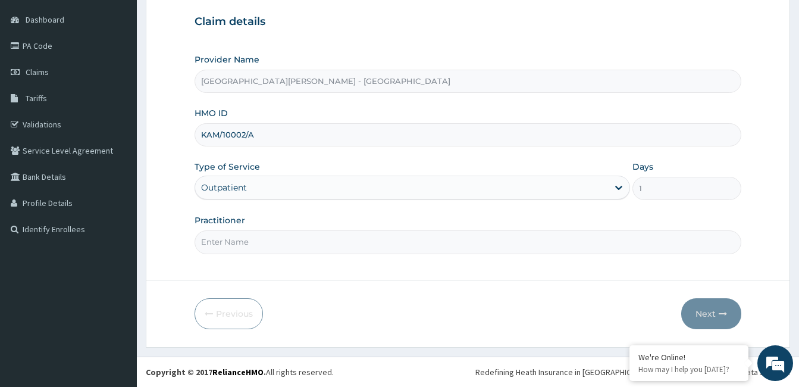
click at [254, 242] on input "Practitioner" at bounding box center [468, 241] width 547 height 23
click at [156, 278] on form "Step 1 of 2 Claim details Provider Name St Nicholas Hospital - Victoria Island …" at bounding box center [468, 150] width 644 height 394
click at [240, 243] on input "Practitioner" at bounding box center [468, 241] width 547 height 23
type input "Dr. RALIAT USMAN"
click at [703, 315] on button "Next" at bounding box center [711, 313] width 60 height 31
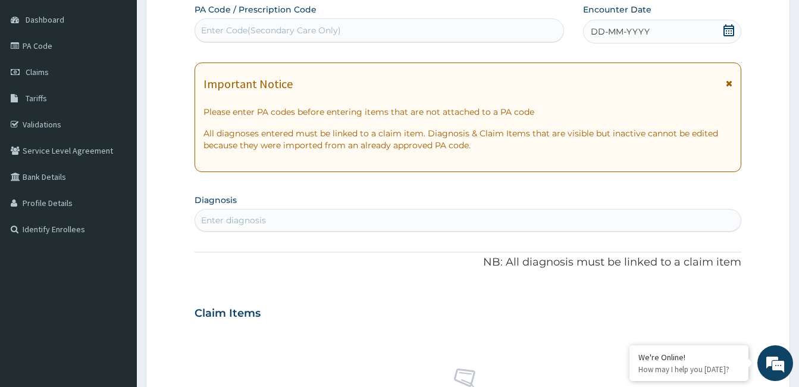
click at [730, 85] on icon at bounding box center [729, 83] width 7 height 8
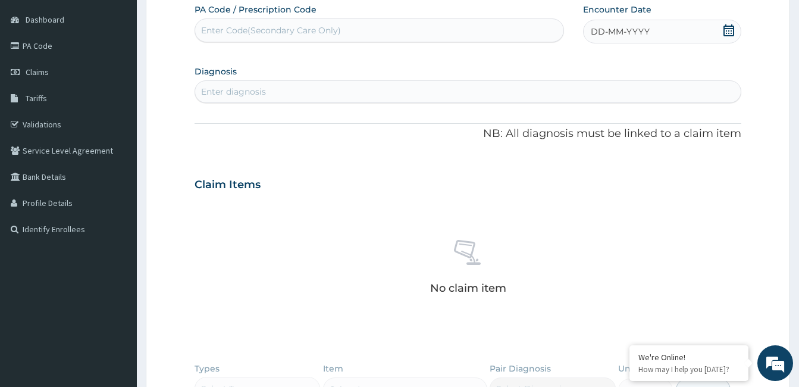
click at [623, 33] on span "DD-MM-YYYY" at bounding box center [620, 32] width 59 height 12
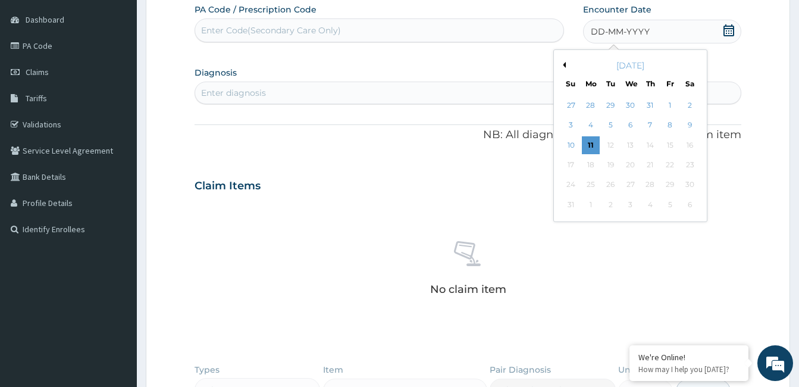
click at [565, 62] on button "Previous Month" at bounding box center [563, 65] width 6 height 6
click at [609, 144] on div "17" at bounding box center [610, 145] width 18 height 18
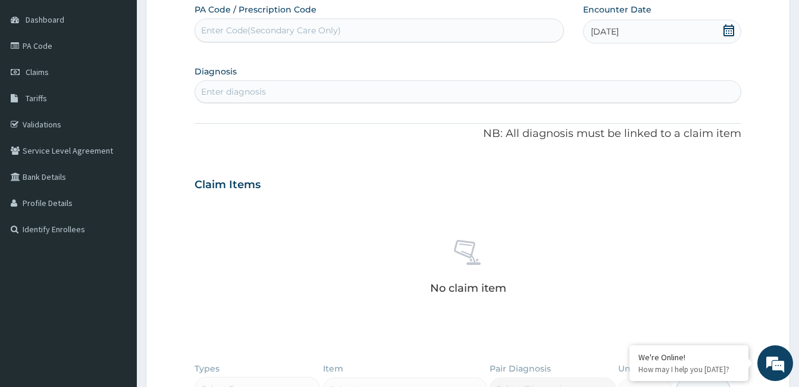
click at [257, 92] on div "Enter diagnosis" at bounding box center [233, 92] width 65 height 12
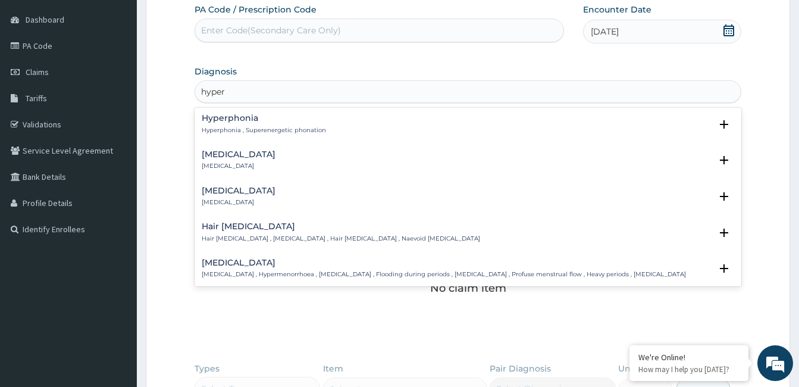
scroll to position [416, 0]
type input "hyperten"
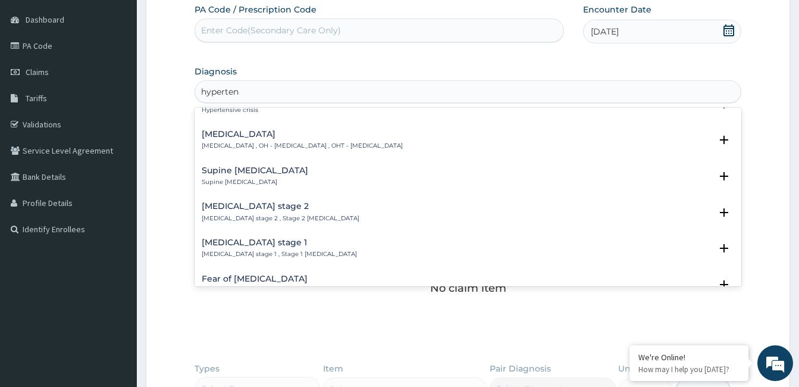
click at [268, 238] on h4 "Hypertension stage 1" at bounding box center [279, 242] width 155 height 9
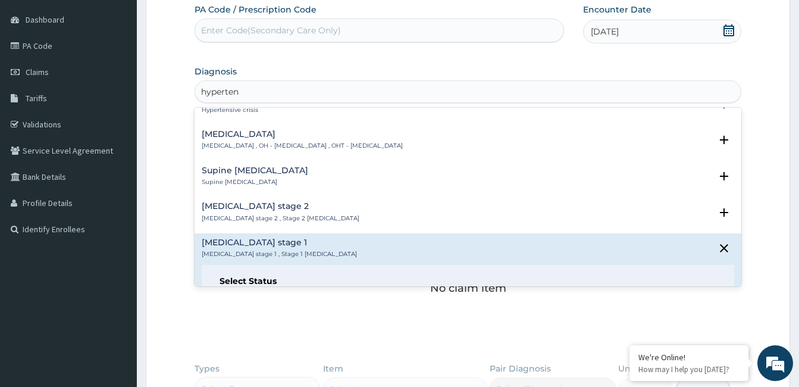
scroll to position [535, 0]
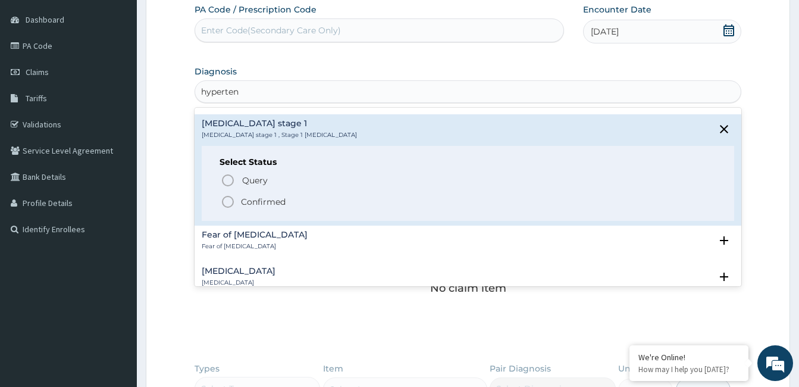
click at [262, 196] on p "Confirmed" at bounding box center [263, 202] width 45 height 12
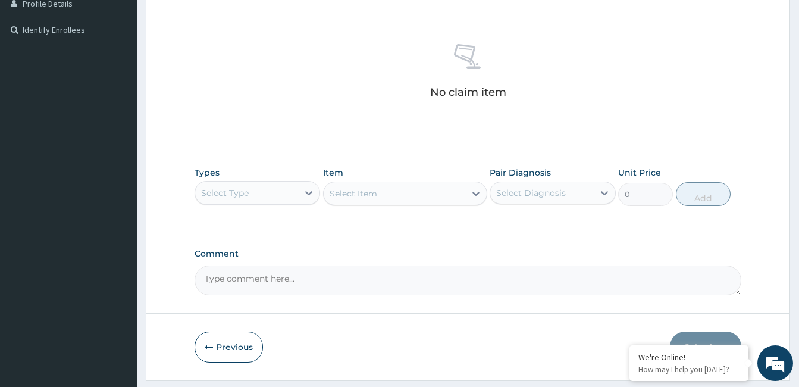
scroll to position [343, 0]
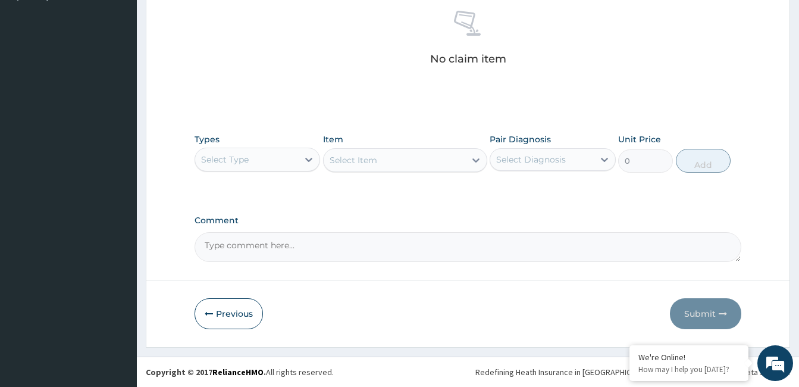
click at [249, 159] on div "Select Type" at bounding box center [246, 159] width 103 height 19
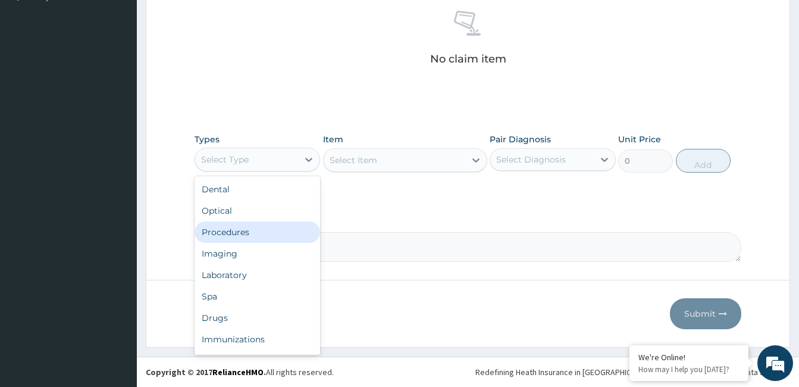
click at [226, 232] on div "Procedures" at bounding box center [258, 231] width 126 height 21
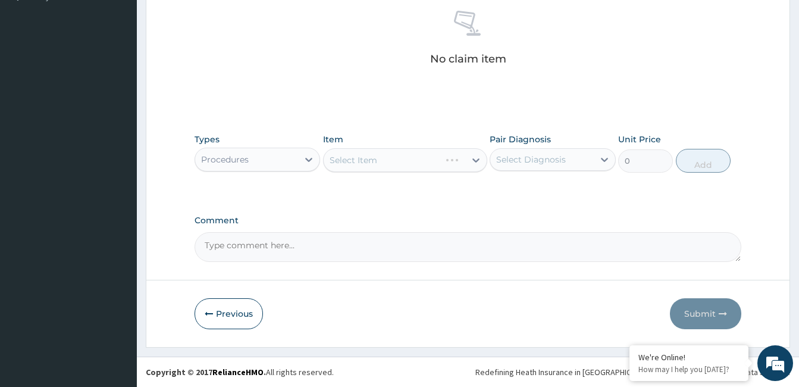
click at [393, 159] on div "Select Item" at bounding box center [405, 160] width 164 height 24
click at [421, 158] on div "Select Item" at bounding box center [395, 159] width 142 height 19
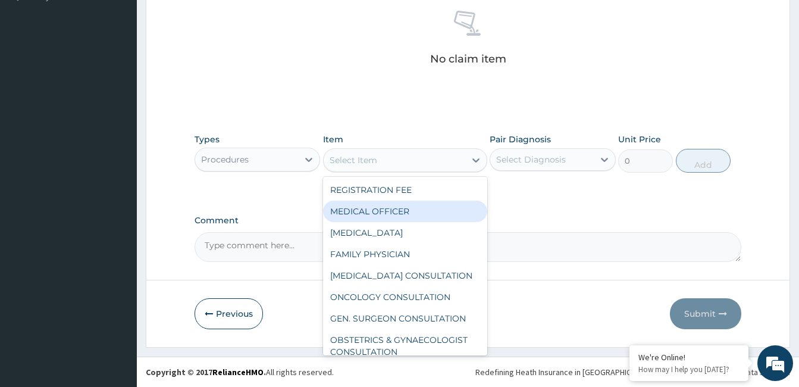
click at [368, 209] on div "MEDICAL OFFICER" at bounding box center [405, 210] width 164 height 21
type input "23000"
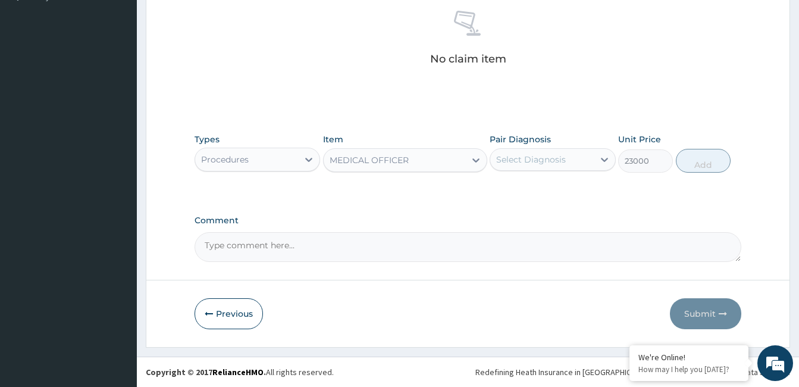
click at [542, 155] on div "Select Diagnosis" at bounding box center [531, 159] width 70 height 12
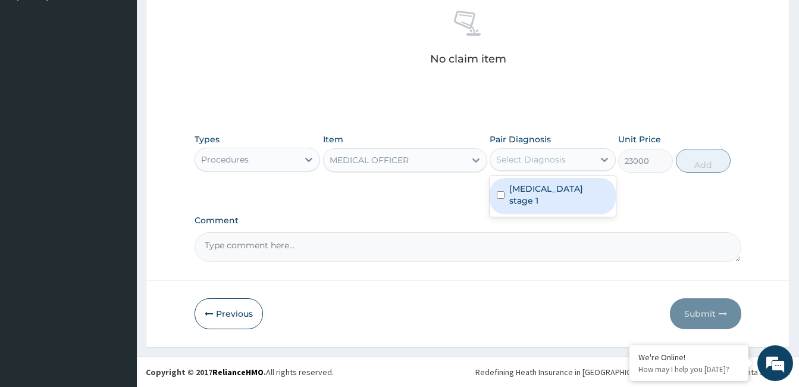
click at [521, 185] on label "Hypertension stage 1" at bounding box center [558, 195] width 99 height 24
checkbox input "true"
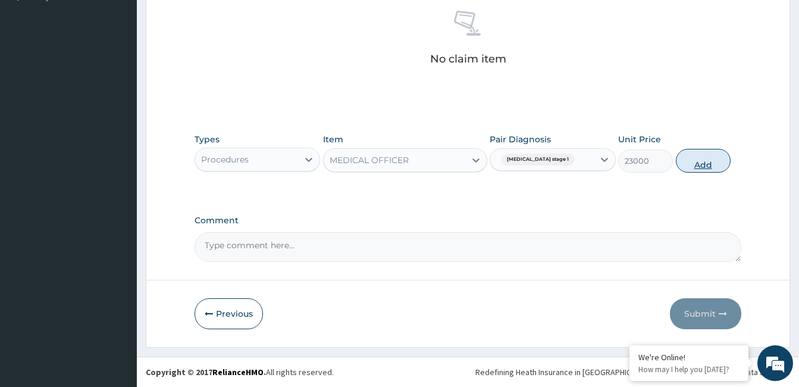
click at [704, 162] on button "Add" at bounding box center [703, 161] width 55 height 24
type input "0"
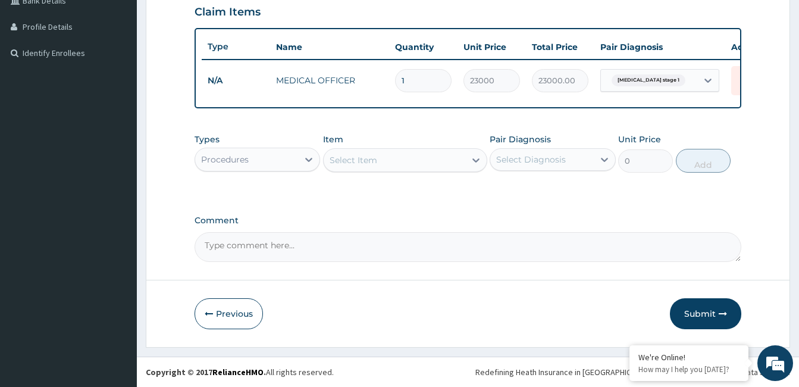
click at [269, 154] on div "Procedures" at bounding box center [246, 159] width 103 height 19
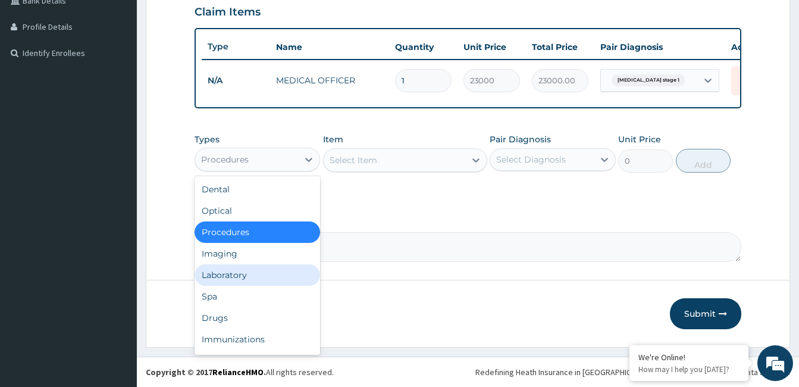
click at [239, 274] on div "Laboratory" at bounding box center [258, 274] width 126 height 21
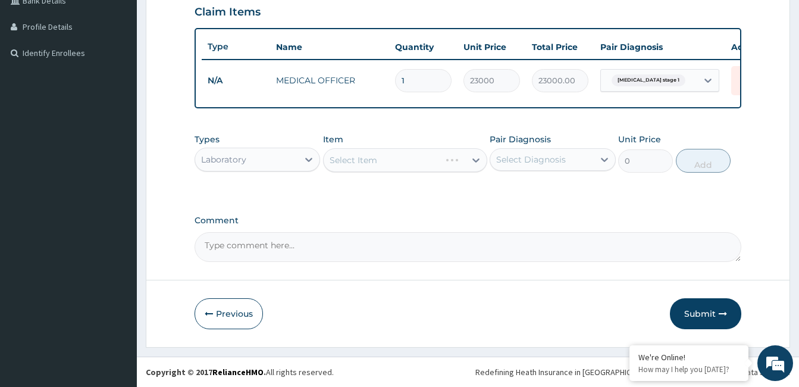
click at [396, 157] on div "Select Item" at bounding box center [405, 160] width 164 height 24
click at [399, 161] on div "Select Item" at bounding box center [405, 160] width 164 height 24
click at [474, 158] on div "Select Item" at bounding box center [405, 160] width 164 height 24
click at [357, 162] on div "Select Item" at bounding box center [405, 160] width 164 height 24
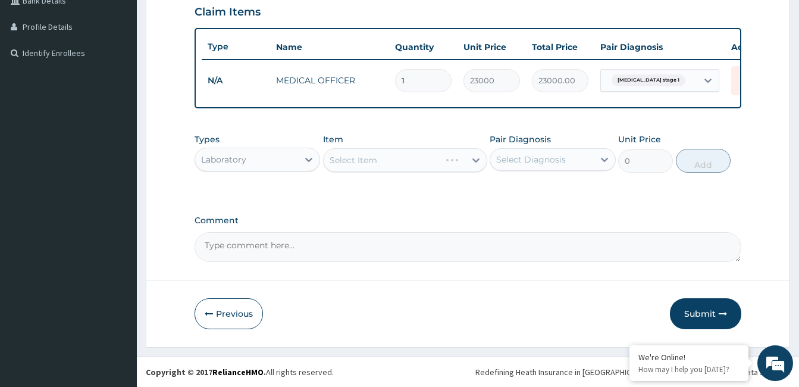
click at [357, 162] on div "Select Item" at bounding box center [405, 160] width 164 height 24
click at [475, 161] on div "Select Item" at bounding box center [405, 160] width 164 height 24
click at [419, 161] on div "Select Item" at bounding box center [405, 160] width 164 height 24
click at [473, 159] on div "Select Item" at bounding box center [405, 160] width 164 height 24
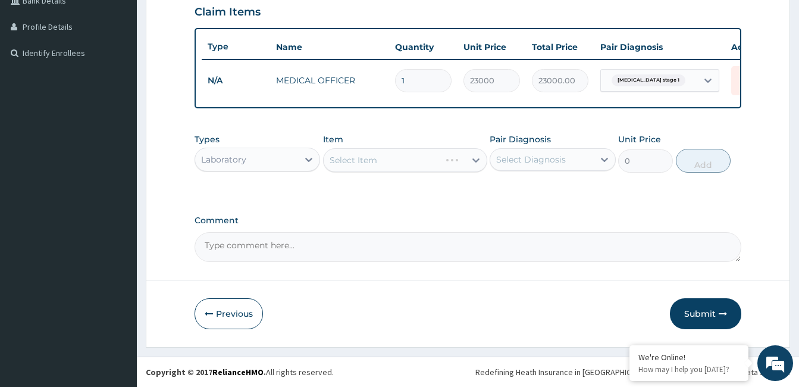
click at [403, 162] on div "Select Item" at bounding box center [405, 160] width 164 height 24
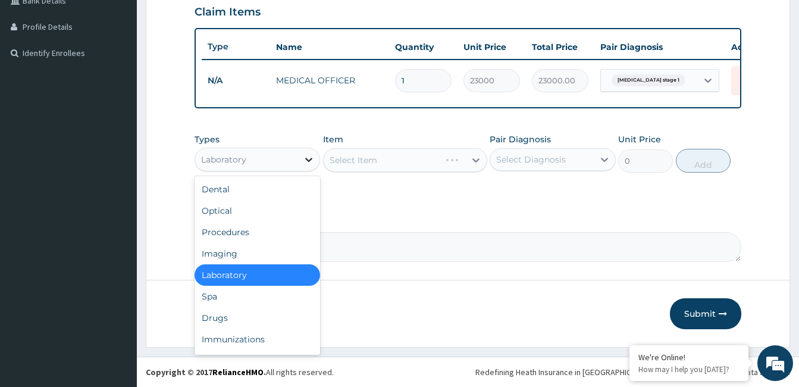
click at [308, 159] on icon at bounding box center [309, 160] width 7 height 4
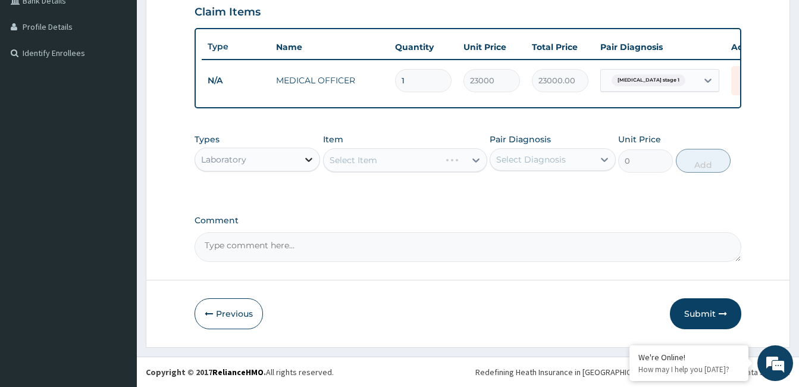
click at [308, 159] on icon at bounding box center [309, 160] width 7 height 4
click at [367, 162] on div "Select Item" at bounding box center [405, 160] width 164 height 24
click at [476, 161] on div "Select Item" at bounding box center [405, 160] width 164 height 24
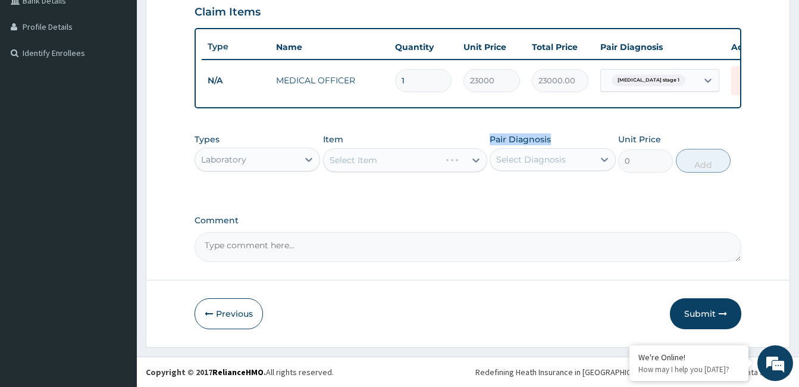
click at [476, 161] on div "Select Item" at bounding box center [405, 160] width 164 height 24
click at [383, 164] on div "Select Item" at bounding box center [405, 160] width 164 height 24
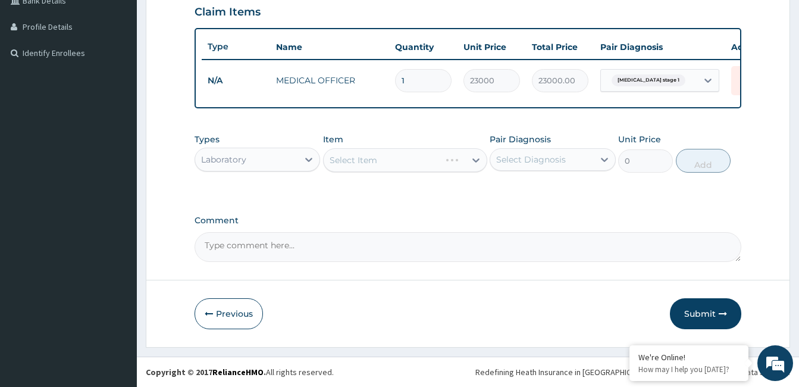
click at [383, 164] on div "Select Item" at bounding box center [405, 160] width 164 height 24
